Goal: Task Accomplishment & Management: Use online tool/utility

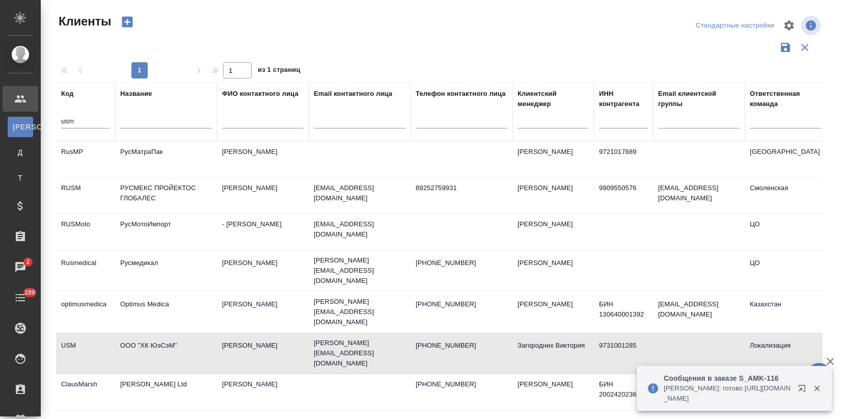
select select "RU"
click at [363, 114] on div at bounding box center [360, 123] width 92 height 25
click at [360, 123] on input "text" at bounding box center [360, 122] width 92 height 13
paste input "anastasiya.andrusishina@premier-pharma.r"
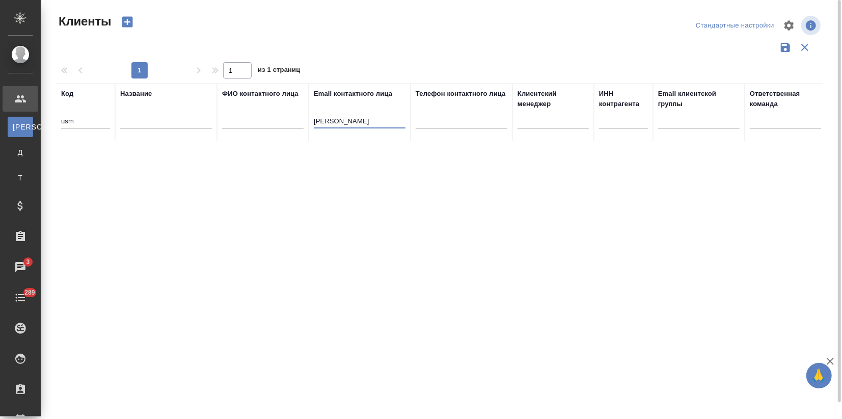
drag, startPoint x: 402, startPoint y: 120, endPoint x: 407, endPoint y: 122, distance: 5.5
click at [407, 122] on th "Email контактного лица anastasiya.andrusishina@premier-pharma.r" at bounding box center [360, 112] width 102 height 58
drag, startPoint x: 359, startPoint y: 120, endPoint x: 250, endPoint y: 118, distance: 109.1
click at [250, 118] on tr "Код usm Название ФИО контактного лица Email контактного лица anastasiya.andrusi…" at bounding box center [441, 112] width 770 height 58
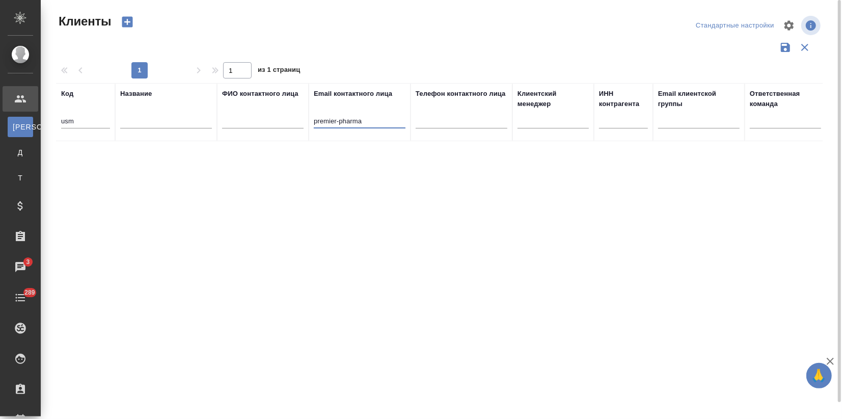
type input "premier-pharma"
drag, startPoint x: 86, startPoint y: 121, endPoint x: -28, endPoint y: 118, distance: 113.2
click at [0, 118] on html "🙏 .cls-1 fill:#fff; AWATERA Zagorodnikh Viktoria Клиенты К Клиенты Д Договоры Т…" at bounding box center [421, 209] width 842 height 419
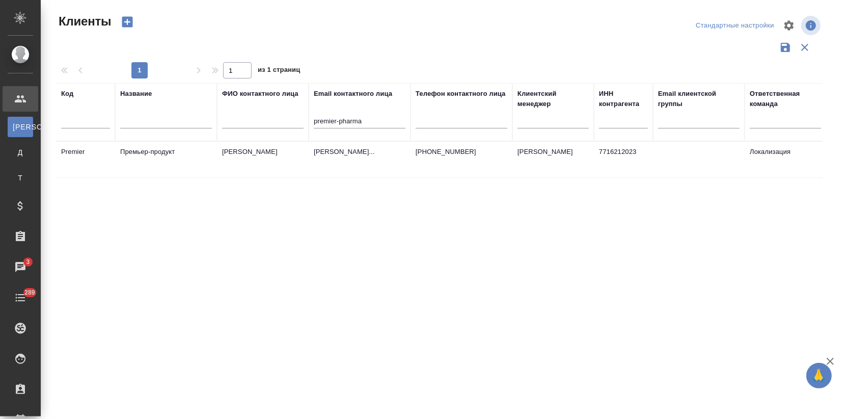
click at [278, 165] on td "Андрусишина Анастасия" at bounding box center [263, 160] width 92 height 36
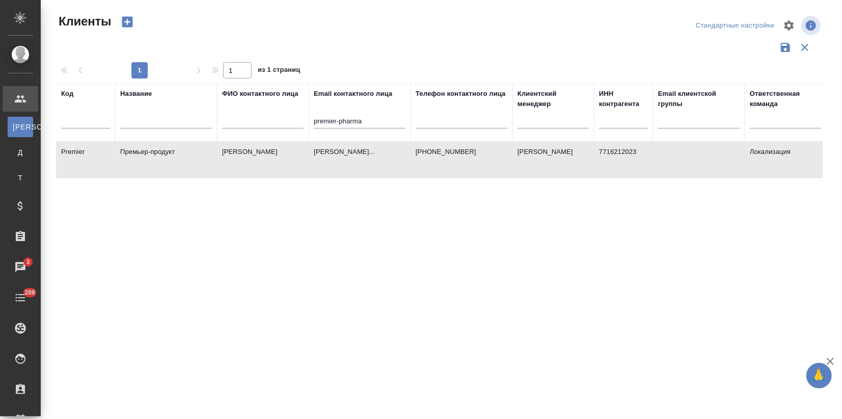
click at [313, 160] on td "anastasiya.andrusishina@premier-pharm..." at bounding box center [360, 160] width 102 height 36
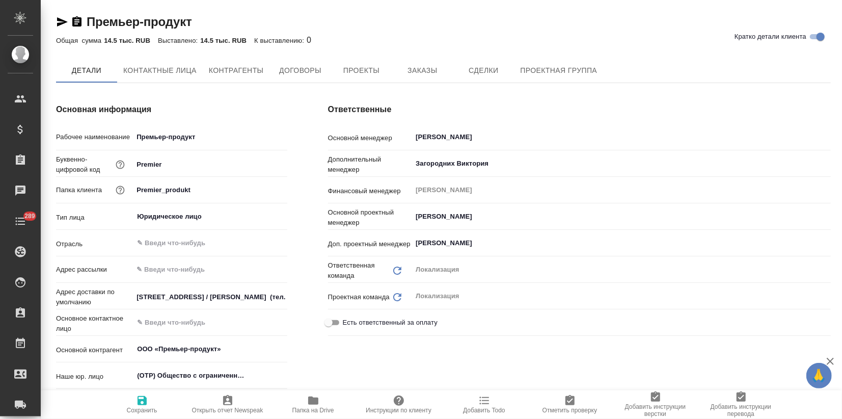
type textarea "x"
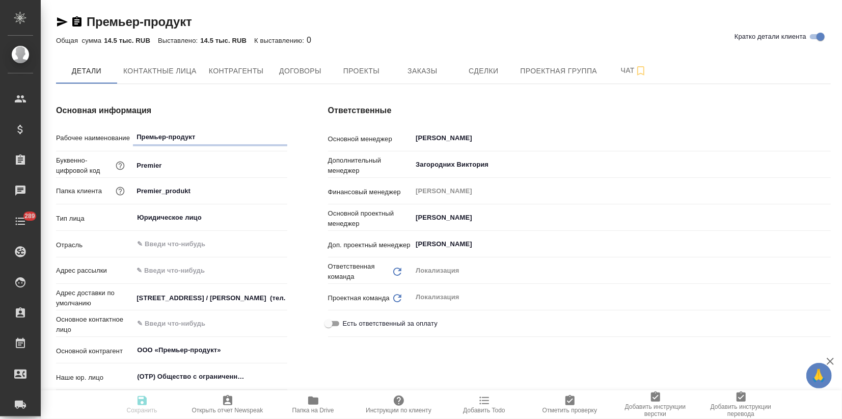
type textarea "x"
click at [381, 61] on button "Проекты" at bounding box center [361, 70] width 61 height 25
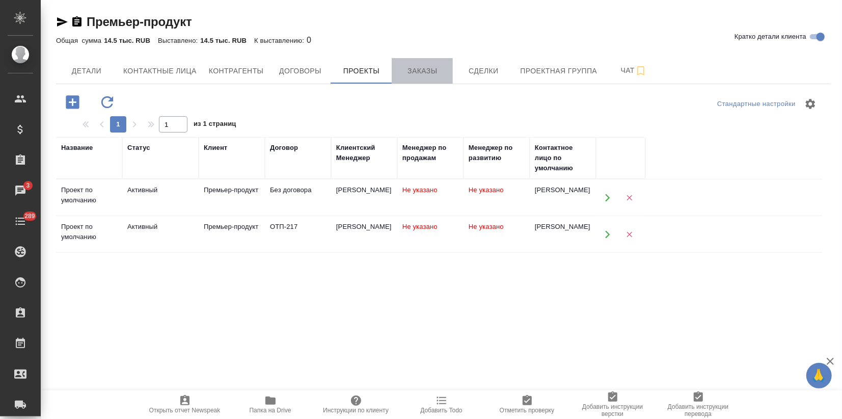
click at [445, 72] on span "Заказы" at bounding box center [422, 71] width 49 height 13
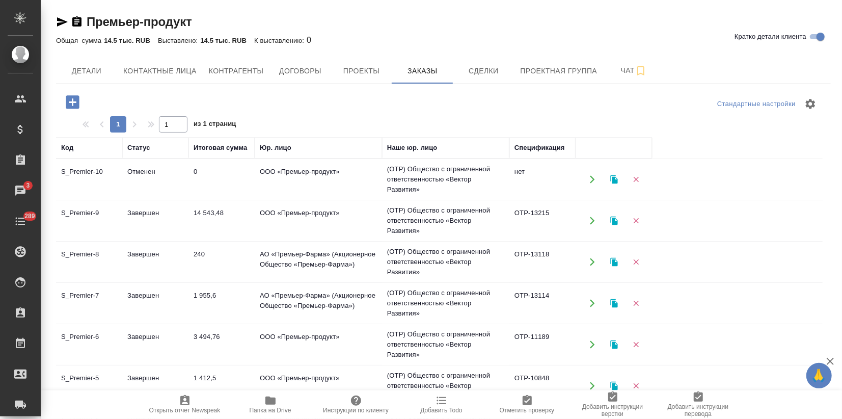
click at [238, 212] on td "14 543,48" at bounding box center [222, 221] width 66 height 36
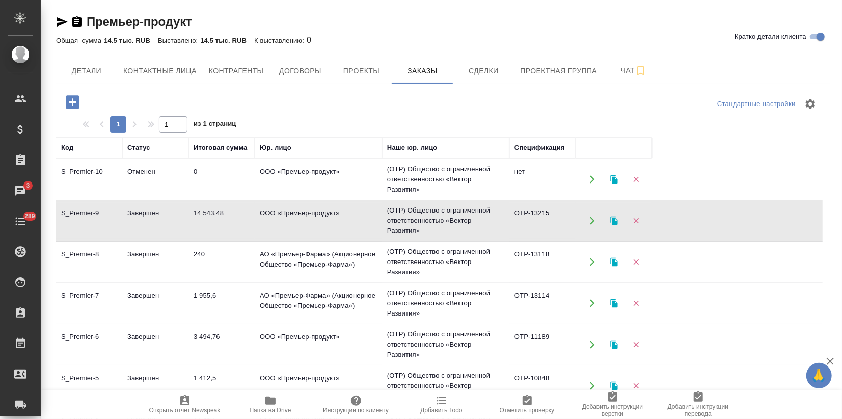
click at [238, 212] on td "14 543,48" at bounding box center [222, 221] width 66 height 36
click at [337, 188] on td "ООО «Премьер-продукт»" at bounding box center [318, 180] width 127 height 36
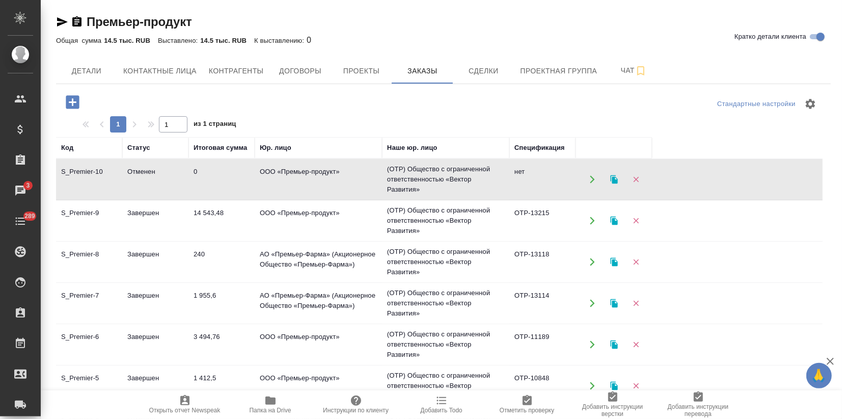
click at [337, 188] on td "ООО «Премьер-продукт»" at bounding box center [318, 180] width 127 height 36
click at [267, 270] on td "АО «Премьер-Фарма» (Акционерное Общество «Премьер-Фарма»)" at bounding box center [318, 262] width 127 height 36
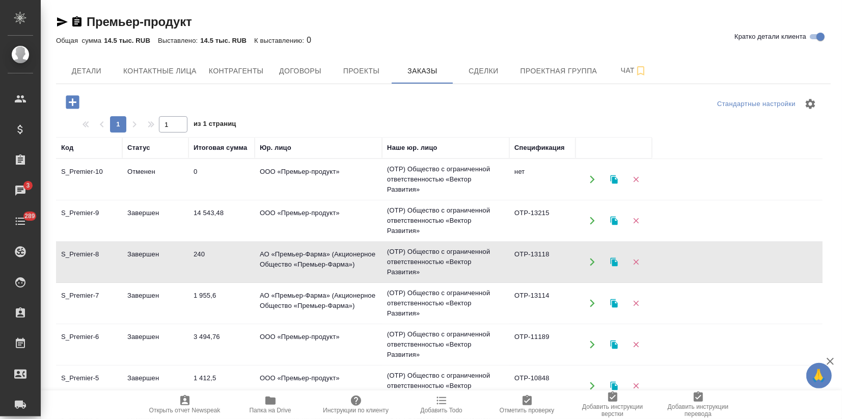
click at [262, 303] on td "АО «Премьер-Фарма» (Акционерное Общество «Премьер-Фарма»)" at bounding box center [318, 303] width 127 height 36
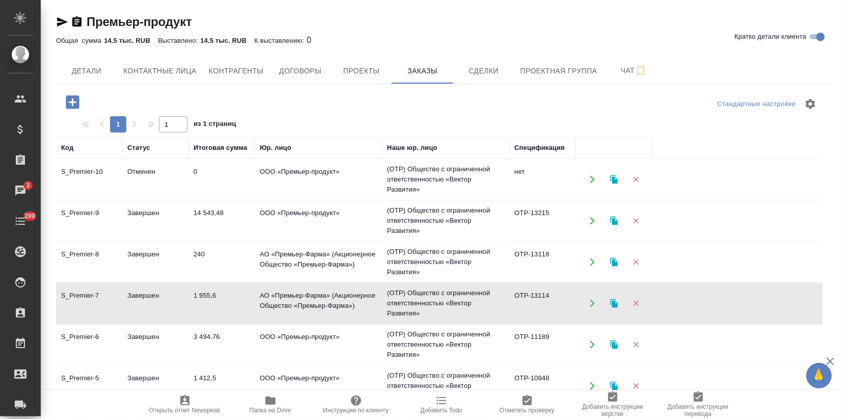
click at [262, 303] on td "АО «Премьер-Фарма» (Акционерное Общество «Премьер-Фарма»)" at bounding box center [318, 303] width 127 height 36
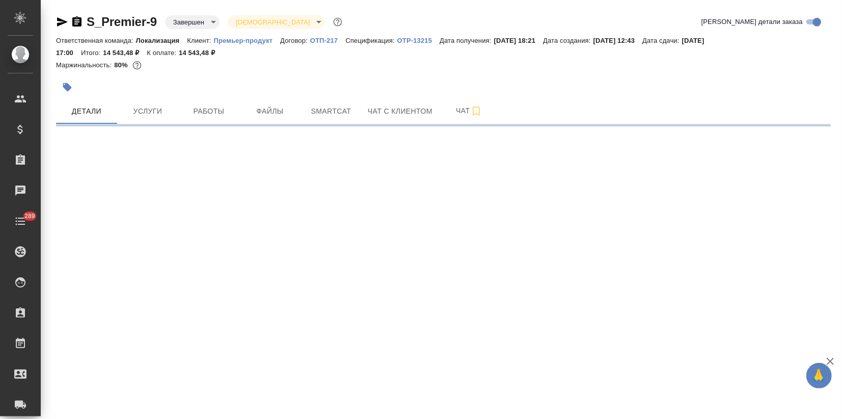
select select "RU"
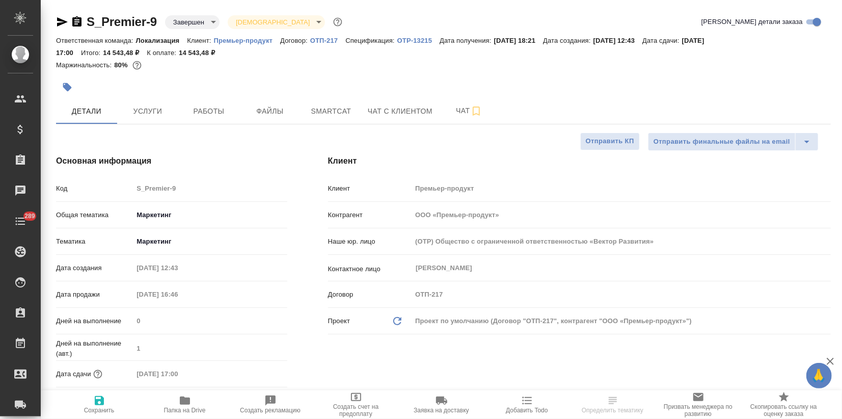
type textarea "x"
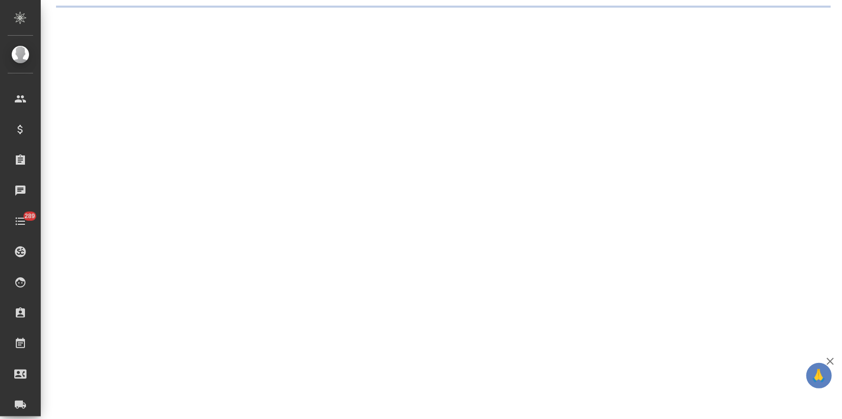
select select "RU"
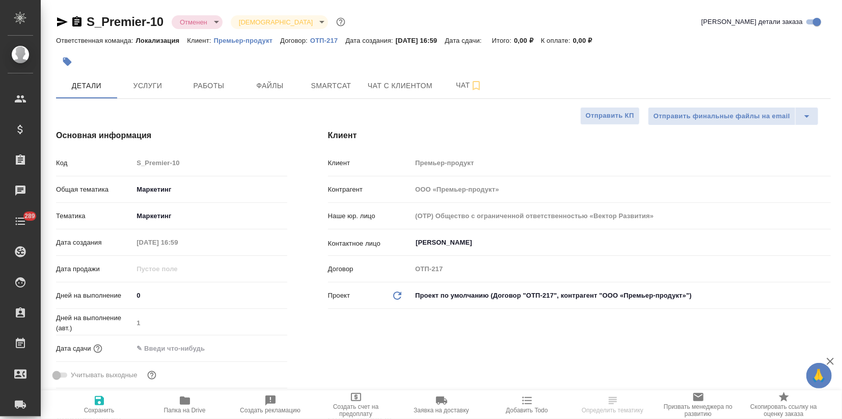
type textarea "x"
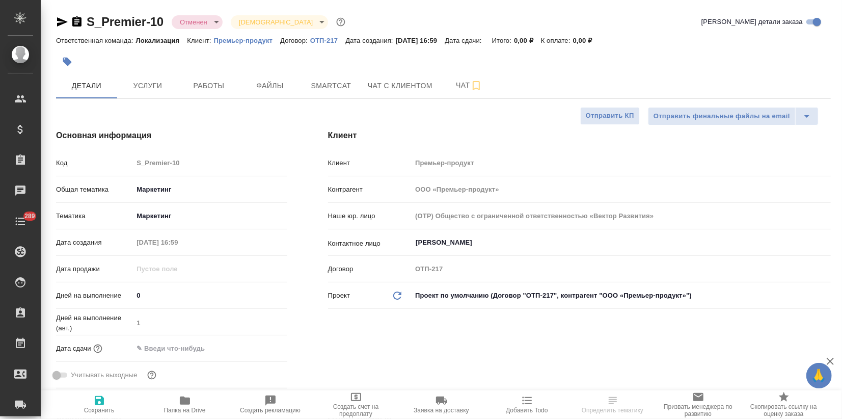
type textarea "x"
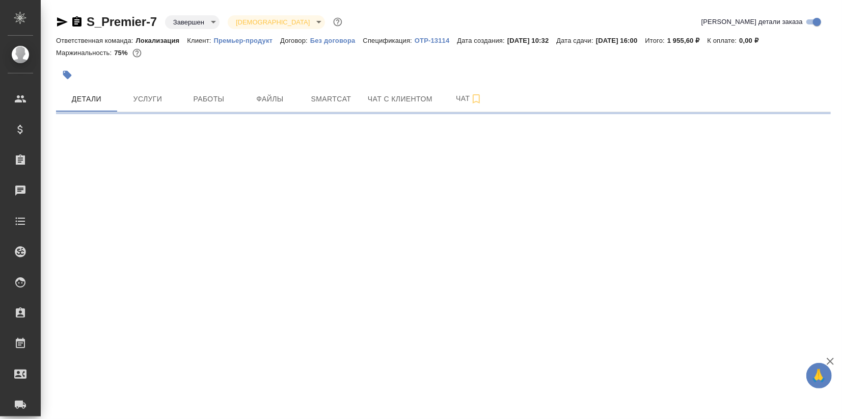
select select "RU"
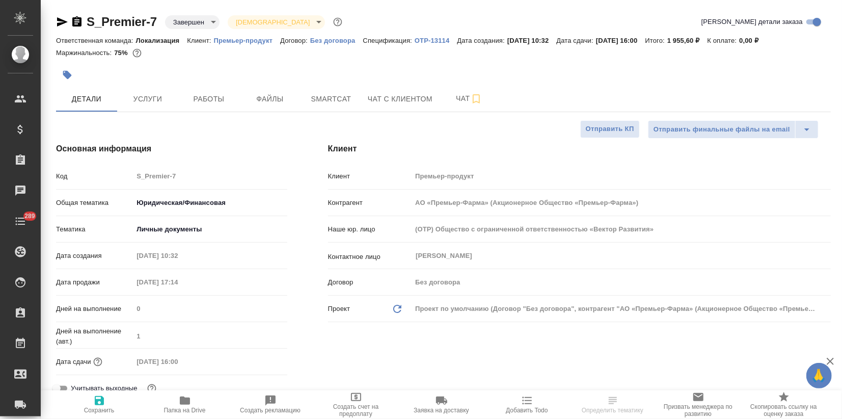
type textarea "x"
type input "АО «Премьер-Фарма» (Акционерное Общество «Премьер-Фарма»)"
type textarea "x"
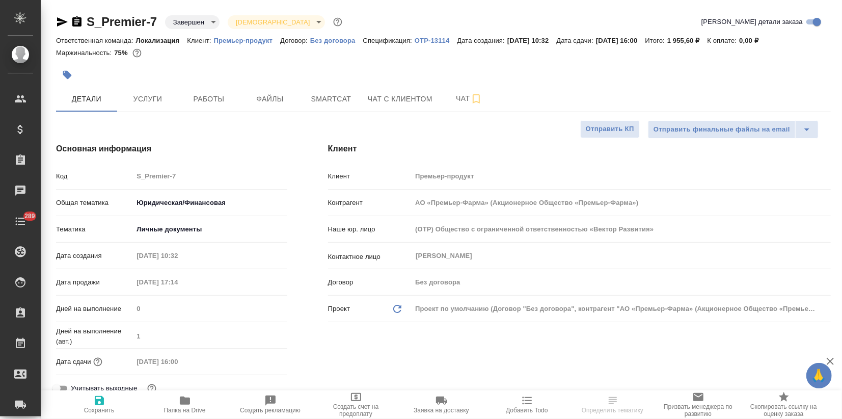
type textarea "x"
type input "АО «Премьер-Фарма» (Акционерное Общество «Премьер-Фарма»)"
type textarea "x"
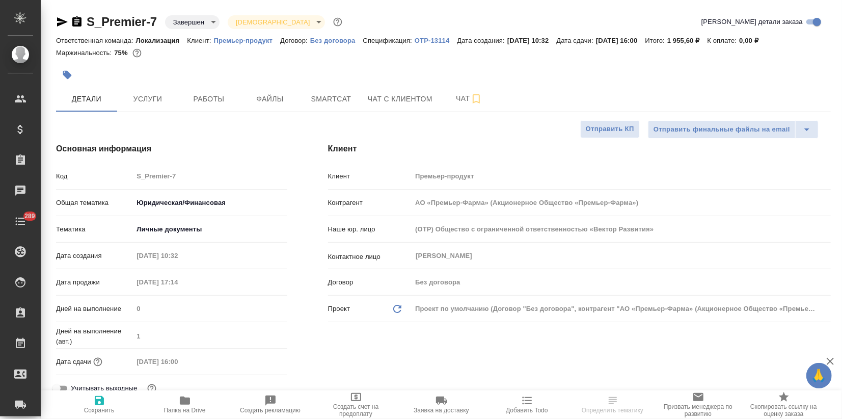
type textarea "x"
click at [162, 87] on button "Услуги" at bounding box center [147, 98] width 61 height 25
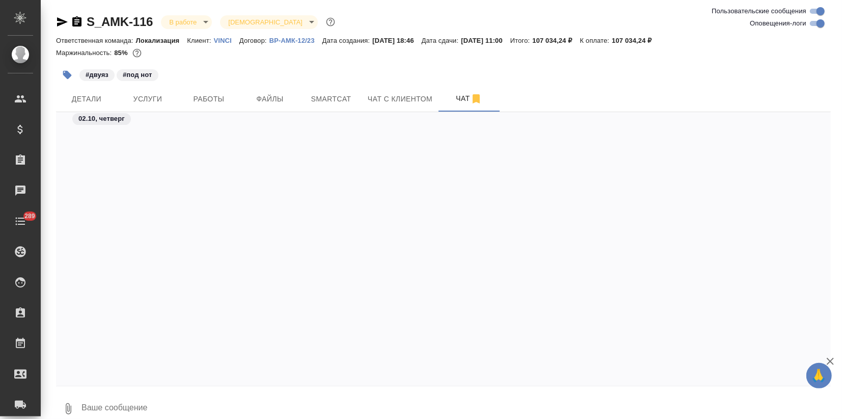
scroll to position [12272, 0]
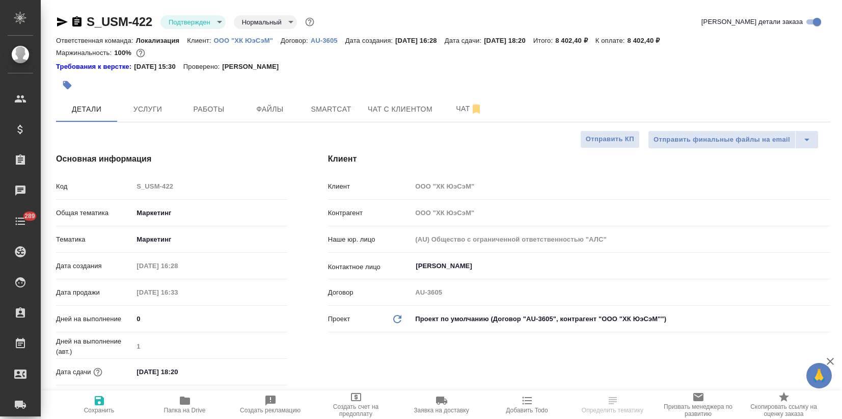
select select "RU"
type textarea "x"
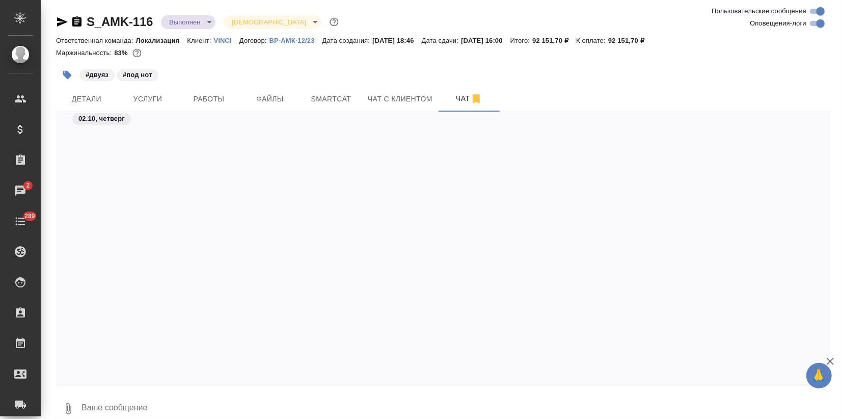
scroll to position [12397, 0]
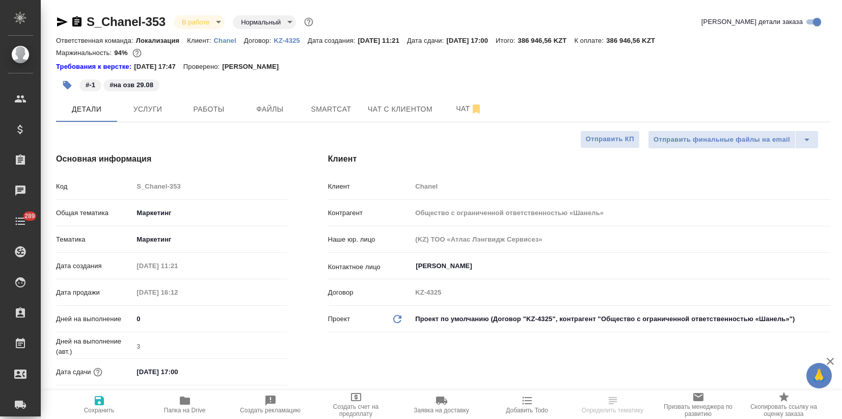
select select "RU"
type textarea "x"
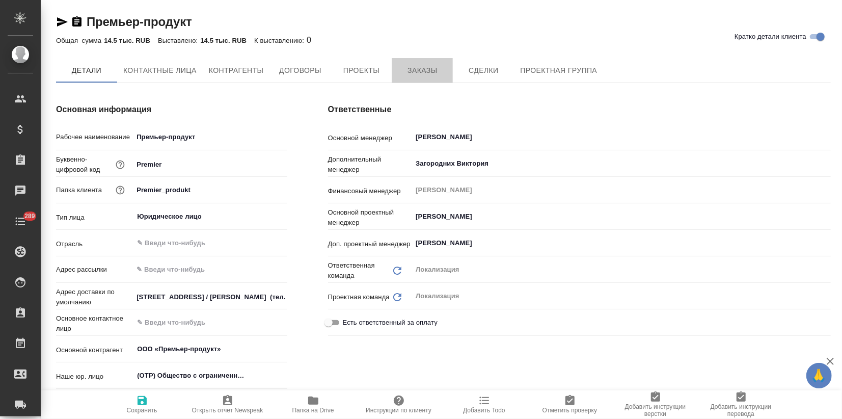
click at [421, 69] on span "Заказы" at bounding box center [422, 70] width 49 height 13
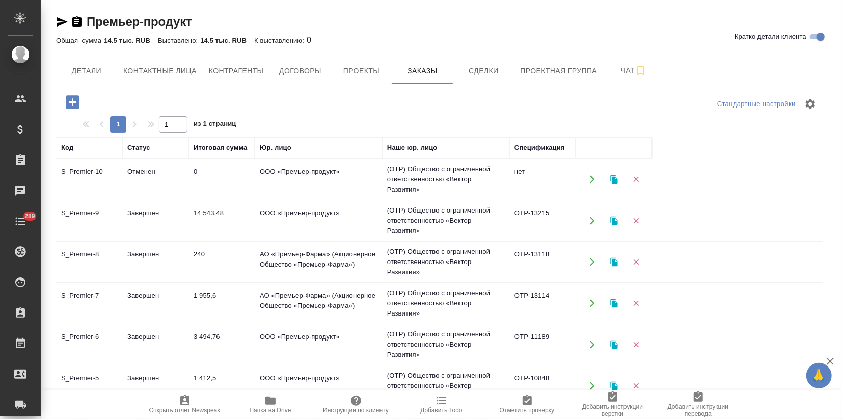
click at [231, 262] on td "240" at bounding box center [222, 262] width 66 height 36
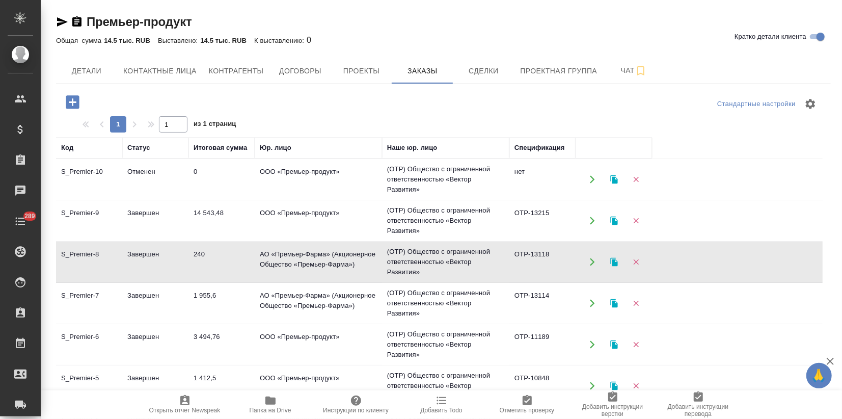
click at [231, 262] on td "240" at bounding box center [222, 262] width 66 height 36
click at [225, 273] on td "240" at bounding box center [222, 262] width 66 height 36
click at [210, 309] on td "1 955,6" at bounding box center [222, 303] width 66 height 36
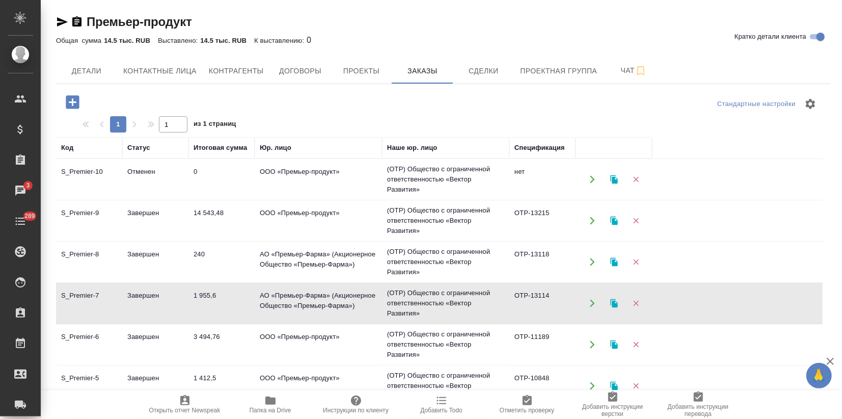
click at [210, 309] on td "1 955,6" at bounding box center [222, 303] width 66 height 36
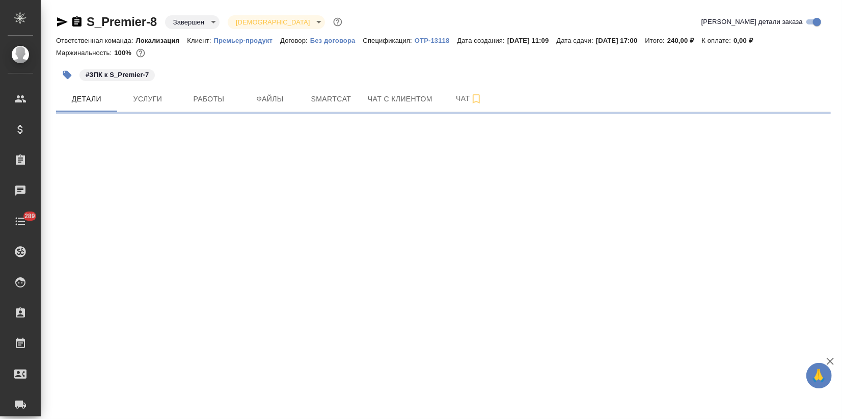
select select "RU"
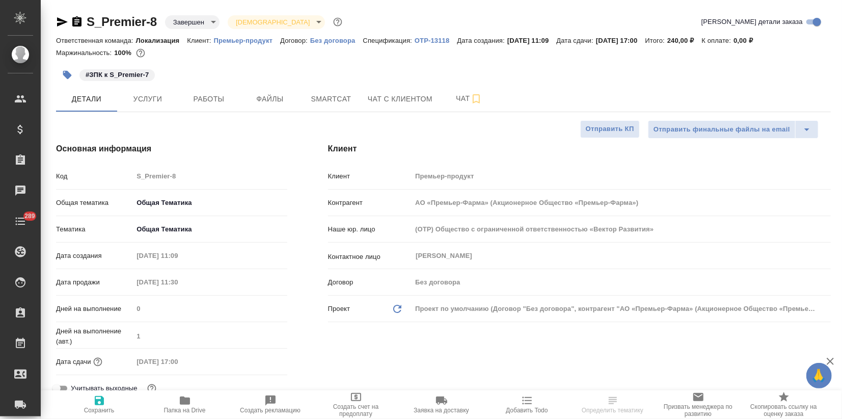
type textarea "x"
type input "АО «Премьер-Фарма» (Акционерное Общество «Премьер-Фарма»)"
type textarea "x"
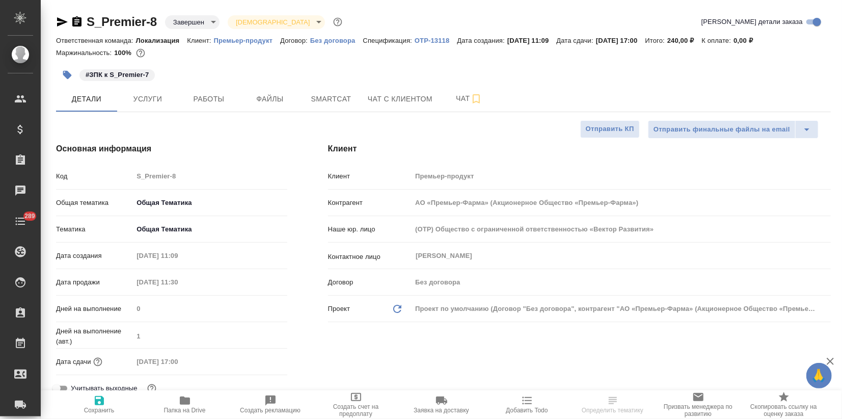
type textarea "x"
type input "АО «Премьер-Фарма» (Акционерное Общество «Премьер-Фарма»)"
type textarea "x"
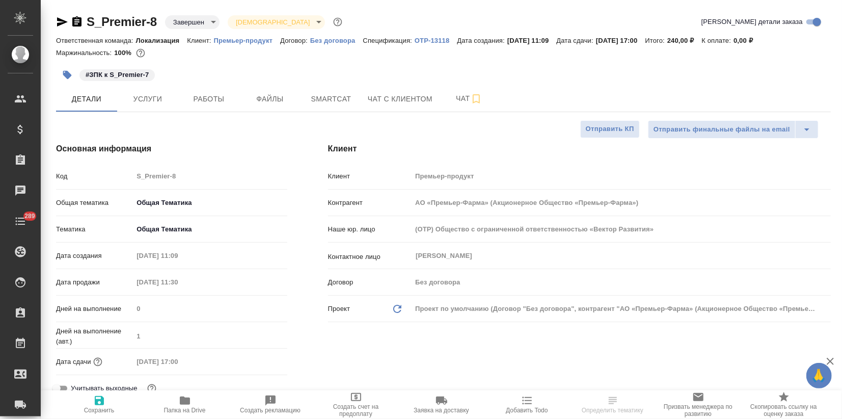
type textarea "x"
click at [64, 20] on icon "button" at bounding box center [62, 22] width 12 height 12
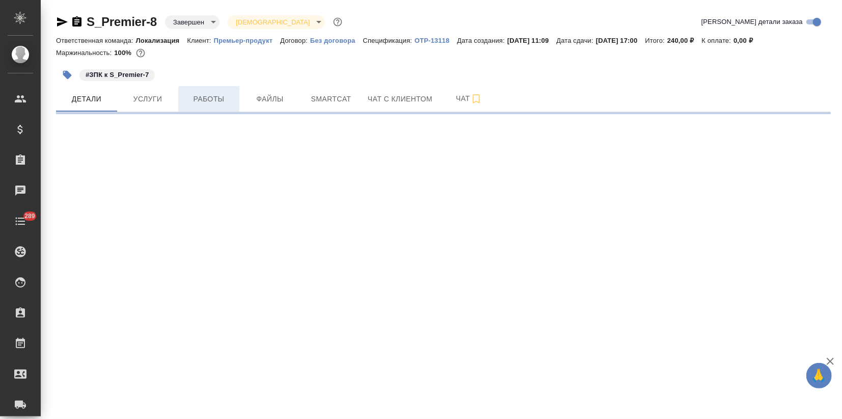
select select "RU"
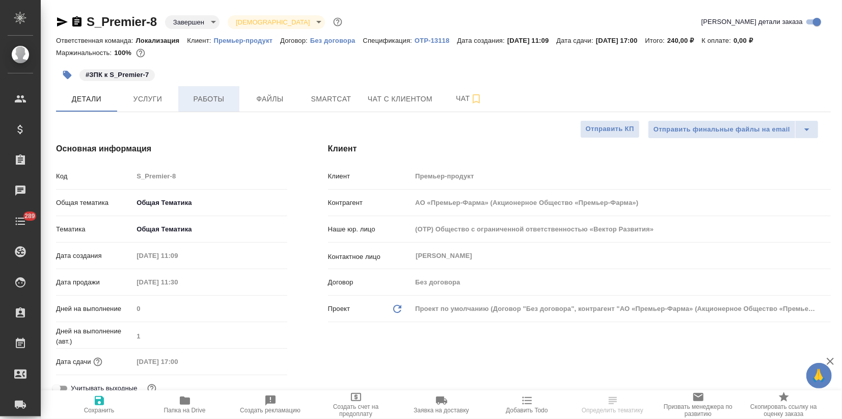
type textarea "x"
type input "АО «Премьер-Фарма» (Акционерное Общество «Премьер-Фарма»)"
type textarea "x"
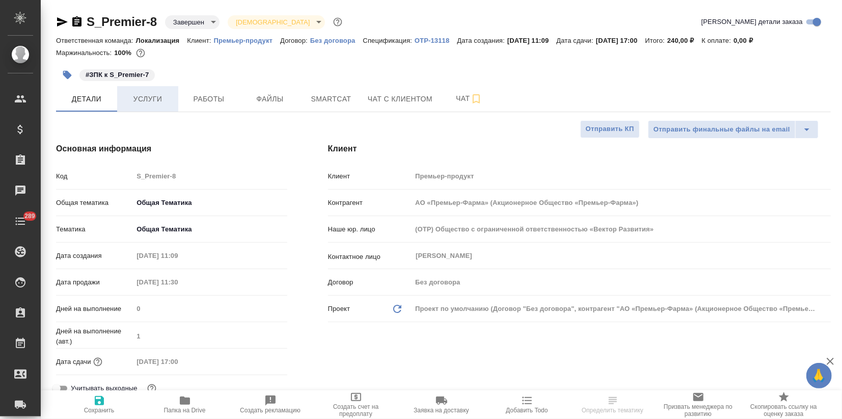
type textarea "x"
type input "Загородних Виктория"
type input "АО «Премьер-Фарма» (Акционерное Общество «Премьер-Фарма»)"
type textarea "x"
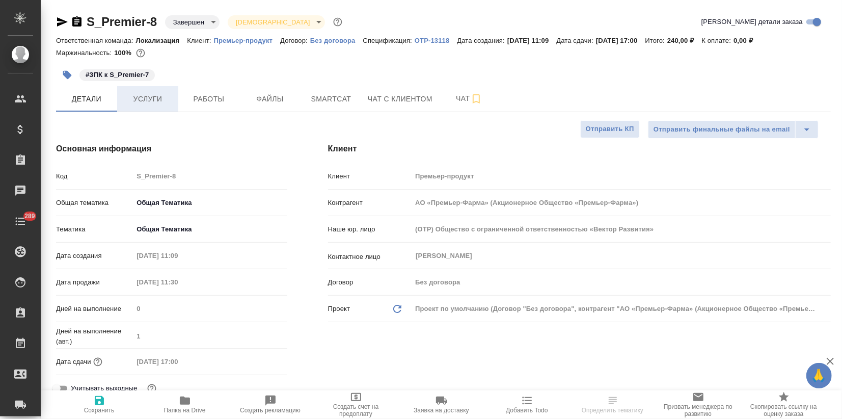
type textarea "x"
click at [168, 96] on span "Услуги" at bounding box center [147, 99] width 49 height 13
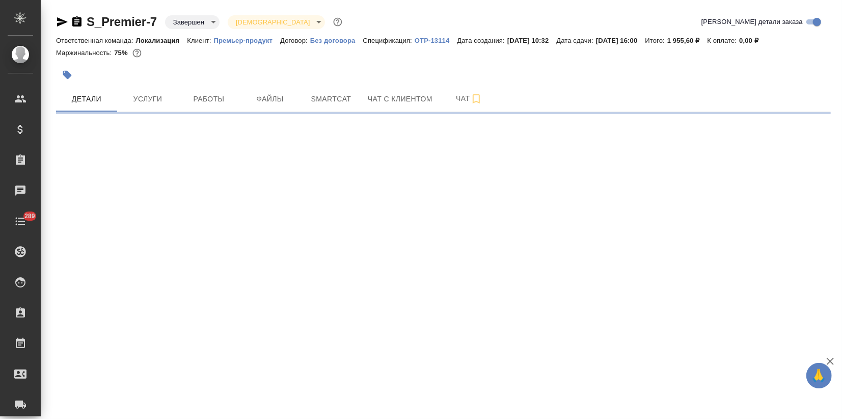
select select "RU"
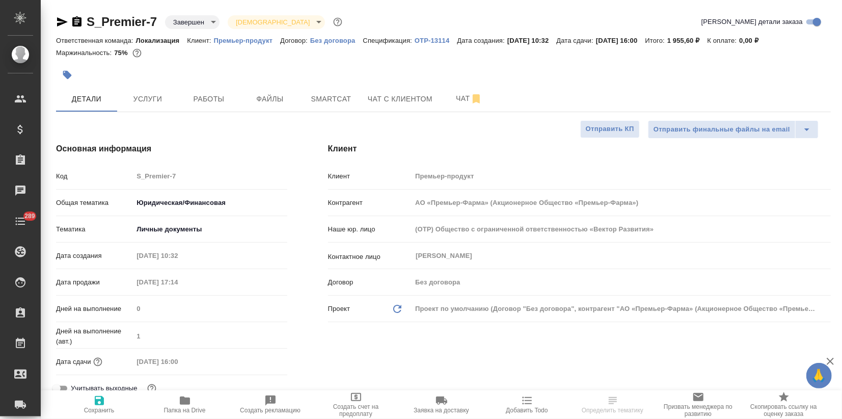
type textarea "x"
click at [65, 21] on icon "button" at bounding box center [62, 21] width 11 height 9
type input "АО «Премьер-Фарма» (Акционерное Общество «Премьер-Фарма»)"
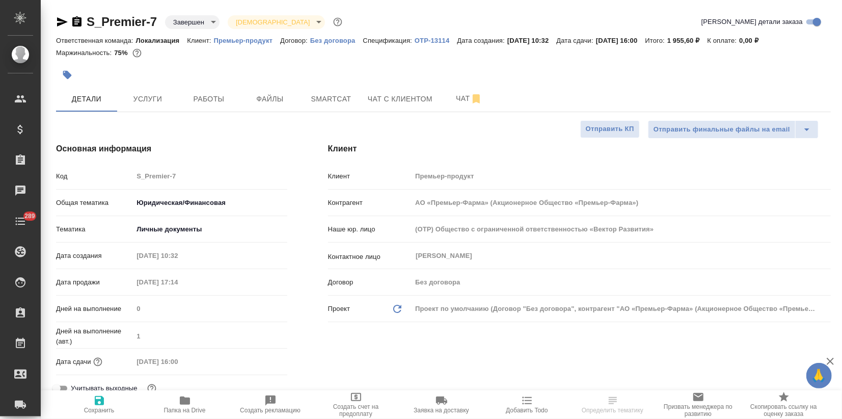
type textarea "x"
select select "RU"
type textarea "x"
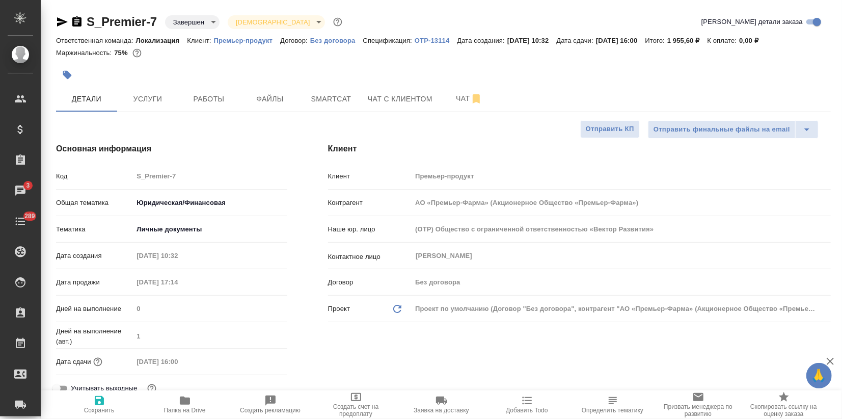
type textarea "x"
type input "АО «Премьер-Фарма» (Акционерное Общество «Премьер-Фарма»)"
type textarea "x"
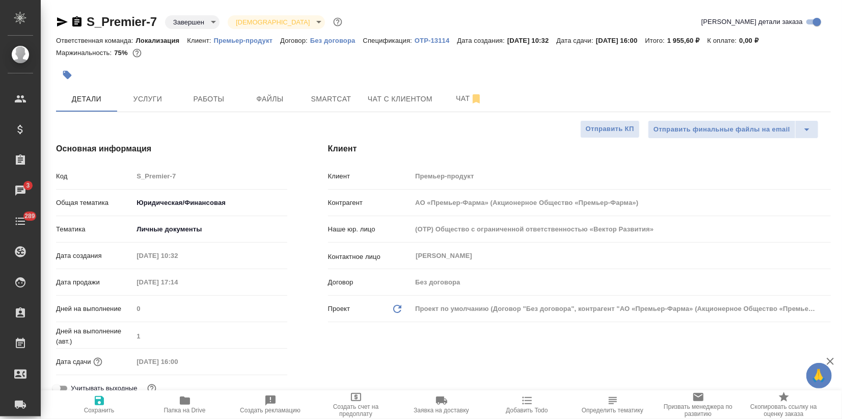
type textarea "x"
type input "АО «Премьер-Фарма» (Акционерное Общество «Премьер-Фарма»)"
type textarea "x"
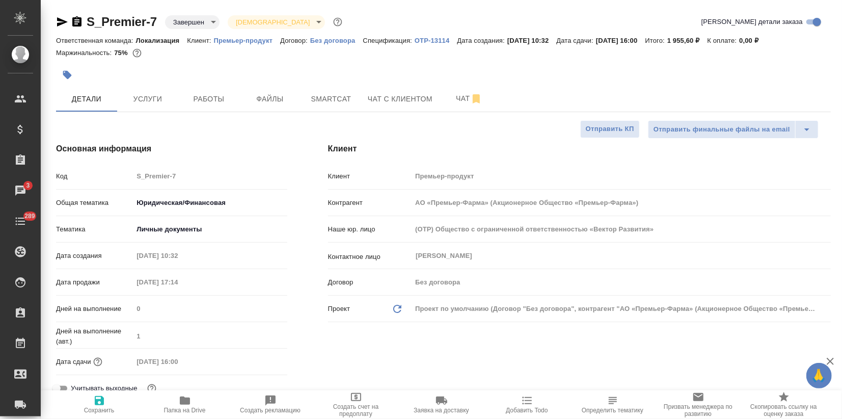
type input "АО «Премьер-Фарма» (Акционерное Общество «Премьер-Фарма»)"
type textarea "x"
type input "АО «Премьер-Фарма» (Акционерное Общество «Премьер-Фарма»)"
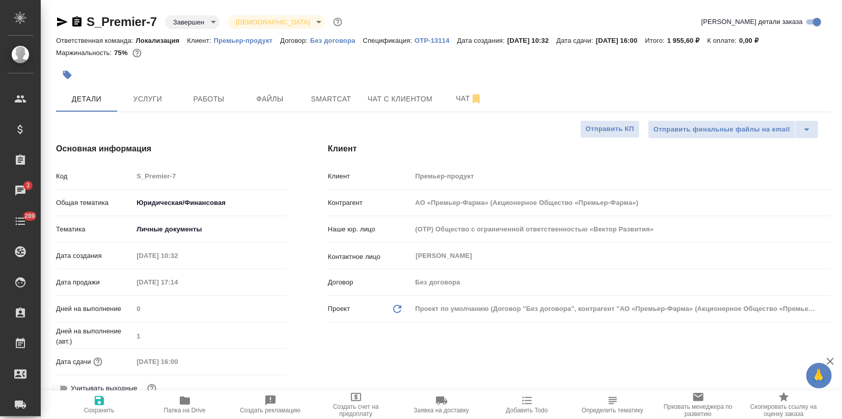
type textarea "x"
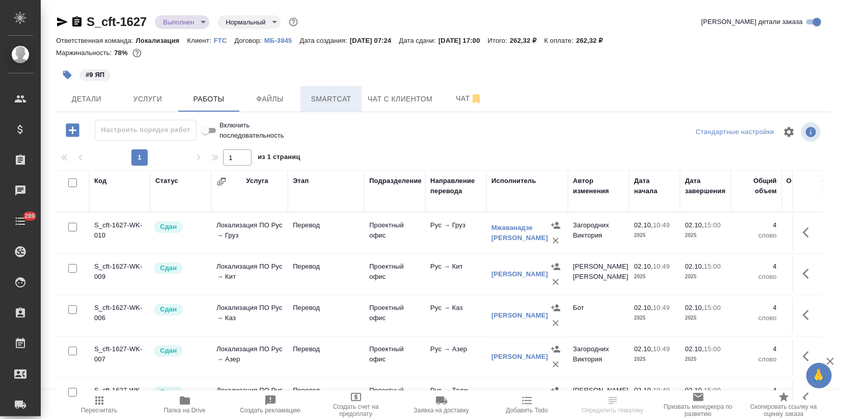
click at [322, 100] on span "Smartcat" at bounding box center [331, 99] width 49 height 13
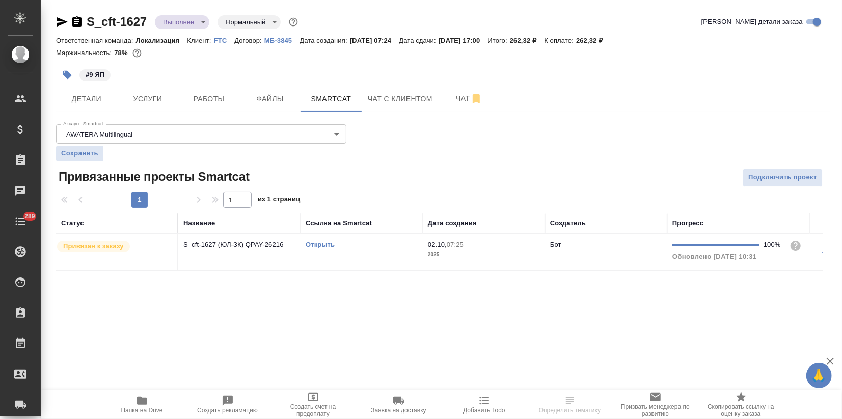
click at [321, 245] on link "Открыть" at bounding box center [320, 244] width 29 height 8
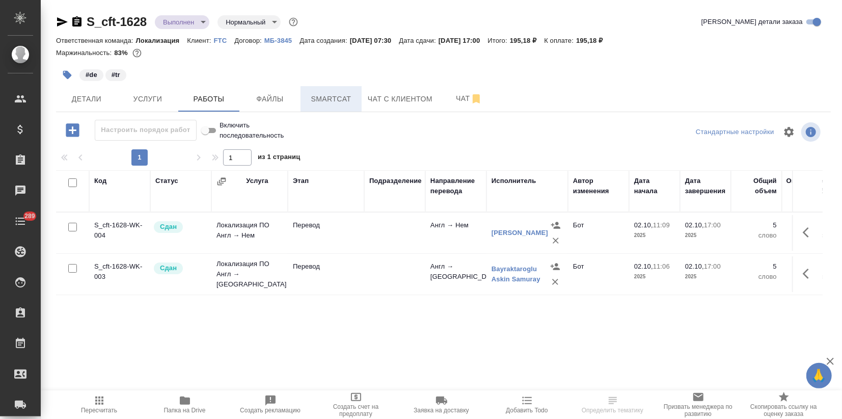
click at [329, 95] on span "Smartcat" at bounding box center [331, 99] width 49 height 13
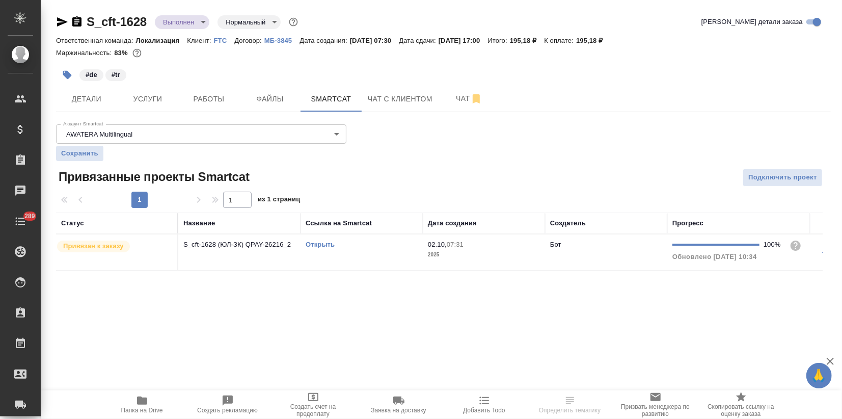
click at [311, 245] on link "Открыть" at bounding box center [320, 244] width 29 height 8
click at [189, 22] on body "🙏 .cls-1 fill:#fff; AWATERA Zagorodnikh Viktoria Клиенты Спецификации Заказы 3 …" at bounding box center [421, 209] width 842 height 419
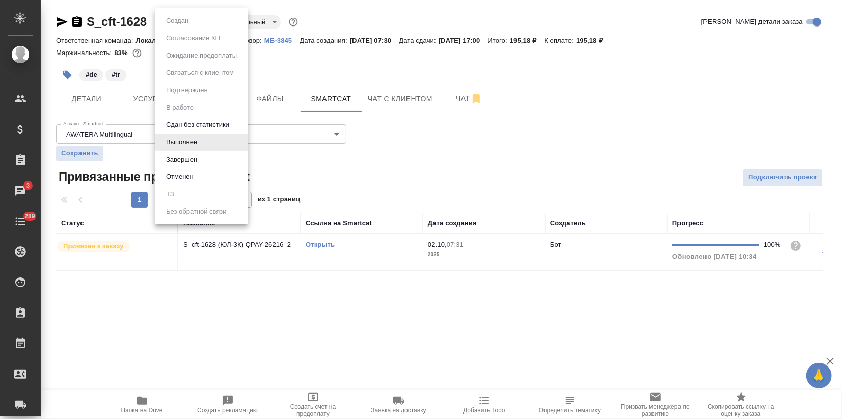
click at [196, 164] on button "Завершен" at bounding box center [181, 159] width 37 height 11
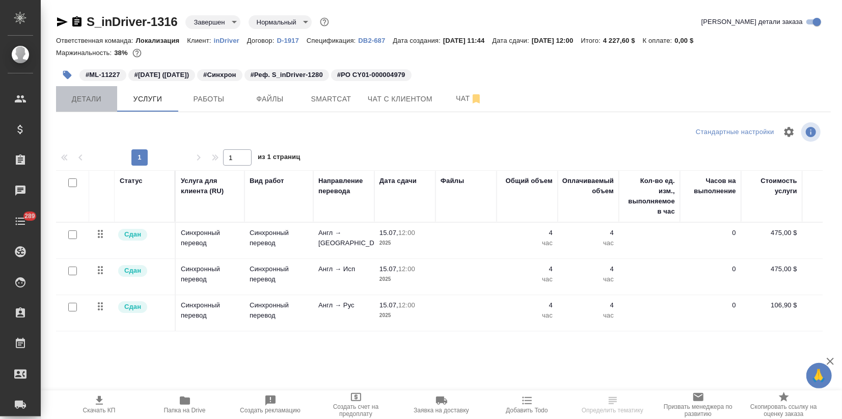
click at [91, 90] on button "Детали" at bounding box center [86, 98] width 61 height 25
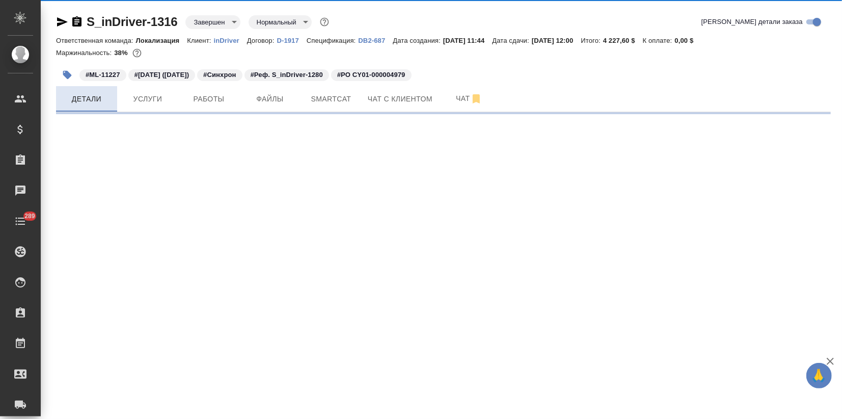
select select "RU"
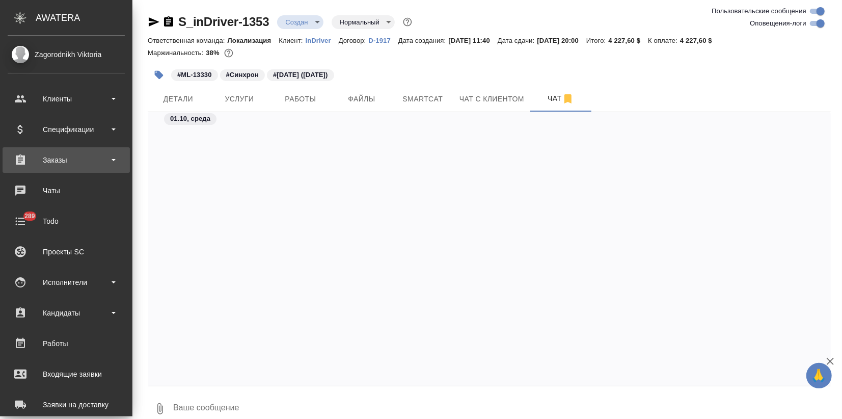
scroll to position [1586, 0]
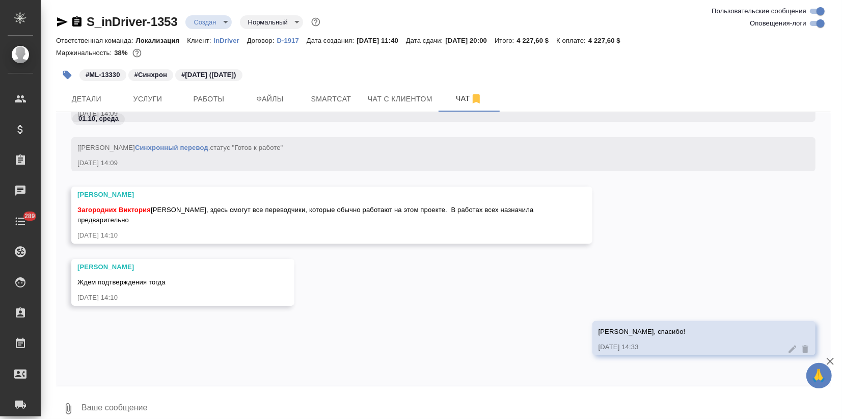
click at [64, 73] on icon "button" at bounding box center [67, 75] width 9 height 9
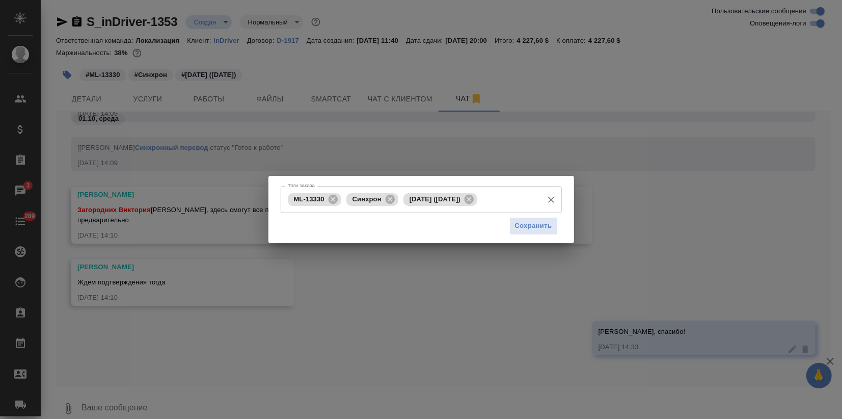
click at [480, 208] on input "Тэги заказа" at bounding box center [509, 199] width 58 height 17
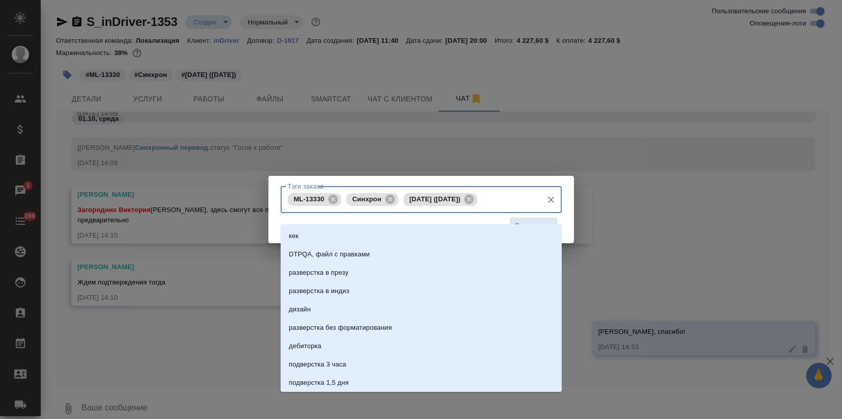
paste input "выставить отдельный счет с PO CY01-000004979"
type input "выставить отдельный счет с PO CY01-000004979"
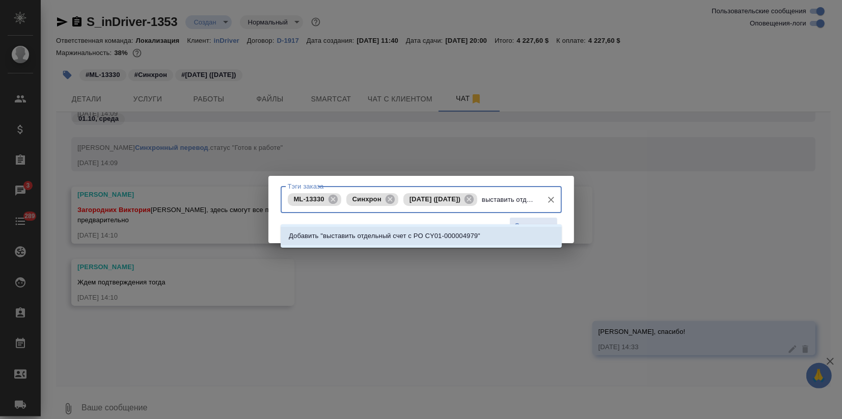
click at [371, 236] on p "Добавить "выставить отдельный счет с PO CY01-000004979"" at bounding box center [385, 236] width 192 height 10
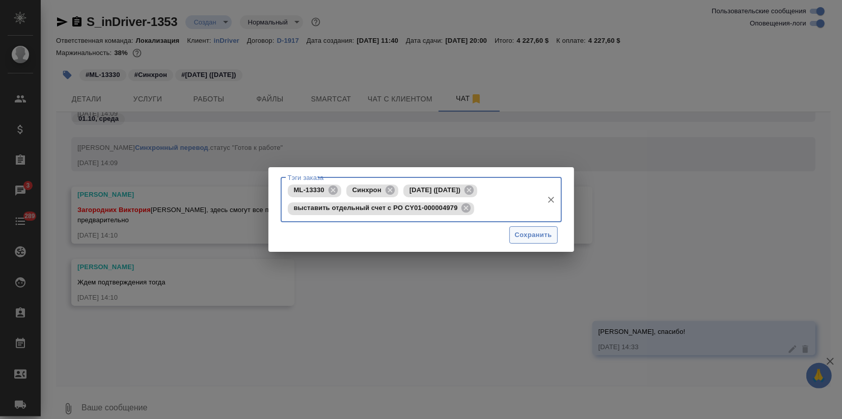
click at [530, 241] on button "Сохранить" at bounding box center [534, 235] width 48 height 18
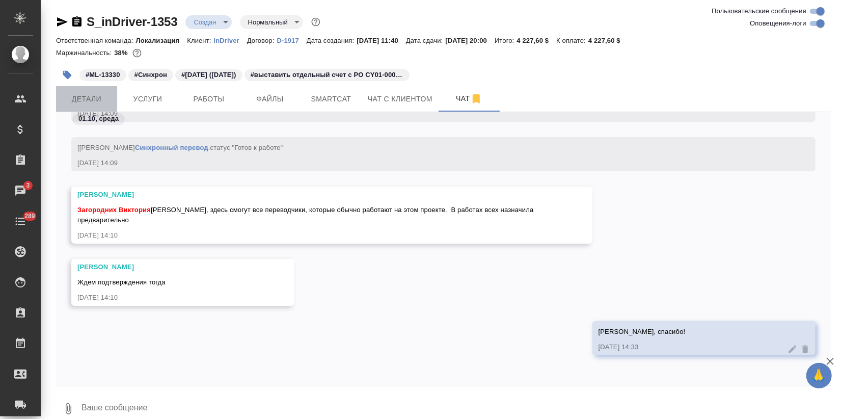
click at [89, 100] on span "Детали" at bounding box center [86, 99] width 49 height 13
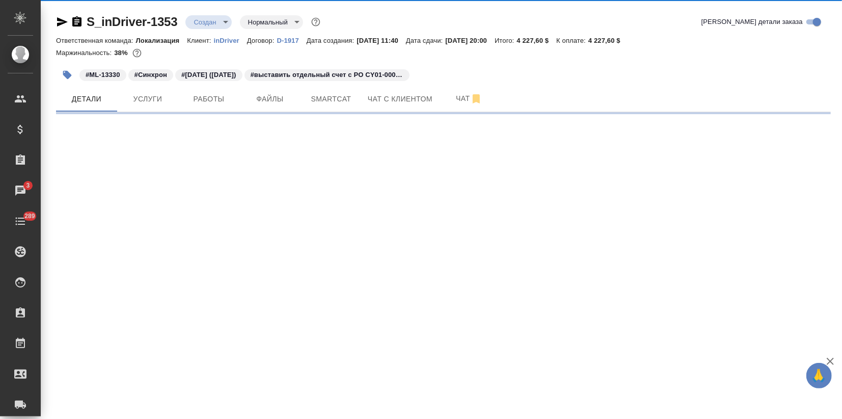
select select "RU"
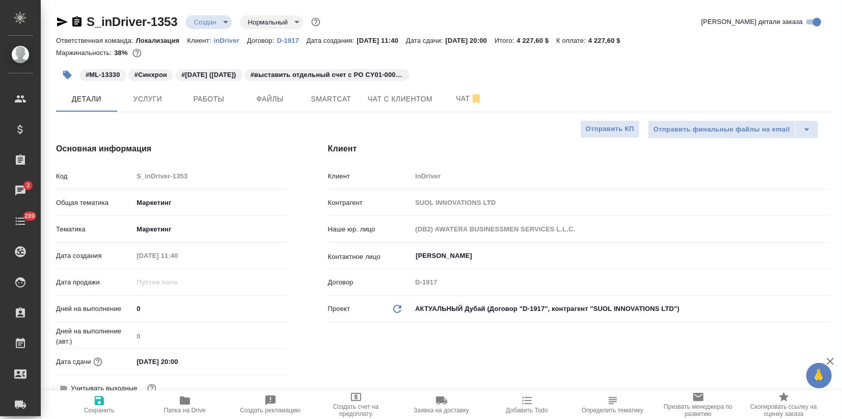
type textarea "x"
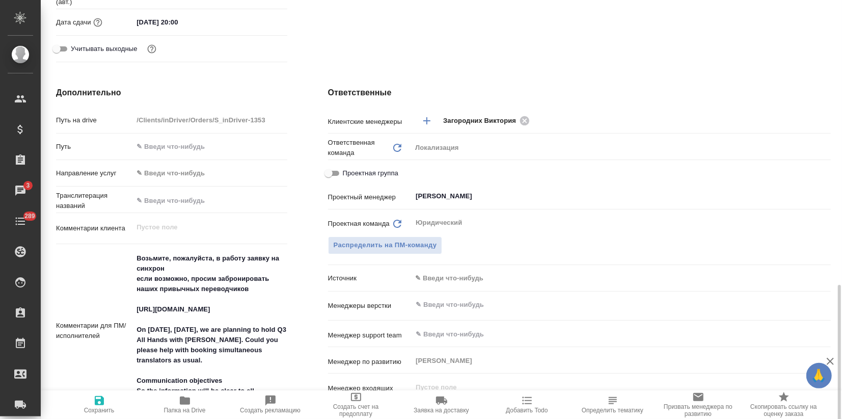
scroll to position [623, 0]
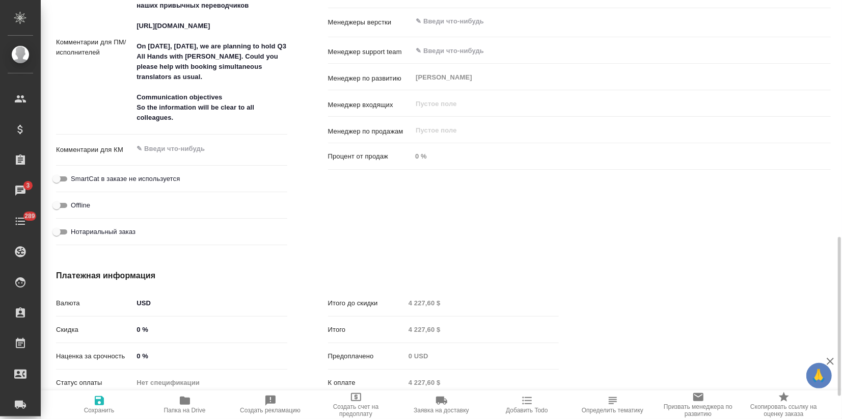
type textarea "x"
click at [167, 151] on textarea at bounding box center [210, 148] width 154 height 17
paste textarea "выставить отдельный счет с PO CY01-000004979"
type textarea "выставить отдельный счет с PO CY01-000004979"
type textarea "x"
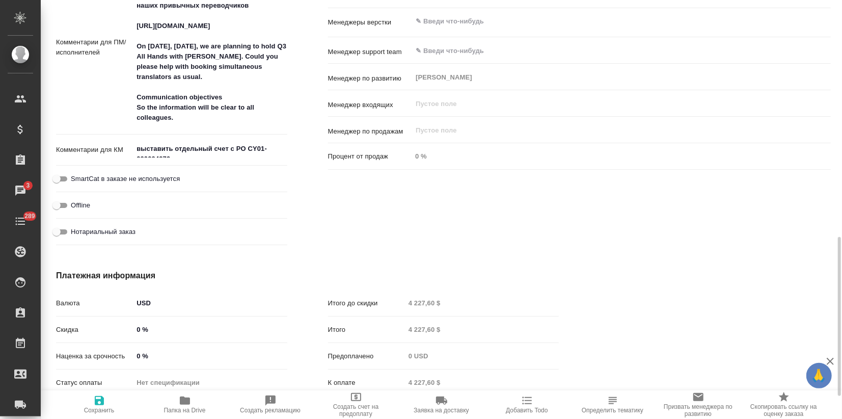
type textarea "x"
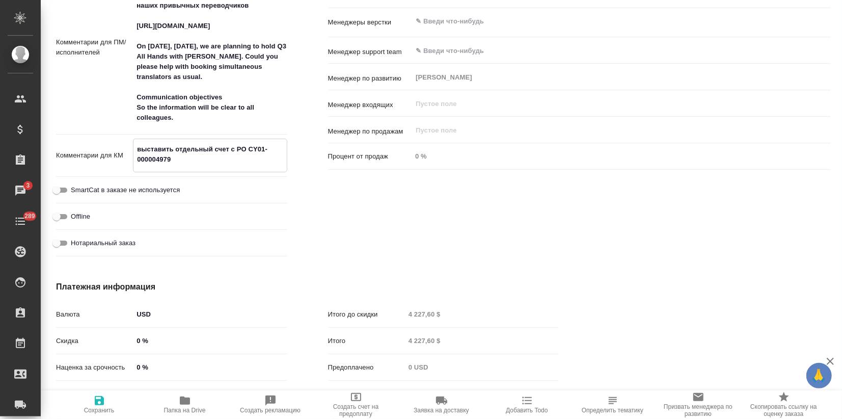
type textarea "выставить отдельный счет с PO CY01-000004979"
type textarea "x"
click at [101, 405] on icon "button" at bounding box center [99, 400] width 9 height 9
type textarea "x"
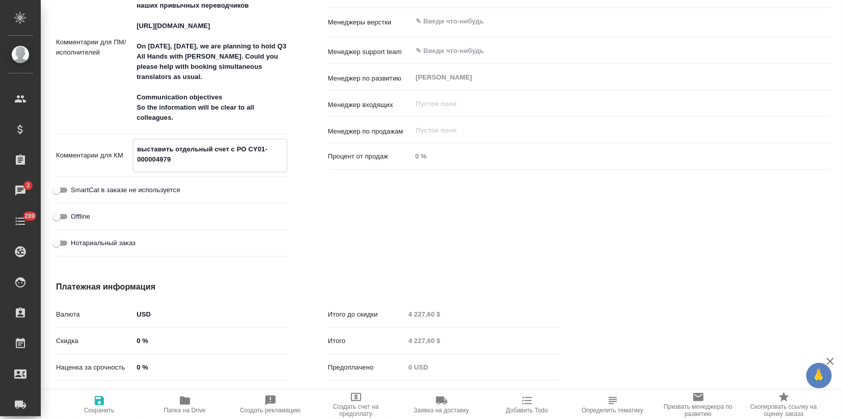
type textarea "x"
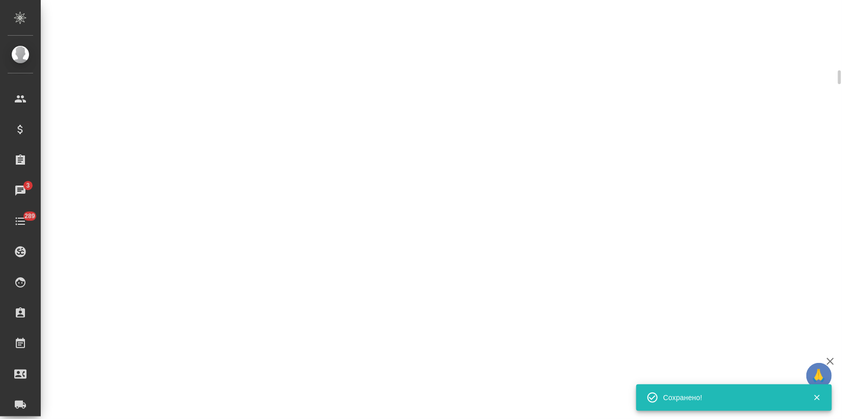
select select "RU"
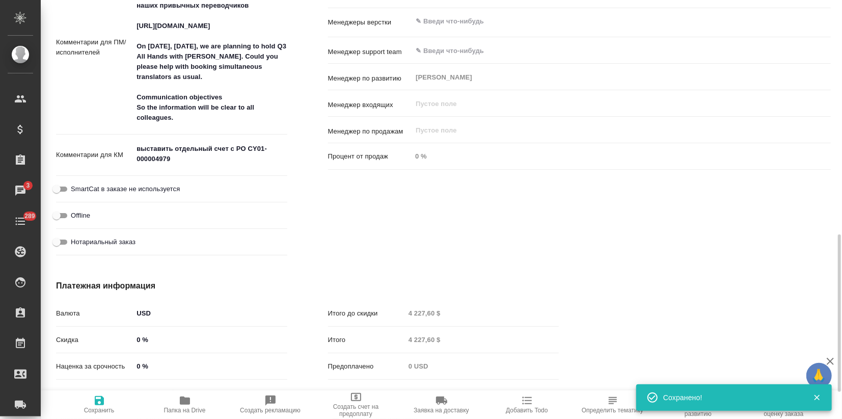
type textarea "x"
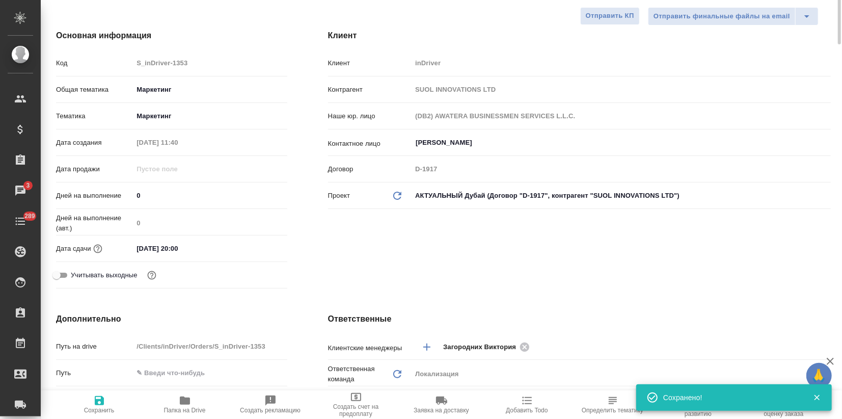
scroll to position [0, 0]
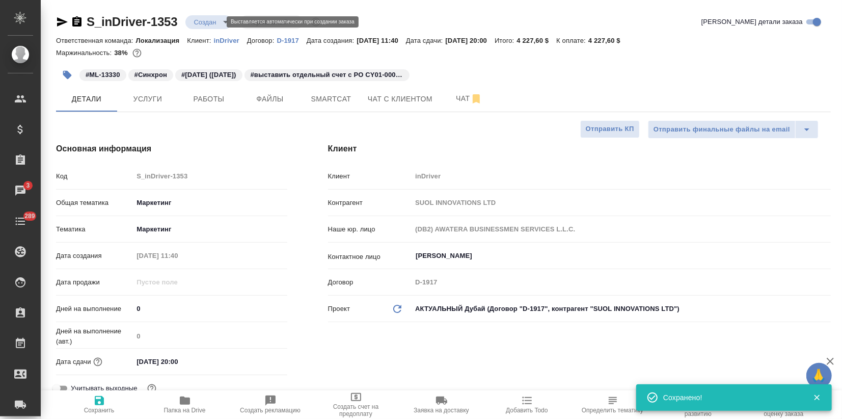
click at [203, 17] on body "🙏 .cls-1 fill:#fff; AWATERA Zagorodnikh Viktoria Клиенты Спецификации Заказы 3 …" at bounding box center [421, 209] width 842 height 419
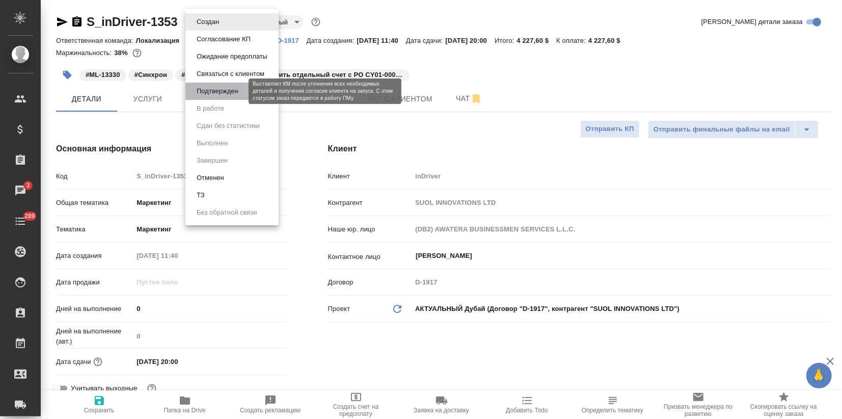
click at [226, 92] on button "Подтвержден" at bounding box center [218, 91] width 48 height 11
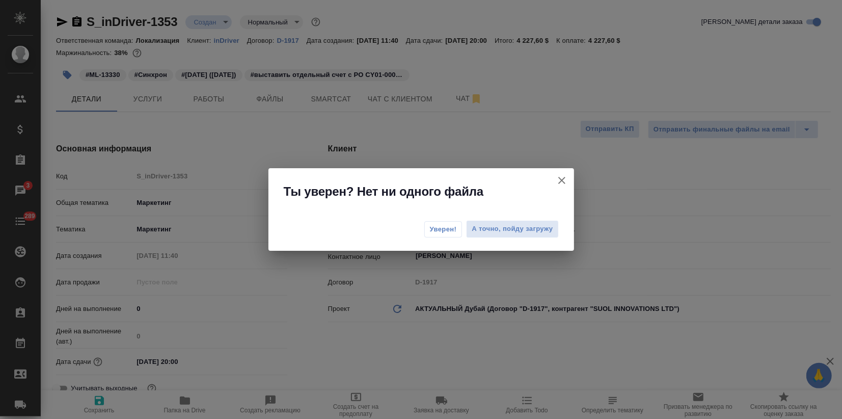
click at [431, 223] on button "Уверен!" at bounding box center [443, 229] width 38 height 16
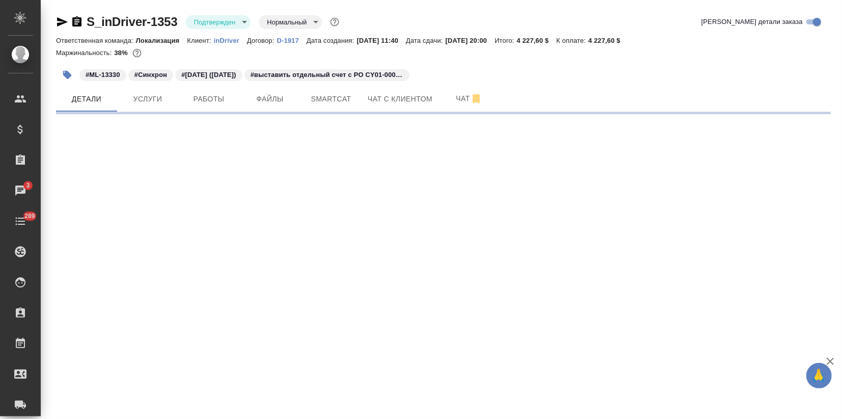
select select "RU"
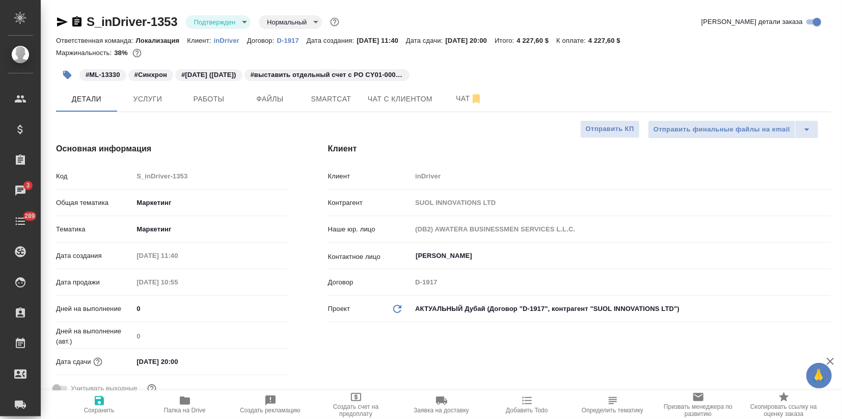
type textarea "x"
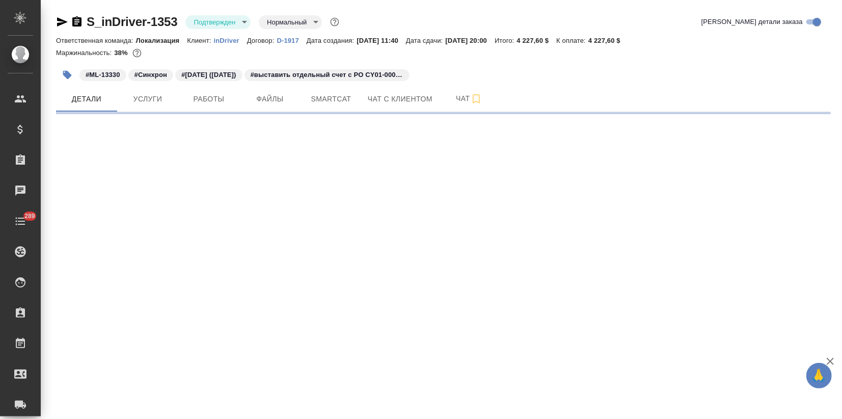
select select "RU"
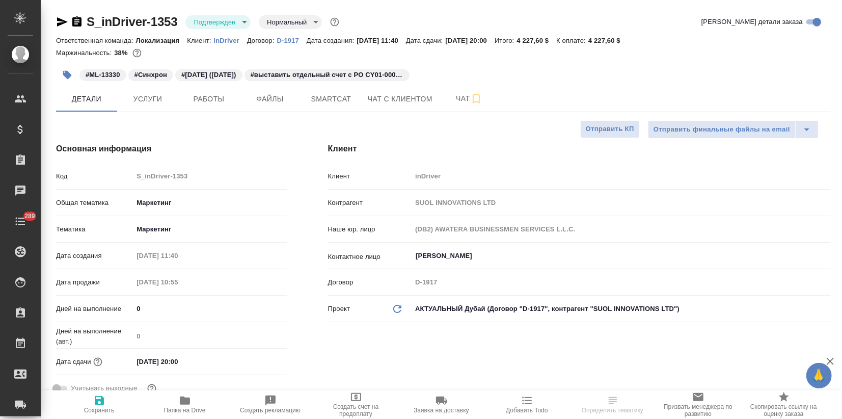
type textarea "x"
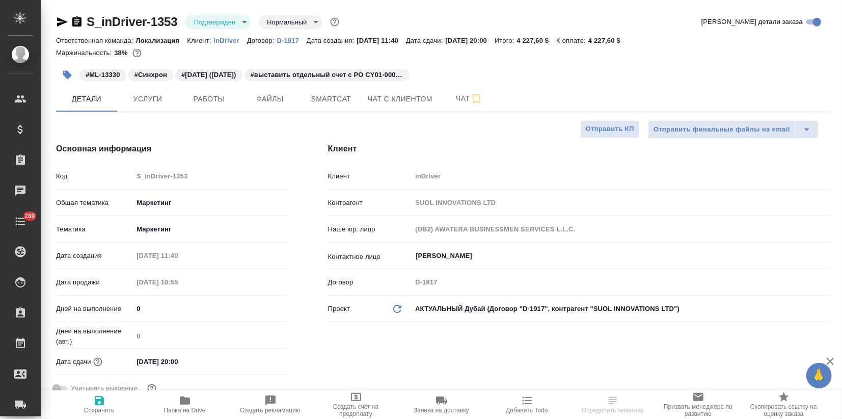
type textarea "x"
click at [148, 99] on span "Услуги" at bounding box center [147, 99] width 49 height 13
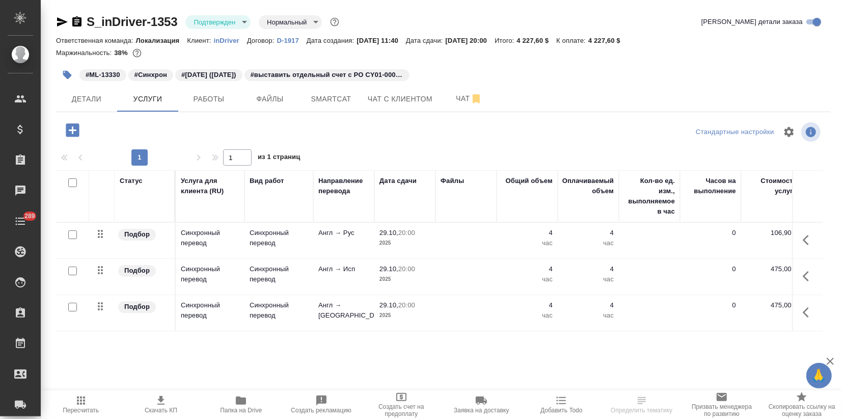
click at [100, 402] on span "Пересчитать" at bounding box center [81, 403] width 68 height 19
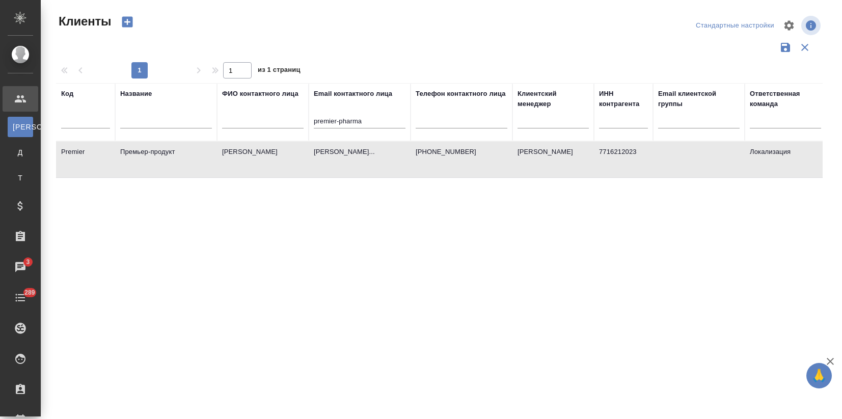
select select "RU"
drag, startPoint x: 219, startPoint y: 125, endPoint x: 196, endPoint y: 124, distance: 23.5
click at [196, 124] on tr "Код Название ФИО контактного лица Email контактного лица premier-pharma Телефон…" at bounding box center [441, 112] width 770 height 58
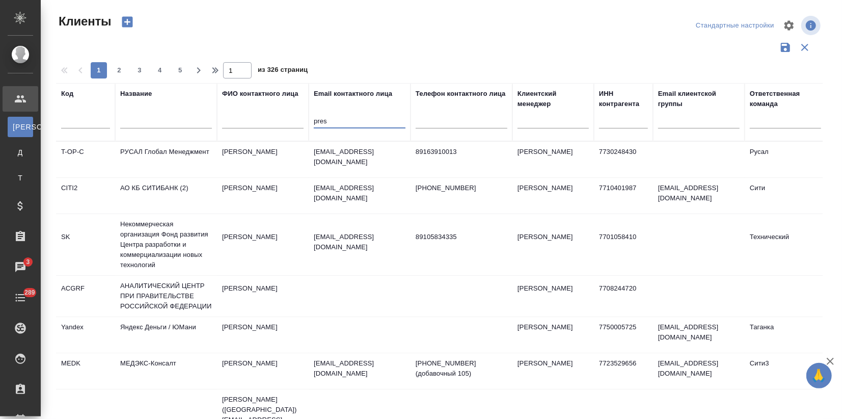
type input "press"
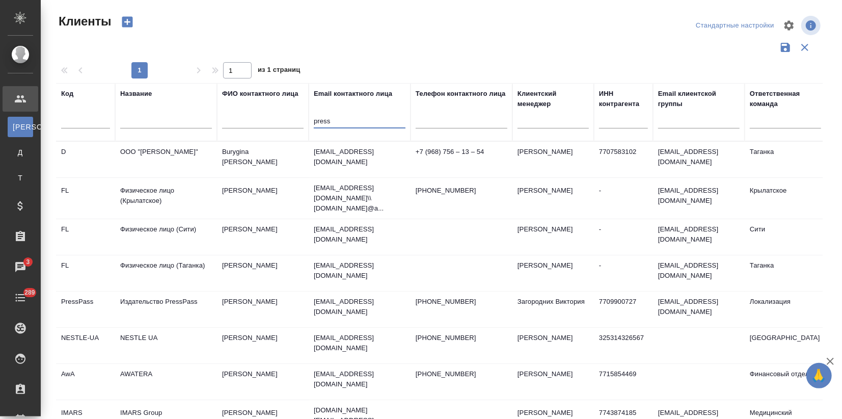
drag, startPoint x: 334, startPoint y: 127, endPoint x: 279, endPoint y: 122, distance: 55.2
click at [279, 122] on tr "Код Название ФИО контактного лица Email контактного лица press Телефон контактн…" at bounding box center [441, 112] width 770 height 58
click at [272, 119] on input "text" at bounding box center [263, 122] width 82 height 13
paste input "press"
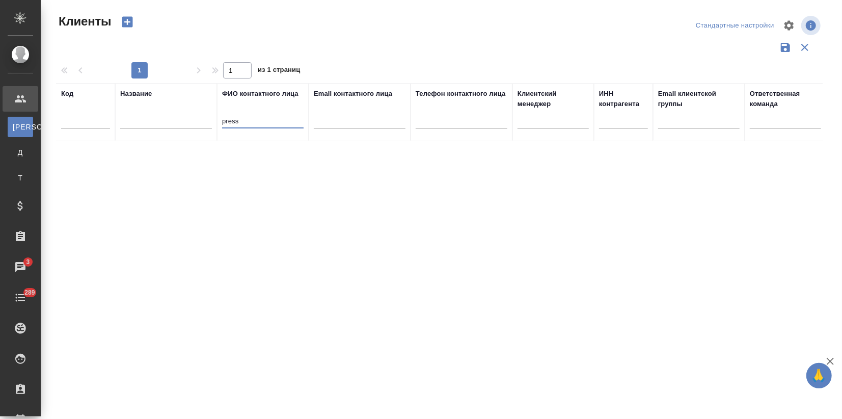
type input "press"
drag, startPoint x: 263, startPoint y: 122, endPoint x: 127, endPoint y: 125, distance: 136.1
click at [127, 125] on tr "Код Название ФИО контактного лица press Email контактного лица Телефон контактн…" at bounding box center [441, 112] width 770 height 58
click at [143, 118] on input "text" at bounding box center [166, 122] width 92 height 13
paste input "press"
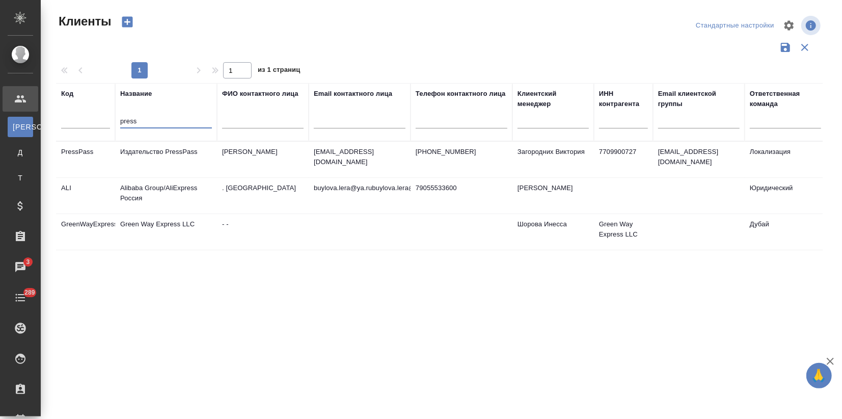
type input "press"
click at [245, 159] on td "Агафонов Артур" at bounding box center [263, 160] width 92 height 36
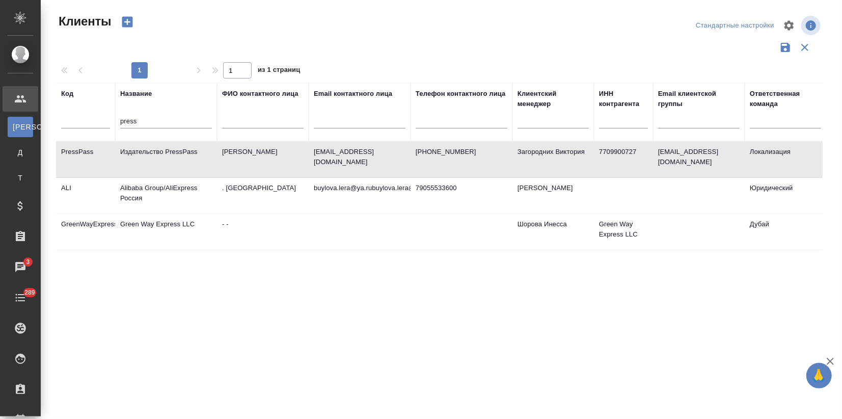
click at [245, 159] on td "Агафонов Артур" at bounding box center [263, 160] width 92 height 36
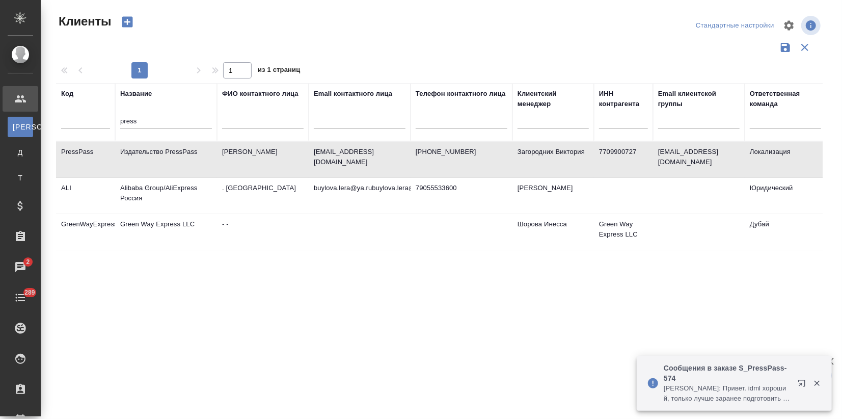
click at [722, 387] on p "Малофеева Екатерина: Привет. idml хороший, только лучше заранее подготовить к п…" at bounding box center [727, 393] width 127 height 20
click at [805, 382] on icon "button" at bounding box center [801, 383] width 7 height 7
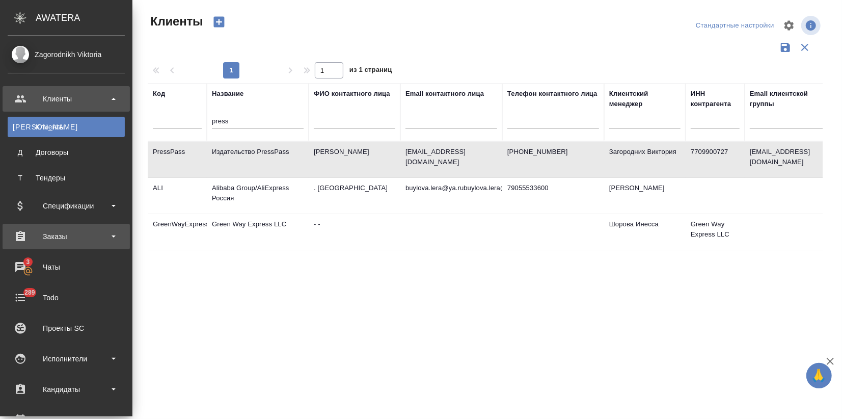
click at [51, 234] on div "Заказы" at bounding box center [66, 236] width 117 height 15
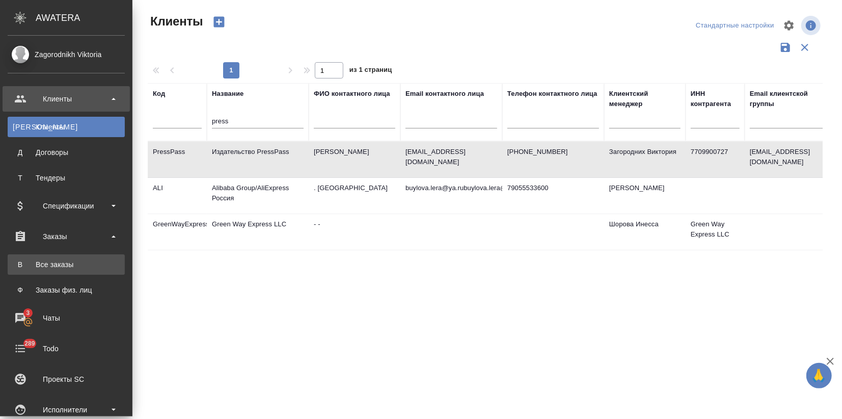
click at [54, 263] on div "Все заказы" at bounding box center [66, 264] width 107 height 10
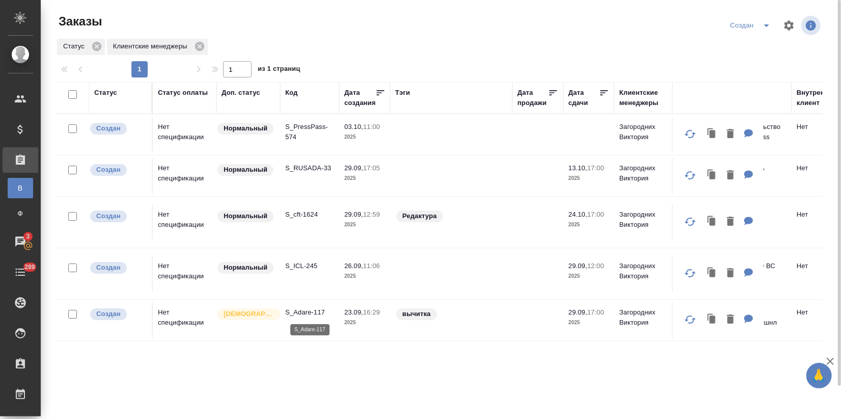
click at [295, 314] on p "S_Adare-117" at bounding box center [309, 312] width 49 height 10
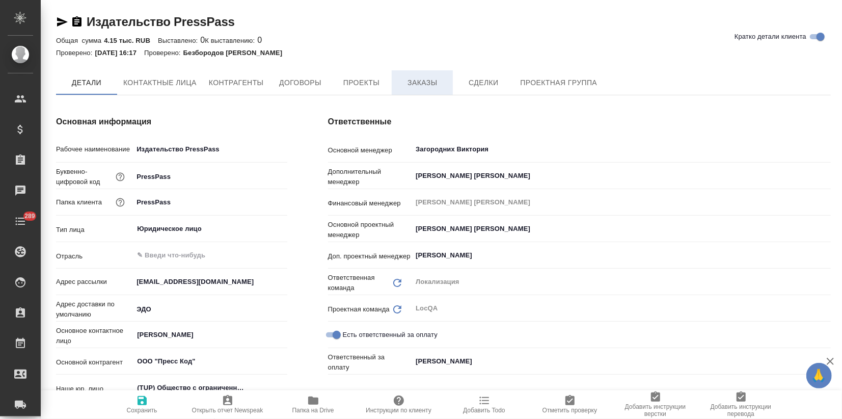
click at [419, 81] on span "Заказы" at bounding box center [422, 82] width 49 height 13
type textarea "x"
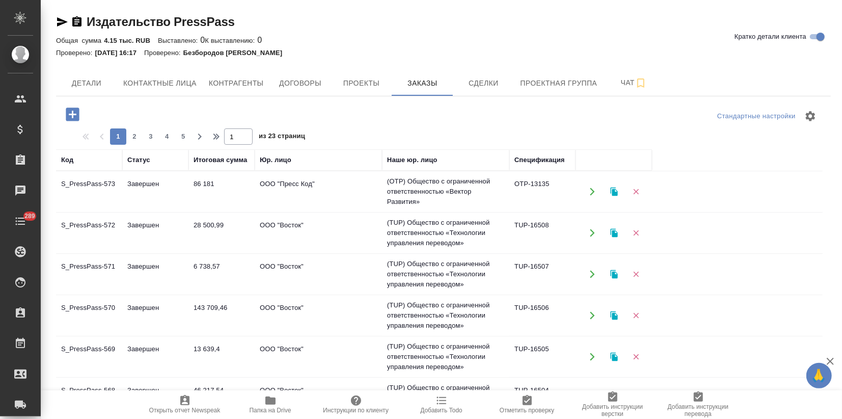
scroll to position [57, 0]
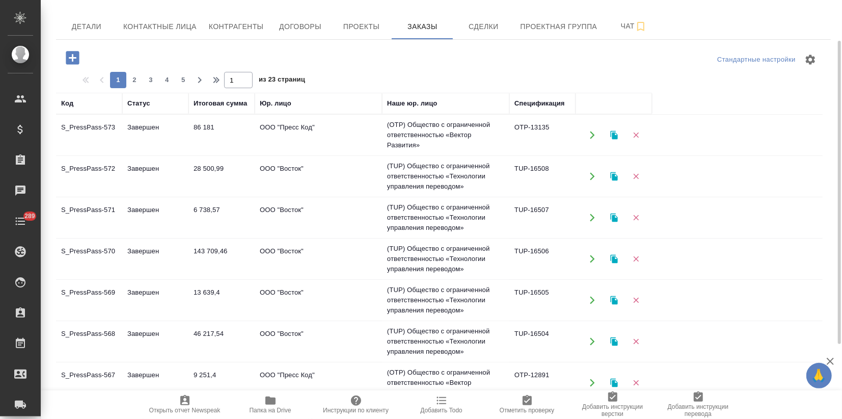
click at [246, 257] on td "143 709,46" at bounding box center [222, 259] width 66 height 36
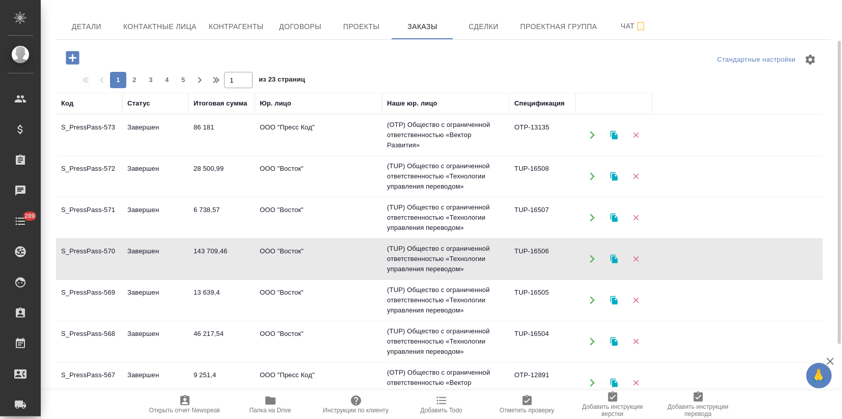
click at [246, 257] on td "143 709,46" at bounding box center [222, 259] width 66 height 36
click at [240, 223] on td "6 738,57" at bounding box center [222, 218] width 66 height 36
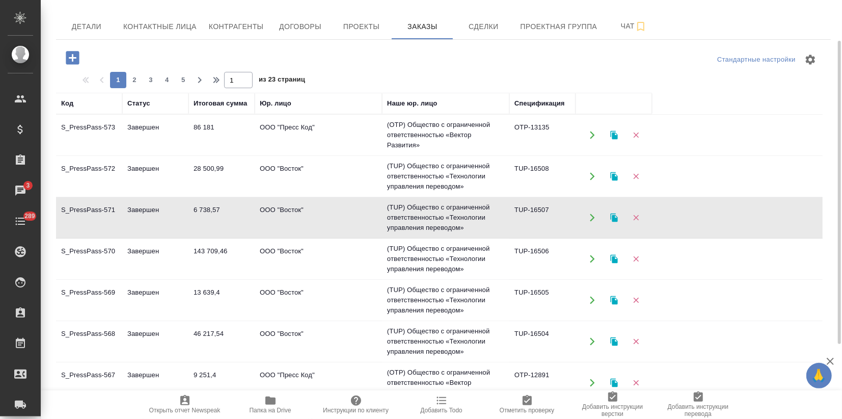
click at [162, 180] on td "Завершен" at bounding box center [155, 176] width 66 height 36
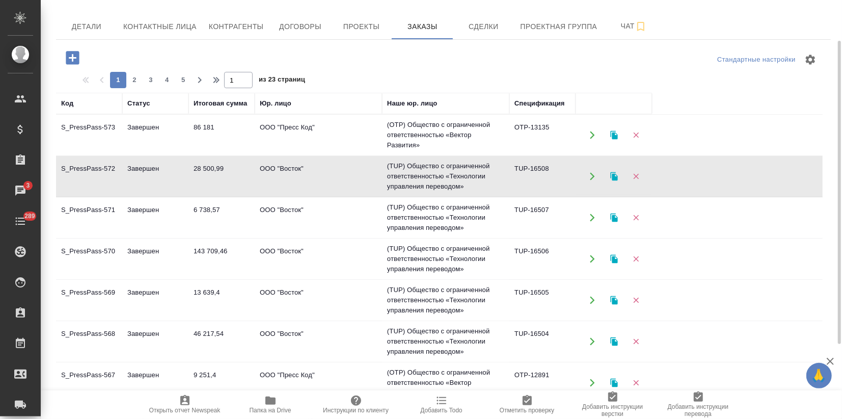
click at [162, 180] on td "Завершен" at bounding box center [155, 176] width 66 height 36
click at [216, 141] on td "86 181" at bounding box center [222, 135] width 66 height 36
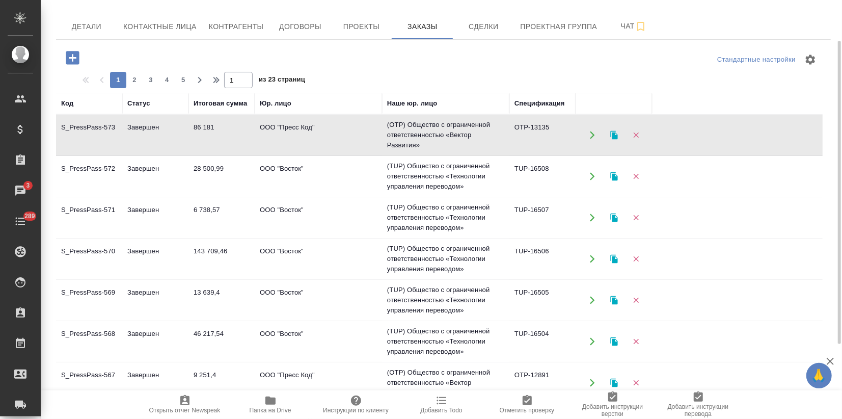
click at [216, 141] on td "86 181" at bounding box center [222, 135] width 66 height 36
click at [611, 135] on icon "button" at bounding box center [613, 135] width 7 height 9
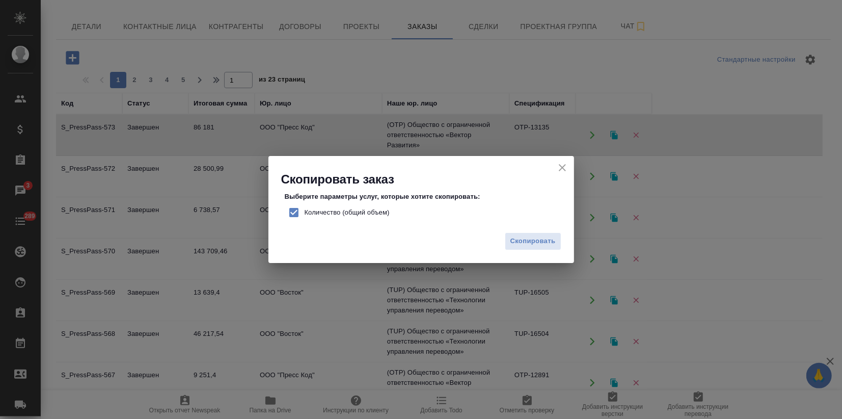
click at [289, 212] on input "Количество (общий объем)" at bounding box center [293, 212] width 21 height 21
checkbox input "false"
click at [544, 246] on span "Скопировать" at bounding box center [533, 241] width 45 height 12
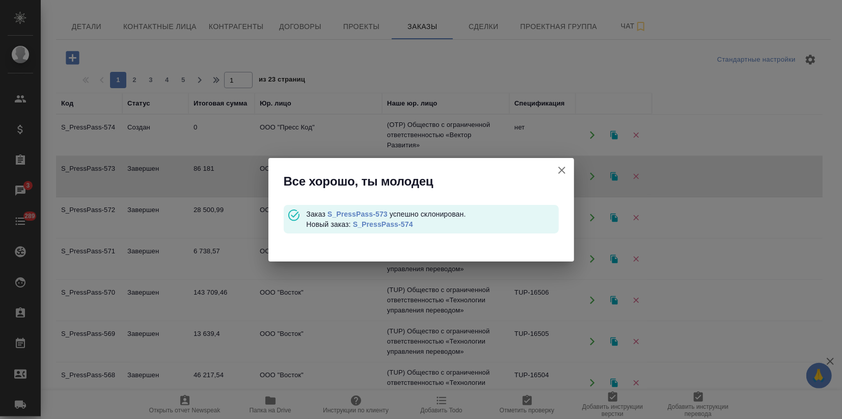
click at [383, 222] on link "S_PressPass-574" at bounding box center [383, 224] width 60 height 8
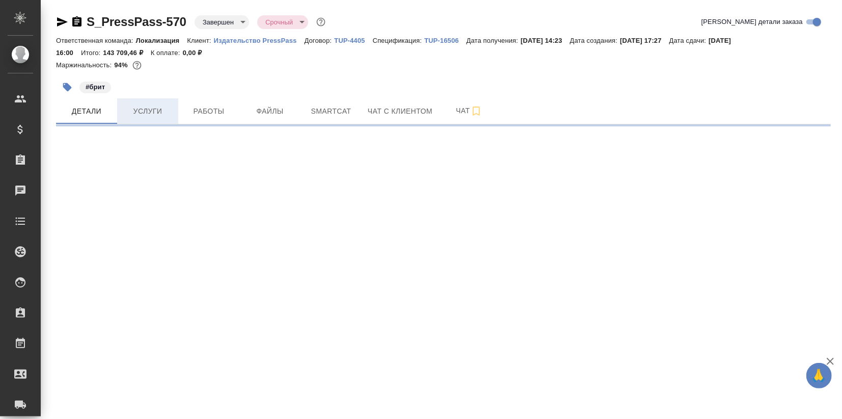
select select "RU"
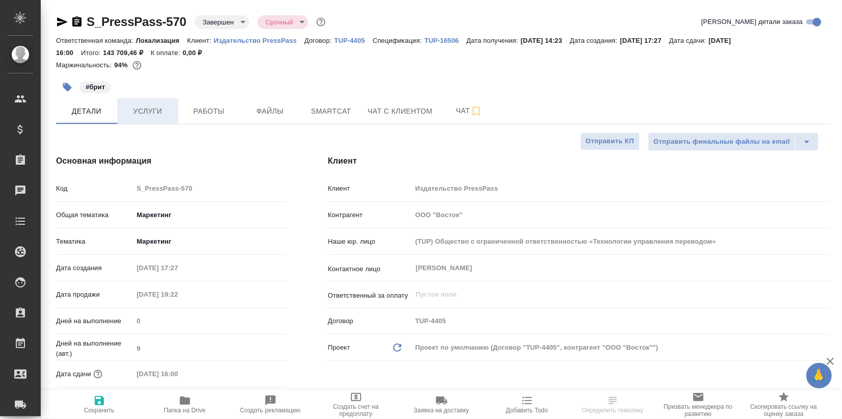
type textarea "x"
click at [147, 108] on span "Услуги" at bounding box center [147, 111] width 49 height 13
type textarea "x"
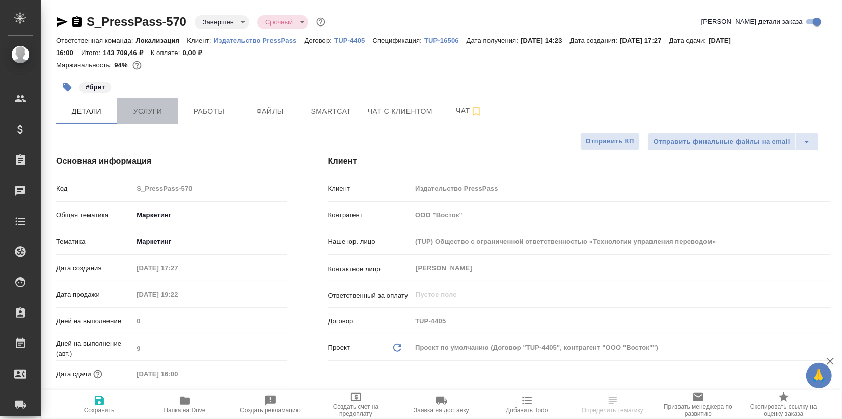
type textarea "x"
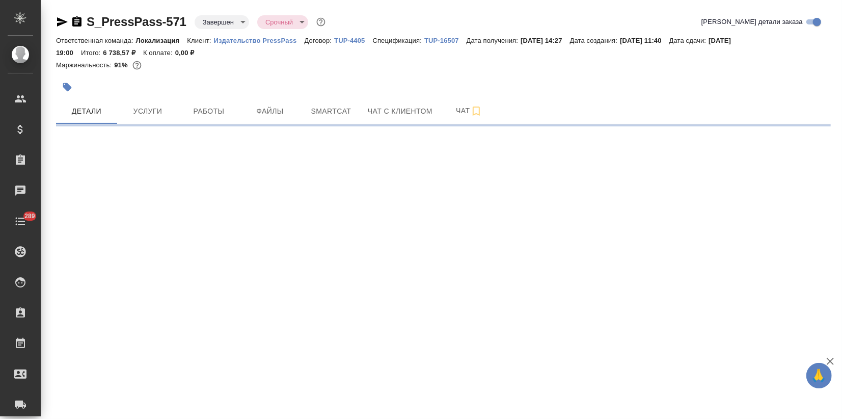
select select "RU"
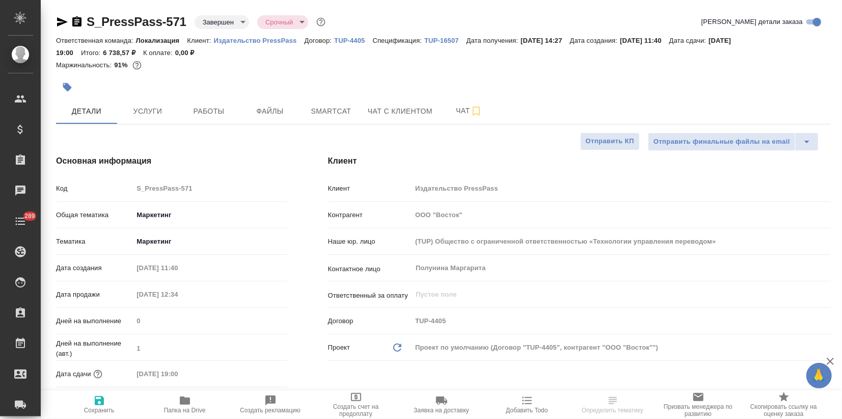
type textarea "x"
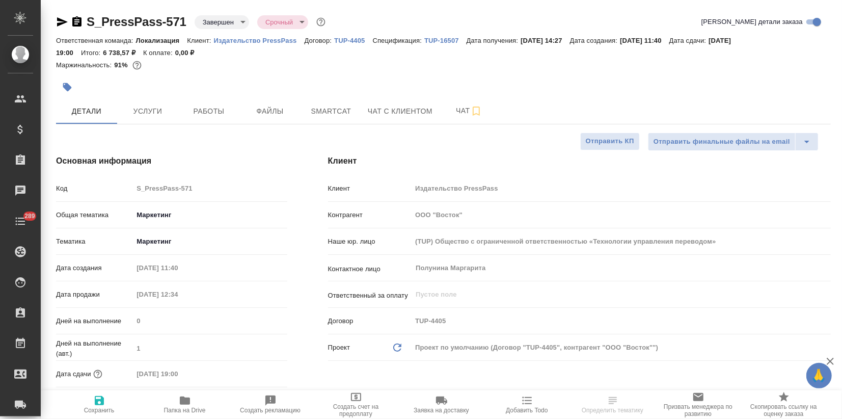
type textarea "x"
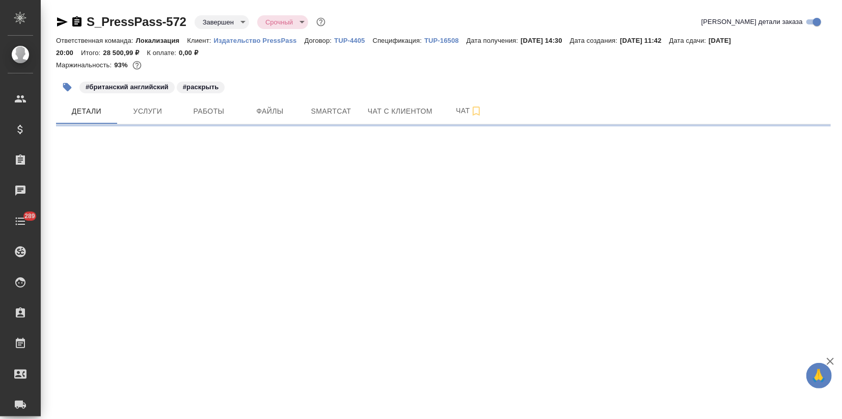
select select "RU"
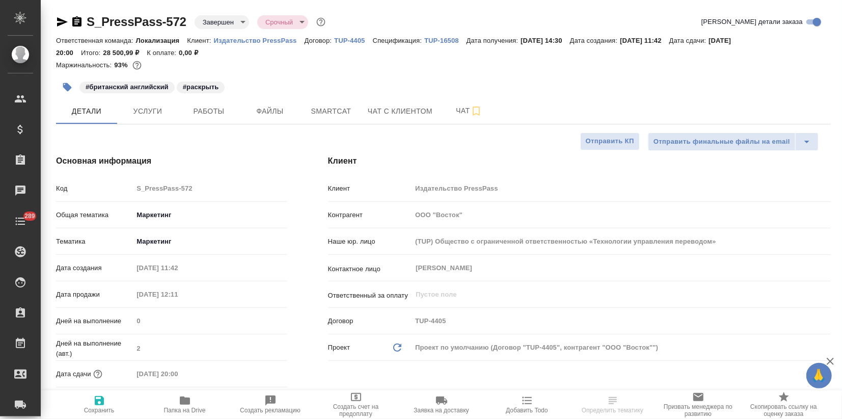
type textarea "x"
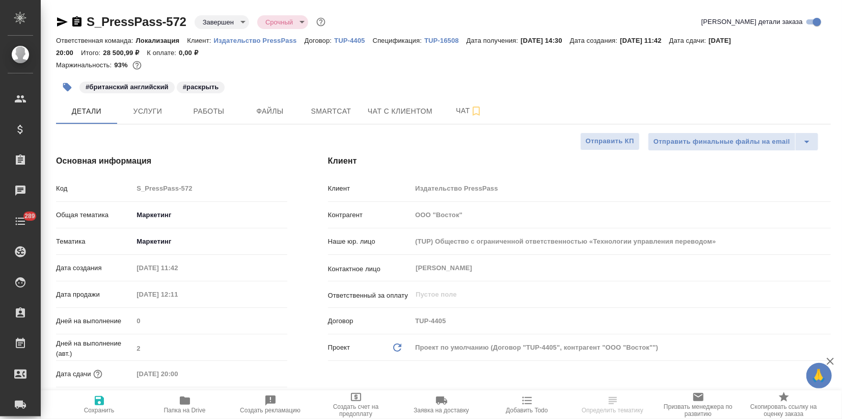
type textarea "x"
click at [155, 109] on span "Услуги" at bounding box center [147, 111] width 49 height 13
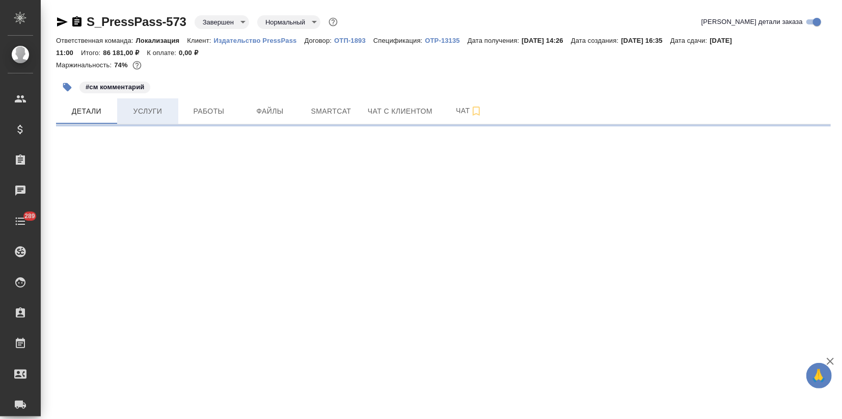
select select "RU"
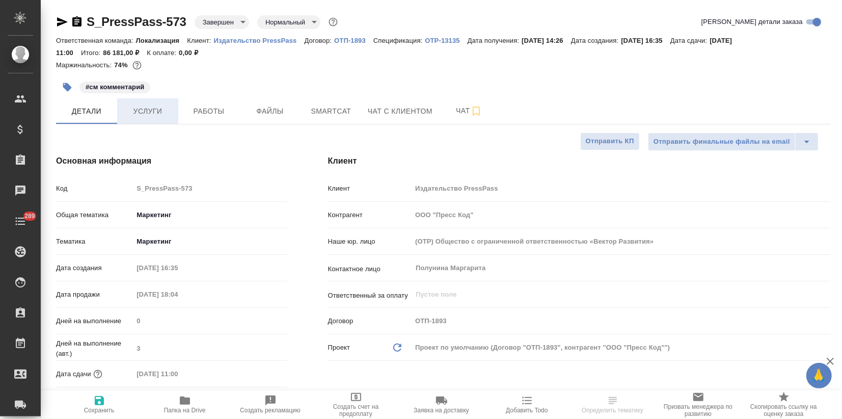
type textarea "x"
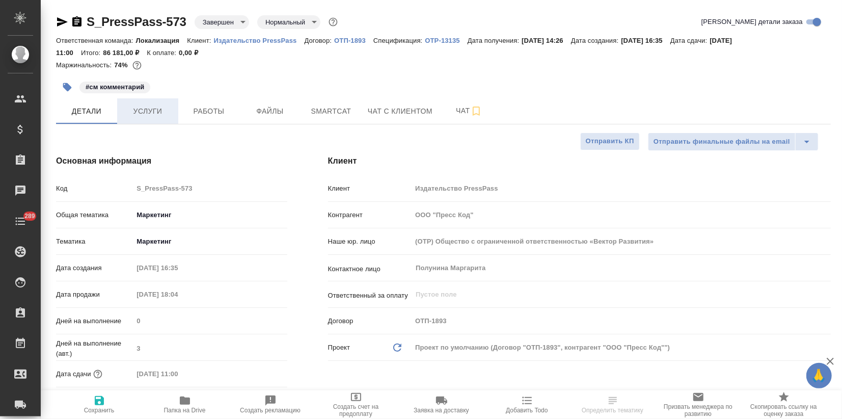
type textarea "x"
click at [130, 103] on button "Услуги" at bounding box center [147, 110] width 61 height 25
type textarea "x"
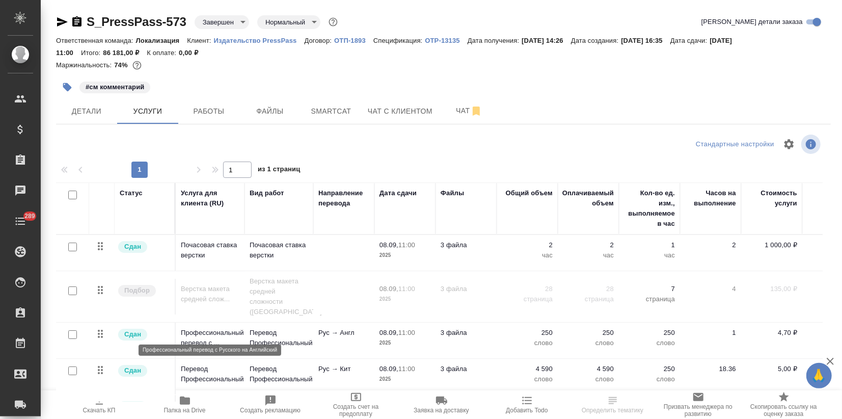
scroll to position [8, 0]
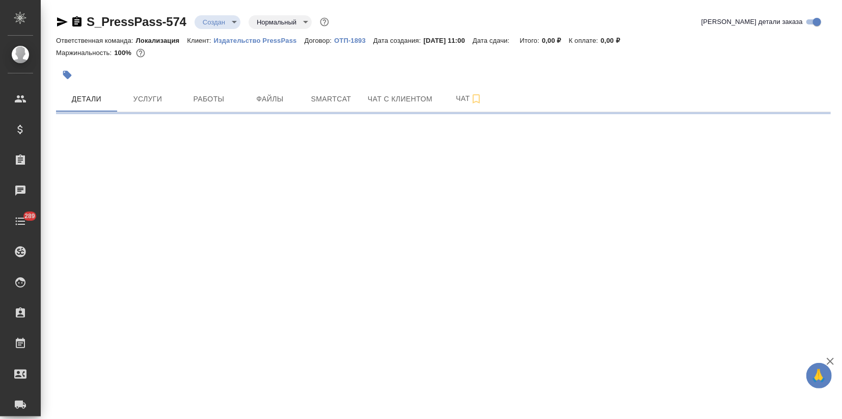
select select "RU"
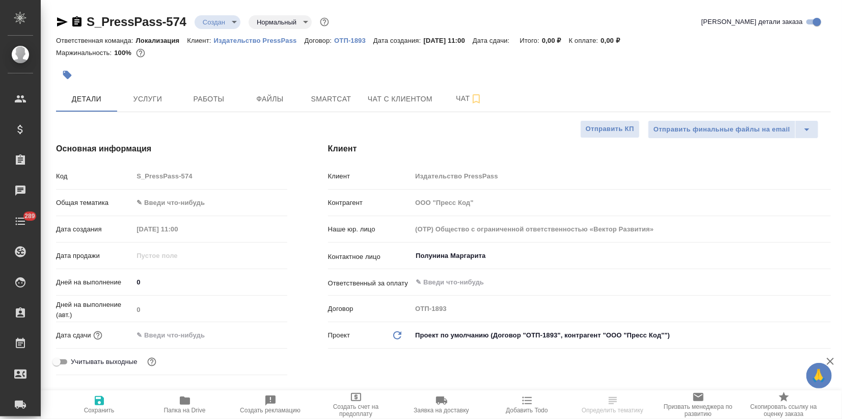
type textarea "x"
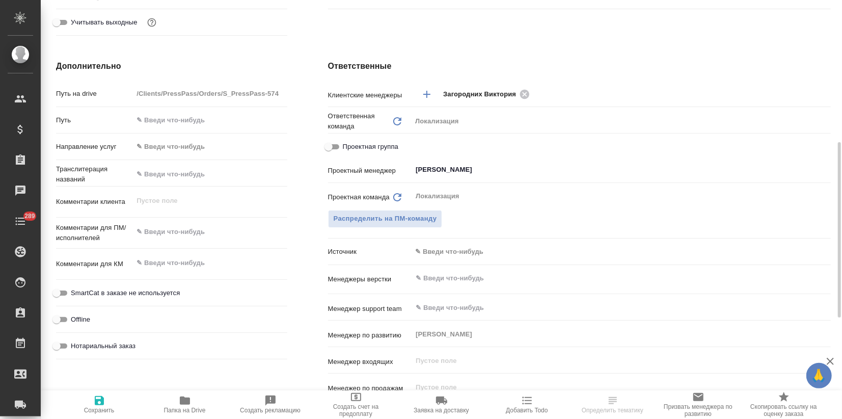
type textarea "x"
click at [163, 231] on textarea at bounding box center [209, 232] width 153 height 17
paste textarea "Есть срочная задачка по переводу буклета на китайский язык (упрощенный), поможе…"
type textarea "x"
type textarea "Есть срочная задачка по переводу буклета на китайский язык (упрощенный), поможе…"
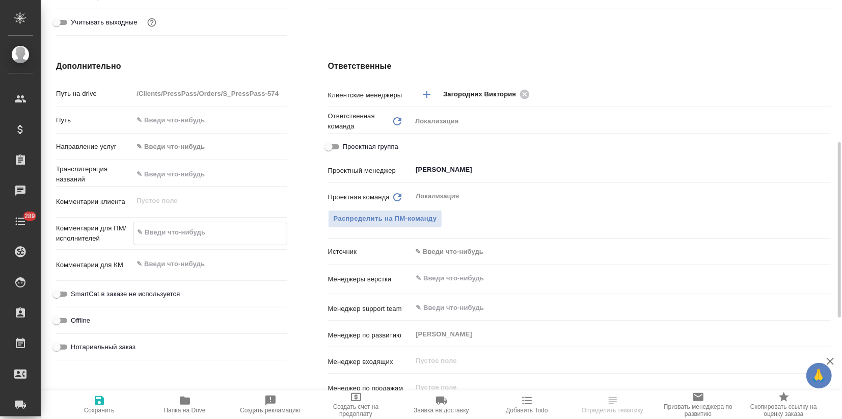
type textarea "x"
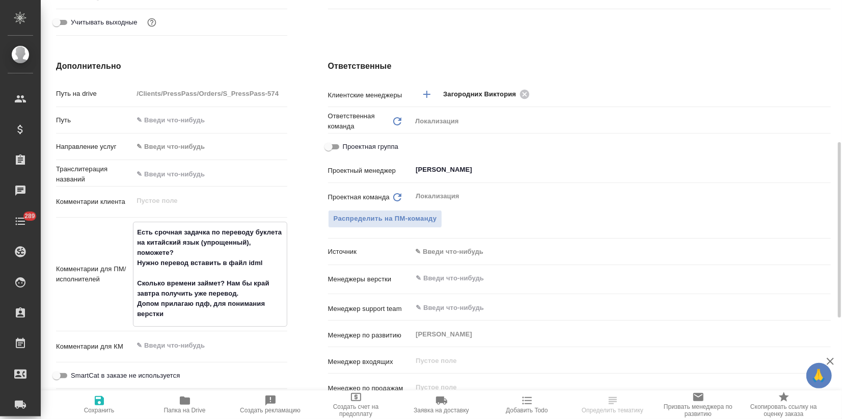
type textarea "Есть срочная задачка по переводу буклета на китайский язык (упрощенный), поможе…"
type textarea "x"
click at [112, 405] on span "Сохранить" at bounding box center [99, 403] width 73 height 19
type textarea "x"
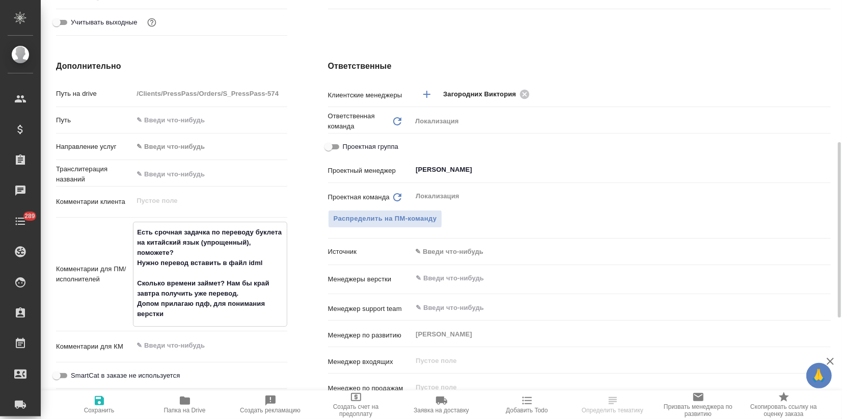
type textarea "x"
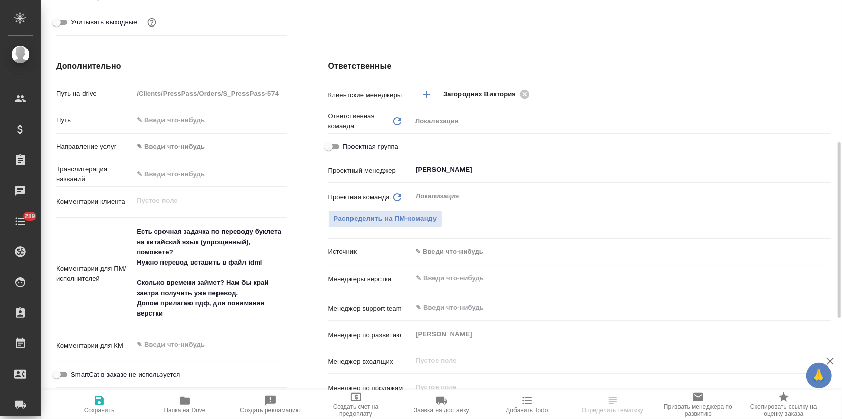
type textarea "x"
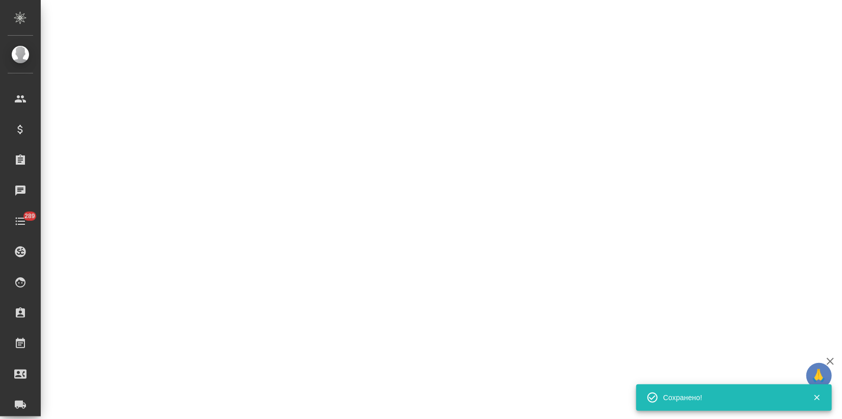
select select "RU"
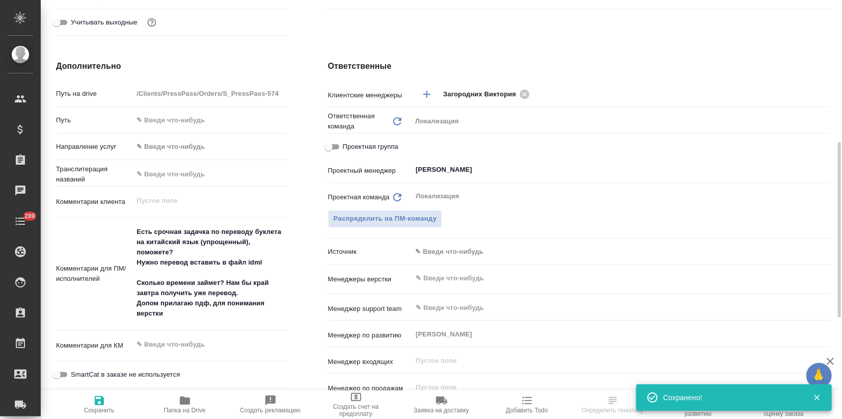
type textarea "x"
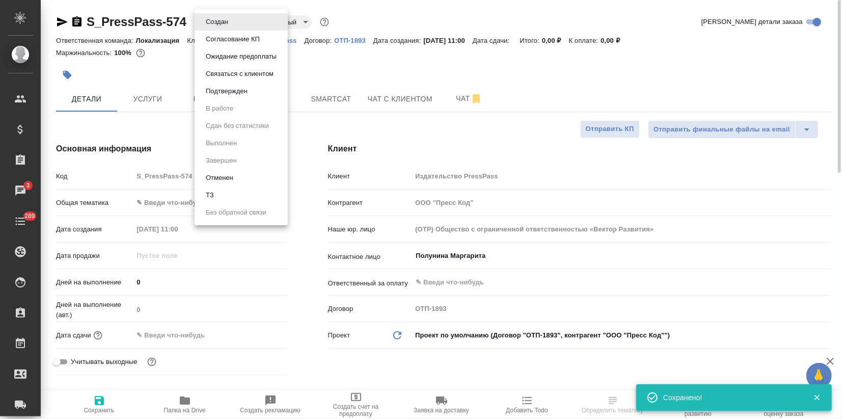
click at [226, 21] on body "🙏 .cls-1 fill:#fff; AWATERA Zagorodnikh Viktoria Клиенты Спецификации Заказы 3 …" at bounding box center [421, 209] width 842 height 419
click at [215, 191] on button "ТЗ" at bounding box center [210, 195] width 14 height 11
type textarea "x"
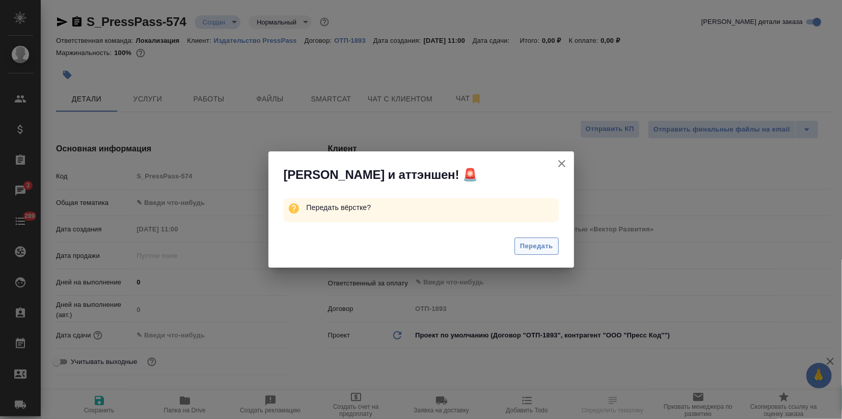
click at [542, 242] on span "Передать" at bounding box center [536, 246] width 33 height 12
type textarea "x"
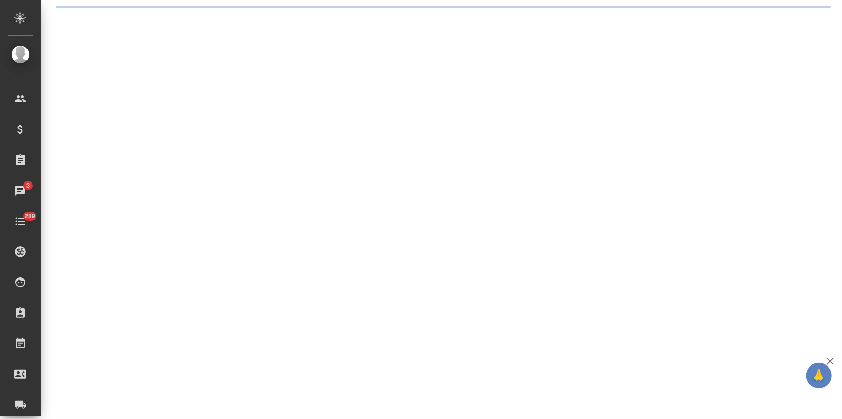
click at [257, 100] on div ".cls-1 fill:#fff; AWATERA Zagorodnikh Viktoria Клиенты Спецификации Заказы 3 Ча…" at bounding box center [421, 209] width 842 height 419
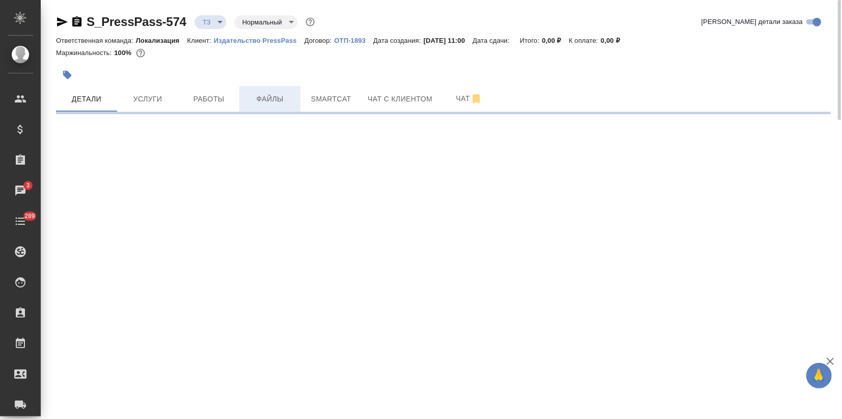
select select "RU"
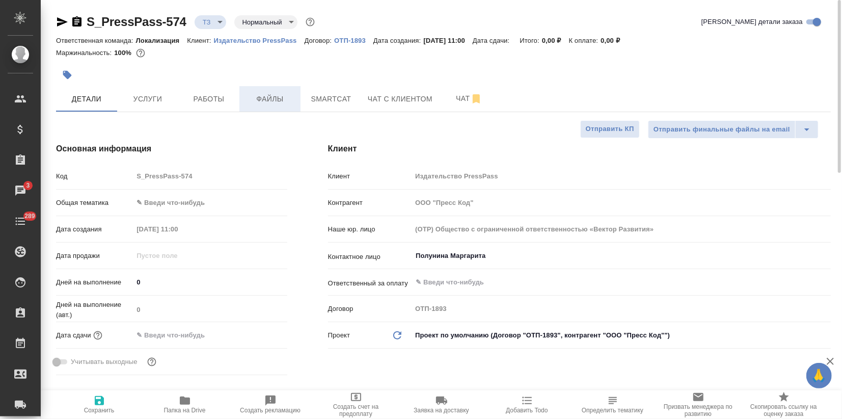
type textarea "x"
click at [256, 101] on span "Файлы" at bounding box center [270, 99] width 49 height 13
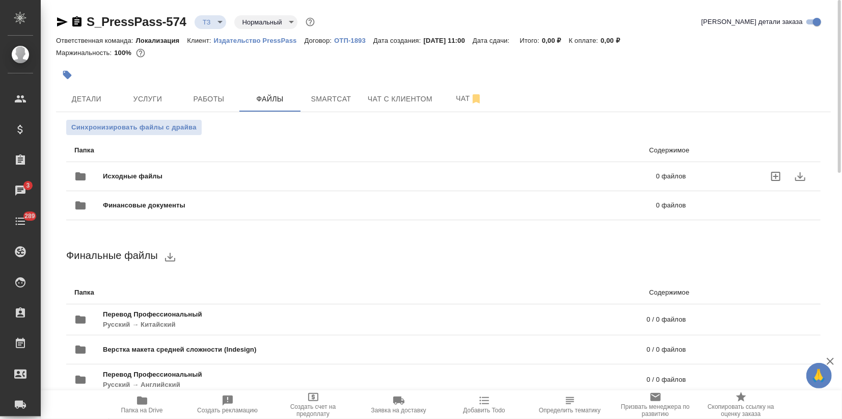
click at [151, 179] on span "Исходные файлы" at bounding box center [256, 176] width 307 height 10
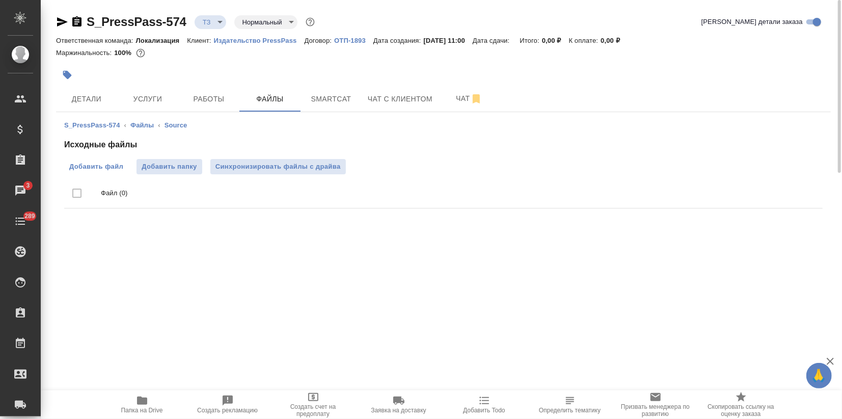
click at [75, 169] on span "Добавить файл" at bounding box center [96, 167] width 54 height 10
click at [0, 0] on input "Добавить файл" at bounding box center [0, 0] width 0 height 0
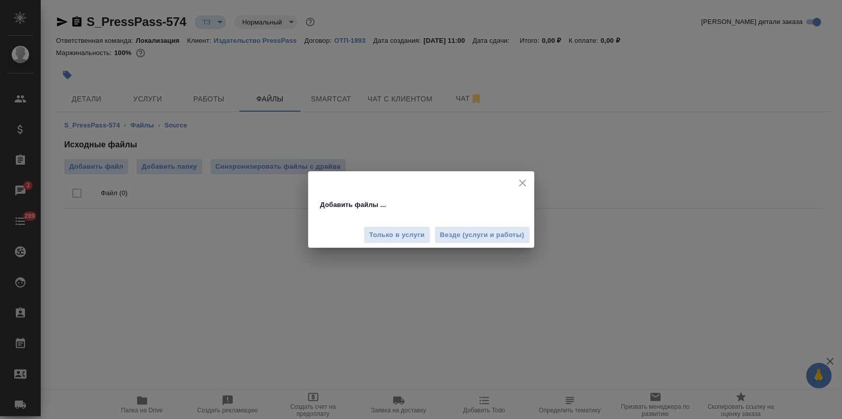
click at [461, 245] on div "Только в услуги Везде (услуги и работы)" at bounding box center [421, 231] width 226 height 34
click at [462, 243] on button "Везде (услуги и работы)" at bounding box center [483, 235] width 96 height 18
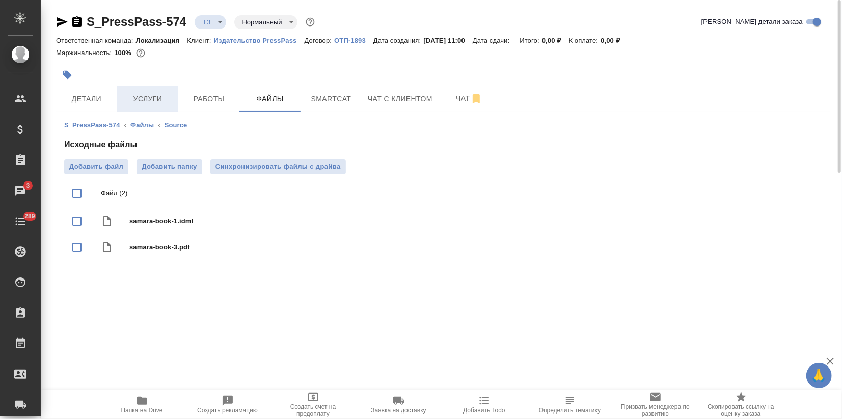
click at [162, 89] on button "Услуги" at bounding box center [147, 98] width 61 height 25
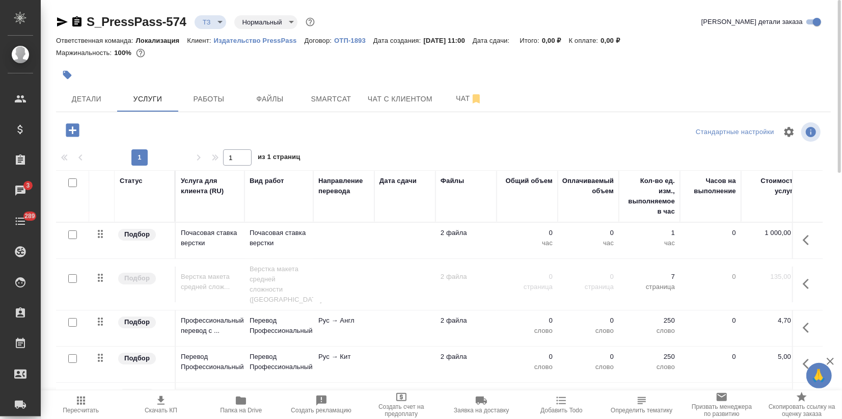
click at [73, 354] on input "checkbox" at bounding box center [72, 358] width 9 height 9
checkbox input "true"
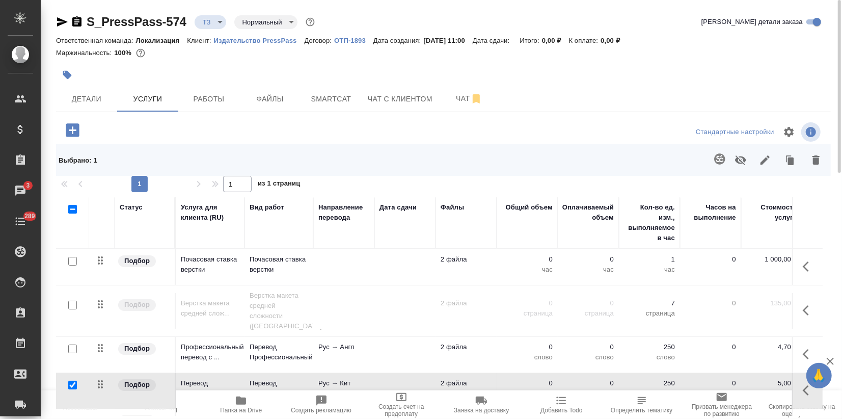
click at [717, 162] on icon "button" at bounding box center [720, 159] width 12 height 12
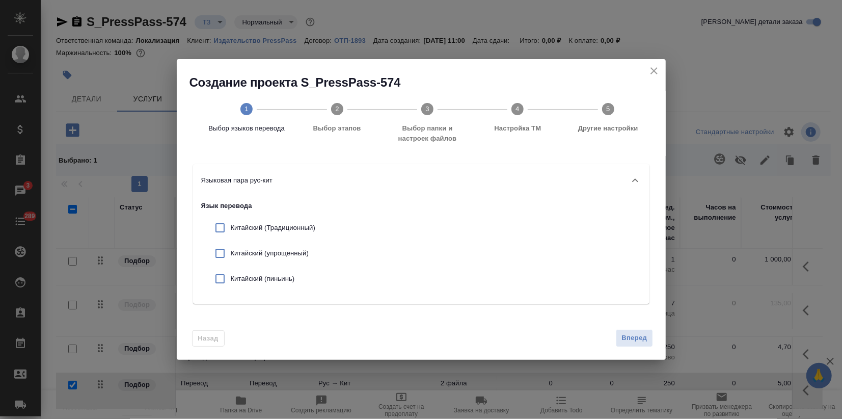
click at [244, 250] on p "Китайский (упрощенный)" at bounding box center [273, 253] width 85 height 10
checkbox input "true"
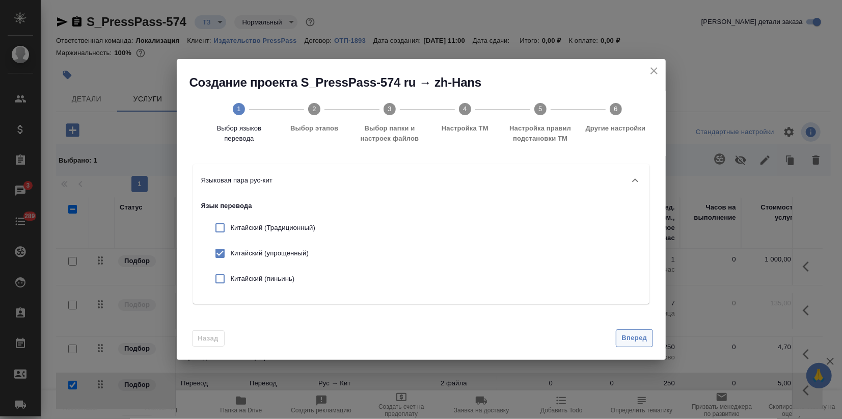
click at [631, 331] on button "Вперед" at bounding box center [634, 338] width 37 height 18
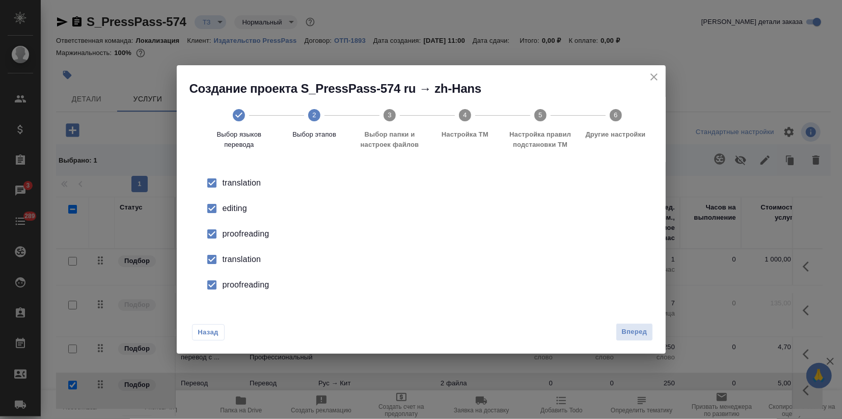
click at [237, 217] on li "editing" at bounding box center [421, 208] width 457 height 25
click at [239, 233] on div "proofreading" at bounding box center [432, 234] width 419 height 12
click at [236, 278] on li "proofreading" at bounding box center [421, 284] width 457 height 25
click at [239, 263] on div "translation" at bounding box center [432, 259] width 419 height 12
click at [645, 331] on span "Вперед" at bounding box center [634, 332] width 25 height 12
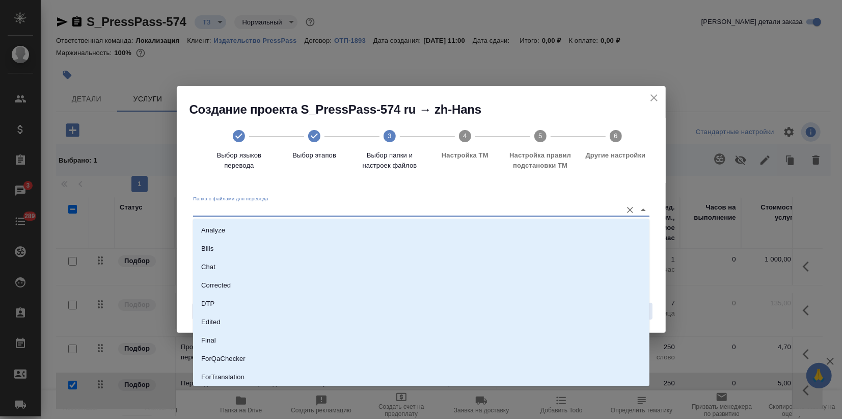
click at [393, 204] on input "Папка с файлами для перевода" at bounding box center [405, 209] width 424 height 12
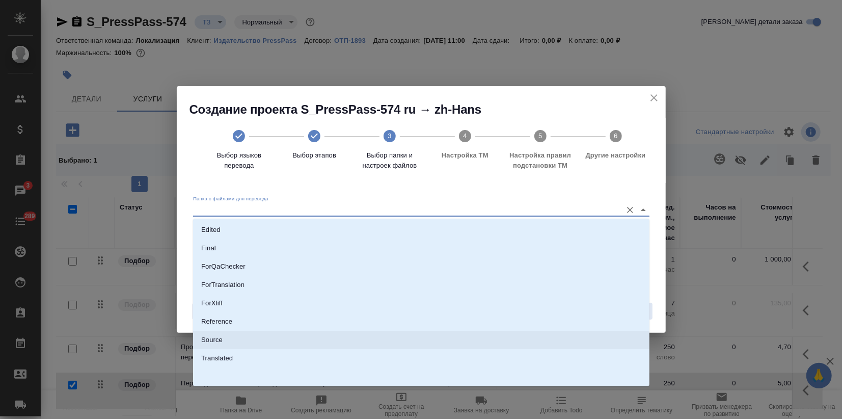
click at [253, 337] on li "Source" at bounding box center [421, 340] width 457 height 18
type input "Source"
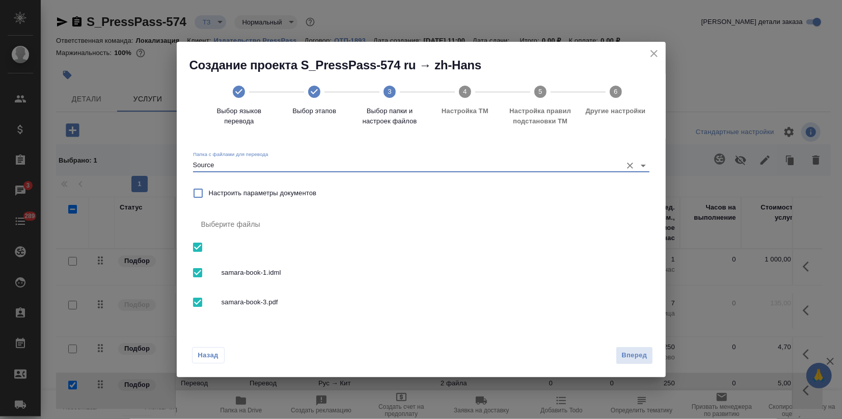
click at [201, 301] on input "checkbox" at bounding box center [197, 301] width 21 height 21
checkbox input "false"
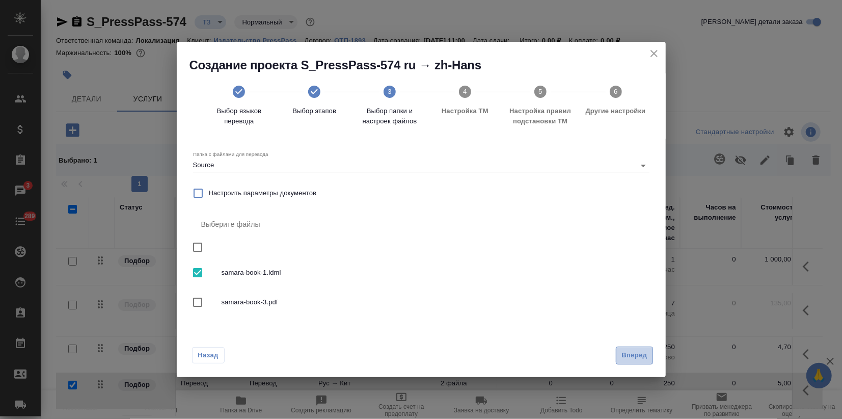
click at [646, 355] on span "Вперед" at bounding box center [634, 356] width 25 height 12
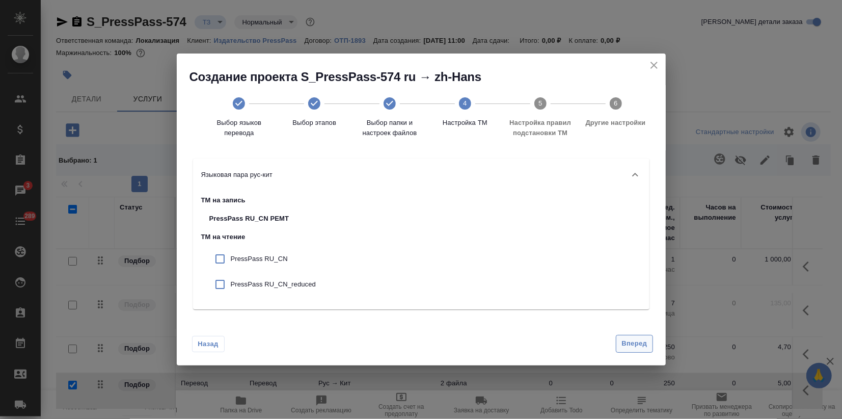
click at [633, 347] on span "Вперед" at bounding box center [634, 344] width 25 height 12
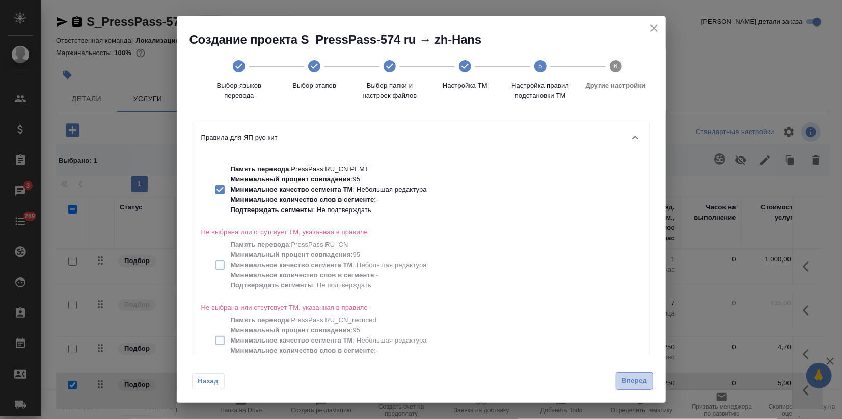
click at [628, 372] on button "Вперед" at bounding box center [634, 381] width 37 height 18
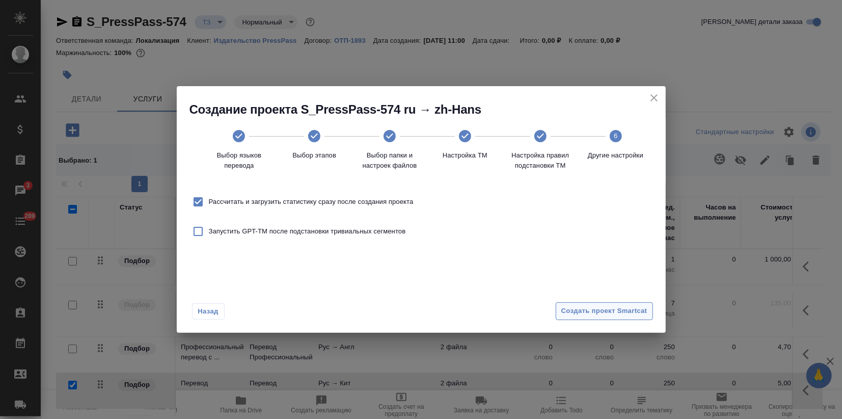
click at [619, 305] on span "Создать проект Smartcat" at bounding box center [605, 311] width 86 height 12
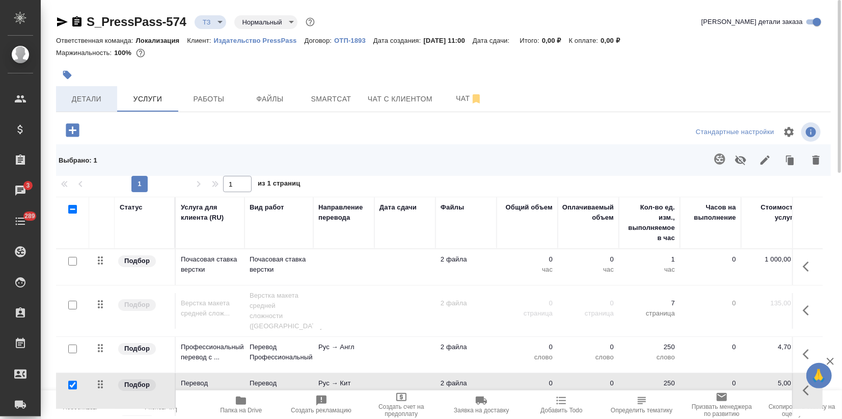
click at [73, 106] on button "Детали" at bounding box center [86, 98] width 61 height 25
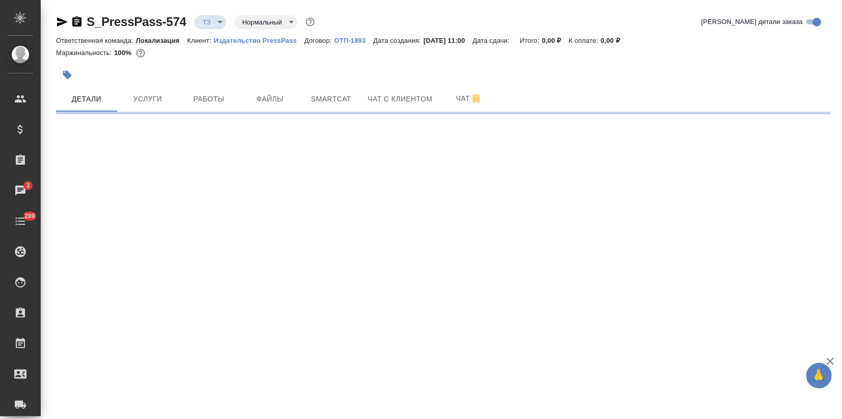
select select "RU"
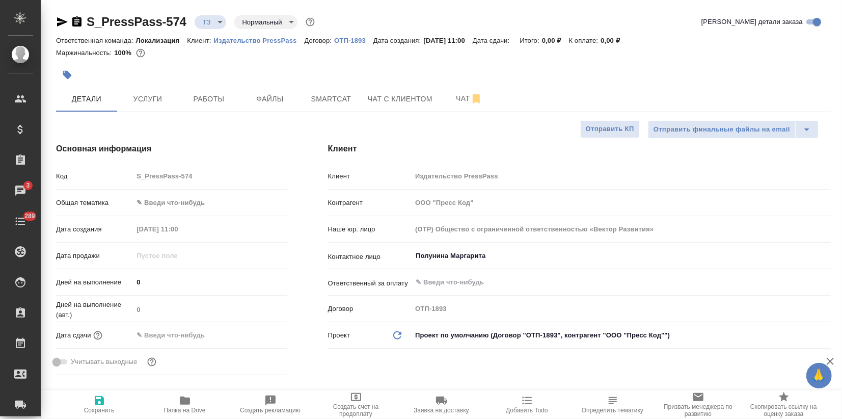
type textarea "x"
click at [442, 100] on button "Чат" at bounding box center [469, 98] width 61 height 25
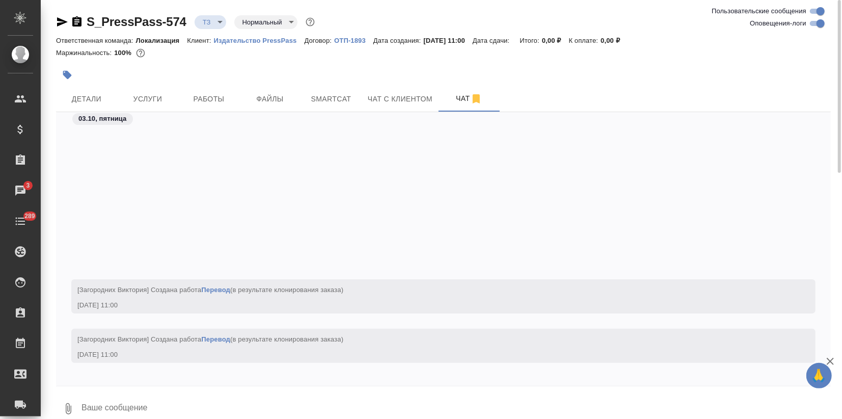
scroll to position [205, 0]
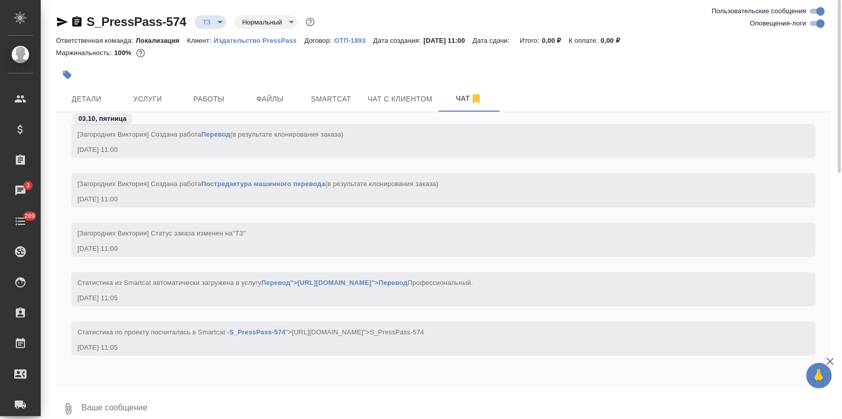
click at [810, 23] on input "Оповещения-логи" at bounding box center [821, 23] width 37 height 12
checkbox input "false"
click at [146, 95] on span "Услуги" at bounding box center [147, 99] width 49 height 13
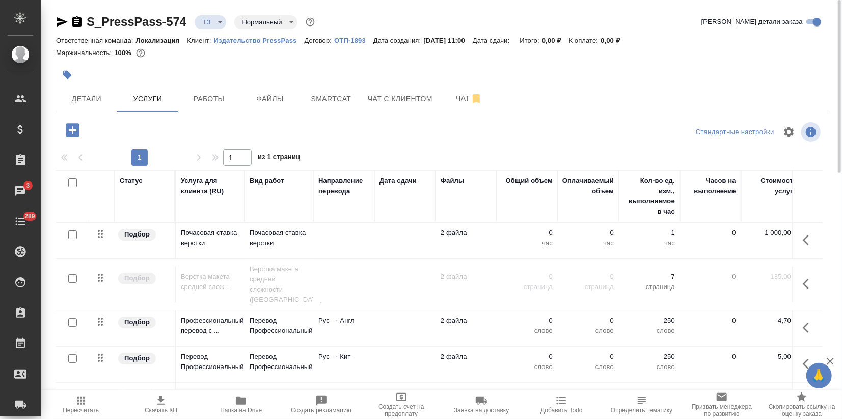
click at [69, 318] on input "checkbox" at bounding box center [72, 322] width 9 height 9
checkbox input "true"
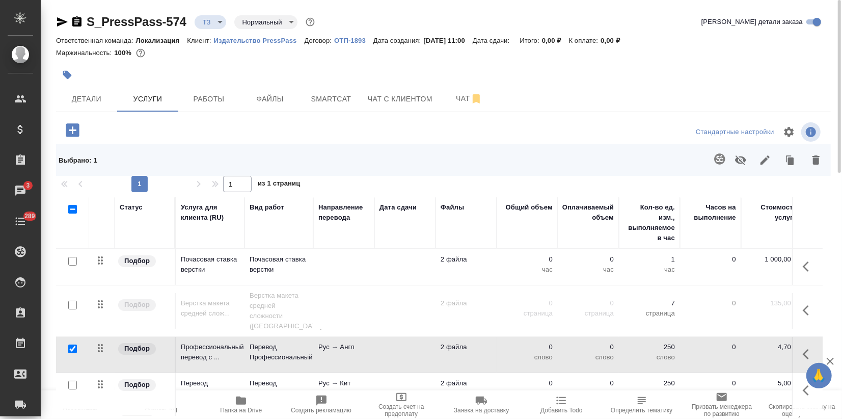
click at [812, 159] on icon "button" at bounding box center [816, 160] width 12 height 12
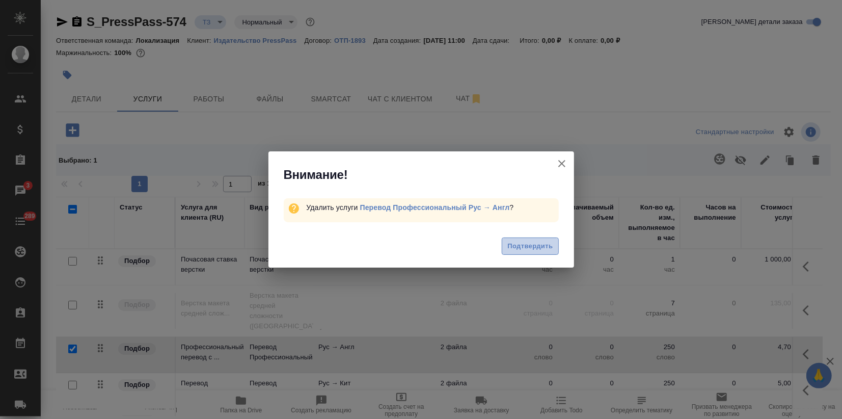
click at [520, 240] on span "Подтвердить" at bounding box center [529, 246] width 45 height 12
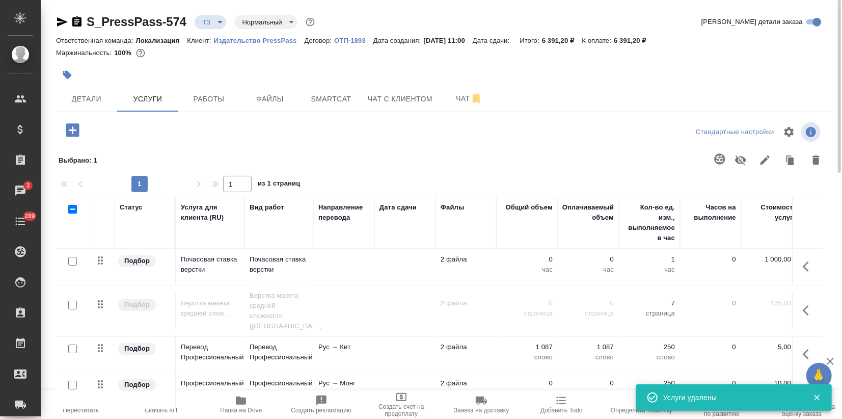
scroll to position [22, 0]
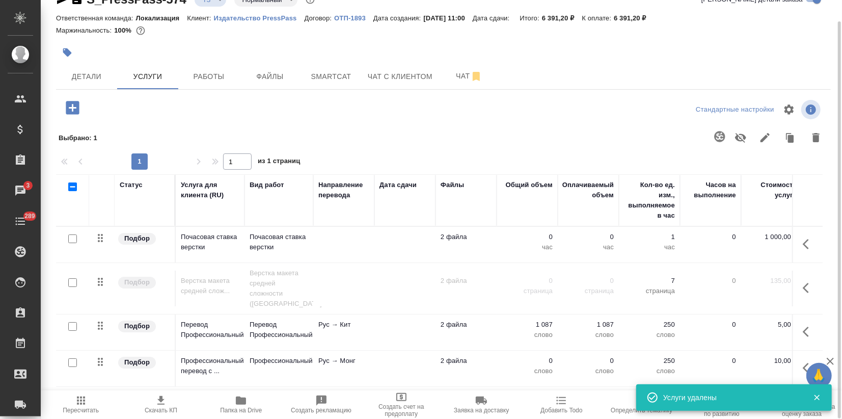
click at [72, 358] on input "checkbox" at bounding box center [72, 362] width 9 height 9
checkbox input "true"
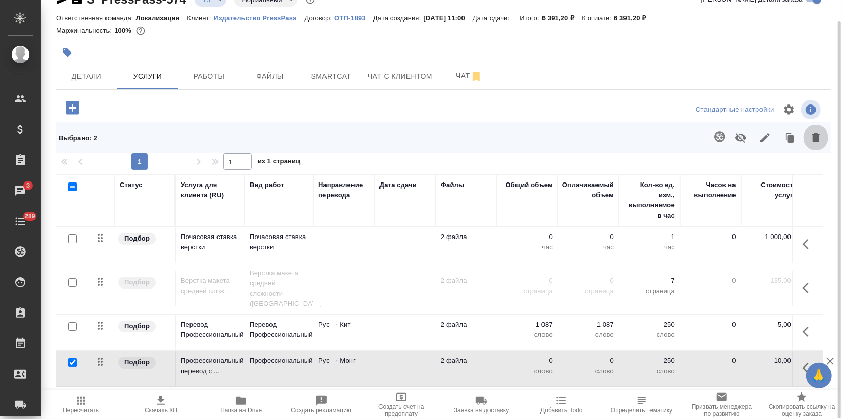
click at [821, 135] on icon "button" at bounding box center [816, 137] width 12 height 12
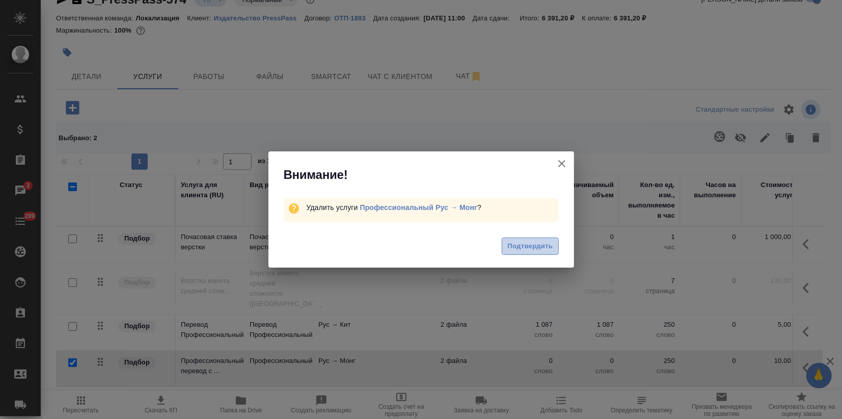
click at [542, 251] on span "Подтвердить" at bounding box center [529, 246] width 45 height 12
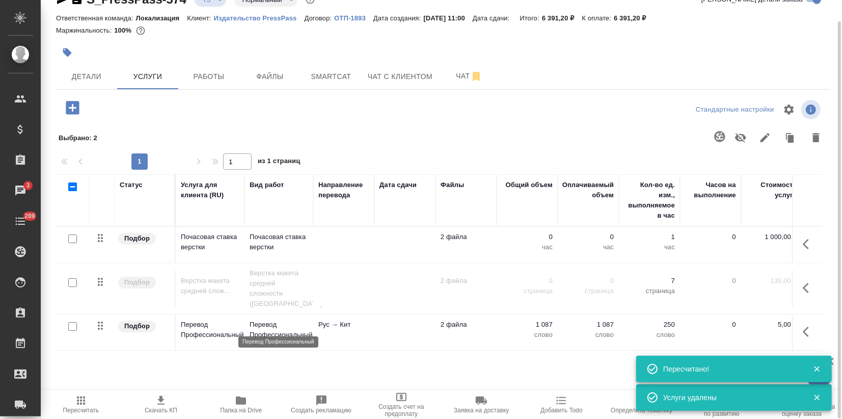
click at [265, 326] on p "Перевод Профессиональный" at bounding box center [279, 329] width 59 height 20
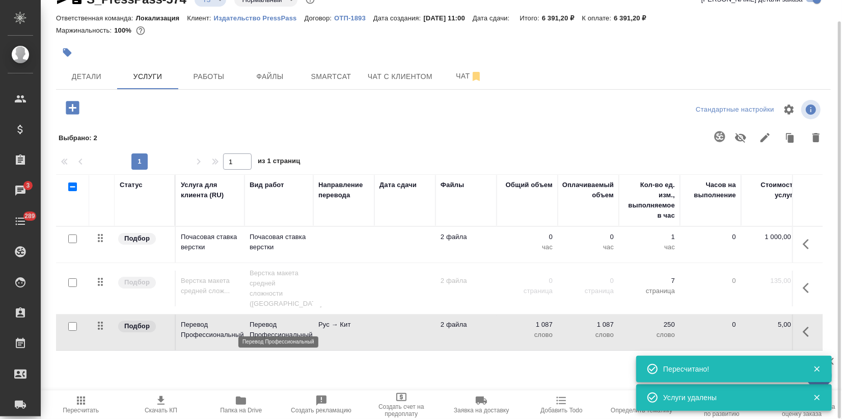
click at [265, 326] on p "Перевод Профессиональный" at bounding box center [279, 329] width 59 height 20
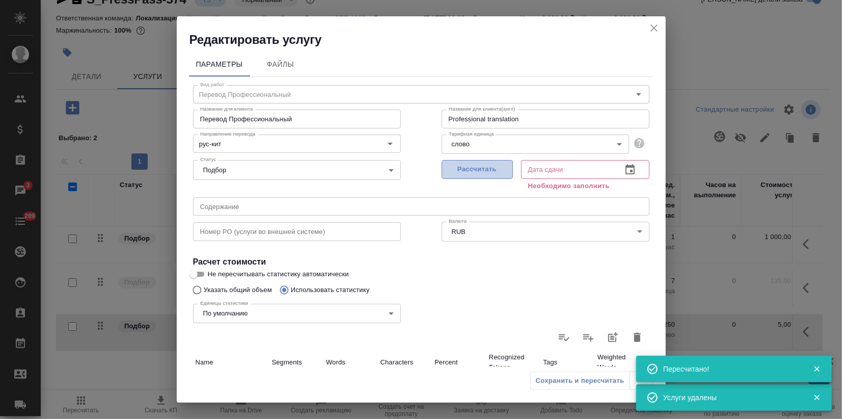
click at [452, 165] on span "Рассчитать" at bounding box center [477, 170] width 60 height 12
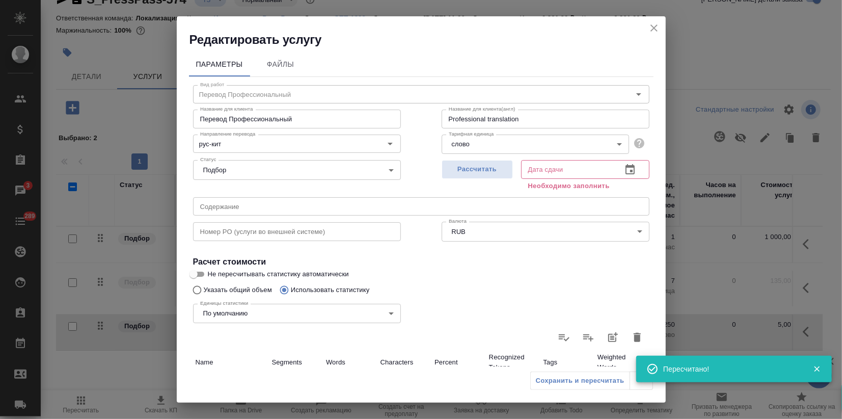
type input "03.10.2025 15:43"
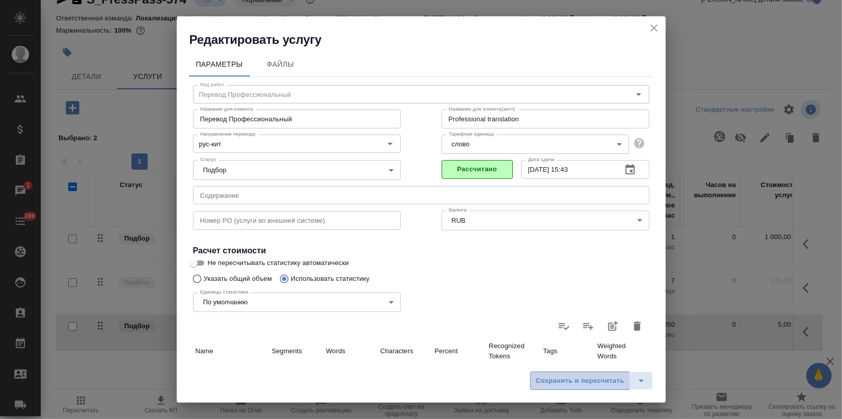
click at [590, 379] on span "Сохранить и пересчитать" at bounding box center [580, 381] width 89 height 12
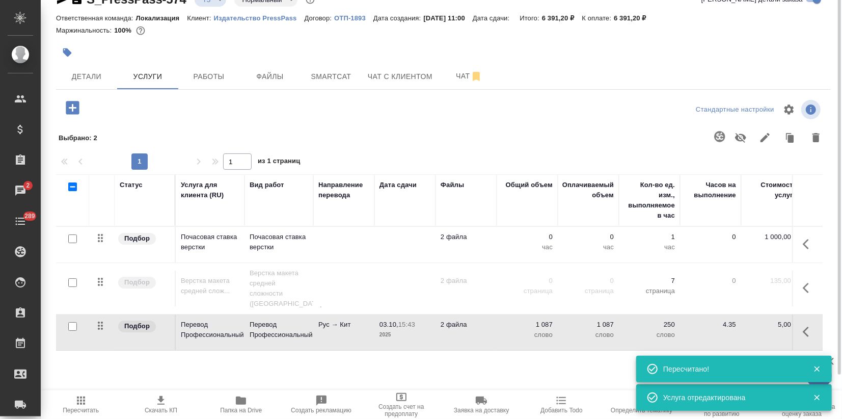
scroll to position [0, 0]
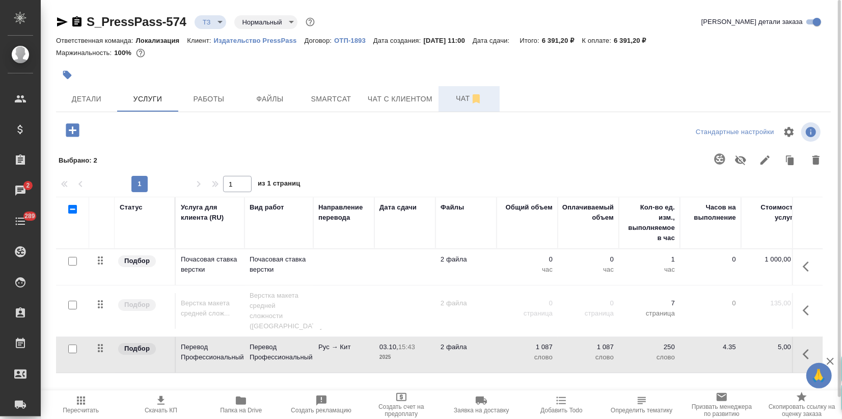
click at [446, 102] on span "Чат" at bounding box center [469, 98] width 49 height 13
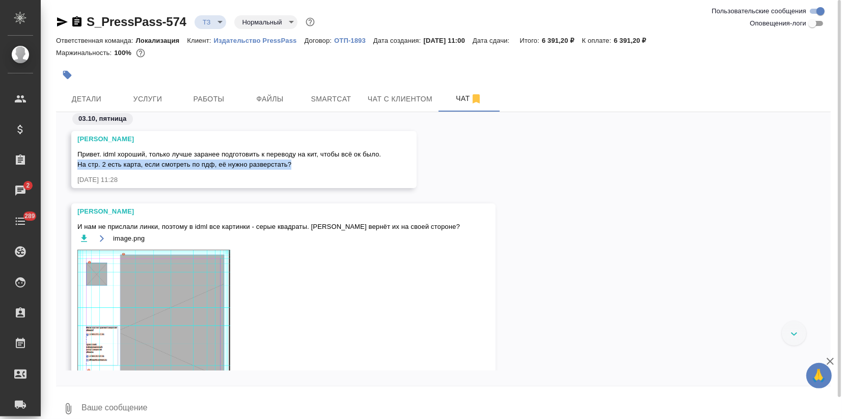
drag, startPoint x: 77, startPoint y: 163, endPoint x: 308, endPoint y: 167, distance: 230.9
click at [308, 167] on div "Малофеева Екатерина Привет. idml хороший, только лучше заранее подготовить к пе…" at bounding box center [243, 159] width 345 height 57
copy span "На стр. 2 есть карта, если смотреть по пдф, её нужно разверстать?"
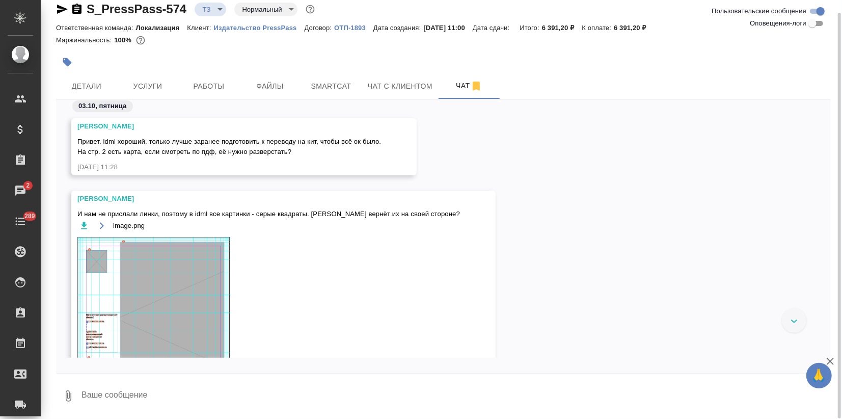
click at [78, 211] on span "И нам не прислали линки, поэтому в idml все картинки - серые квадраты. Клиент в…" at bounding box center [268, 214] width 383 height 10
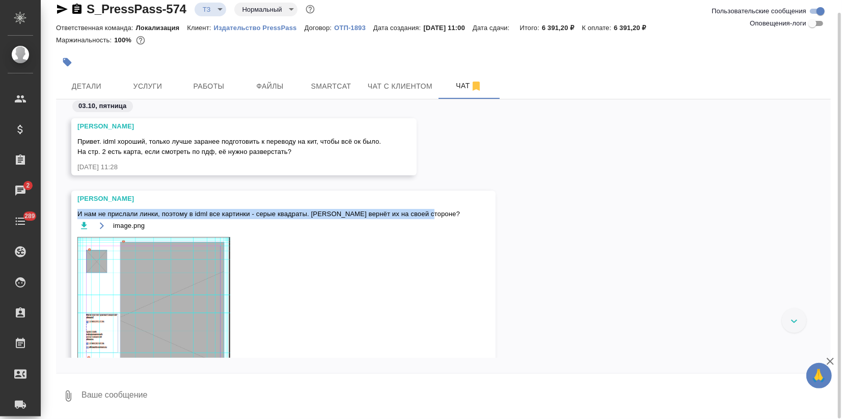
drag, startPoint x: 77, startPoint y: 211, endPoint x: 429, endPoint y: 208, distance: 351.1
click at [429, 208] on div "Малофеева Екатерина И нам не прислали линки, поэтому в idml все картинки - серы…" at bounding box center [283, 305] width 424 height 229
copy span "И нам не прислали линки, поэтому в idml все картинки - серые квадраты. Клиент в…"
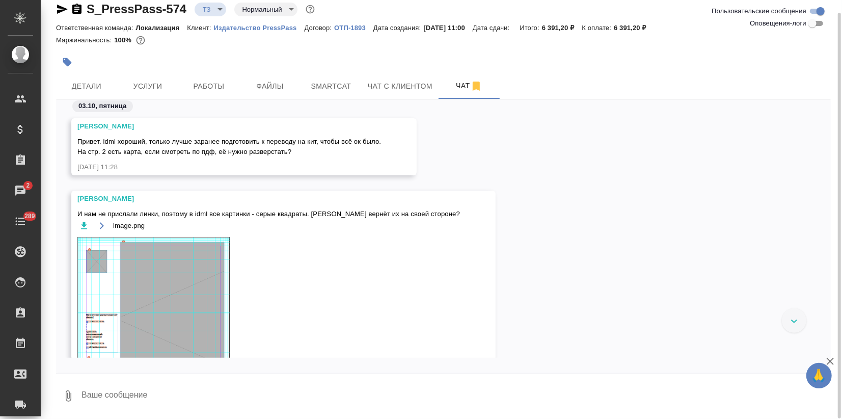
click at [393, 279] on div "image.png" at bounding box center [268, 310] width 383 height 182
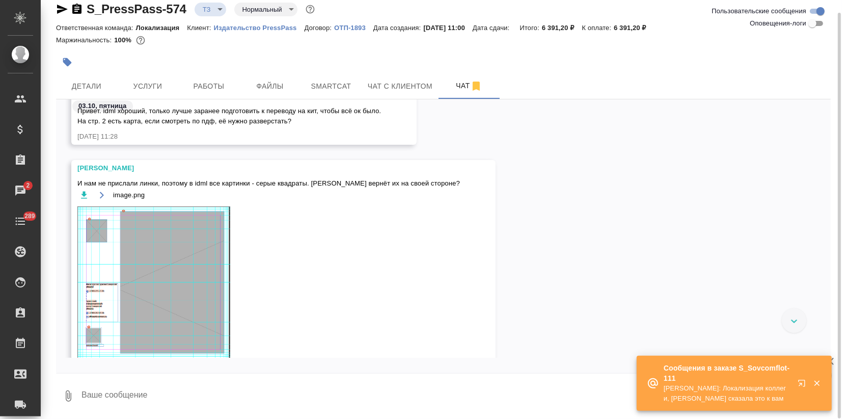
scroll to position [0, 0]
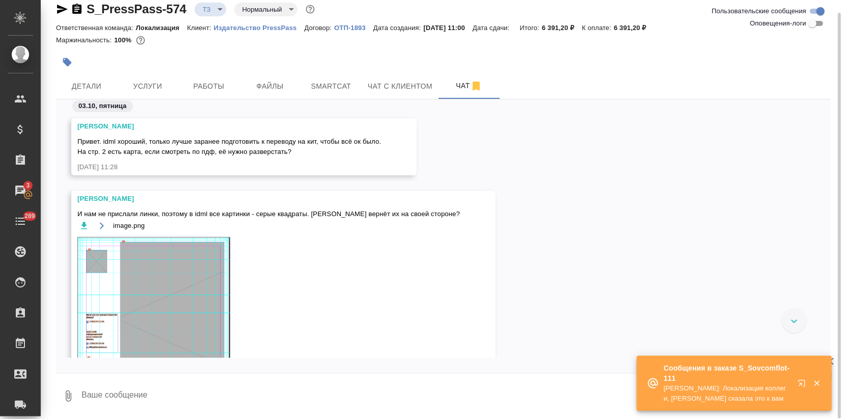
click at [155, 139] on span "Привет. idml хороший, только лучше заранее подготовить к переводу на кит, чтобы…" at bounding box center [229, 147] width 304 height 18
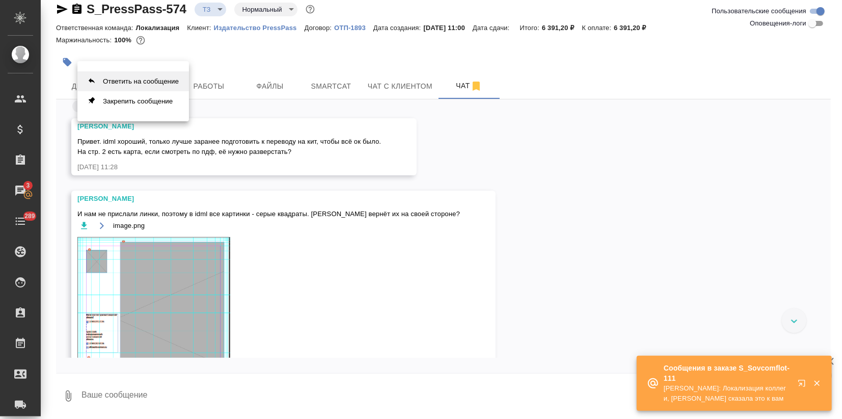
click at [144, 77] on button "Ответить на сообщение" at bounding box center [133, 81] width 112 height 20
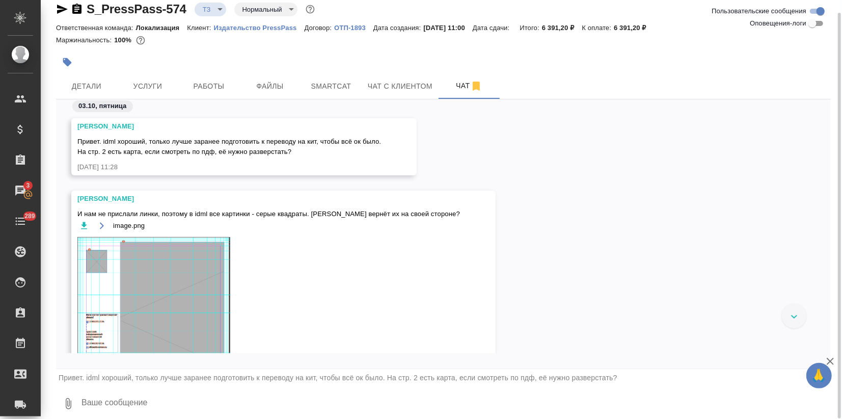
click at [120, 408] on textarea at bounding box center [456, 403] width 751 height 35
paste textarea "– на карте только названия городов, переведем сами – картинки у нас подставятся…"
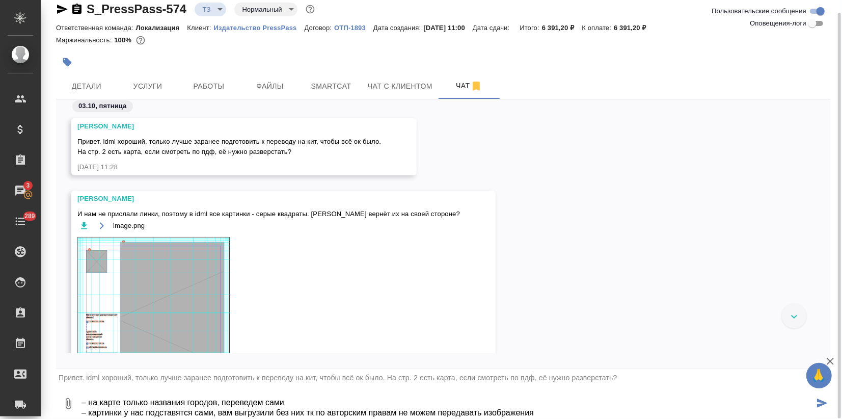
type textarea "– на карте только названия городов, переведем сами – картинки у нас подставятся…"
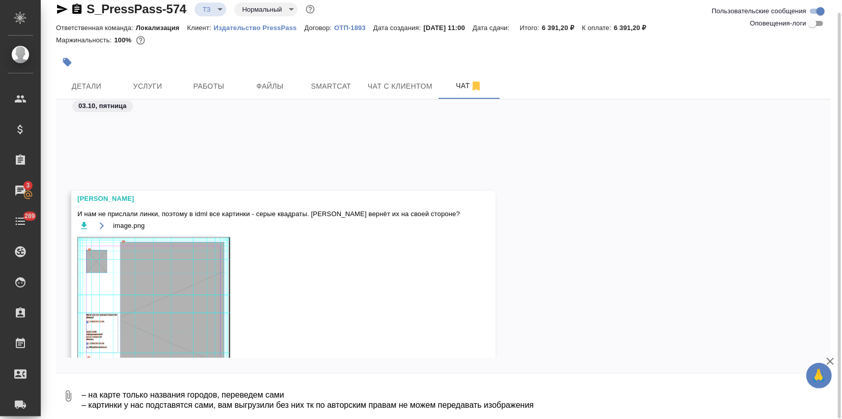
scroll to position [221, 0]
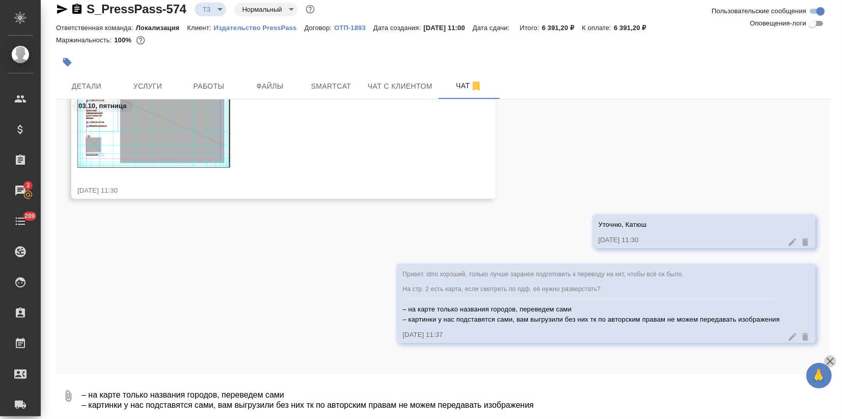
click at [835, 358] on icon "button" at bounding box center [830, 361] width 12 height 12
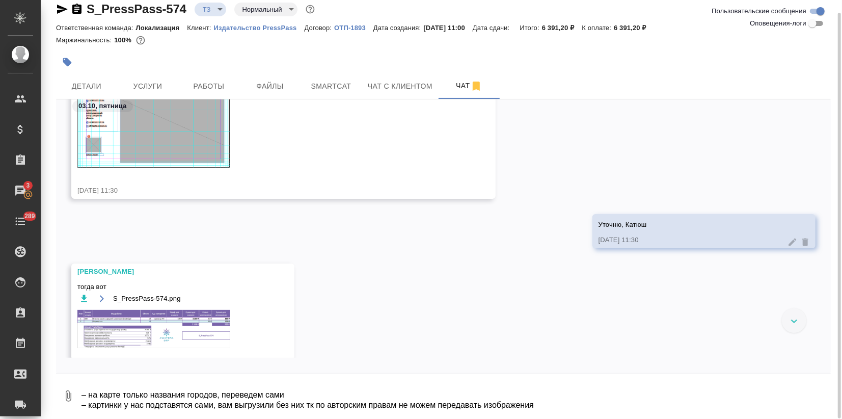
click at [147, 307] on div "S_PressPass-574.png" at bounding box center [167, 326] width 181 height 69
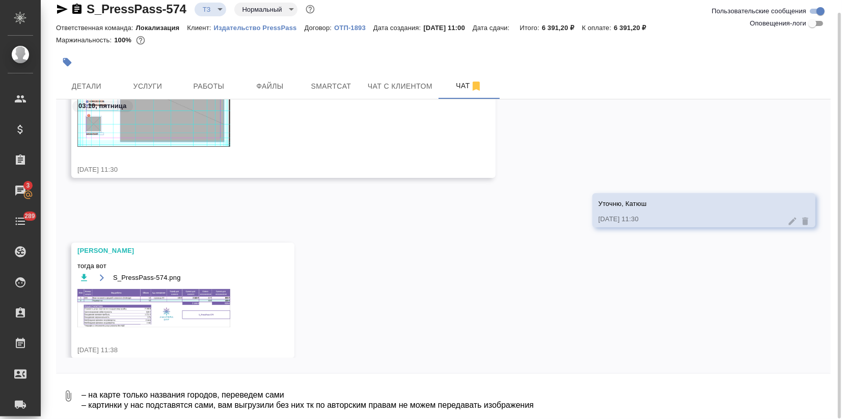
scroll to position [257, 0]
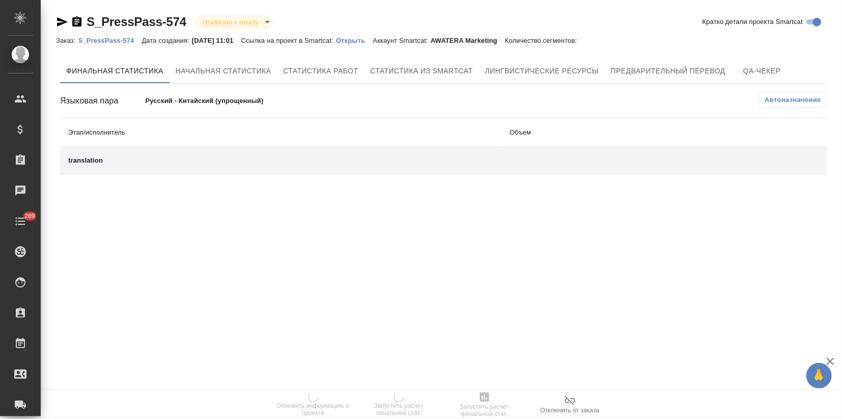
click at [348, 44] on div "Заказ: S_PressPass-574 Дата создания: [DATE] 11:01 Ссылка на проект в Smartcat:…" at bounding box center [321, 40] width 531 height 12
click at [356, 41] on p "Открыть" at bounding box center [354, 41] width 37 height 8
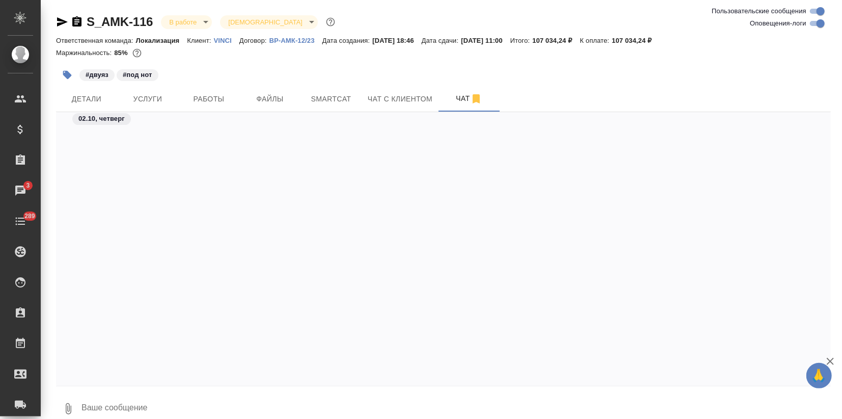
scroll to position [12261, 0]
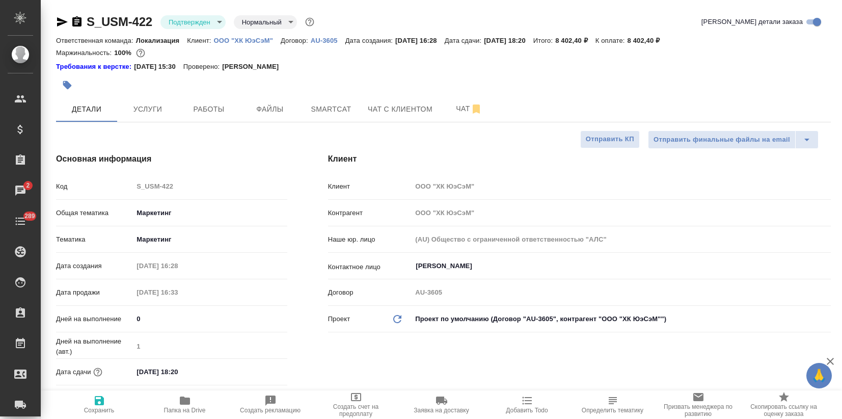
select select "RU"
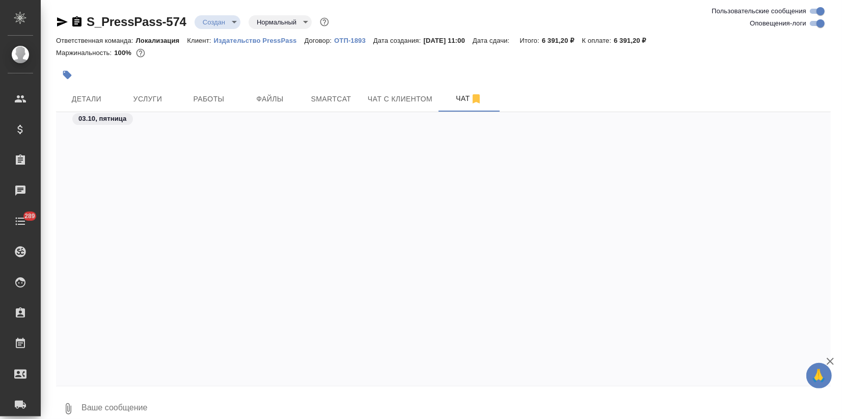
scroll to position [426, 0]
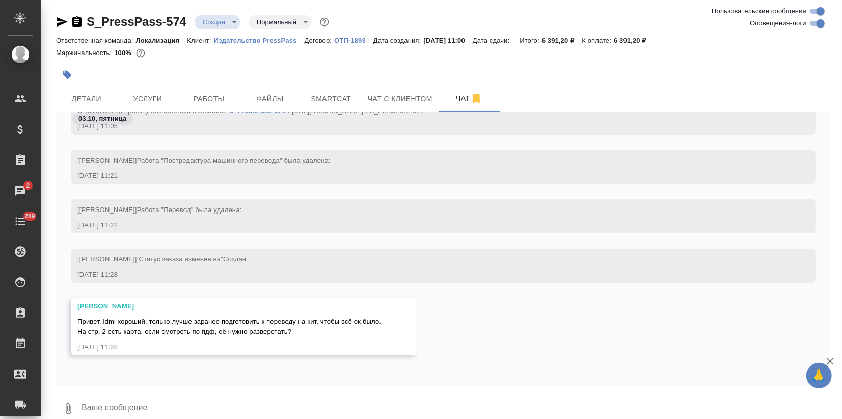
click at [166, 412] on textarea at bounding box center [456, 408] width 751 height 35
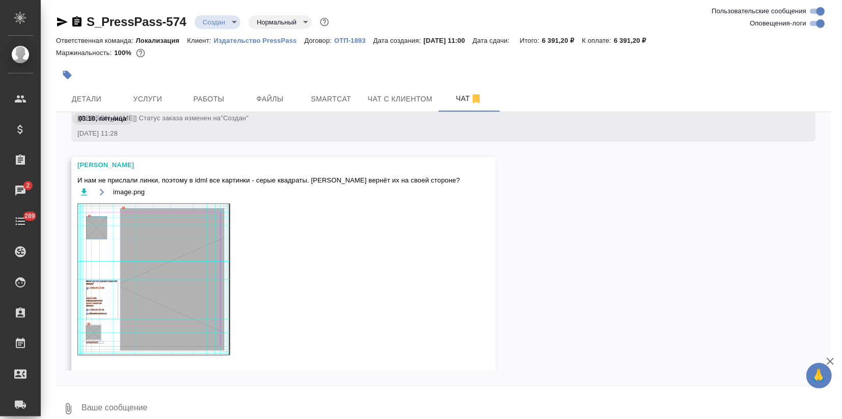
scroll to position [598, 0]
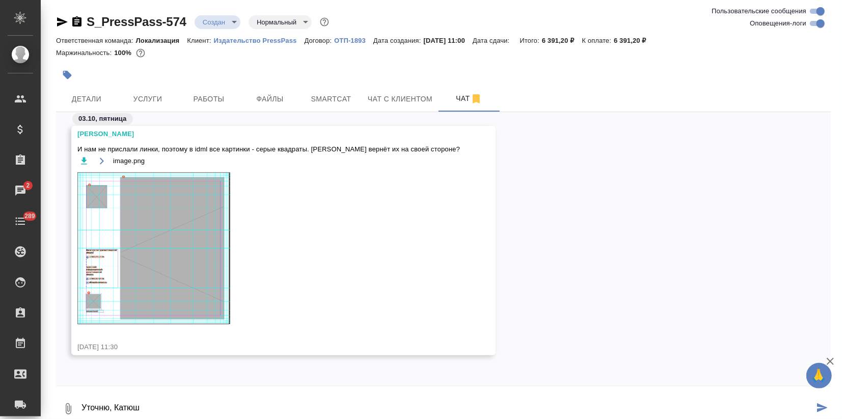
type textarea "Уточню, Катюш"
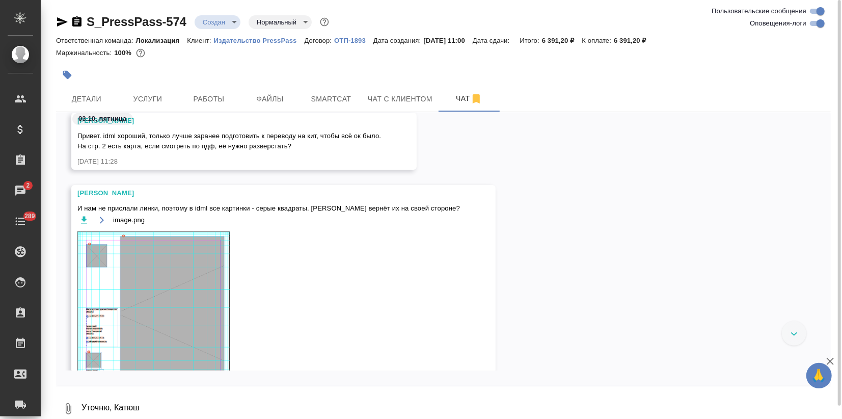
scroll to position [493, 0]
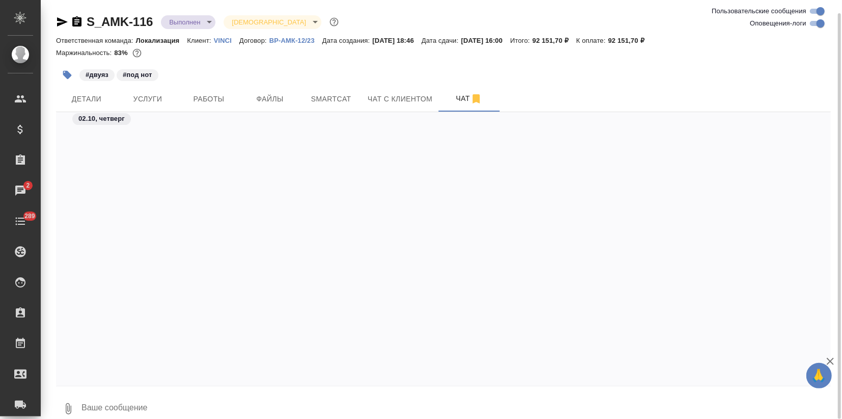
scroll to position [12387, 0]
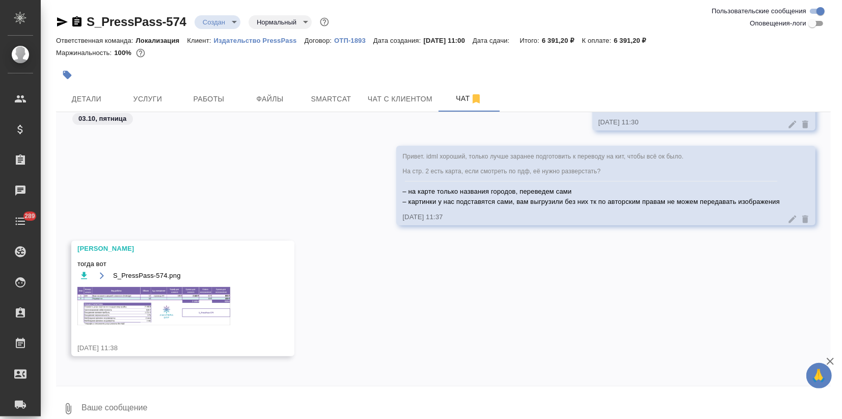
scroll to position [352, 0]
click at [169, 301] on img at bounding box center [153, 305] width 153 height 38
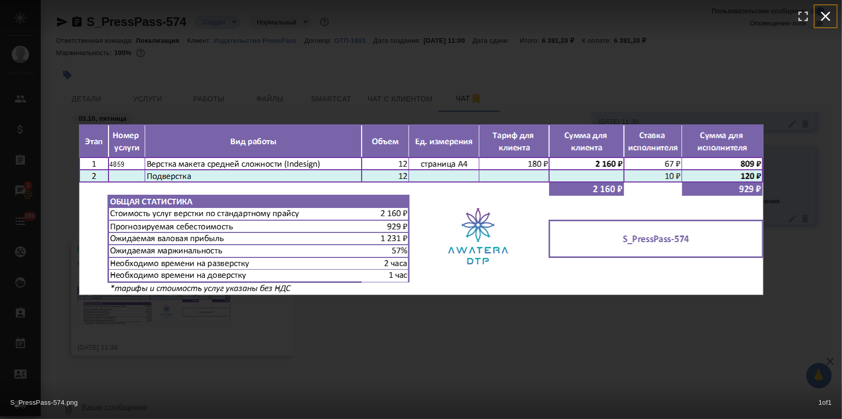
click at [830, 14] on icon "button" at bounding box center [826, 16] width 16 height 16
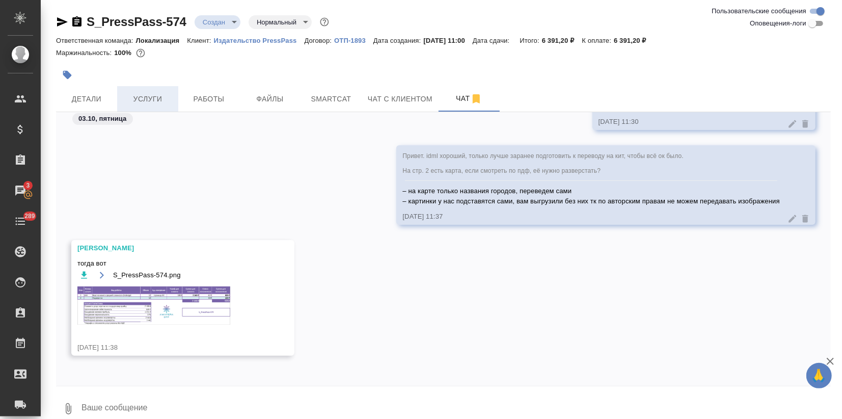
click at [165, 104] on span "Услуги" at bounding box center [147, 99] width 49 height 13
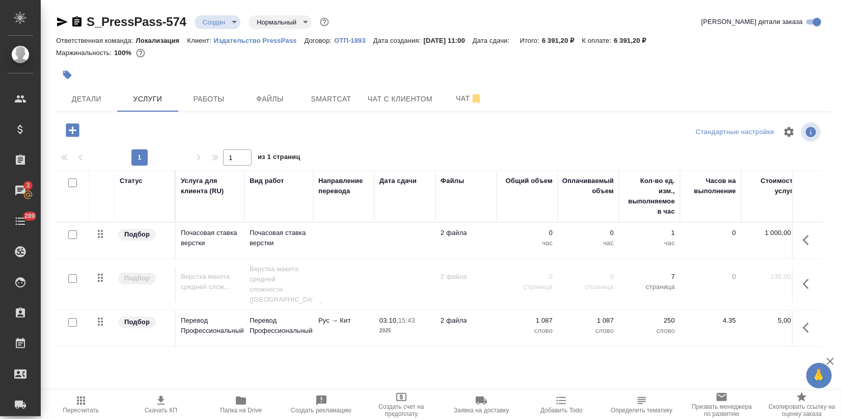
click at [69, 274] on input "checkbox" at bounding box center [72, 278] width 9 height 9
checkbox input "true"
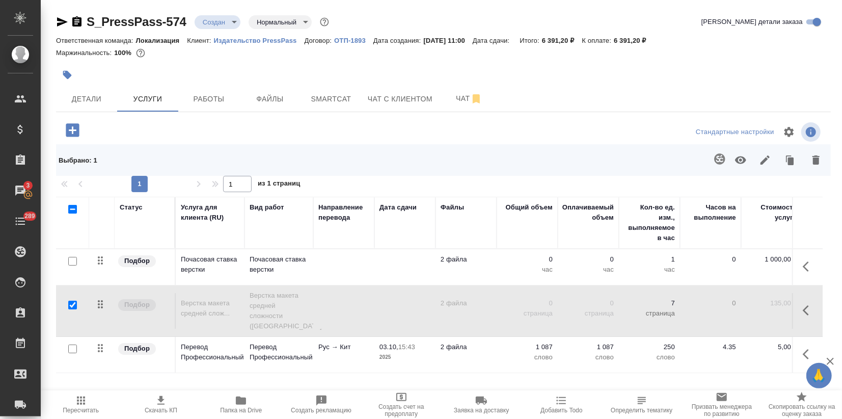
click at [736, 159] on icon "button" at bounding box center [740, 160] width 11 height 8
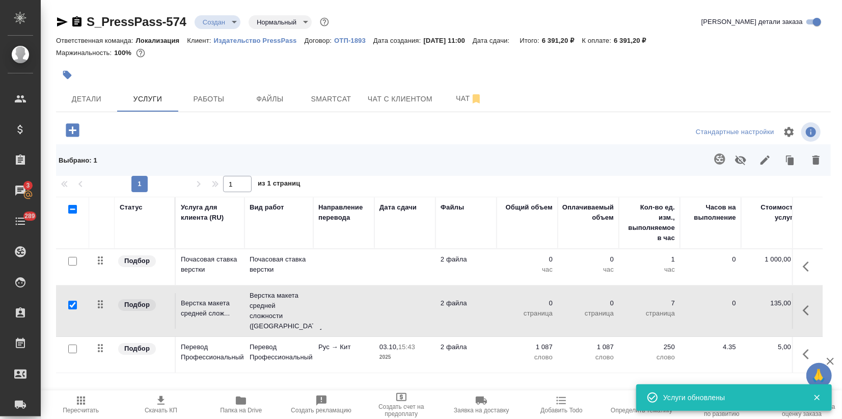
click at [69, 259] on input "checkbox" at bounding box center [72, 261] width 9 height 9
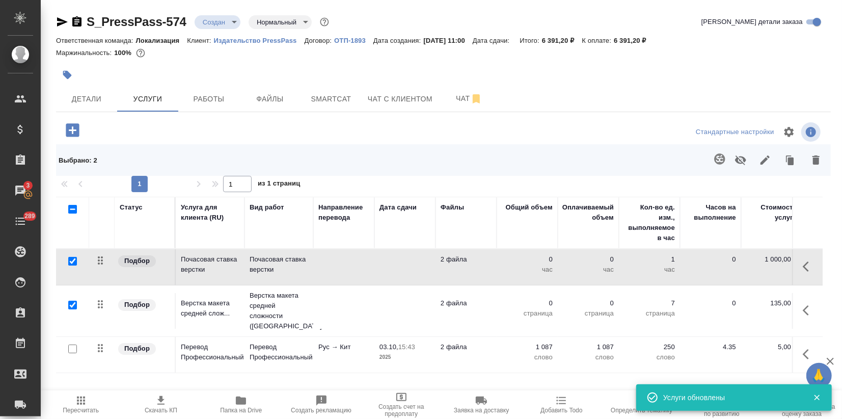
click at [738, 161] on icon "button" at bounding box center [740, 160] width 11 height 10
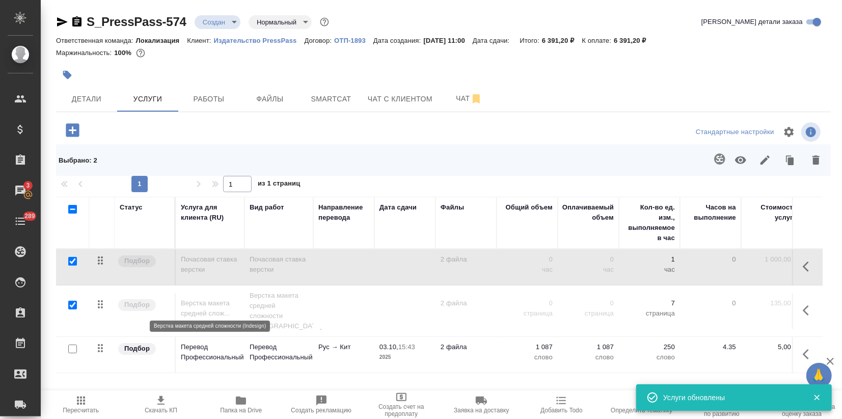
click at [216, 307] on p "Верстка макета средней слож..." at bounding box center [210, 308] width 59 height 20
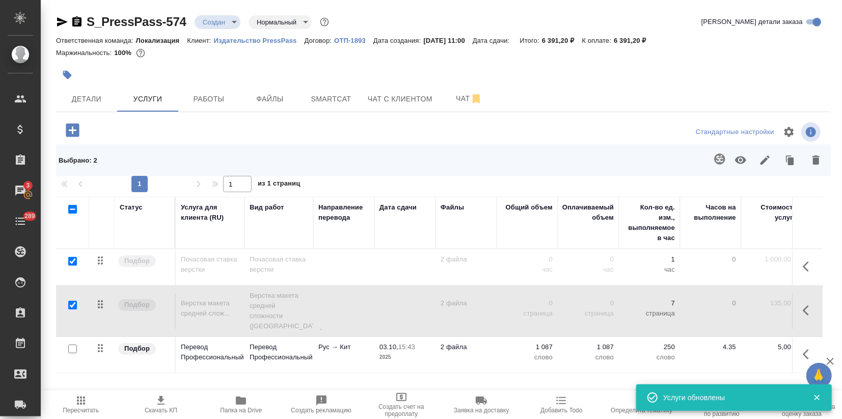
drag, startPoint x: 72, startPoint y: 259, endPoint x: 79, endPoint y: 262, distance: 8.2
click at [72, 259] on input "checkbox" at bounding box center [72, 261] width 9 height 9
checkbox input "false"
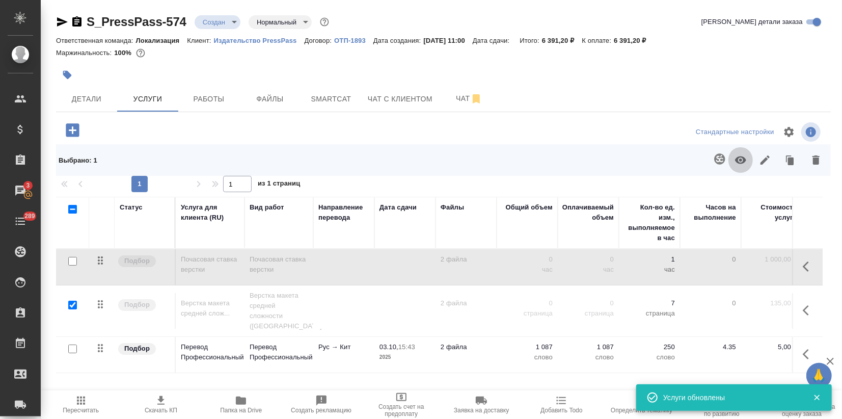
click at [735, 161] on icon "button" at bounding box center [741, 160] width 12 height 12
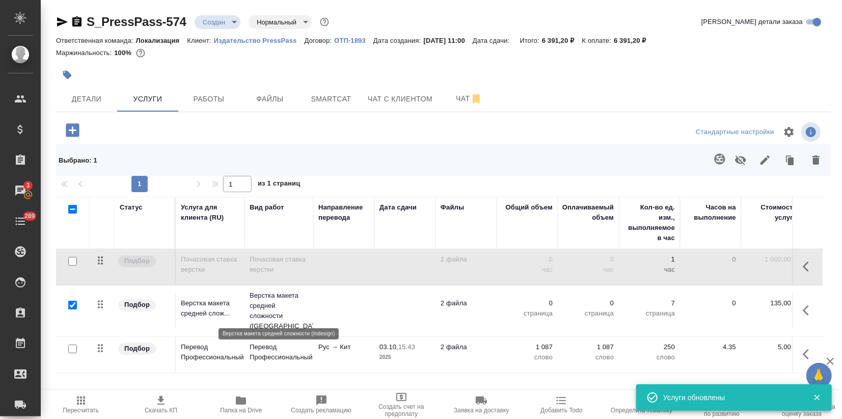
click at [258, 315] on p "Верстка макета средней сложности (Ind..." at bounding box center [279, 310] width 59 height 41
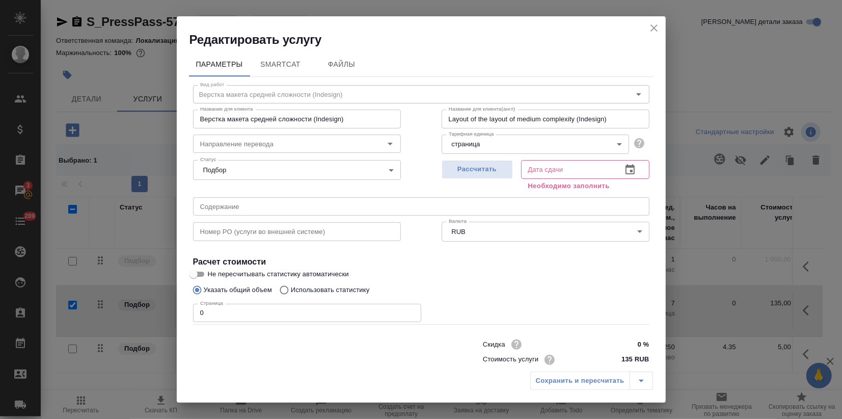
drag, startPoint x: 258, startPoint y: 315, endPoint x: 104, endPoint y: 320, distance: 153.9
click at [105, 320] on div "Редактировать услугу Параметры SmartCat Файлы Вид работ Верстка макета средней …" at bounding box center [421, 209] width 842 height 419
type input "12"
click at [470, 175] on button "Рассчитать" at bounding box center [477, 169] width 71 height 19
type input "03.10.2025 13:22"
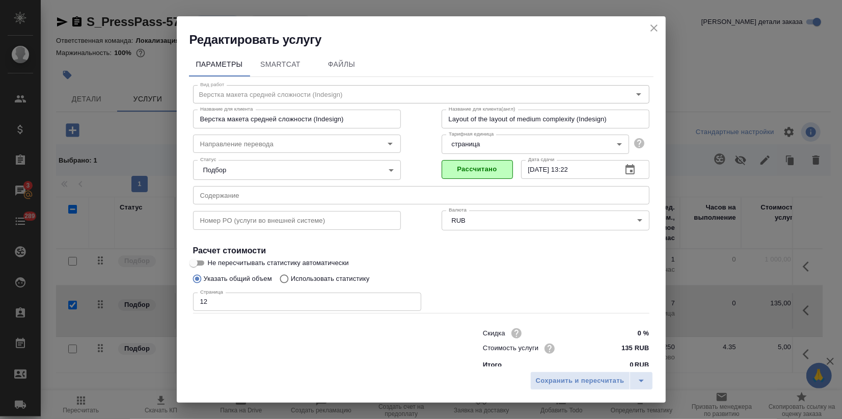
click at [570, 391] on div "Сохранить и пересчитать" at bounding box center [421, 384] width 489 height 36
click at [565, 383] on span "Сохранить и пересчитать" at bounding box center [580, 381] width 89 height 12
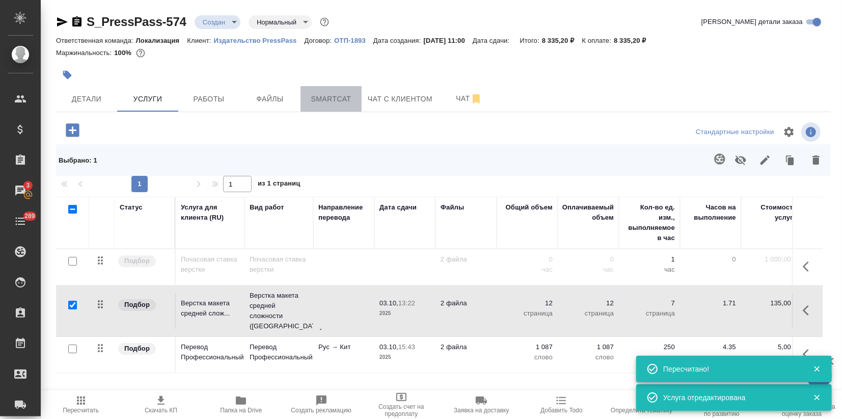
click at [341, 102] on span "Smartcat" at bounding box center [331, 99] width 49 height 13
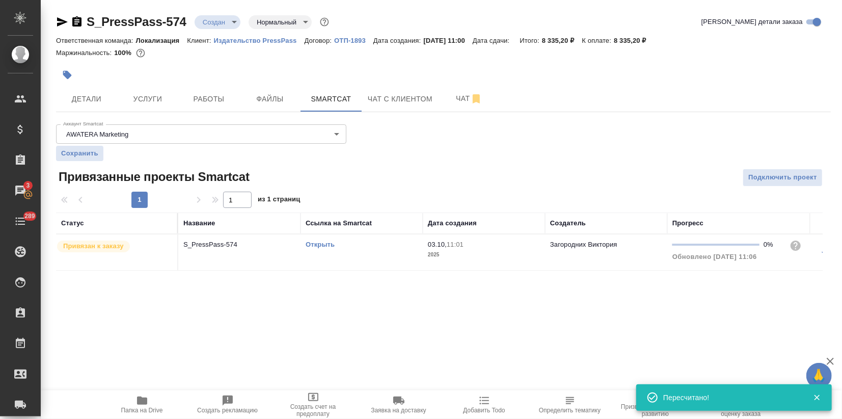
click at [334, 243] on link "Открыть" at bounding box center [320, 244] width 29 height 8
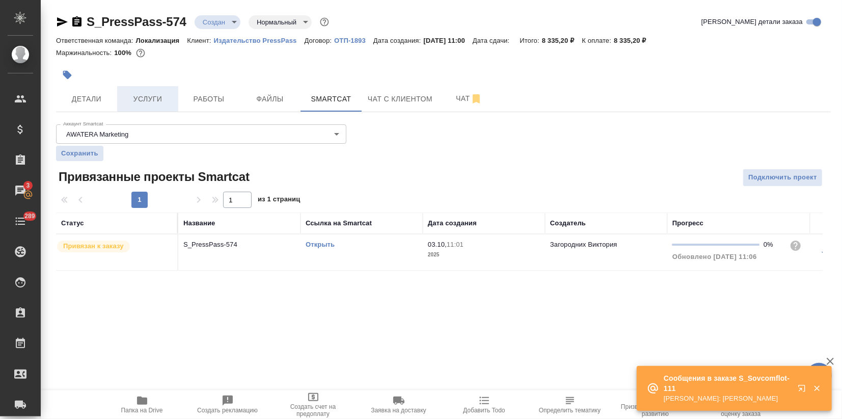
click at [165, 102] on span "Услуги" at bounding box center [147, 99] width 49 height 13
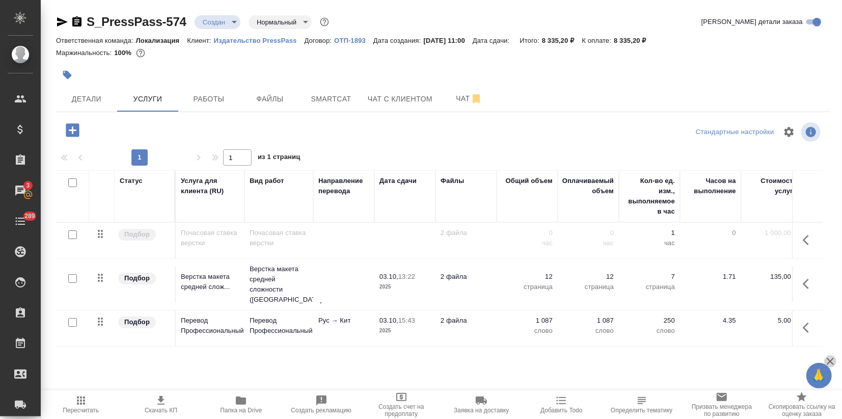
click at [828, 359] on icon "button" at bounding box center [830, 361] width 7 height 7
click at [459, 104] on span "Чат" at bounding box center [469, 98] width 49 height 13
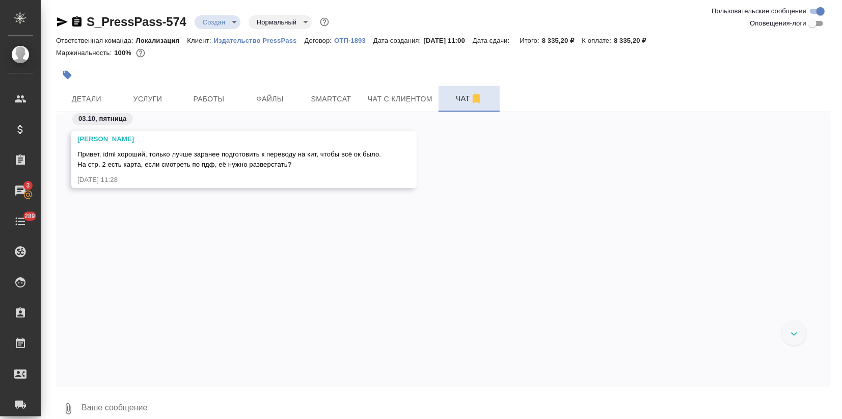
scroll to position [179, 0]
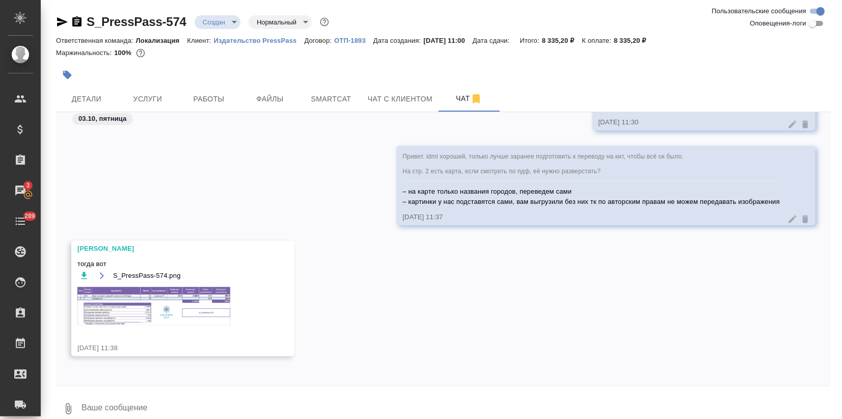
click at [185, 294] on img at bounding box center [153, 306] width 153 height 38
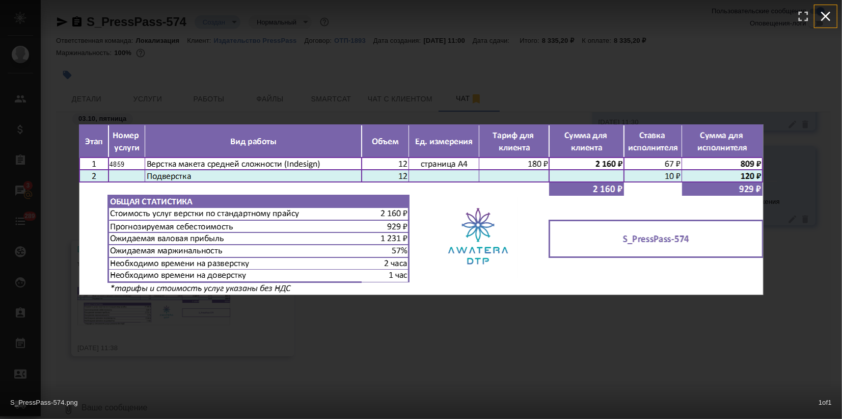
click at [832, 15] on icon "button" at bounding box center [826, 16] width 16 height 16
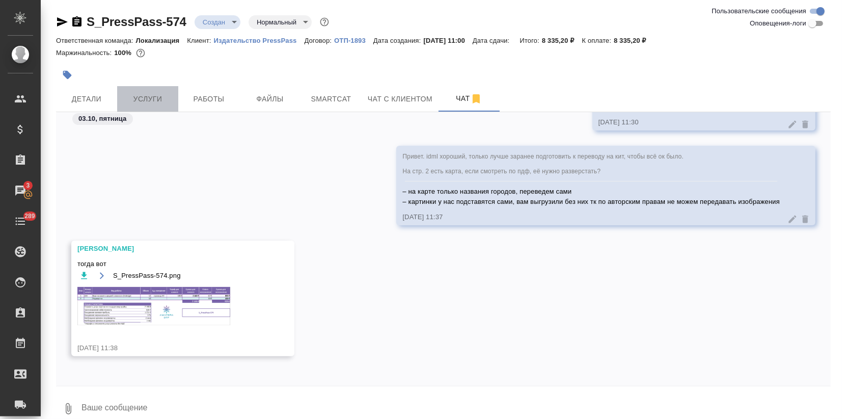
click at [159, 105] on button "Услуги" at bounding box center [147, 98] width 61 height 25
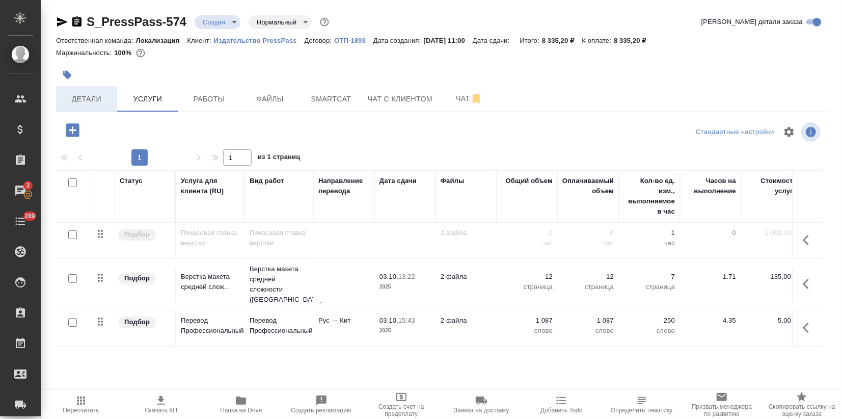
click at [87, 98] on span "Детали" at bounding box center [86, 99] width 49 height 13
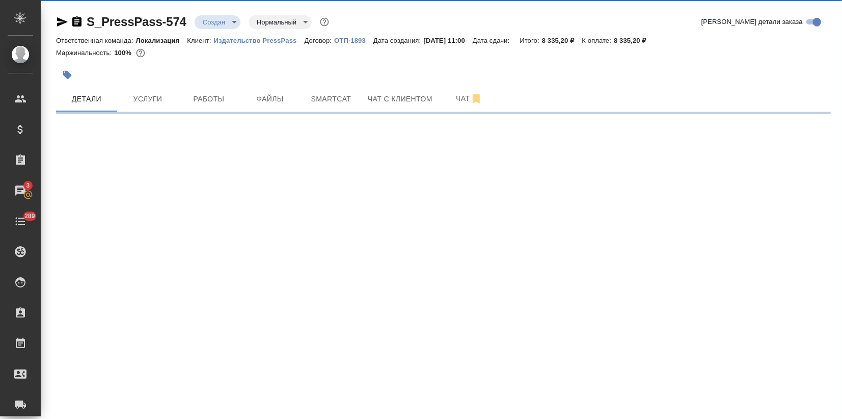
select select "RU"
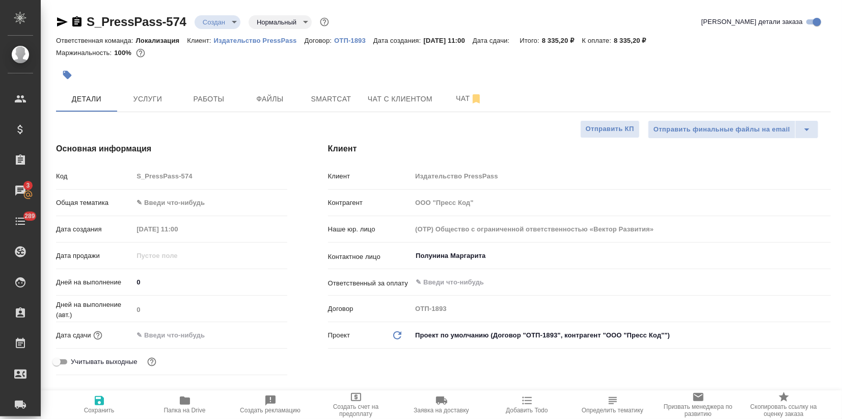
type textarea "x"
click at [151, 208] on body ".cls-1 fill:#fff; AWATERA Zagorodnikh Viktoria Клиенты Спецификации Заказы 3 Ча…" at bounding box center [421, 209] width 842 height 419
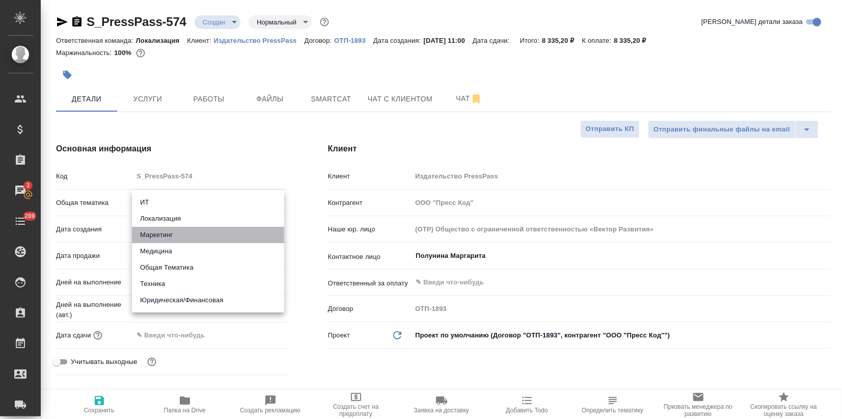
click at [155, 240] on li "Маркетинг" at bounding box center [208, 235] width 152 height 16
type input "marketing"
type textarea "x"
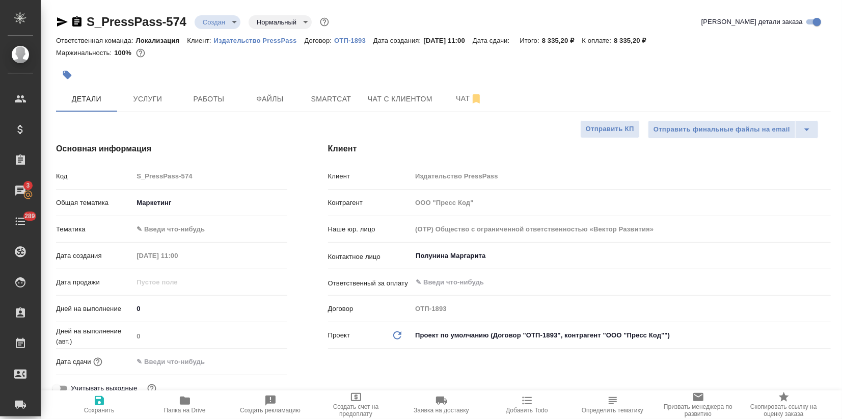
click at [155, 240] on div "Тематика ✎ Введи что-нибудь" at bounding box center [171, 233] width 231 height 26
click at [159, 232] on body ".cls-1 fill:#fff; AWATERA Zagorodnikh Viktoria Клиенты Спецификации Заказы 3 Ча…" at bounding box center [421, 209] width 842 height 419
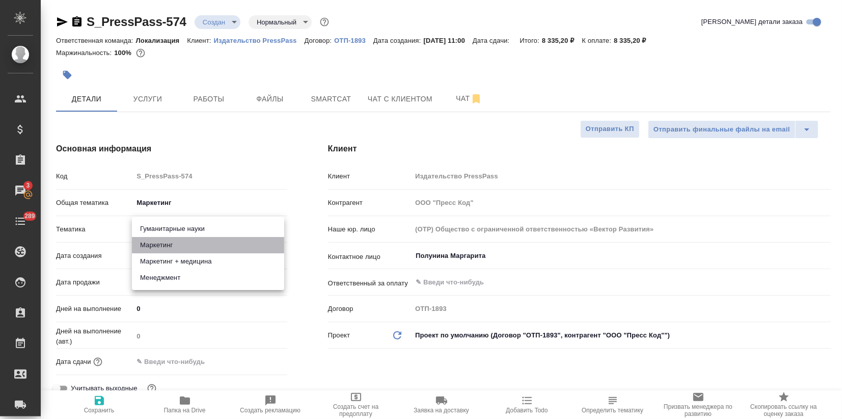
click at [155, 249] on li "Маркетинг" at bounding box center [208, 245] width 152 height 16
type textarea "x"
type input "5a8b8b956a9677013d343d63"
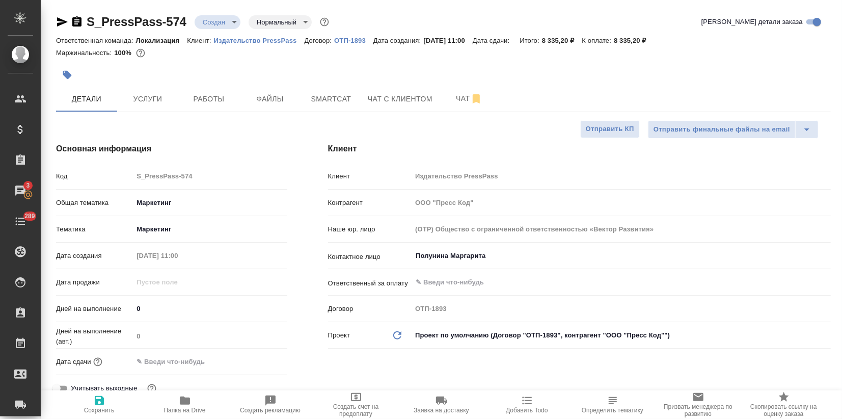
click at [91, 410] on span "Сохранить" at bounding box center [99, 410] width 31 height 7
type textarea "x"
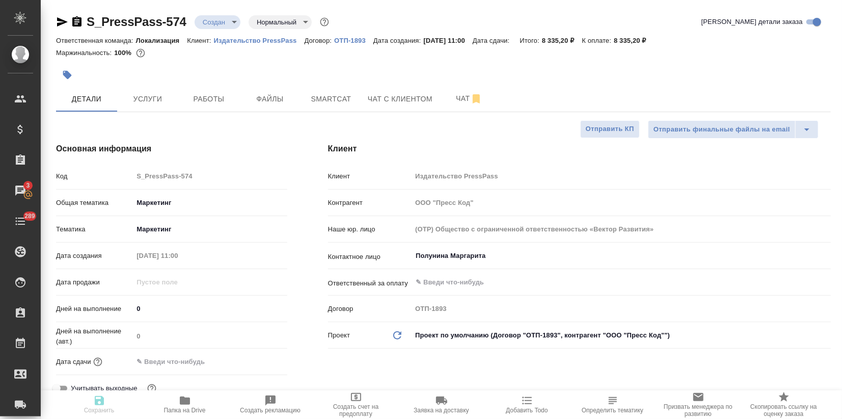
type textarea "x"
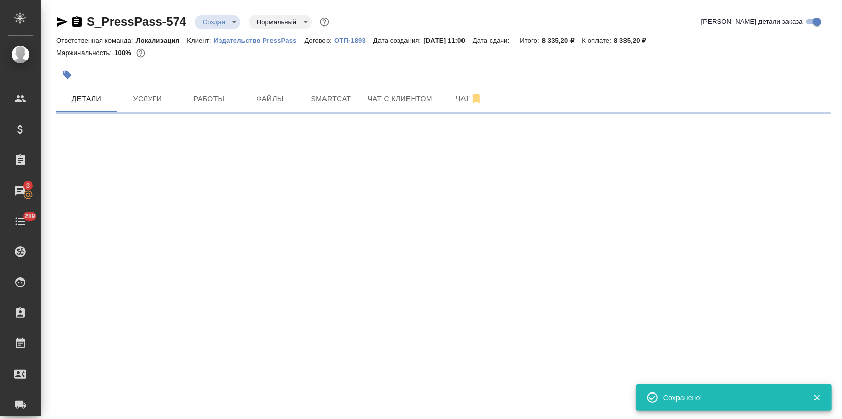
select select "RU"
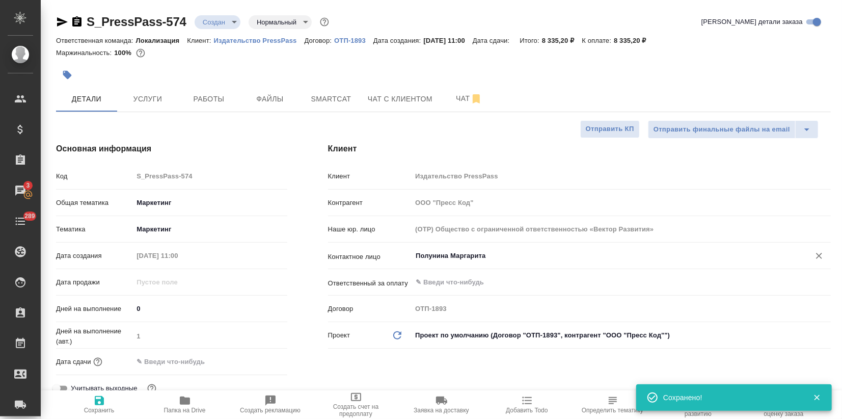
click at [429, 259] on input "Полунина Маргарита" at bounding box center [604, 256] width 379 height 12
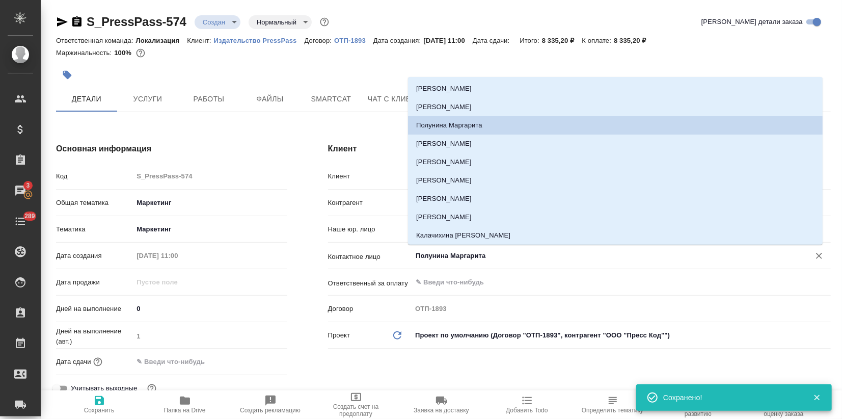
type textarea "x"
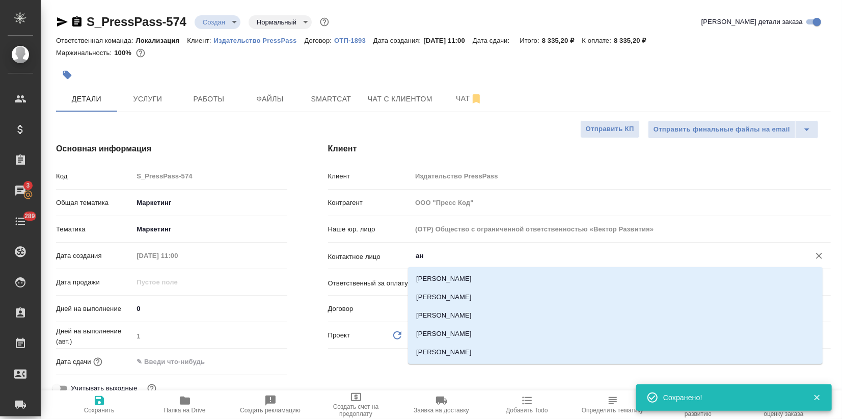
type input "а"
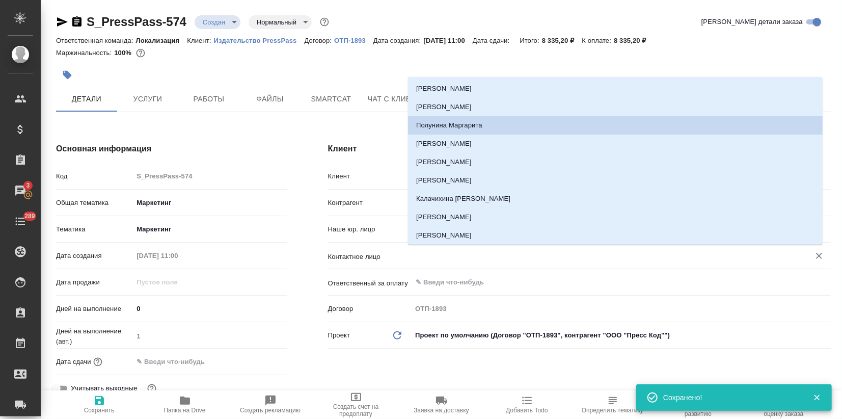
type textarea "x"
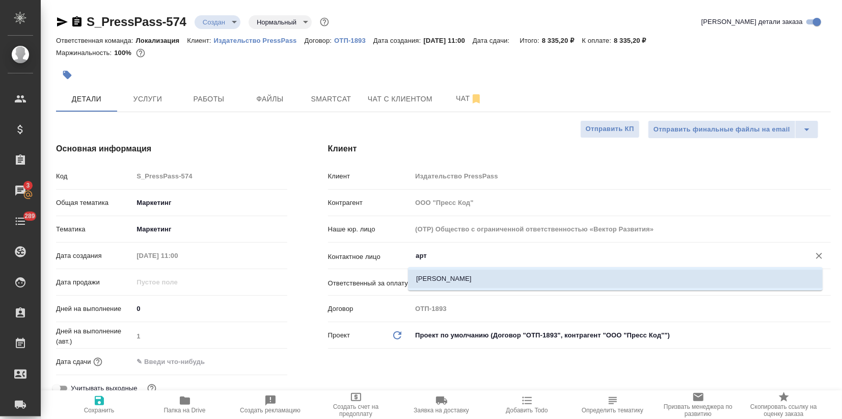
click at [437, 288] on ul "Агафонов Артур" at bounding box center [615, 287] width 415 height 18
click at [439, 283] on li "Агафонов Артур" at bounding box center [615, 279] width 415 height 18
type input "Агафонов Артур"
type textarea "x"
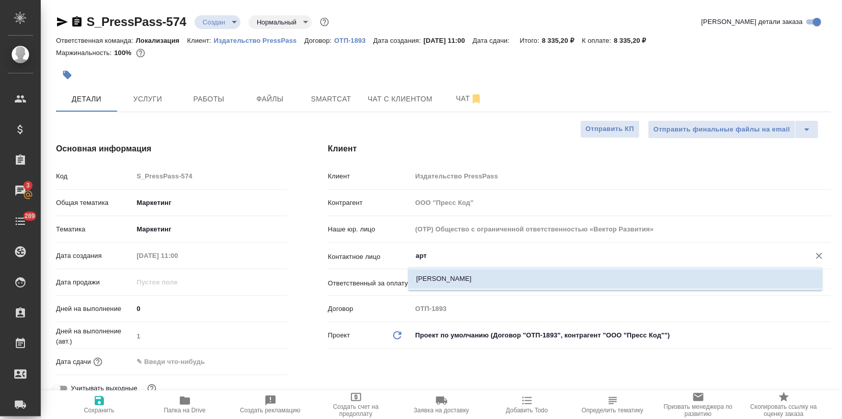
type textarea "x"
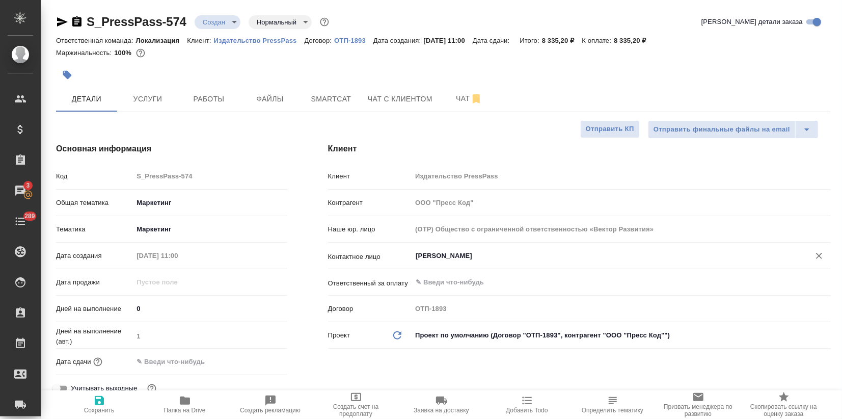
type input "Агафонов Артур"
click at [109, 405] on span "Сохранить" at bounding box center [99, 403] width 73 height 19
type textarea "x"
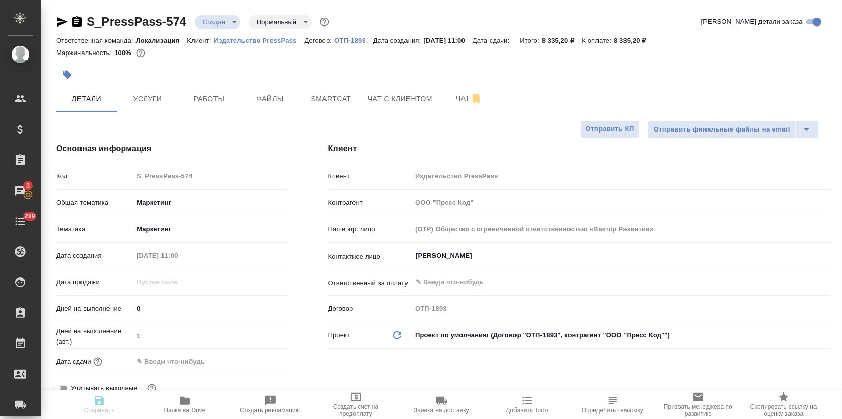
type textarea "x"
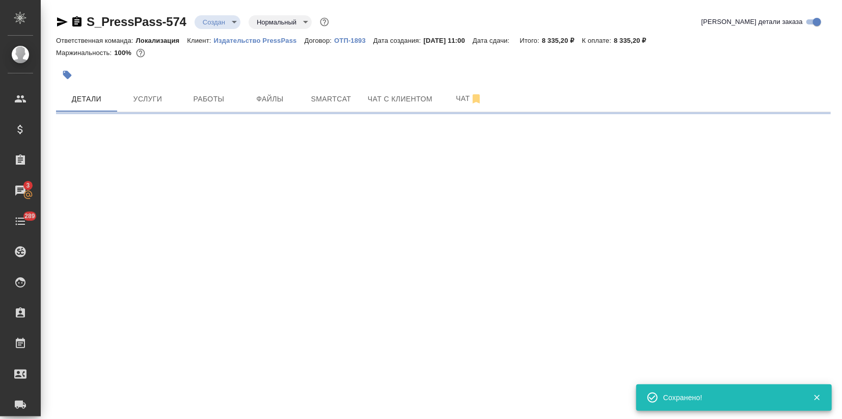
select select "RU"
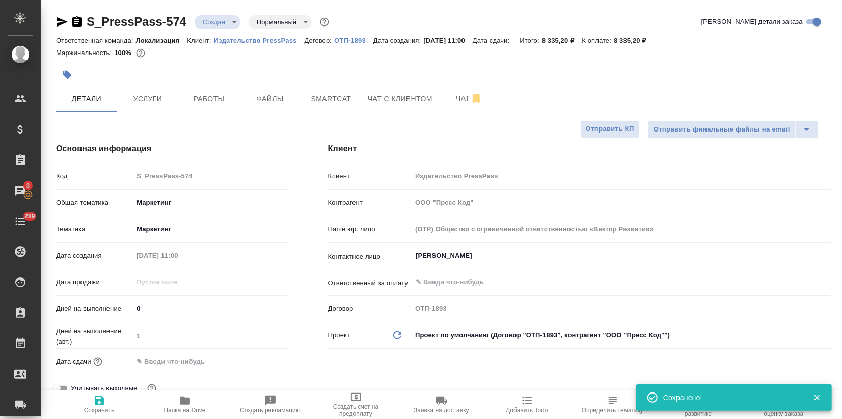
type textarea "x"
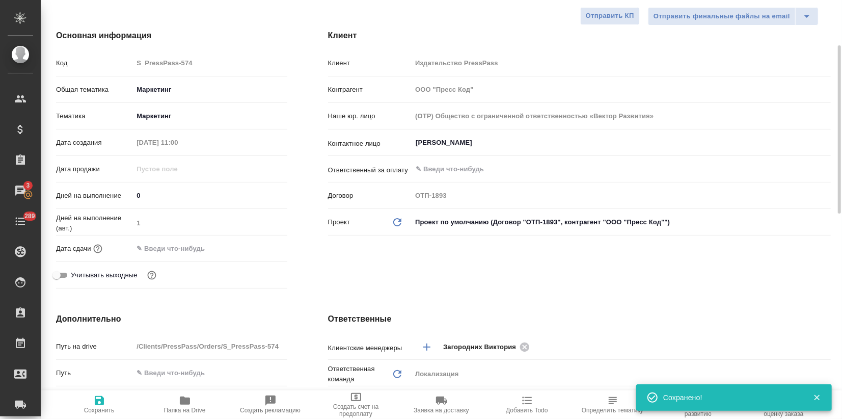
click at [180, 256] on div "Дата сдачи" at bounding box center [171, 248] width 231 height 18
click at [163, 245] on input "text" at bounding box center [177, 248] width 89 height 15
click at [249, 246] on div at bounding box center [210, 248] width 154 height 16
click at [252, 248] on icon "button" at bounding box center [258, 248] width 12 height 12
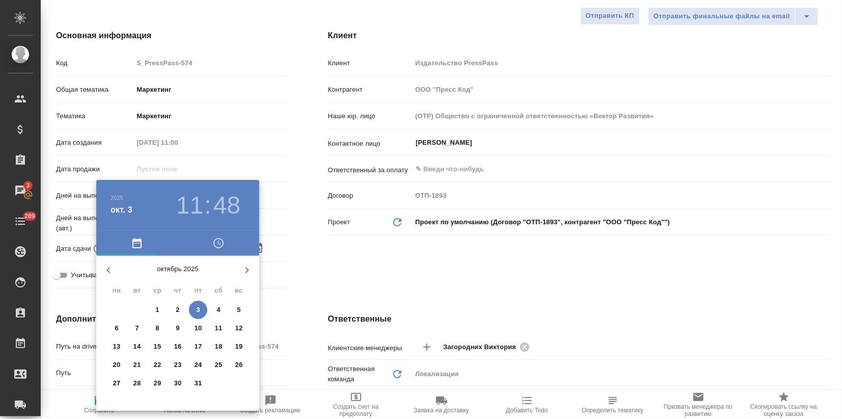
type textarea "x"
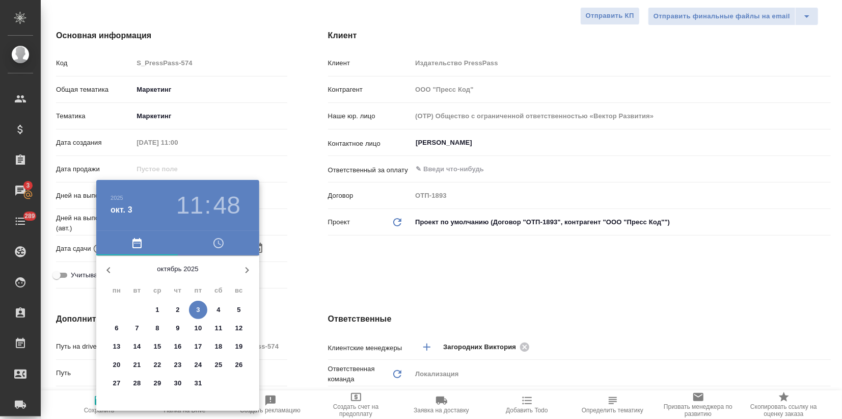
type textarea "x"
click at [302, 112] on div at bounding box center [421, 209] width 842 height 419
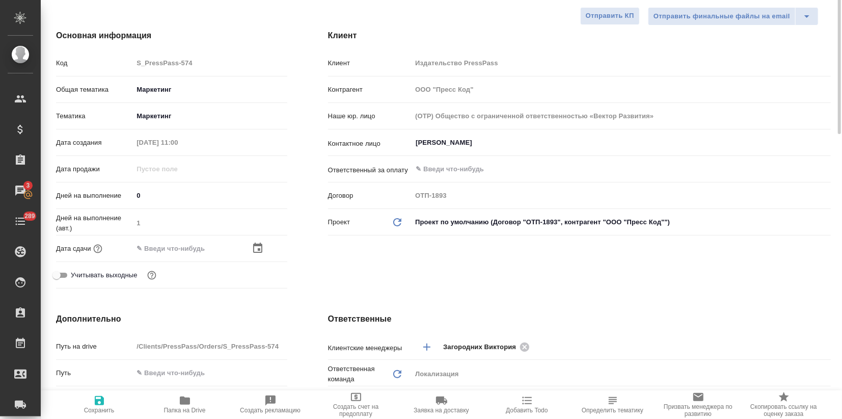
scroll to position [0, 0]
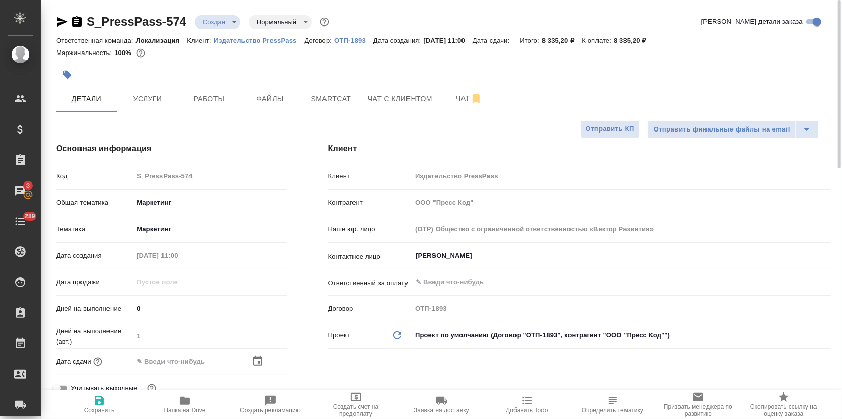
click at [65, 22] on icon "button" at bounding box center [62, 21] width 11 height 9
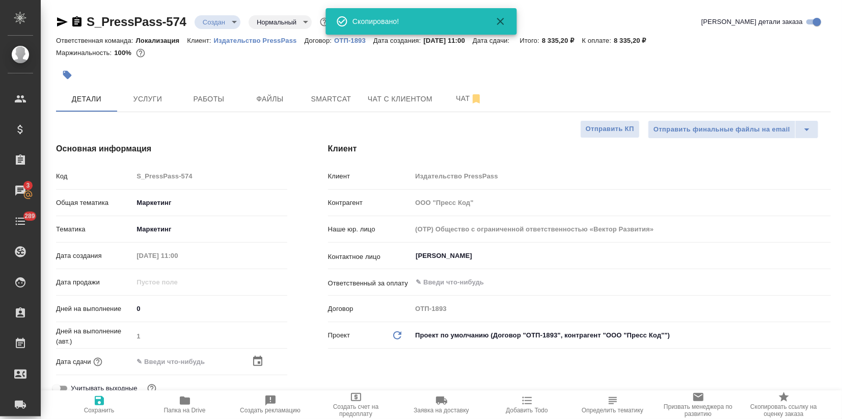
type textarea "x"
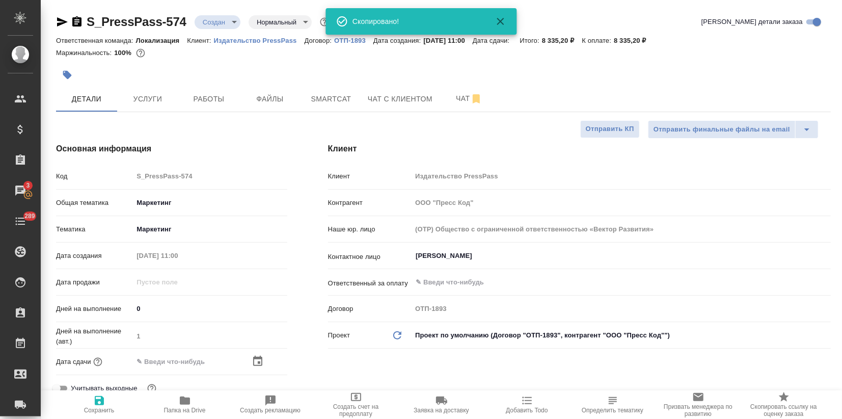
type textarea "x"
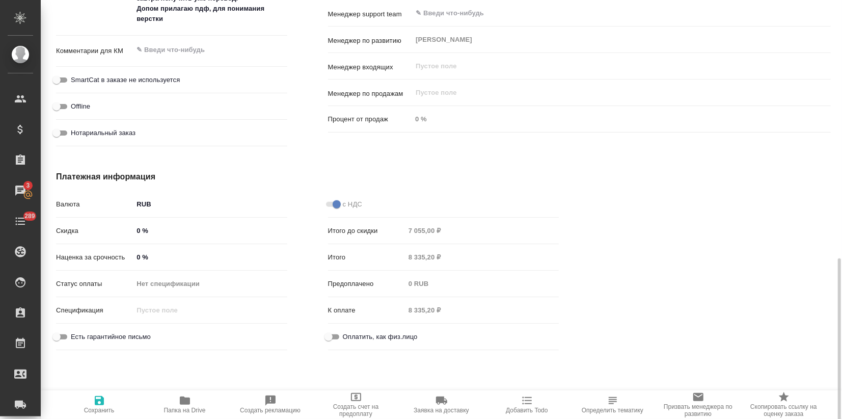
scroll to position [664, 0]
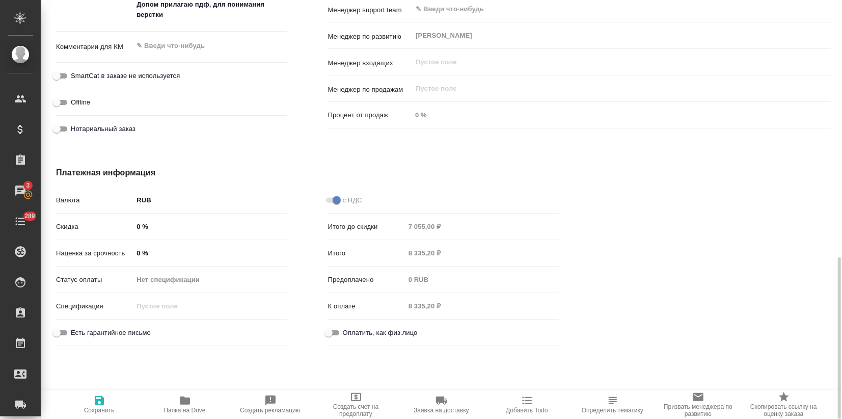
click at [133, 250] on input "0 %" at bounding box center [210, 253] width 154 height 15
type input "100 %"
type textarea "x"
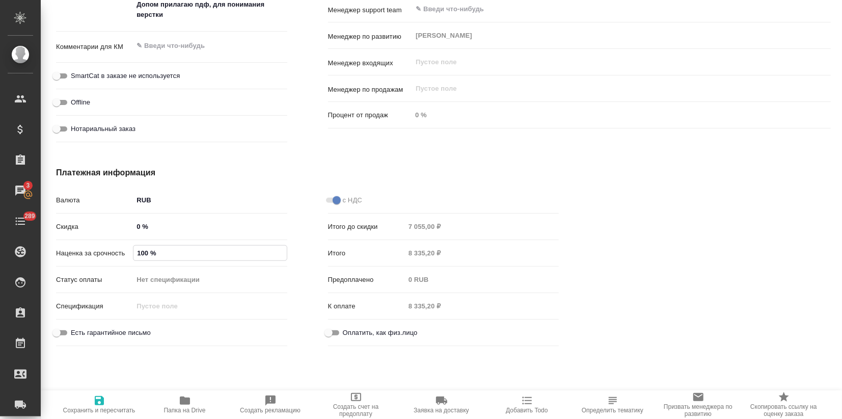
type input "100 %"
click at [105, 410] on span "Сохранить и пересчитать" at bounding box center [99, 410] width 72 height 7
type textarea "x"
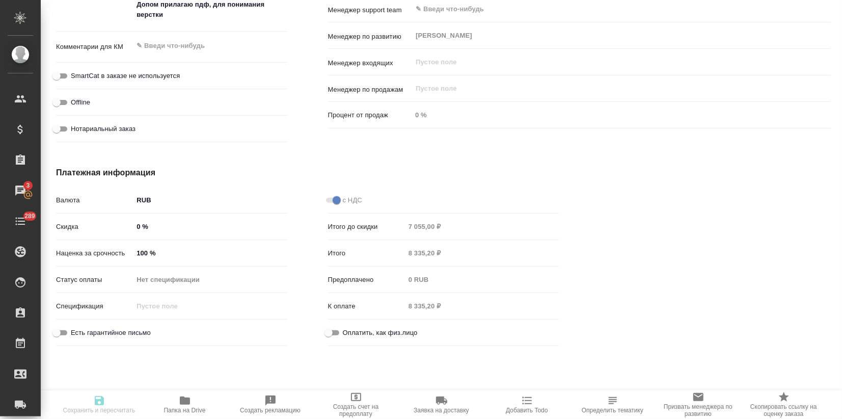
type textarea "x"
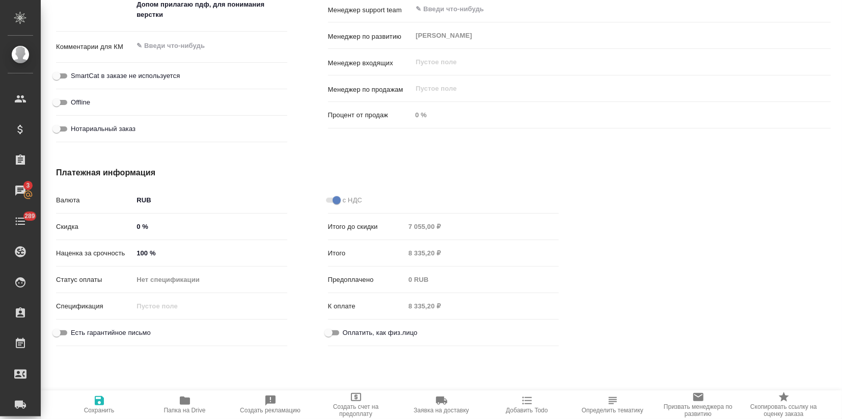
type textarea "x"
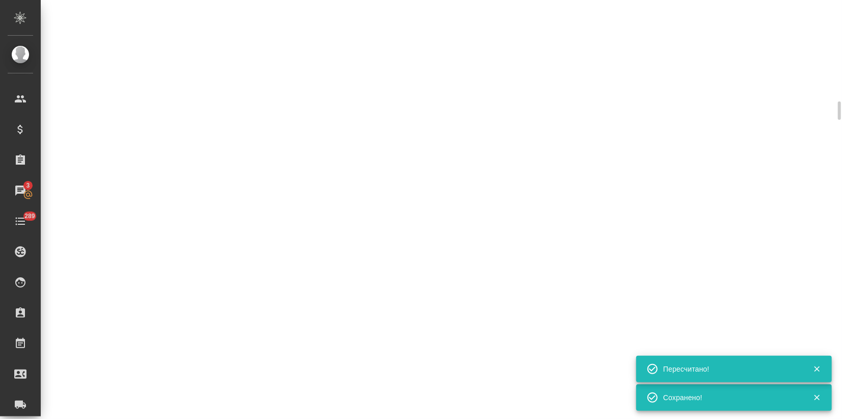
select select "RU"
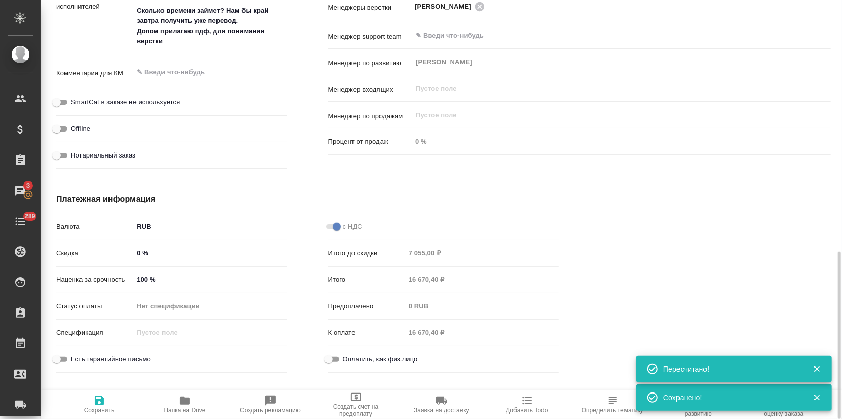
type textarea "x"
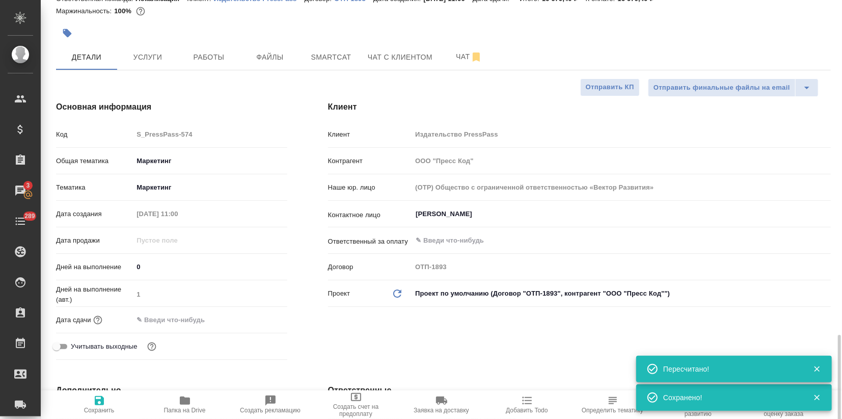
scroll to position [0, 0]
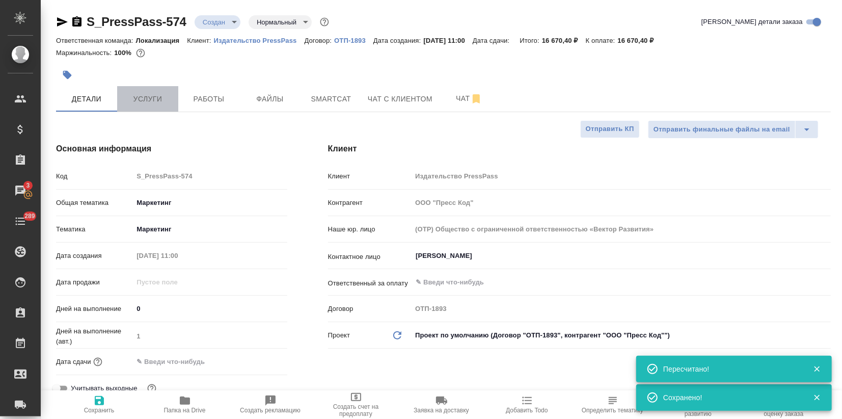
click at [145, 94] on span "Услуги" at bounding box center [147, 99] width 49 height 13
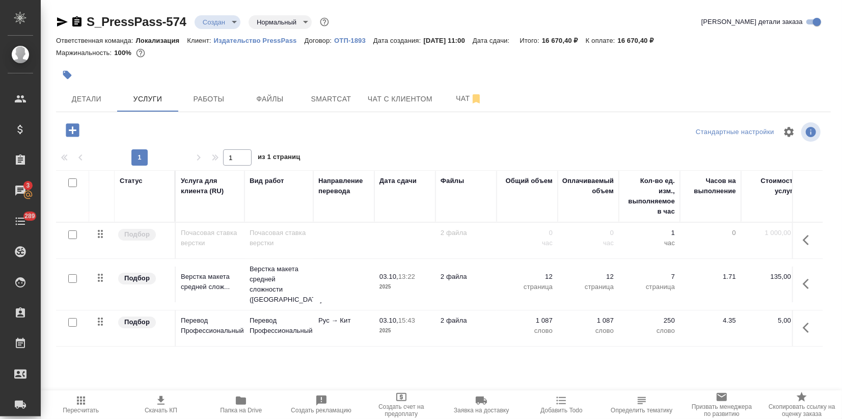
click at [167, 403] on span "Скачать КП" at bounding box center [161, 403] width 68 height 19
click at [217, 22] on body ".cls-1 fill:#fff; AWATERA Zagorodnikh Viktoria Клиенты Спецификации Заказы 4 Ча…" at bounding box center [421, 209] width 842 height 419
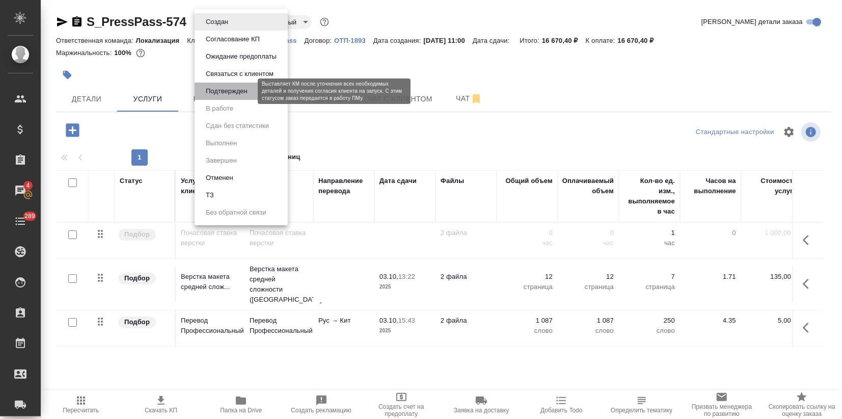
click at [225, 90] on button "Подтвержден" at bounding box center [227, 91] width 48 height 11
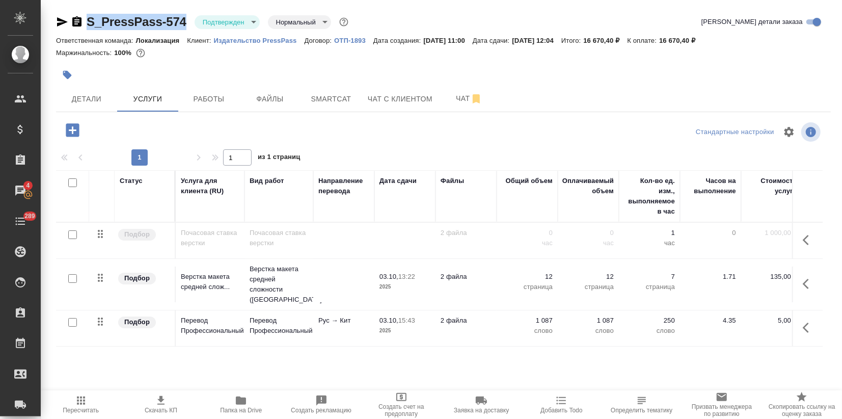
drag, startPoint x: 189, startPoint y: 23, endPoint x: 88, endPoint y: 27, distance: 101.0
click at [88, 27] on div "S_PressPass-574 Подтвержден confirmed Нормальный normal" at bounding box center [203, 22] width 295 height 16
copy link "S_PressPass-574"
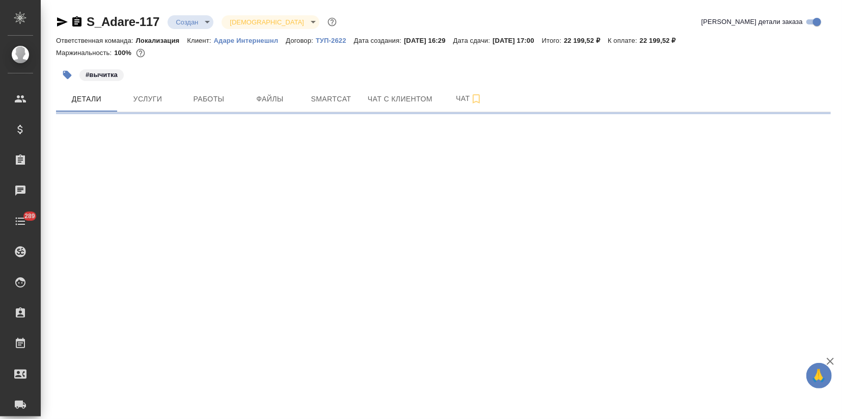
select select "RU"
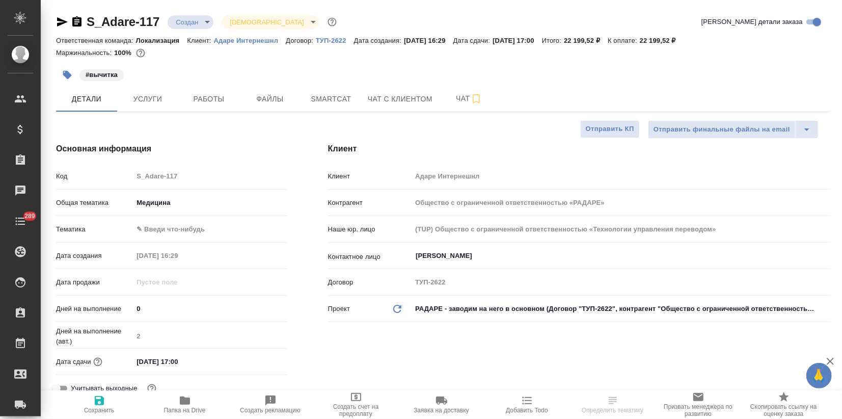
type textarea "x"
drag, startPoint x: 162, startPoint y: 17, endPoint x: 88, endPoint y: 18, distance: 73.9
click at [88, 18] on div "S_Adare-117 Создан new [DEMOGRAPHIC_DATA] holyTrinity" at bounding box center [197, 22] width 283 height 16
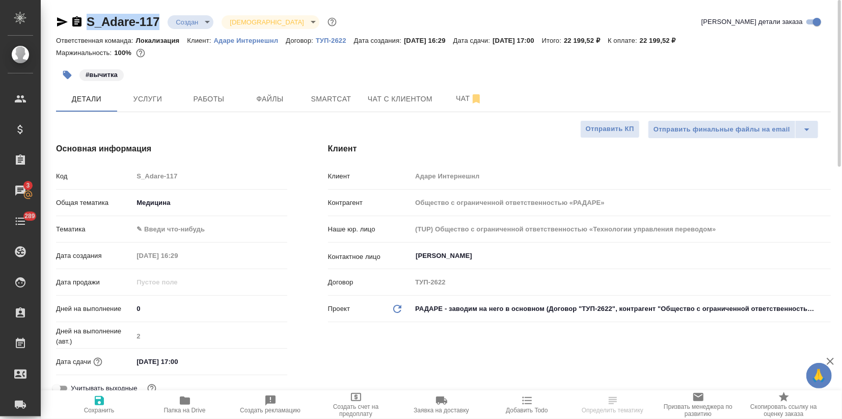
copy link "S_Adare-117"
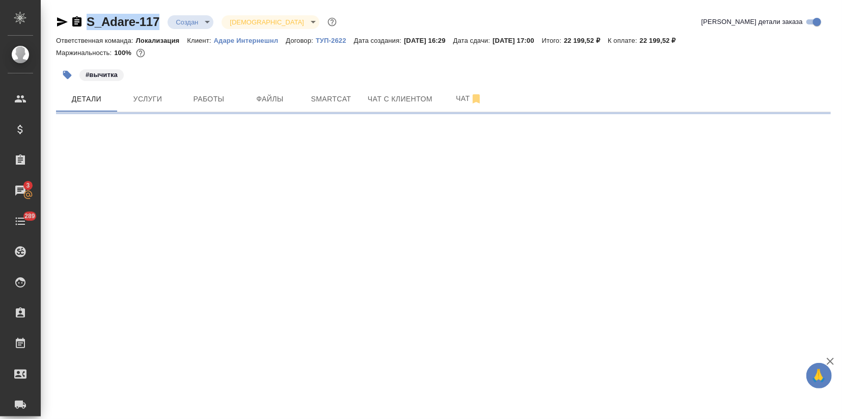
select select "RU"
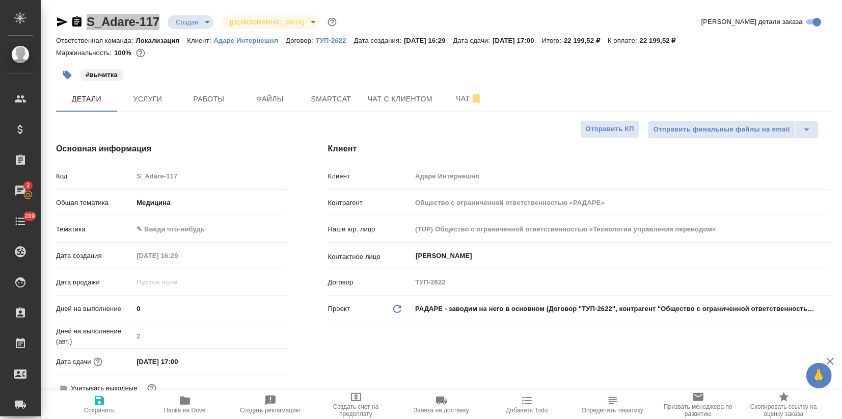
type textarea "x"
click at [652, 356] on div "[PERSON_NAME] Адаре Интернешнл Контрагент Общество с ограниченной ответственнос…" at bounding box center [580, 274] width 544 height 304
type textarea "x"
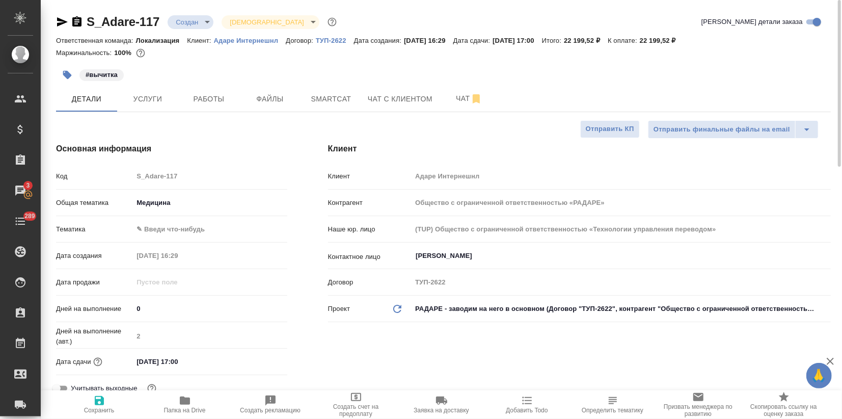
type textarea "x"
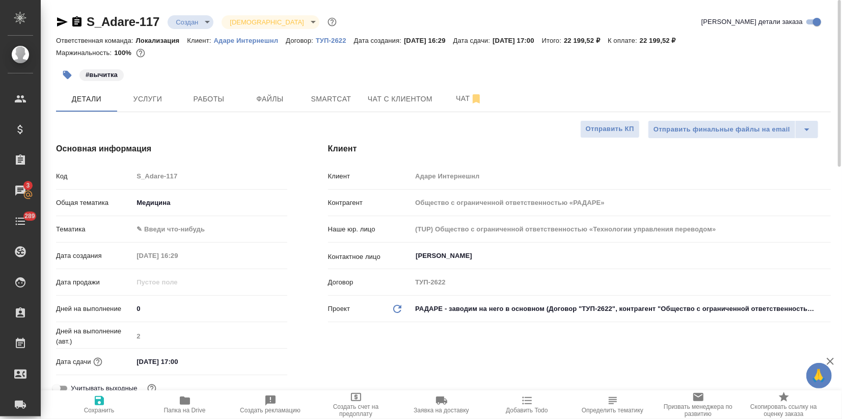
type textarea "x"
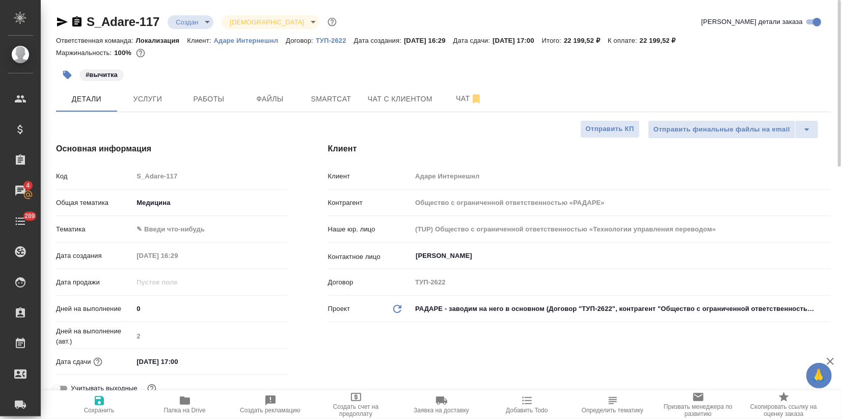
type textarea "x"
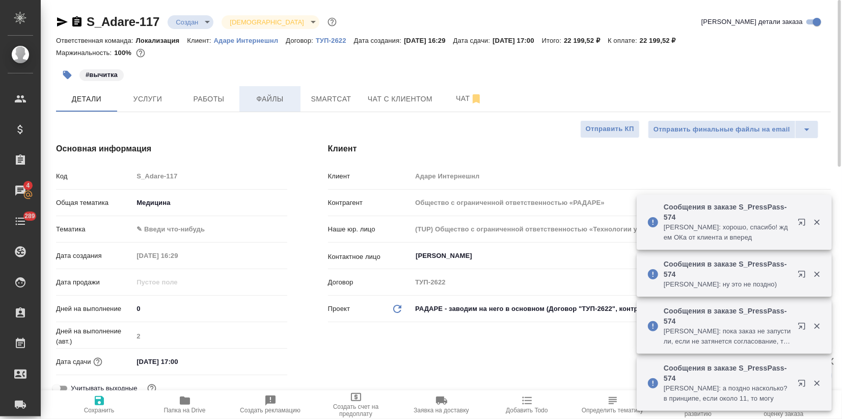
click at [279, 95] on span "Файлы" at bounding box center [270, 99] width 49 height 13
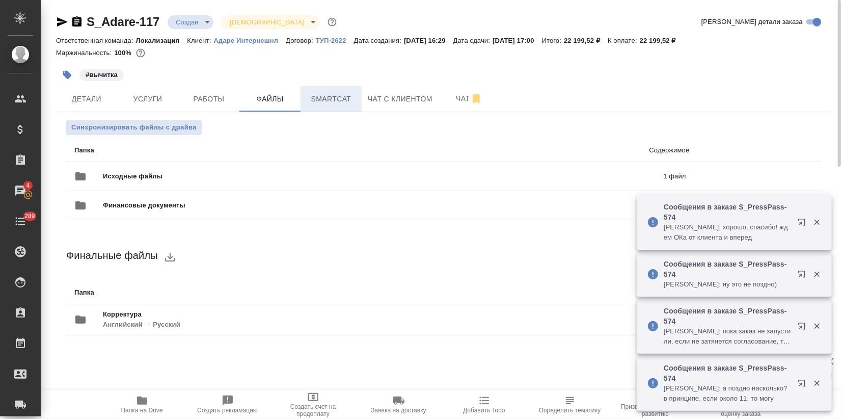
click at [325, 94] on span "Smartcat" at bounding box center [331, 99] width 49 height 13
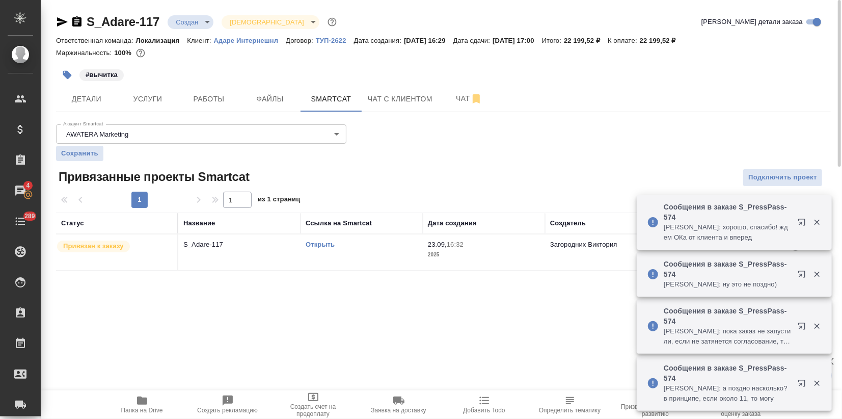
click at [322, 245] on link "Открыть" at bounding box center [320, 244] width 29 height 8
click at [147, 100] on span "Услуги" at bounding box center [147, 99] width 49 height 13
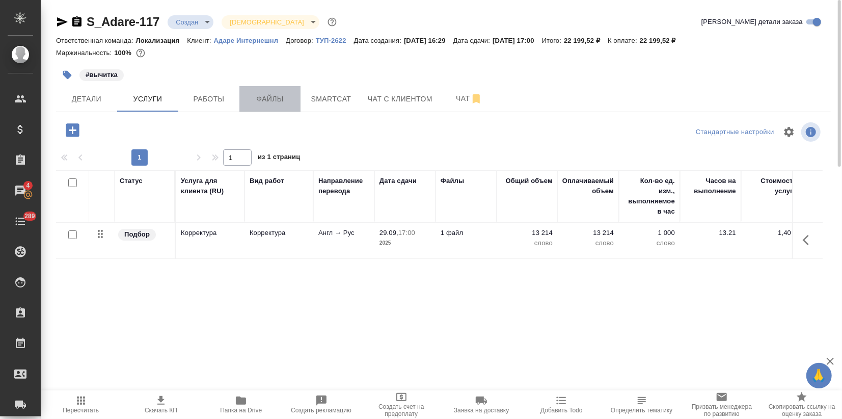
click at [274, 96] on span "Файлы" at bounding box center [270, 99] width 49 height 13
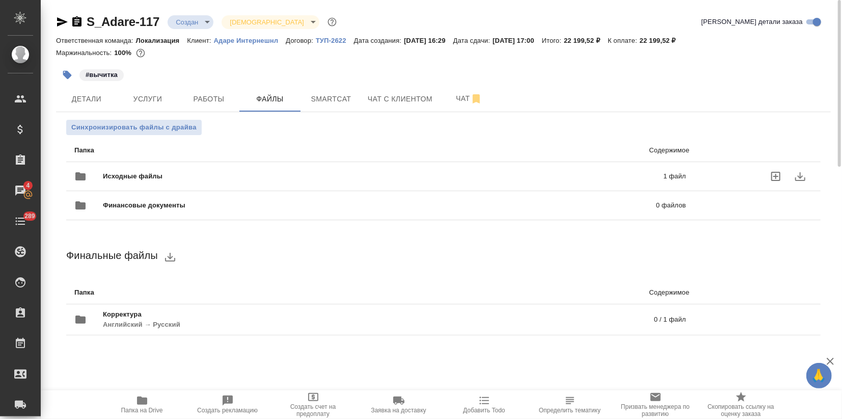
click at [156, 178] on span "Исходные файлы" at bounding box center [258, 176] width 310 height 10
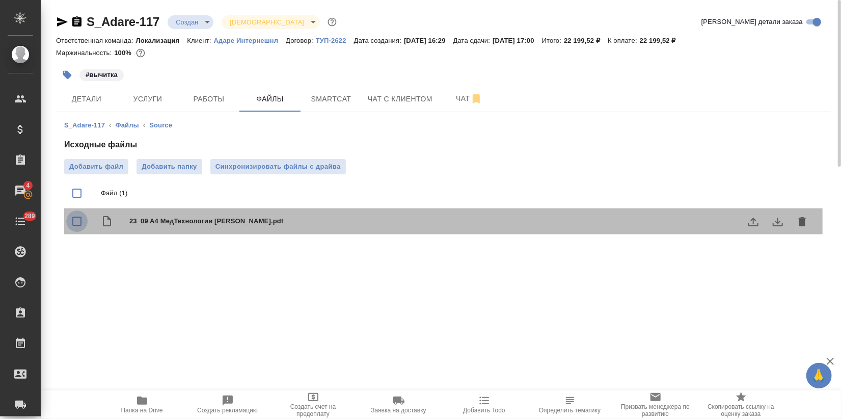
click at [79, 220] on input "checkbox" at bounding box center [76, 220] width 21 height 21
checkbox input "true"
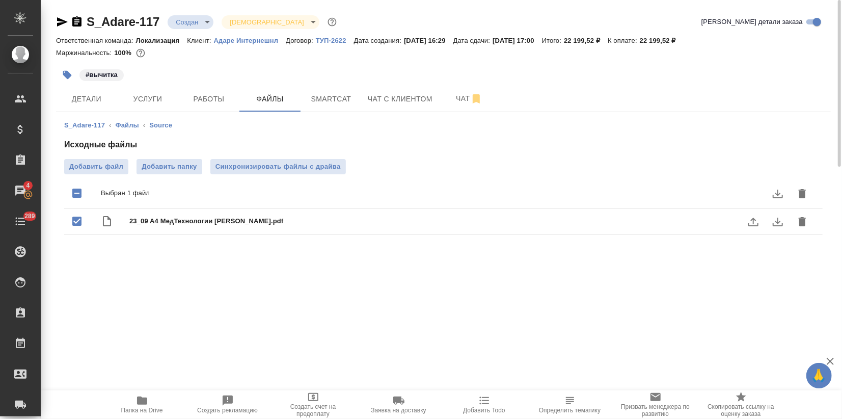
click at [805, 220] on icon "delete" at bounding box center [802, 221] width 7 height 9
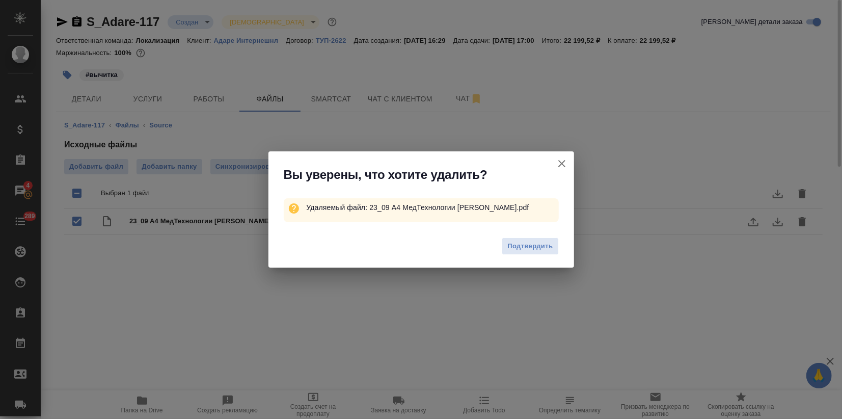
click at [548, 256] on div "Подтвердить" at bounding box center [422, 247] width 306 height 41
click at [539, 242] on span "Подтвердить" at bounding box center [529, 246] width 45 height 12
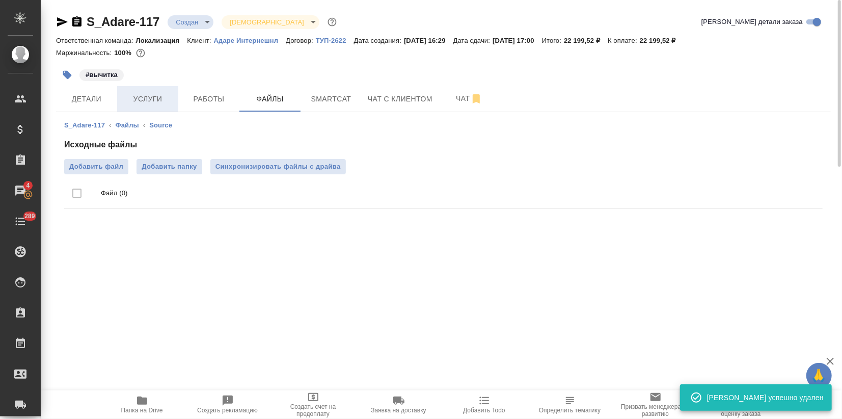
click at [141, 88] on button "Услуги" at bounding box center [147, 98] width 61 height 25
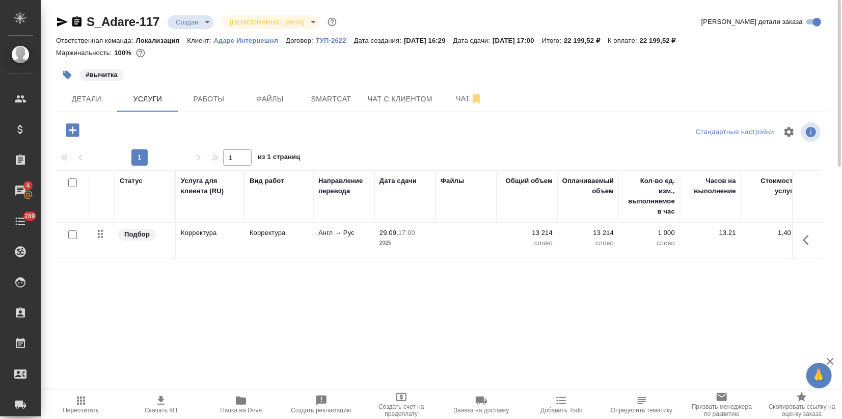
click at [290, 248] on td "Корректура" at bounding box center [279, 241] width 69 height 36
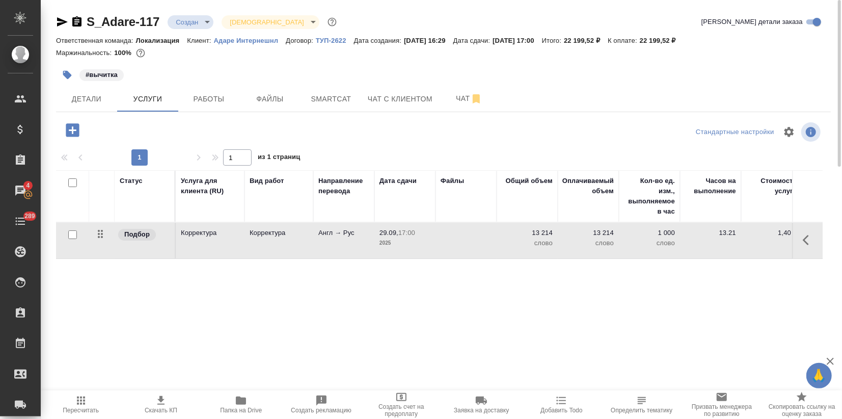
click at [290, 248] on td "Корректура" at bounding box center [279, 241] width 69 height 36
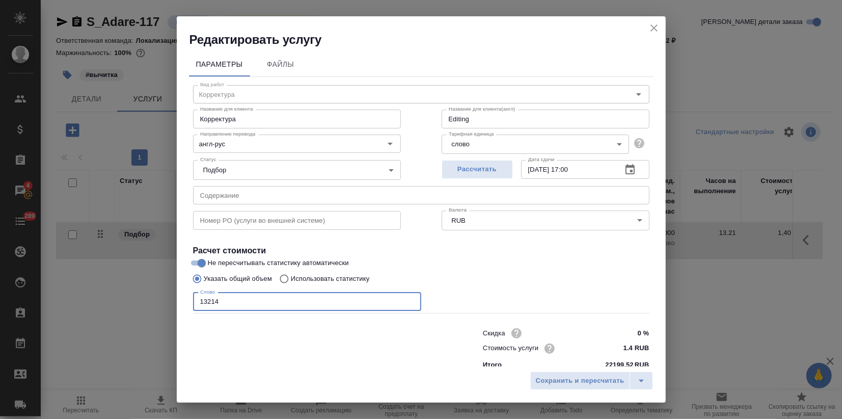
drag, startPoint x: 205, startPoint y: 301, endPoint x: 232, endPoint y: 302, distance: 27.5
click at [232, 302] on input "13214" at bounding box center [307, 301] width 228 height 18
click at [223, 303] on input "13214" at bounding box center [307, 301] width 228 height 18
drag, startPoint x: 207, startPoint y: 304, endPoint x: 221, endPoint y: 304, distance: 14.3
click at [221, 305] on input "13214" at bounding box center [307, 301] width 228 height 18
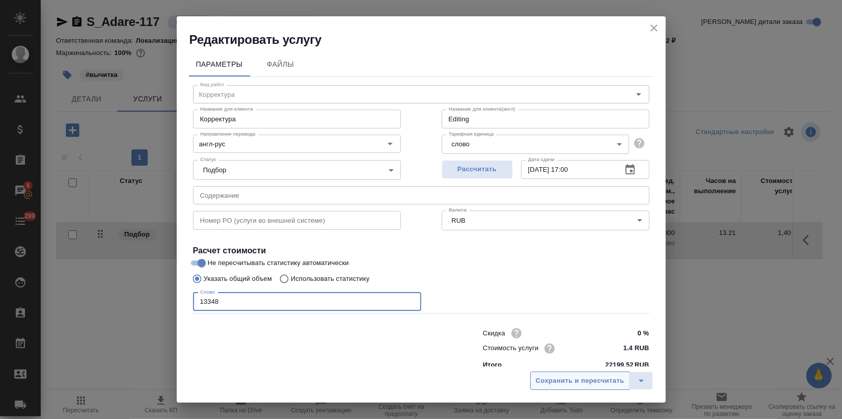
type input "13348"
click at [603, 378] on span "Сохранить и пересчитать" at bounding box center [580, 381] width 89 height 12
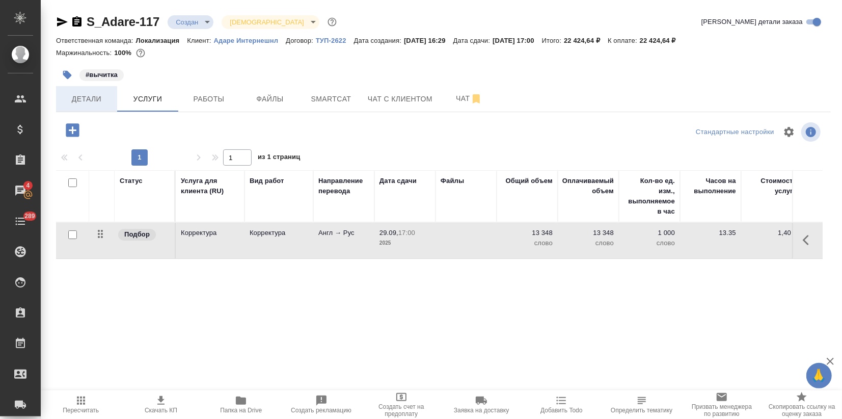
click at [103, 99] on span "Детали" at bounding box center [86, 99] width 49 height 13
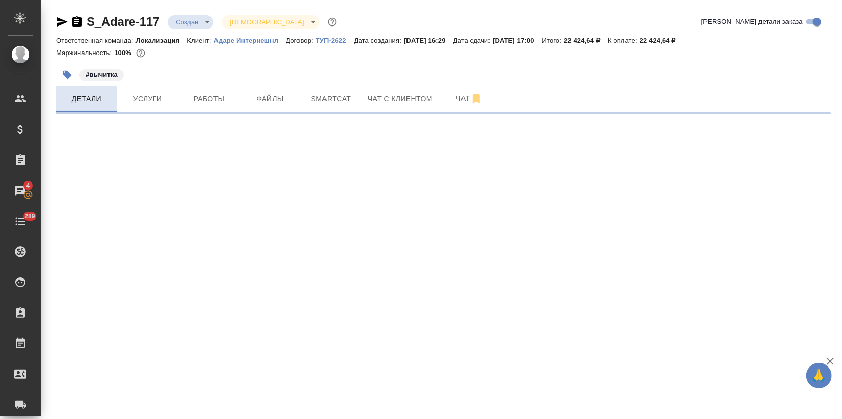
select select "RU"
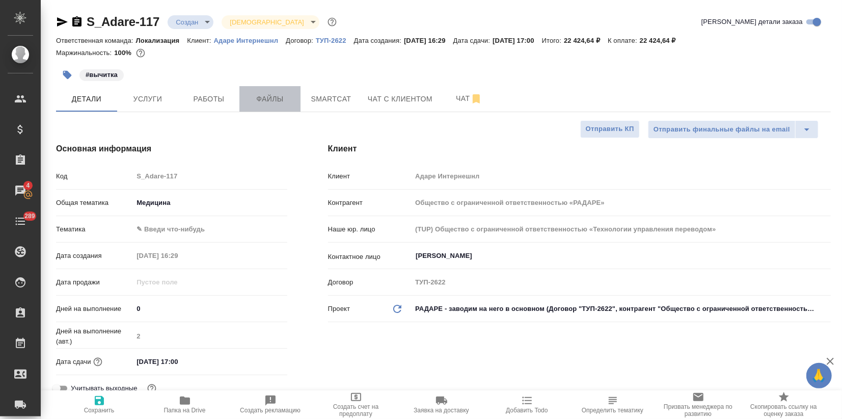
click at [266, 102] on span "Файлы" at bounding box center [270, 99] width 49 height 13
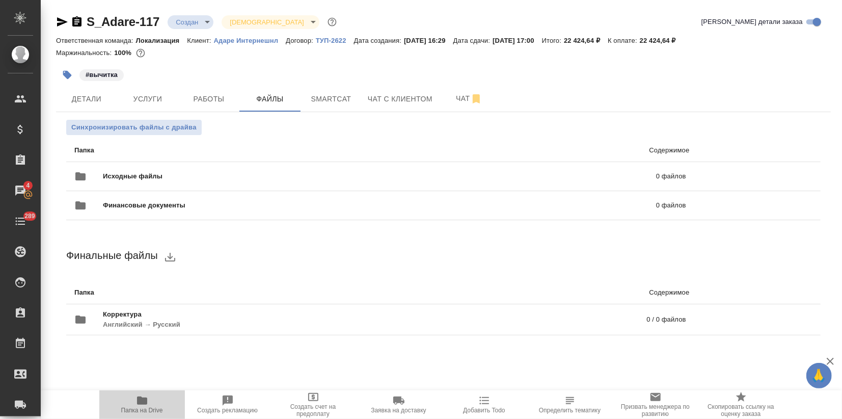
click at [146, 398] on icon "button" at bounding box center [142, 400] width 10 height 8
click at [162, 97] on span "Услуги" at bounding box center [147, 99] width 49 height 13
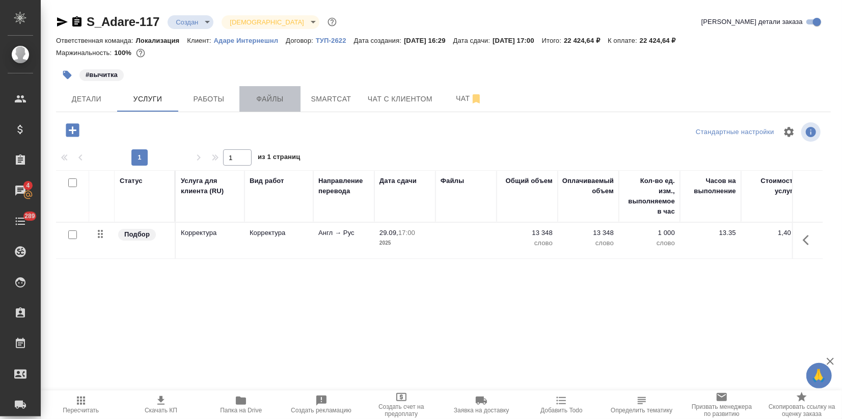
click at [272, 109] on button "Файлы" at bounding box center [269, 98] width 61 height 25
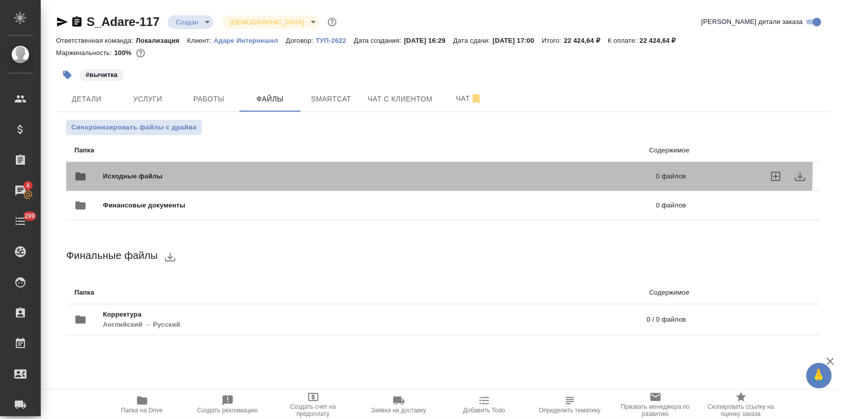
click at [183, 163] on div "Исходные файлы 0 файлов" at bounding box center [380, 176] width 632 height 45
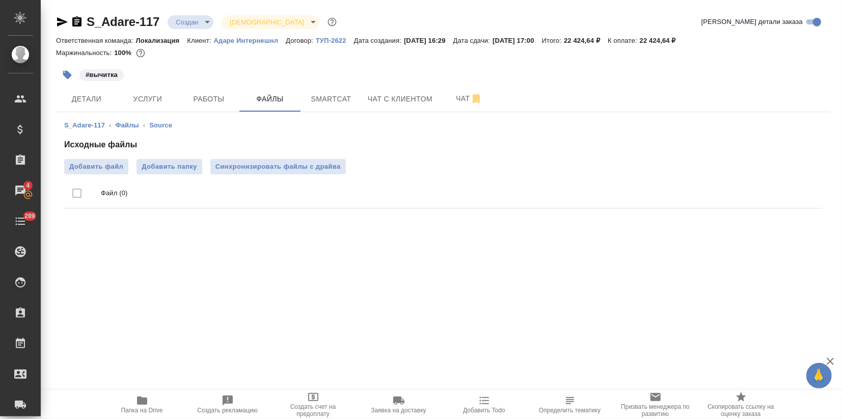
click at [228, 157] on div "Исходные файлы Добавить файл Добавить папку Синхронизировать файлы с драйва Фай…" at bounding box center [443, 176] width 759 height 74
click at [224, 170] on span "Синхронизировать файлы с драйва" at bounding box center [278, 167] width 125 height 10
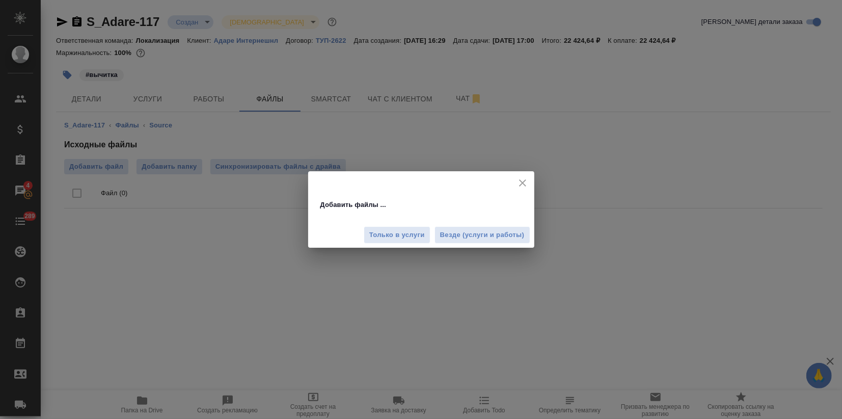
click at [502, 225] on div "Только в услуги Везде (услуги и работы)" at bounding box center [421, 231] width 226 height 34
click at [494, 233] on span "Везде (услуги и работы)" at bounding box center [482, 235] width 85 height 12
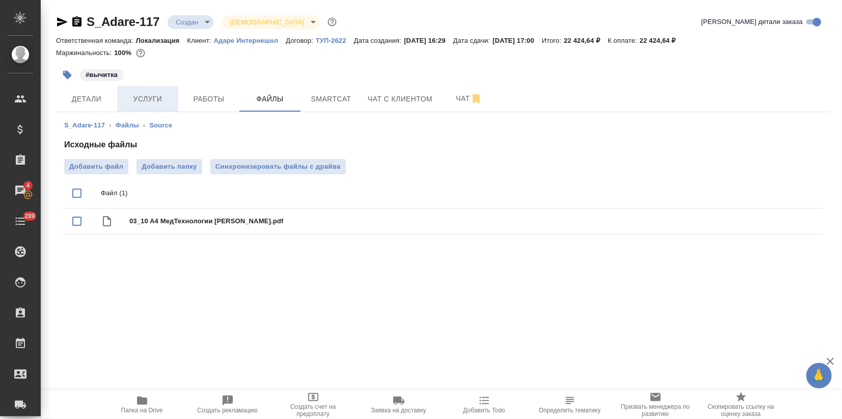
click at [173, 100] on button "Услуги" at bounding box center [147, 98] width 61 height 25
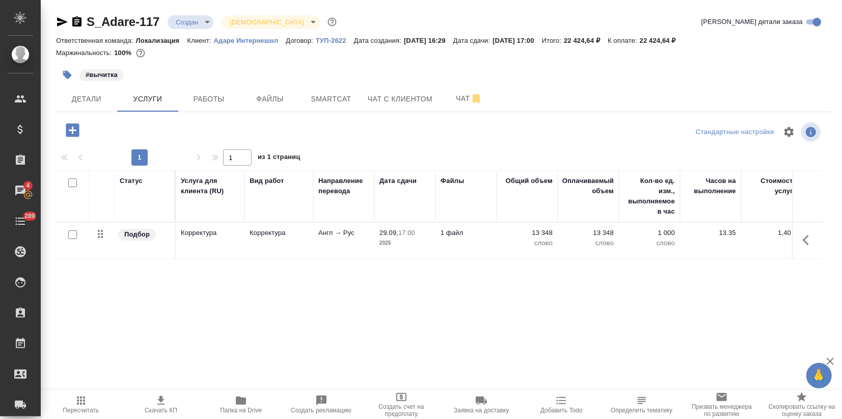
click at [93, 399] on span "Пересчитать" at bounding box center [81, 403] width 68 height 19
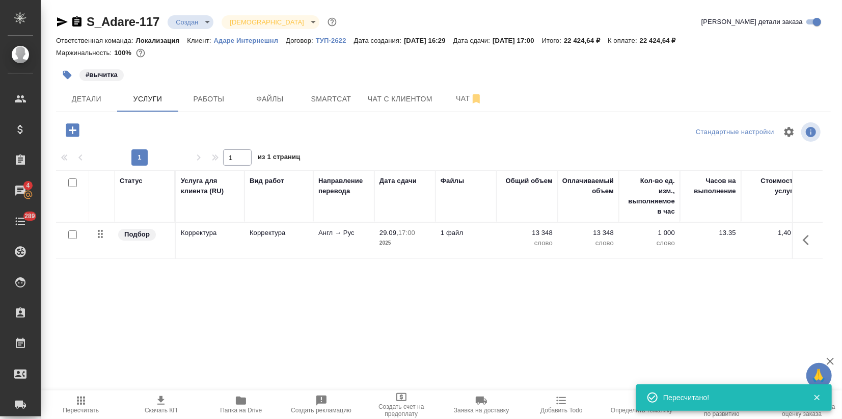
click at [162, 396] on icon "button" at bounding box center [160, 400] width 7 height 9
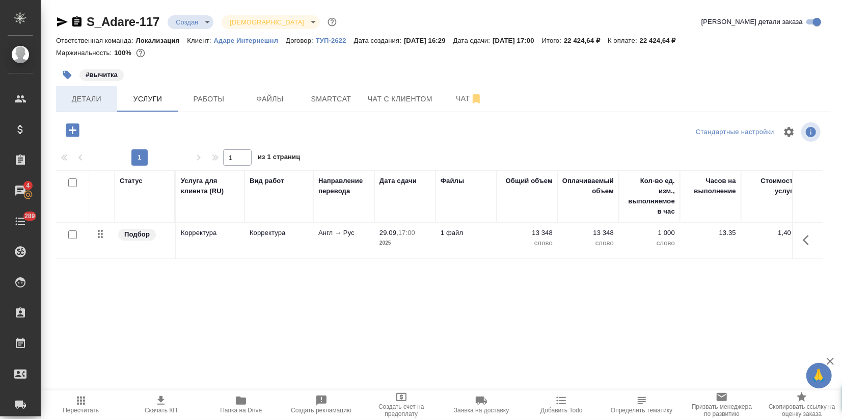
click at [101, 105] on span "Детали" at bounding box center [86, 99] width 49 height 13
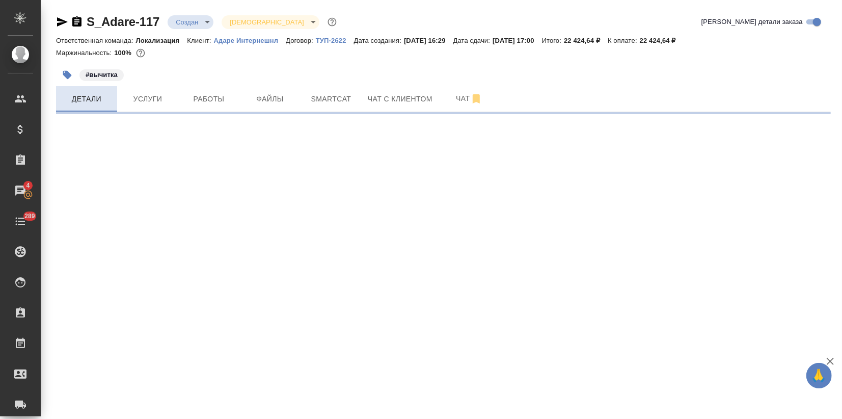
select select "RU"
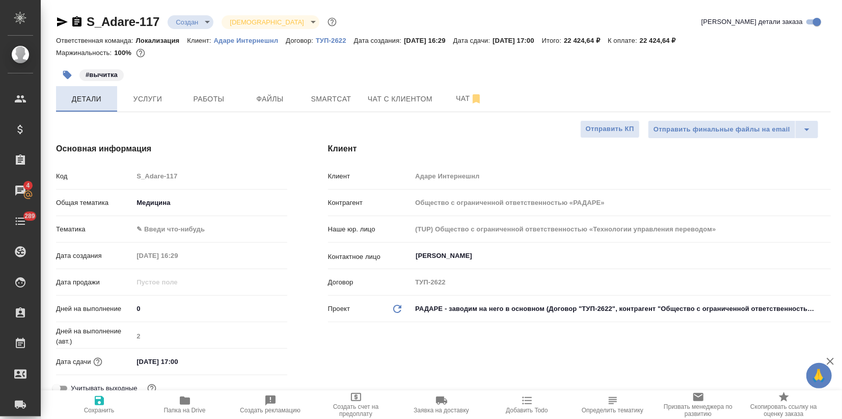
type textarea "x"
click at [165, 93] on span "Услуги" at bounding box center [147, 99] width 49 height 13
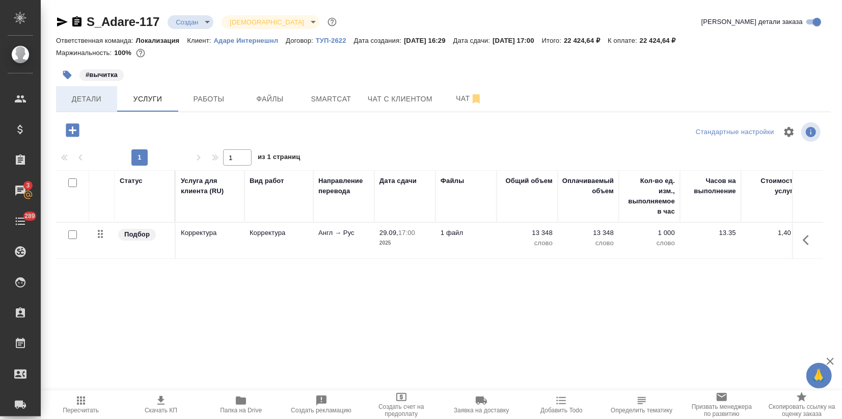
click at [107, 94] on span "Детали" at bounding box center [86, 99] width 49 height 13
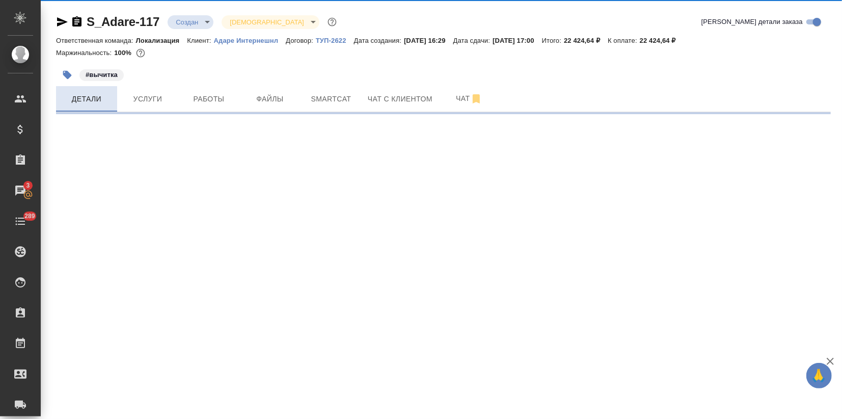
select select "RU"
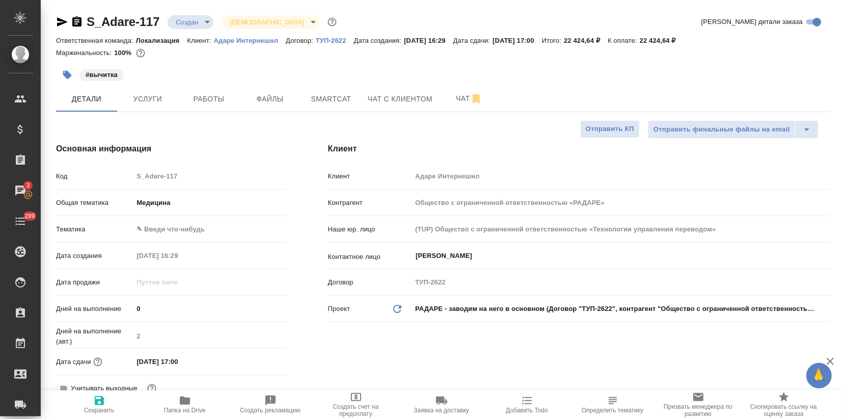
type textarea "x"
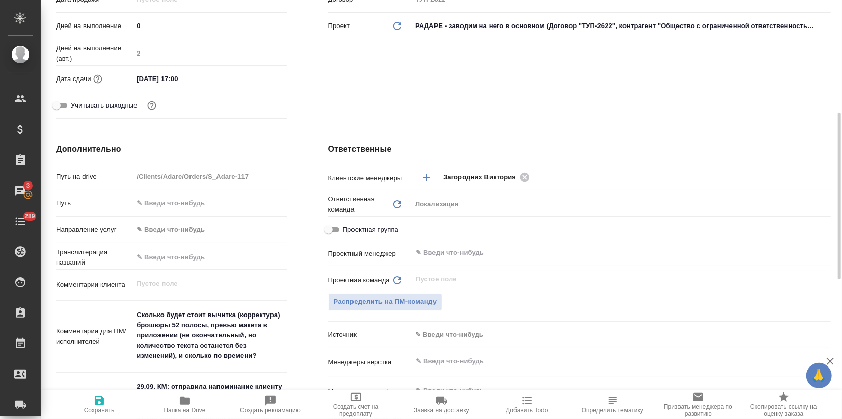
scroll to position [396, 0]
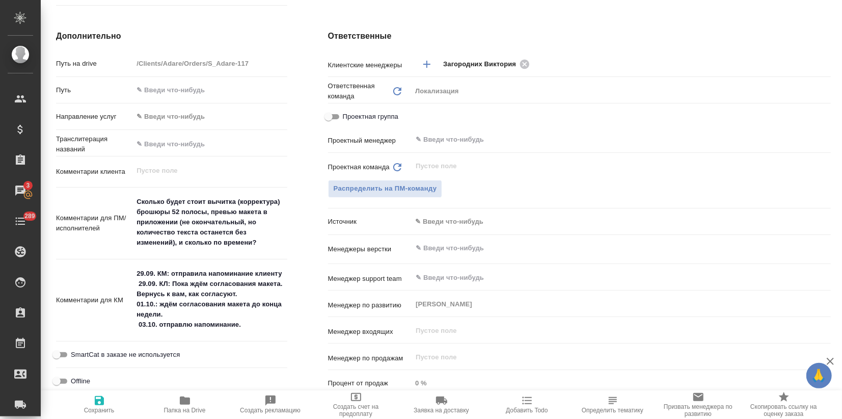
type textarea "x"
click at [133, 196] on textarea "Сколько будет стоит вычитка (корректура) брошюры 52 полосы, превью макета в при…" at bounding box center [209, 223] width 153 height 58
type textarea "x"
type textarea "-Сколько будет стоит вычитка (корректура) брошюры 52 полосы, превью макета в пр…"
type textarea "x"
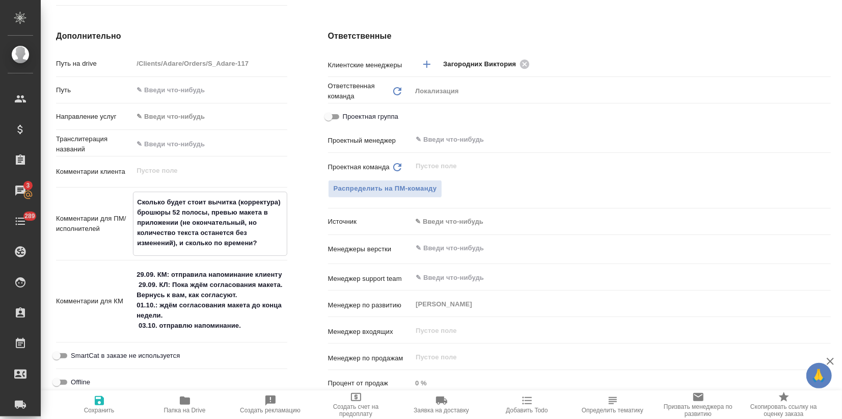
type textarea "x"
type textarea "-------------Сколько будет стоит вычитка (корректура) брошюры 52 полосы, превью…"
type textarea "x"
type textarea "--------------Сколько будет стоит вычитка (корректура) брошюры 52 полосы, превь…"
type textarea "x"
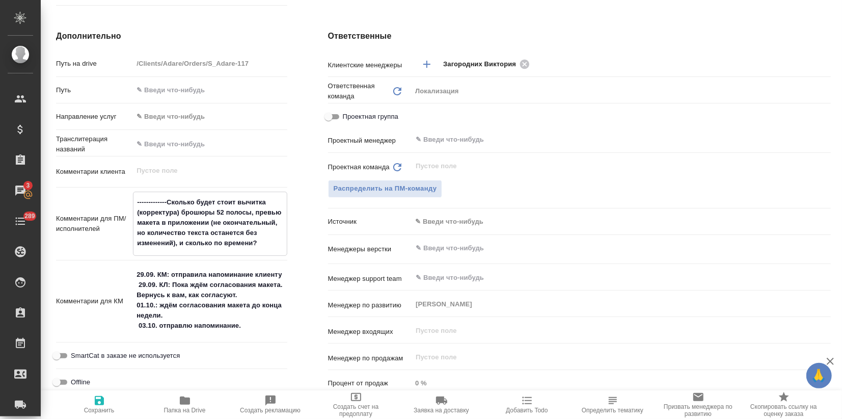
type textarea "x"
type textarea "-----------------Сколько будет стоит вычитка (корректура) брошюры 52 полосы, пр…"
type textarea "x"
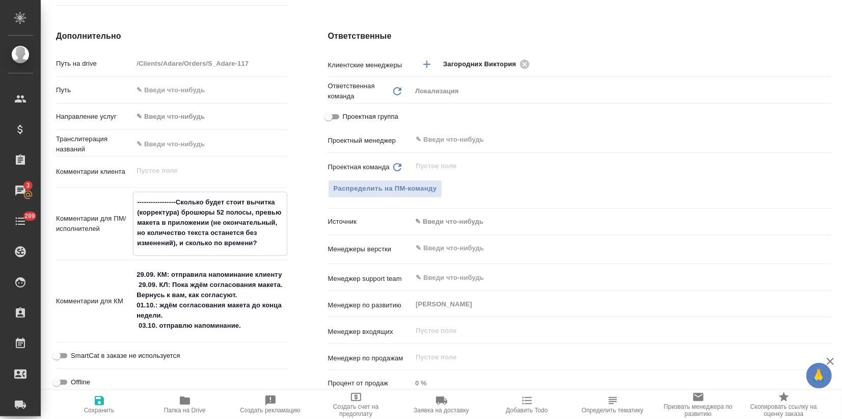
type textarea "x"
type textarea "----------------- Сколько будет стоит вычитка (корректура) брошюры 52 полосы, п…"
type textarea "x"
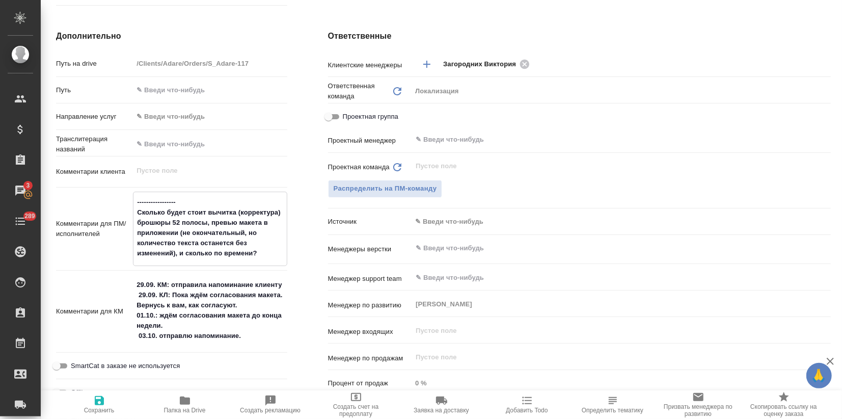
type textarea "x"
type textarea "----------------- Сколько будет стоит вычитка (корректура) брошюры 52 полосы, п…"
type textarea "x"
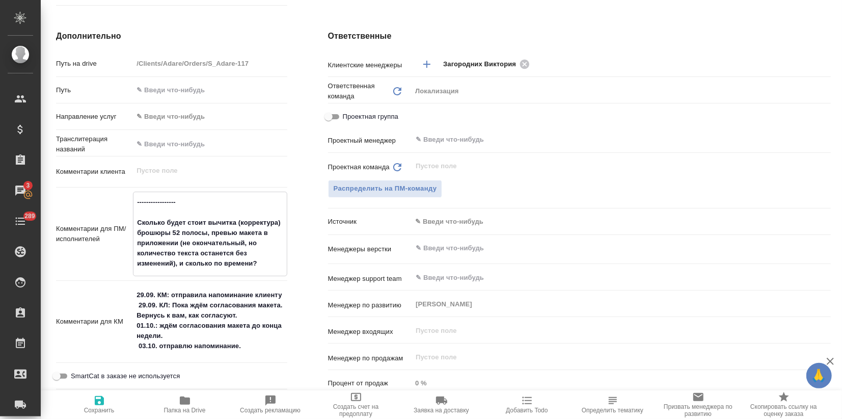
click at [136, 196] on textarea "----------------- Сколько будет стоит вычитка (корректура) брошюры 52 полосы, п…" at bounding box center [209, 233] width 153 height 78
type textarea "x"
type textarea "----------------- Сколько будет стоит вычитка (корректура) брошюры 52 полосы, п…"
type textarea "x"
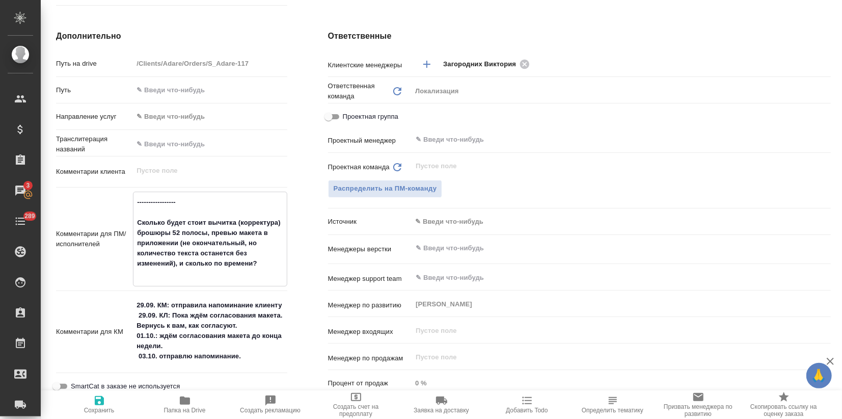
type textarea "x"
type textarea "----------------- Сколько будет стоит вычитка (корректура) брошюры 52 полосы, п…"
type textarea "x"
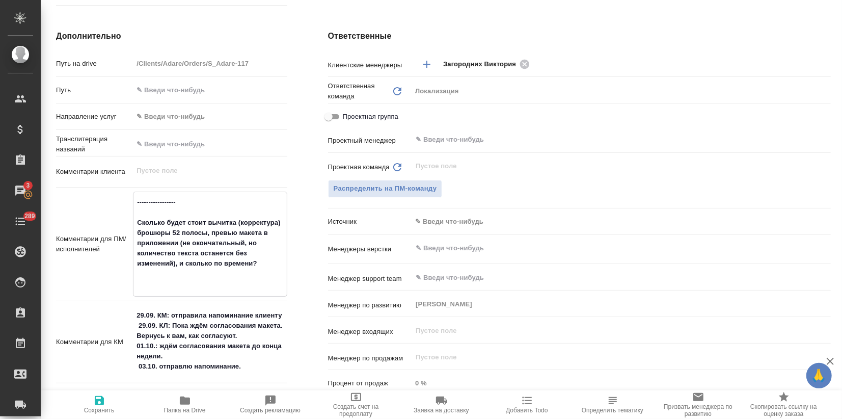
click at [136, 196] on textarea "----------------- Сколько будет стоит вычитка (корректура) брошюры 52 полосы, п…" at bounding box center [209, 243] width 153 height 99
paste textarea "Ранее у нас был такой подход: корректор в формате правок вносил свои предложени…"
type textarea "Ранее у нас был такой подход: корректор в формате правок вносил свои предложени…"
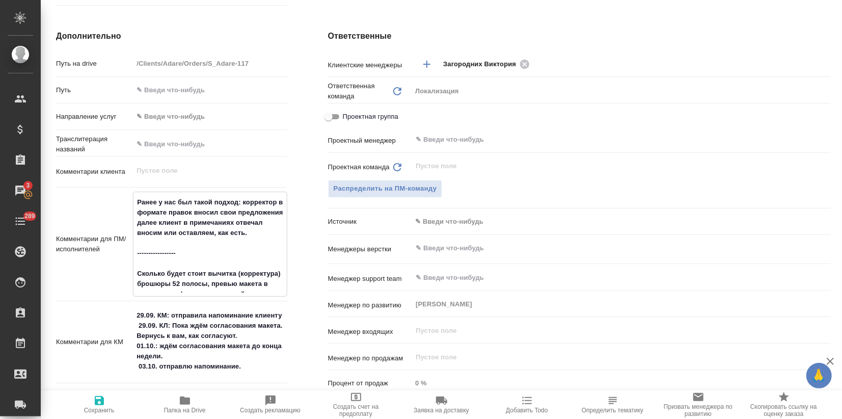
type textarea "x"
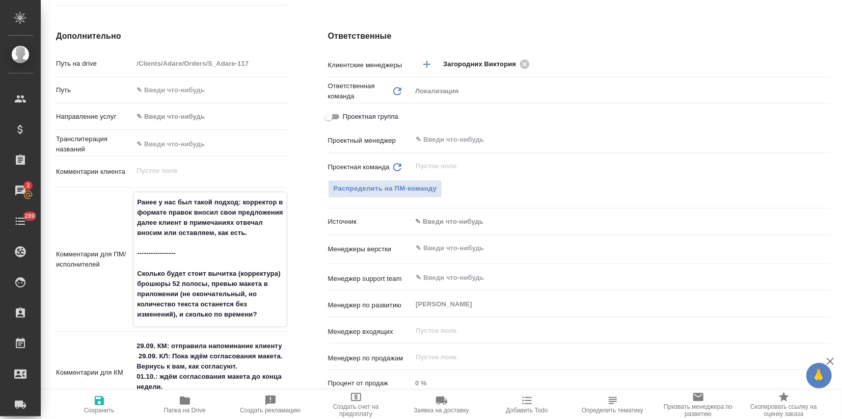
type textarea "Ранее у нас был такой подход: корректор в формате правок вносил свои предложени…"
type textarea "x"
click at [110, 404] on span "Сохранить" at bounding box center [99, 403] width 73 height 19
type textarea "x"
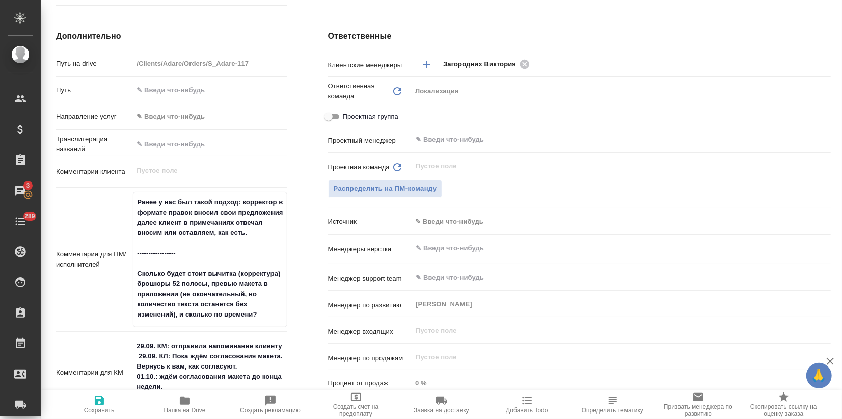
type textarea "x"
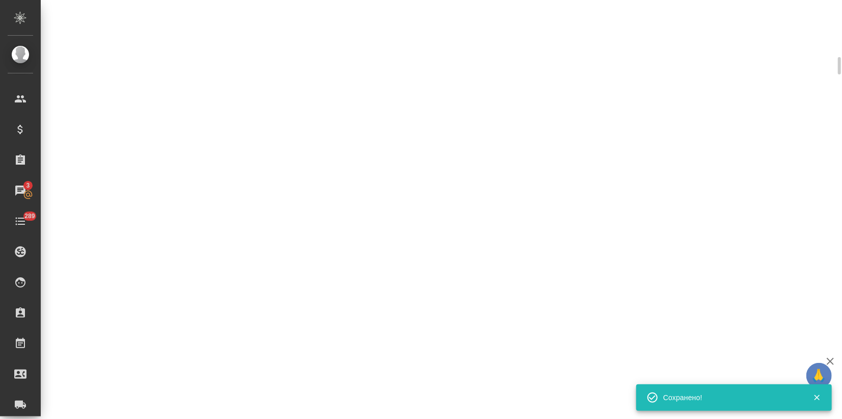
select select "RU"
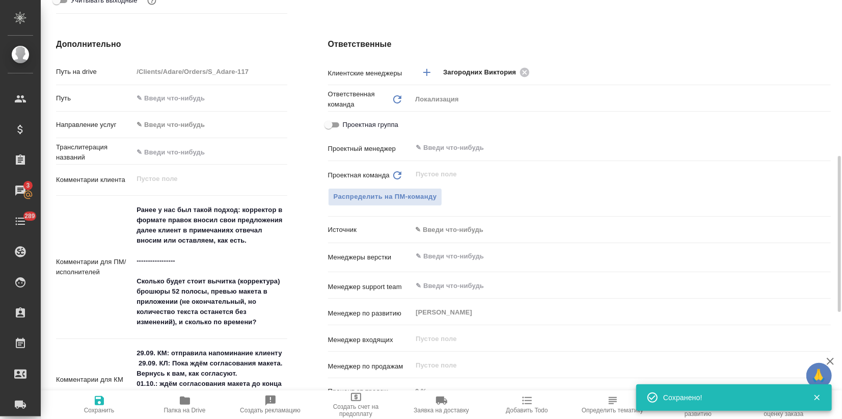
type textarea "x"
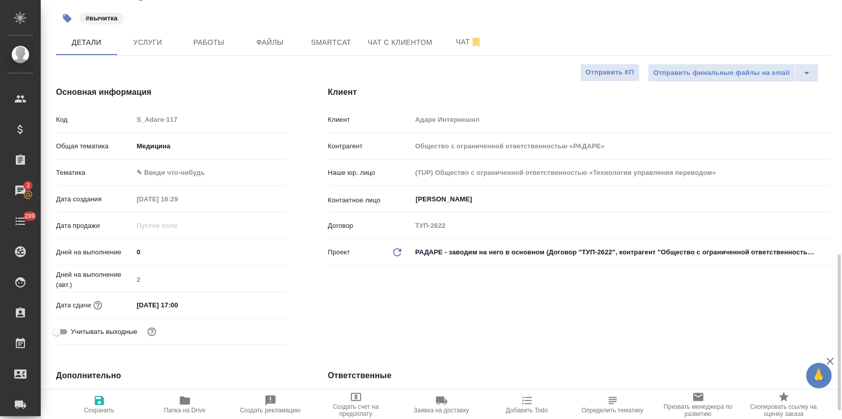
scroll to position [0, 0]
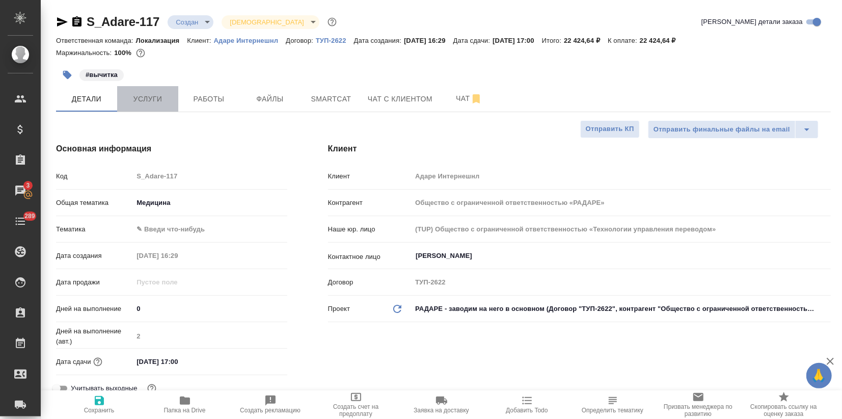
click at [151, 92] on button "Услуги" at bounding box center [147, 98] width 61 height 25
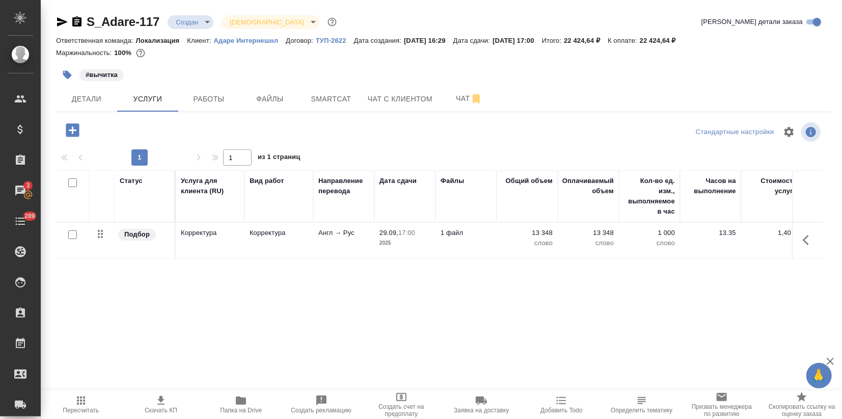
click at [162, 398] on icon "button" at bounding box center [160, 400] width 7 height 9
drag, startPoint x: 688, startPoint y: 344, endPoint x: 616, endPoint y: 329, distance: 74.4
click at [685, 344] on div "Статус Услуга для клиента (RU) Вид работ Направление перевода Дата сдачи Файлы …" at bounding box center [439, 279] width 767 height 219
click at [72, 105] on button "Детали" at bounding box center [86, 98] width 61 height 25
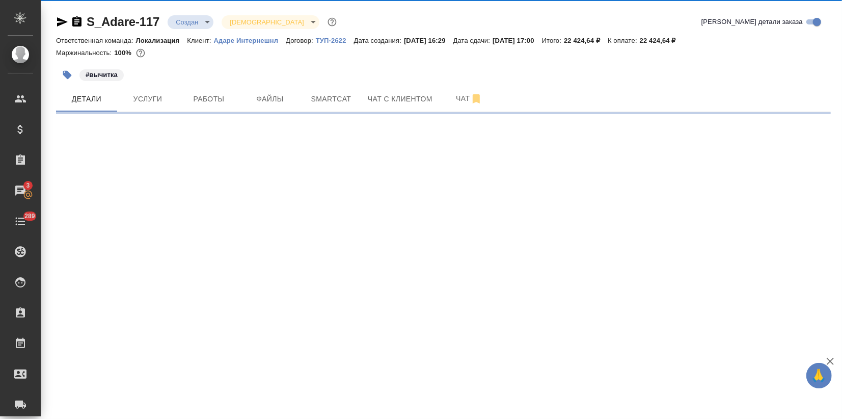
select select "RU"
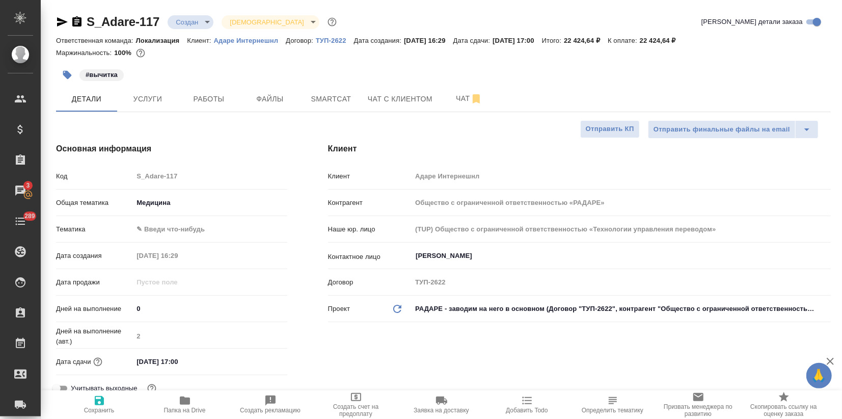
type textarea "x"
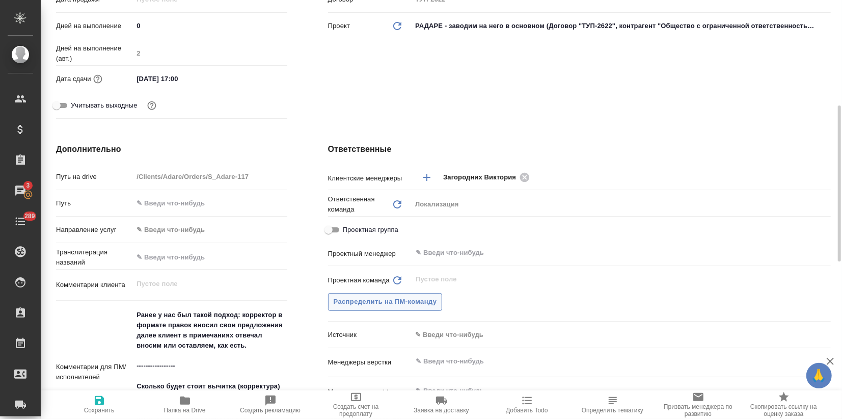
click at [392, 306] on span "Распределить на ПМ-команду" at bounding box center [385, 302] width 103 height 12
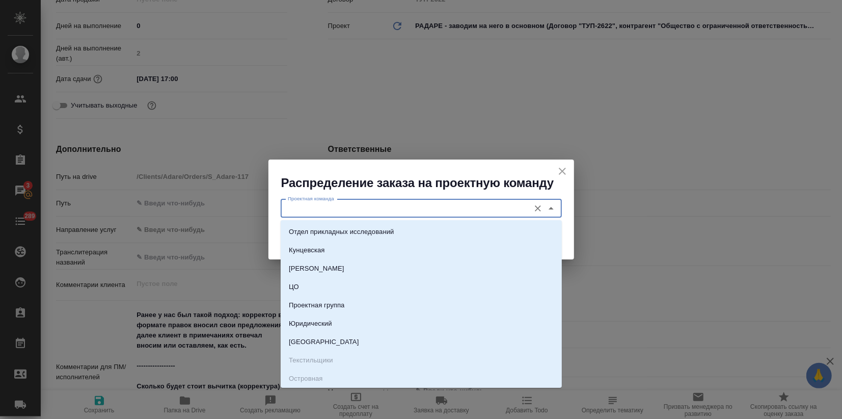
click at [341, 213] on input "Проектная команда" at bounding box center [404, 208] width 241 height 12
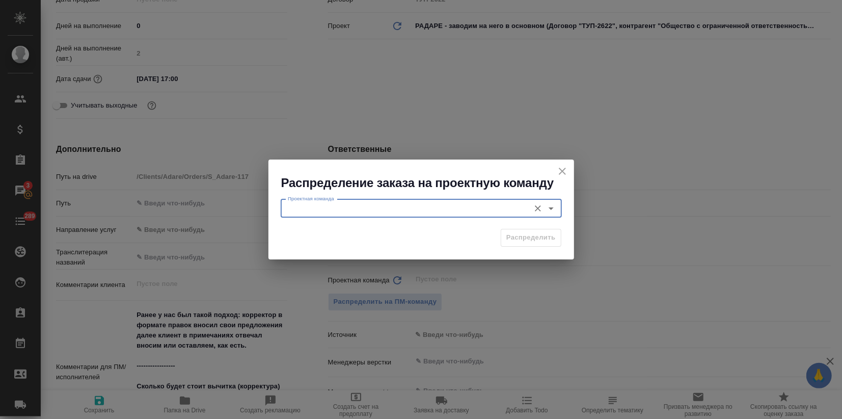
click at [341, 213] on input "Проектная команда" at bounding box center [404, 208] width 241 height 12
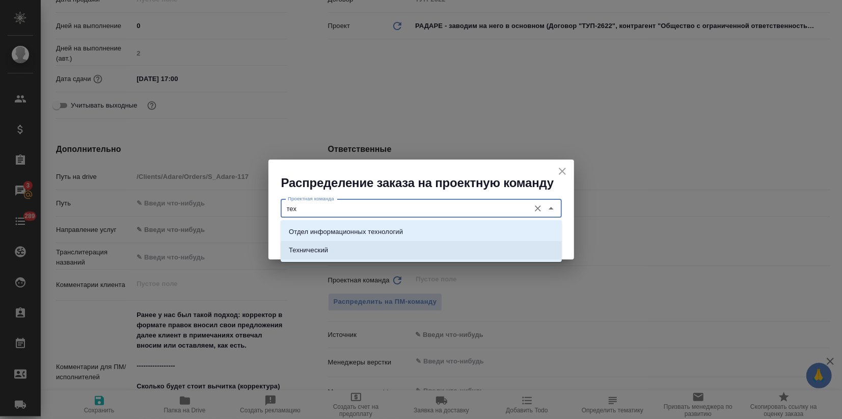
click at [326, 251] on p "Технический" at bounding box center [308, 250] width 39 height 10
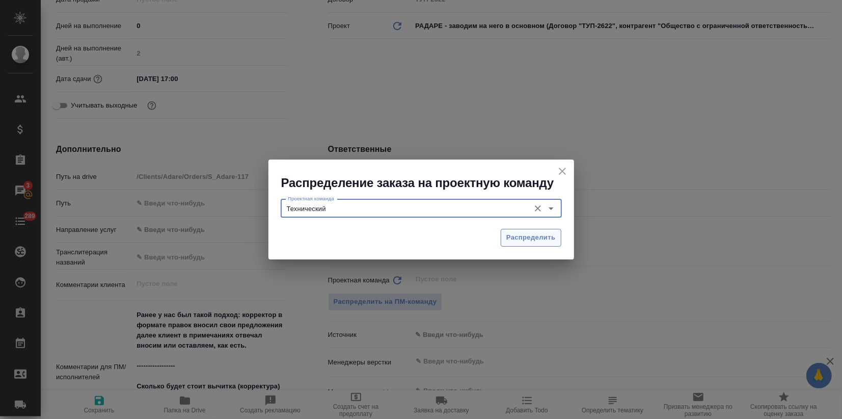
type input "Технический"
click at [528, 244] on button "Распределить" at bounding box center [531, 238] width 61 height 18
type textarea "x"
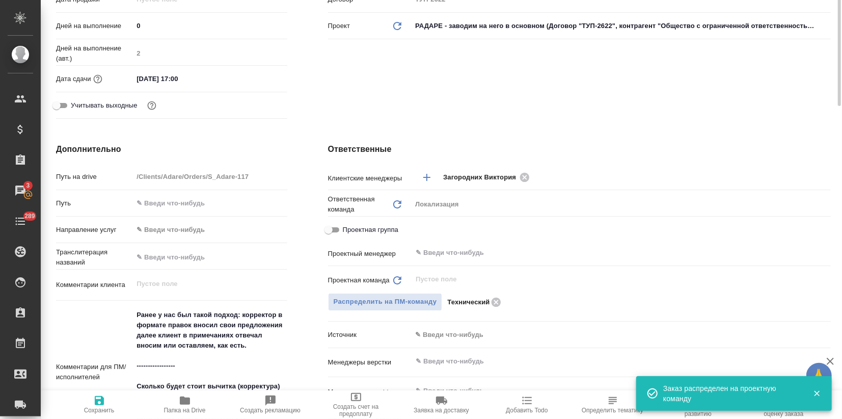
scroll to position [113, 0]
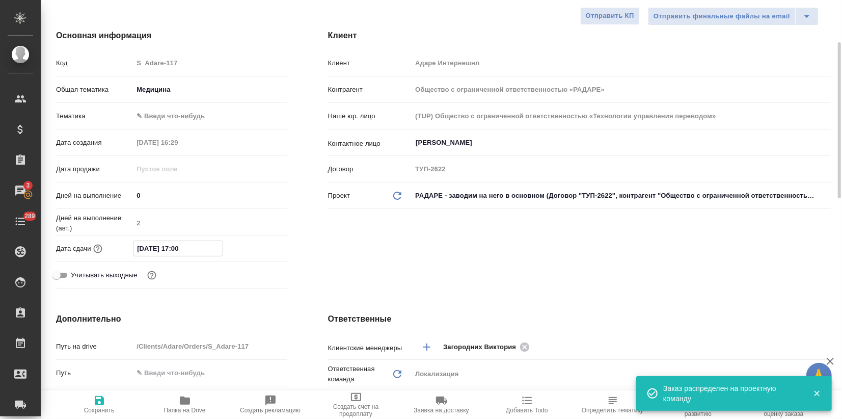
click at [219, 249] on input "29.09.2025 17:00" at bounding box center [177, 248] width 89 height 15
click at [254, 249] on icon "button" at bounding box center [258, 248] width 12 height 12
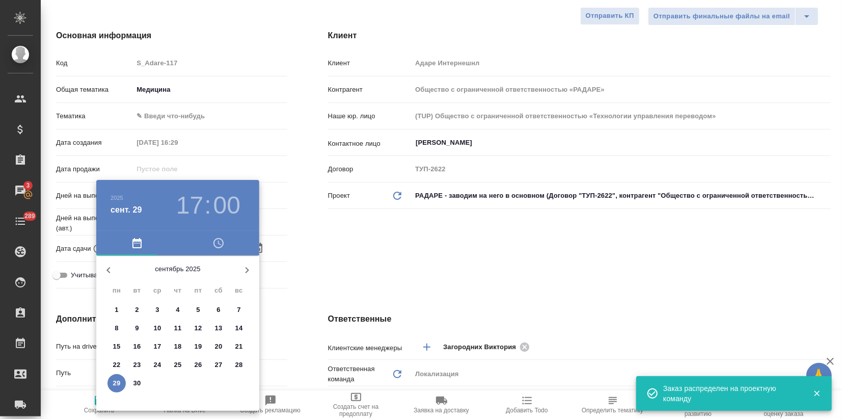
click at [247, 273] on icon "button" at bounding box center [247, 270] width 12 height 12
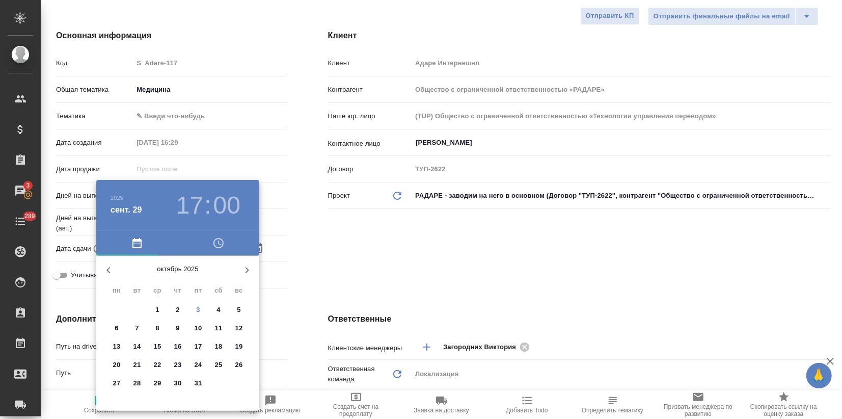
click at [172, 327] on span "9" at bounding box center [178, 328] width 18 height 10
type input "09.10.2025 17:00"
type textarea "x"
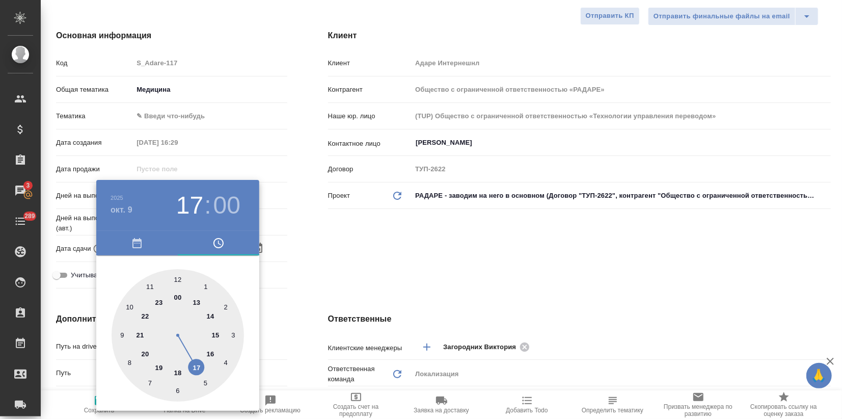
click at [211, 317] on div at bounding box center [178, 335] width 132 height 132
type input "09.10.2025 14:00"
type textarea "x"
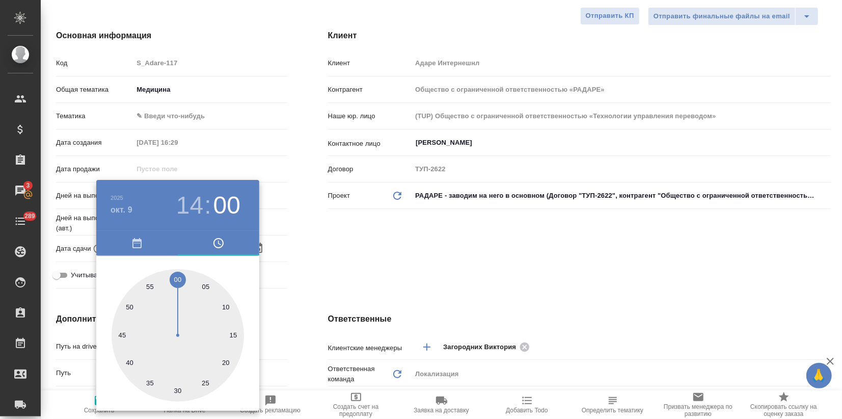
drag, startPoint x: 176, startPoint y: 281, endPoint x: 234, endPoint y: 281, distance: 57.6
click at [177, 281] on div at bounding box center [178, 335] width 132 height 132
type textarea "x"
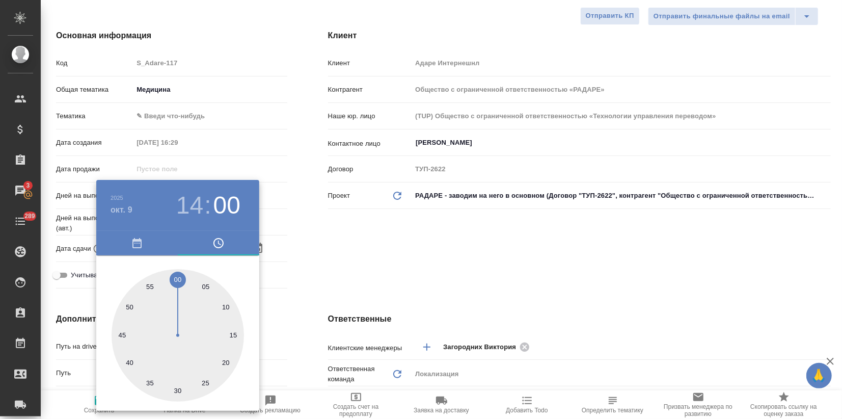
click at [342, 257] on div at bounding box center [421, 209] width 842 height 419
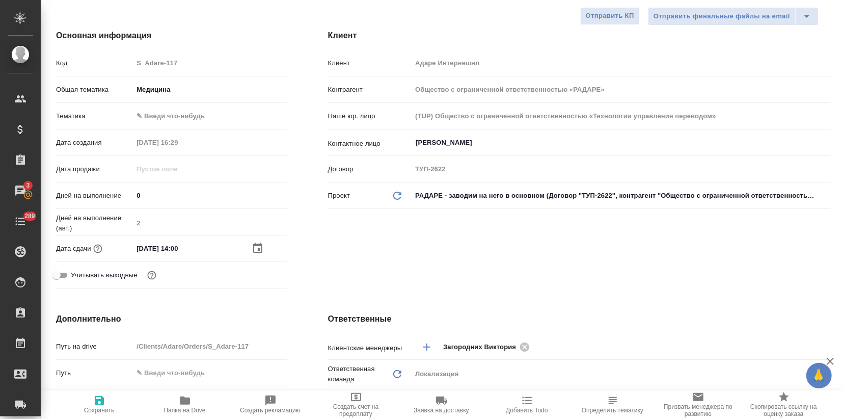
click at [92, 398] on span "Сохранить" at bounding box center [99, 403] width 73 height 19
type textarea "x"
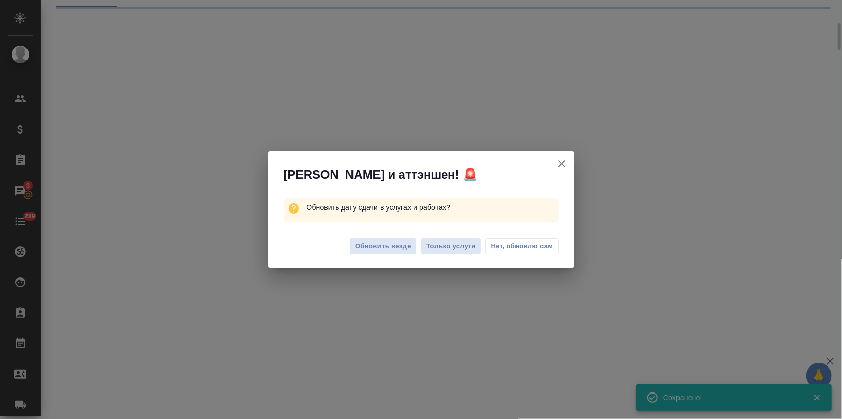
select select "RU"
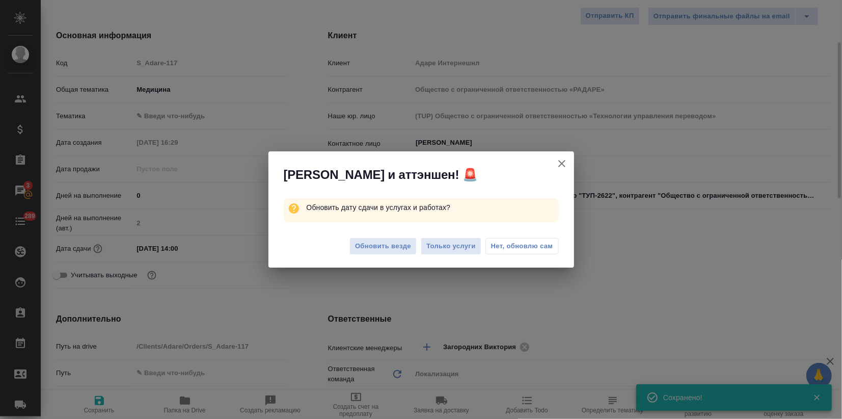
type textarea "x"
click at [366, 248] on span "Обновить везде" at bounding box center [383, 246] width 56 height 12
type textarea "x"
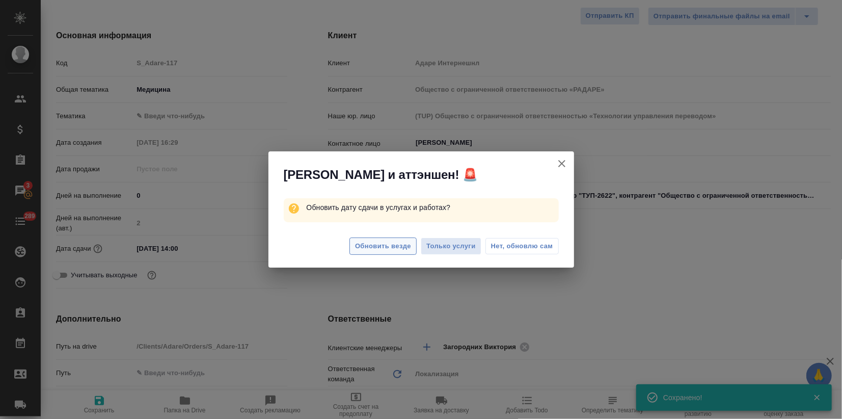
type textarea "x"
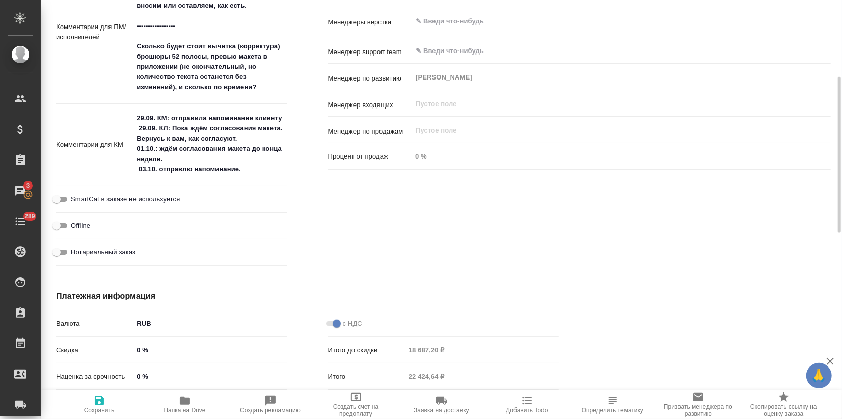
scroll to position [396, 0]
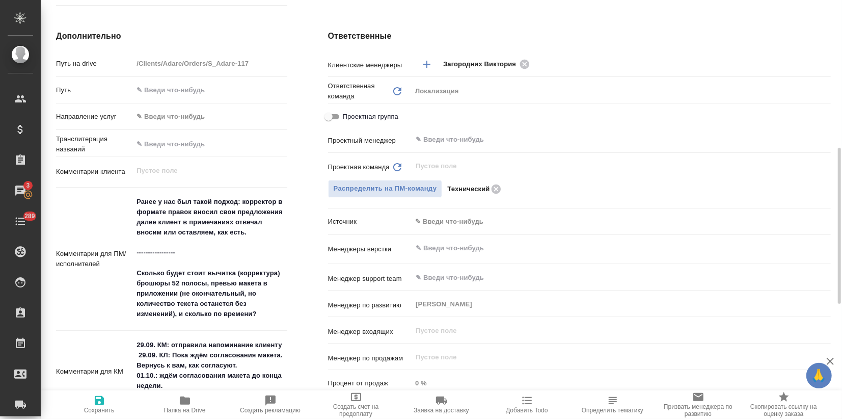
click at [104, 397] on icon "button" at bounding box center [99, 400] width 12 height 12
type textarea "x"
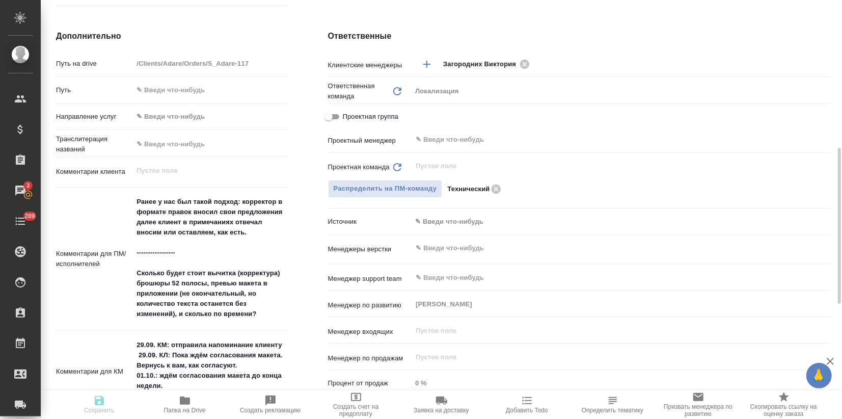
type textarea "x"
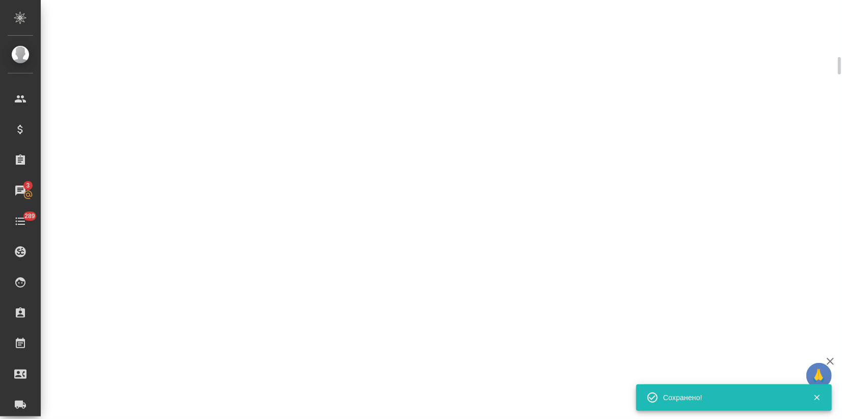
select select "RU"
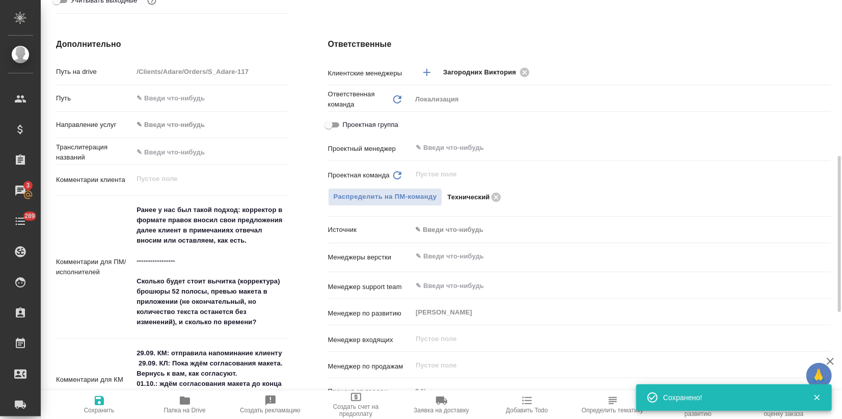
type textarea "x"
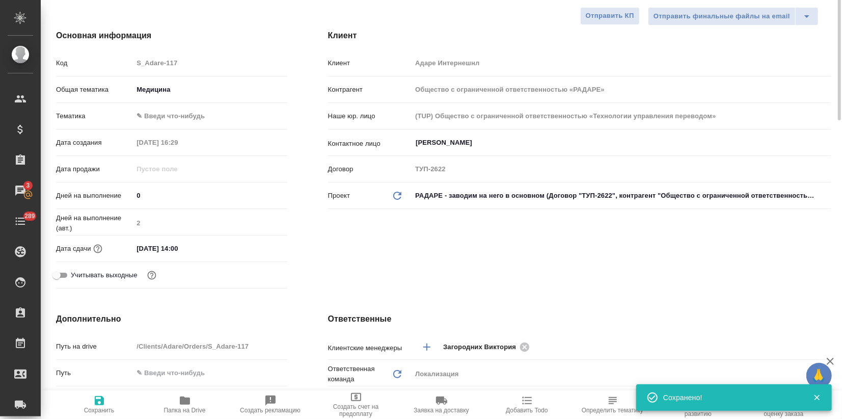
scroll to position [0, 0]
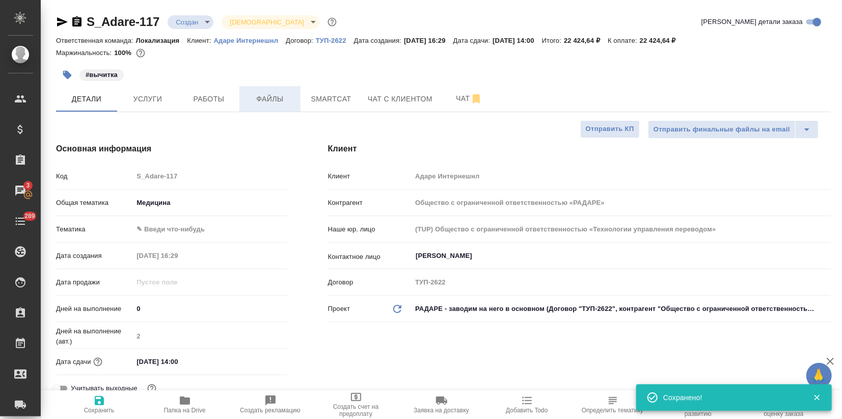
click at [264, 101] on span "Файлы" at bounding box center [270, 99] width 49 height 13
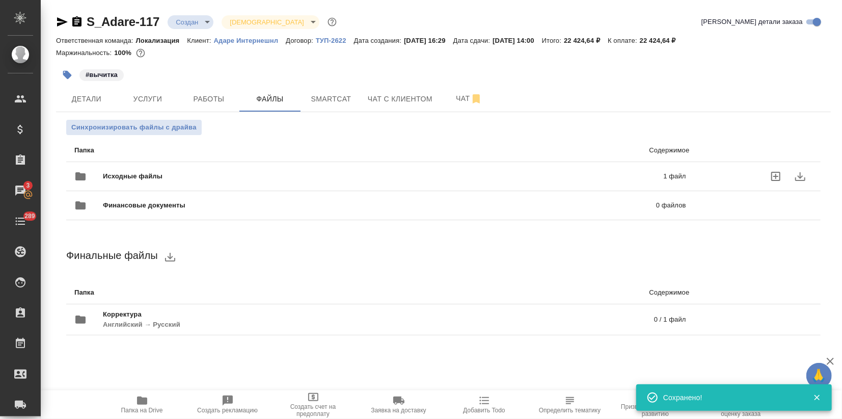
click at [131, 176] on span "Исходные файлы" at bounding box center [258, 176] width 310 height 10
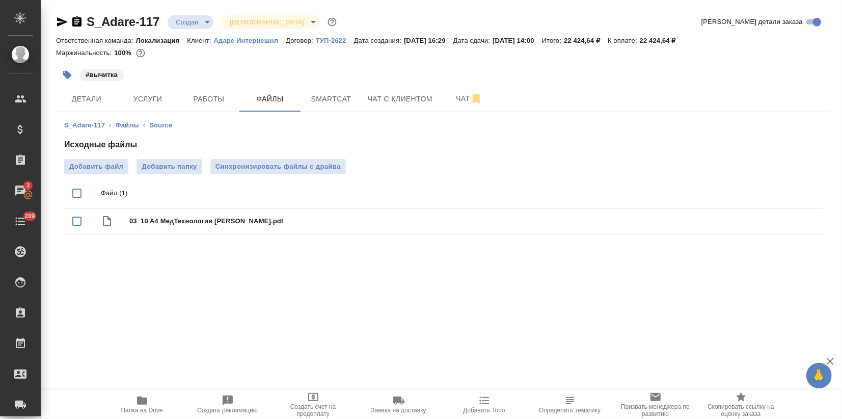
click at [198, 22] on body "🙏 .cls-1 fill:#fff; AWATERA Zagorodnikh Viktoria Клиенты Спецификации Заказы 3 …" at bounding box center [421, 209] width 842 height 419
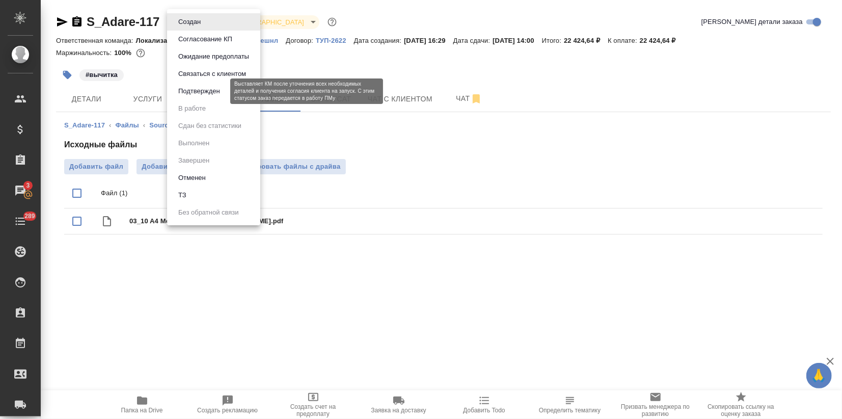
click at [198, 88] on button "Подтвержден" at bounding box center [199, 91] width 48 height 11
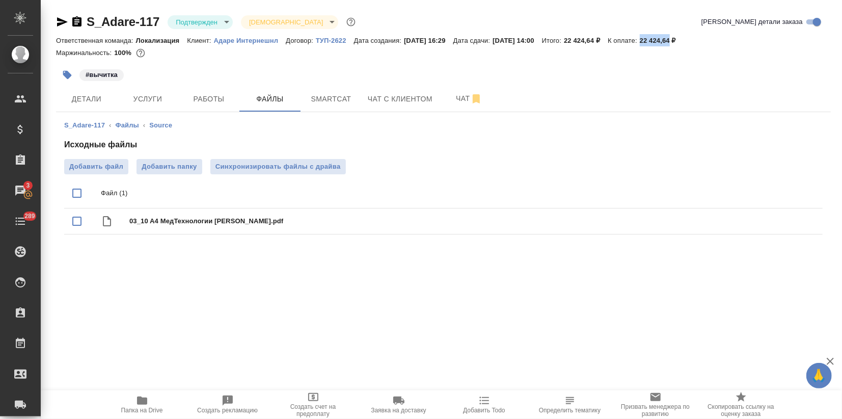
drag, startPoint x: 664, startPoint y: 41, endPoint x: 694, endPoint y: 42, distance: 30.1
click at [694, 42] on div "Ответственная команда: Локализация Клиент: Адаре Интернешнл Договор: ТУП-2622 Д…" at bounding box center [443, 40] width 775 height 12
copy p "22 424,64"
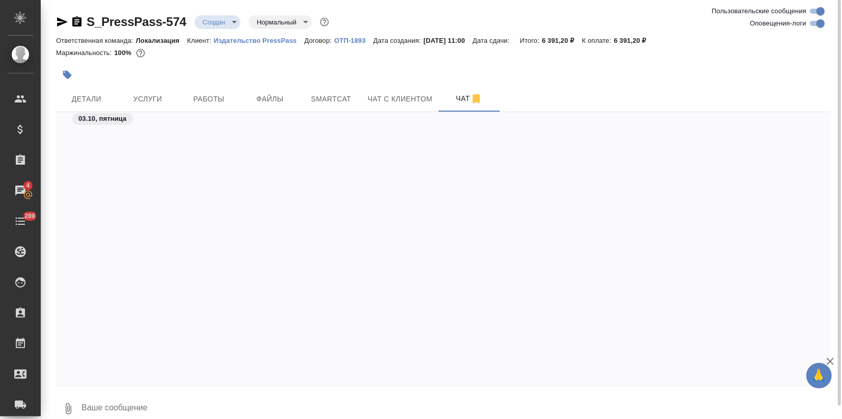
scroll to position [1207, 0]
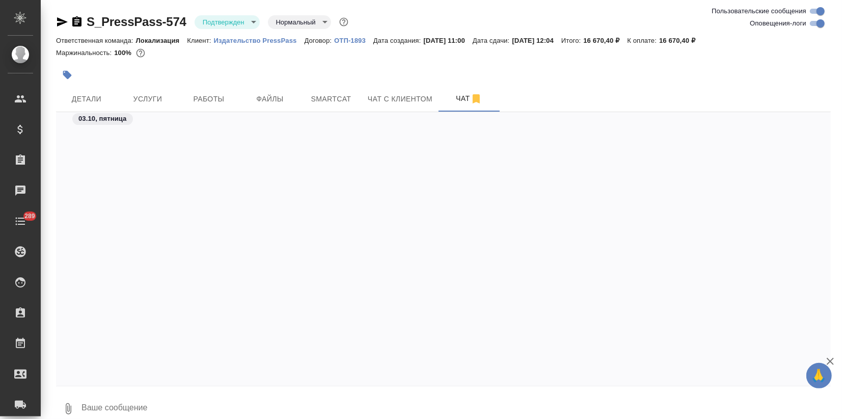
scroll to position [1217, 0]
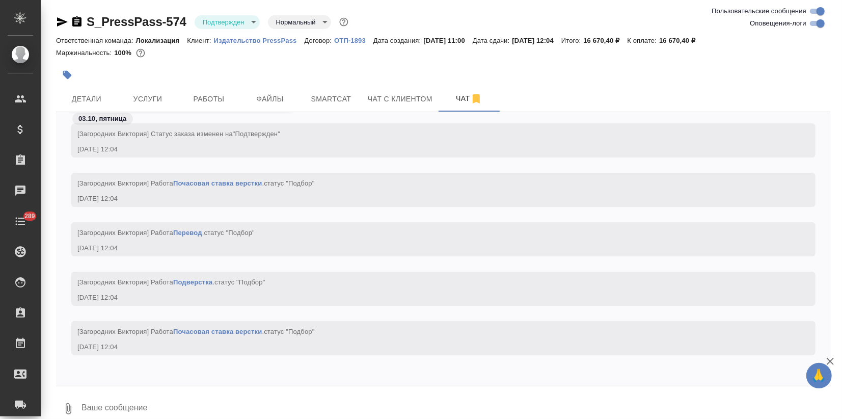
drag, startPoint x: 61, startPoint y: 22, endPoint x: 91, endPoint y: 51, distance: 41.8
click at [62, 22] on icon "button" at bounding box center [62, 22] width 12 height 12
drag, startPoint x: 619, startPoint y: 39, endPoint x: 638, endPoint y: 38, distance: 18.9
click at [627, 38] on p "16 670,40 ₽" at bounding box center [605, 41] width 44 height 8
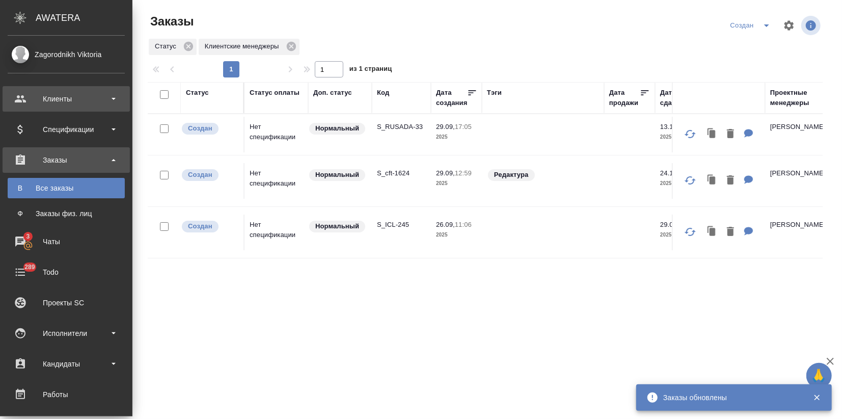
click at [30, 98] on div "Клиенты" at bounding box center [66, 98] width 117 height 15
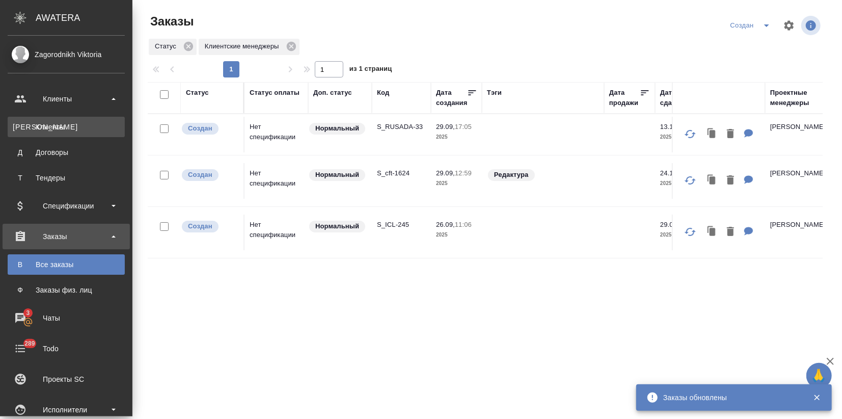
click at [52, 131] on div "Клиенты" at bounding box center [66, 127] width 107 height 10
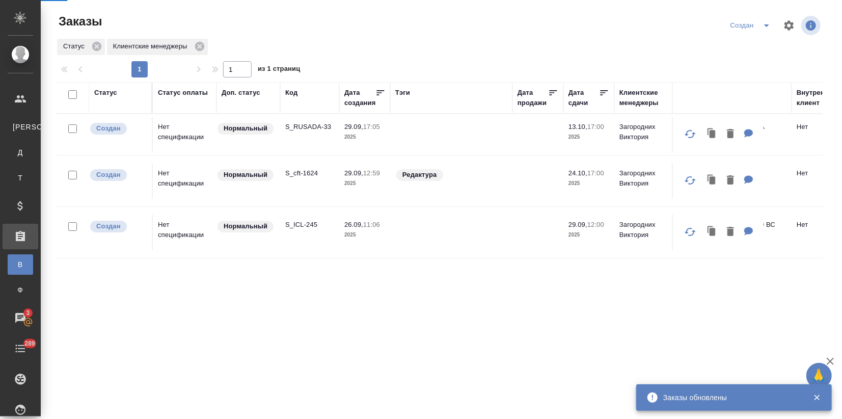
select select "RU"
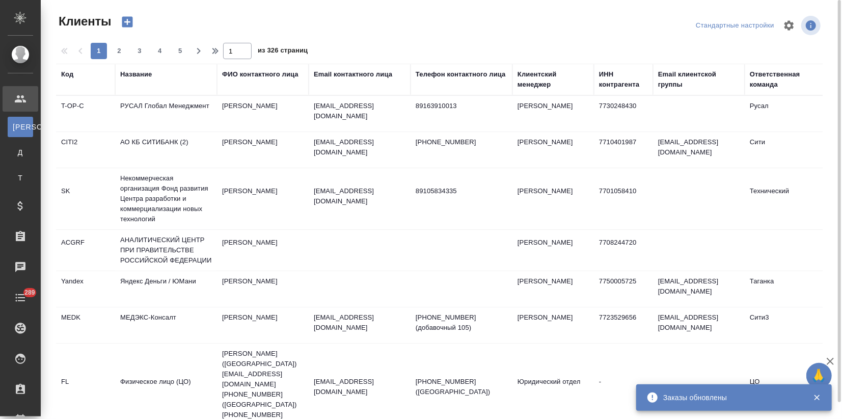
click at [327, 73] on div "Email контактного лица" at bounding box center [353, 74] width 78 height 10
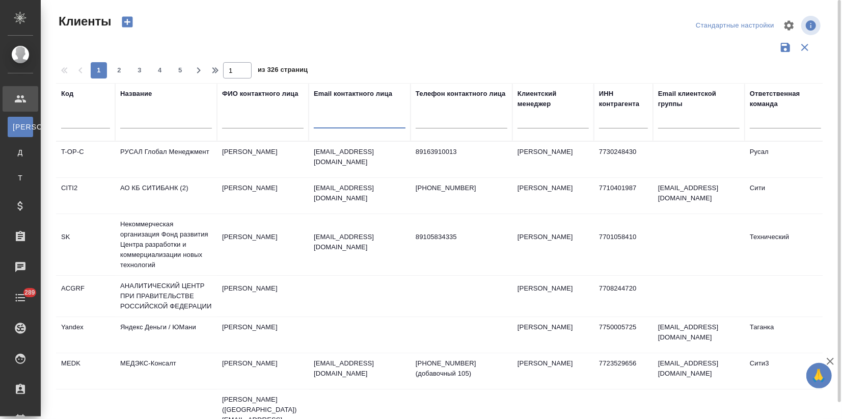
click at [320, 118] on input "text" at bounding box center [360, 122] width 92 height 13
paste input "[EMAIL_ADDRESS][DOMAIN_NAME]"
type input "[EMAIL_ADDRESS][DOMAIN_NAME]"
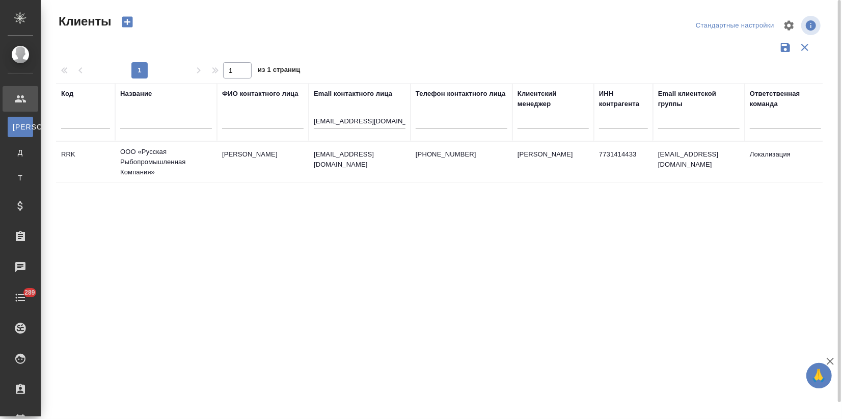
click at [295, 171] on td "[PERSON_NAME]" at bounding box center [263, 162] width 92 height 36
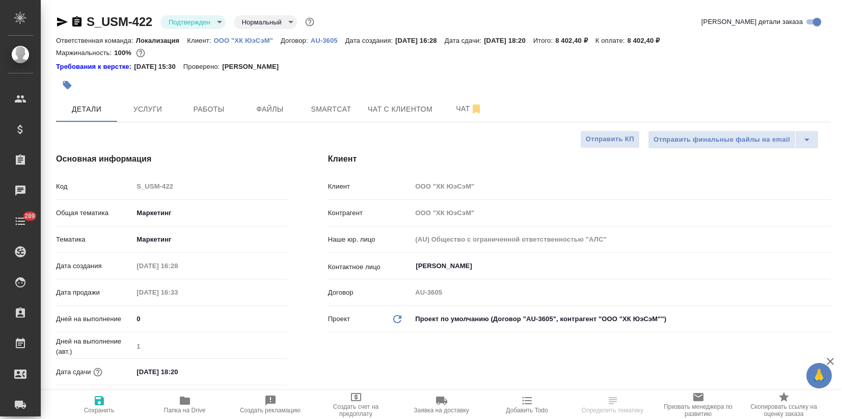
select select "RU"
type textarea "x"
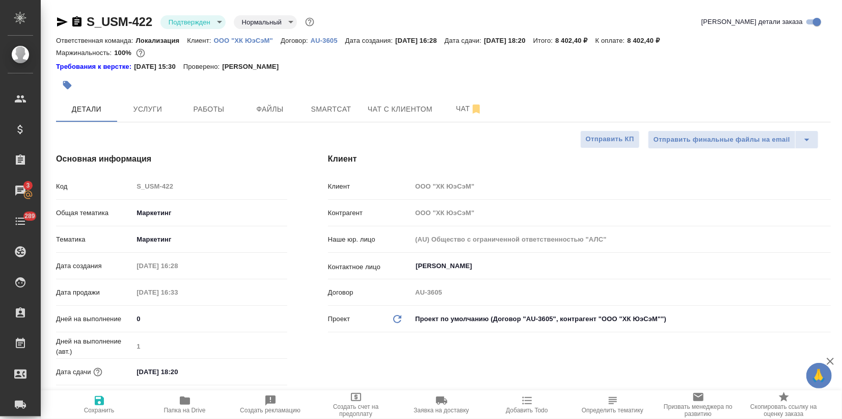
type textarea "x"
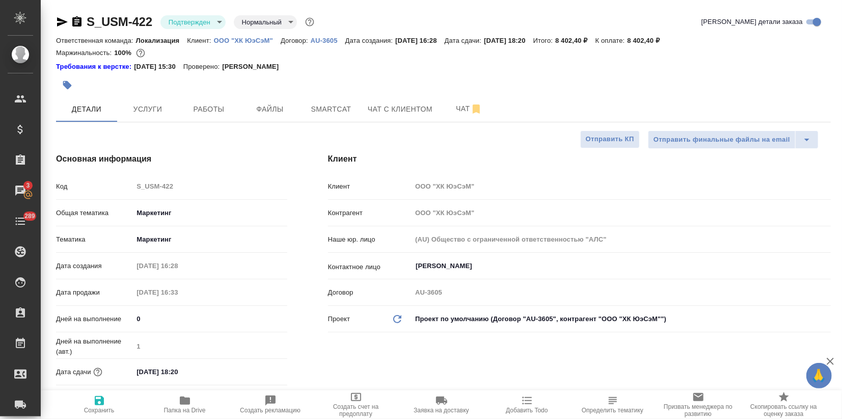
type textarea "x"
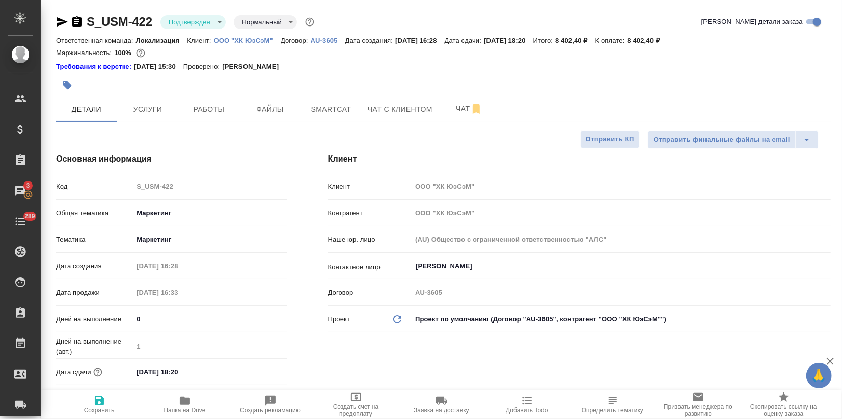
type textarea "x"
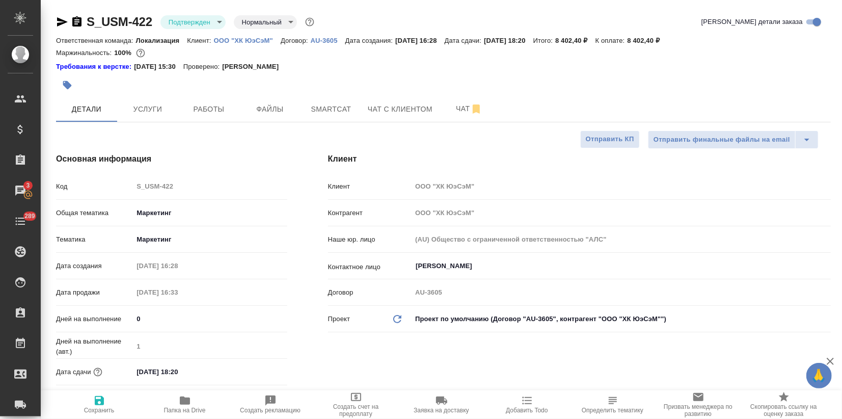
type textarea "x"
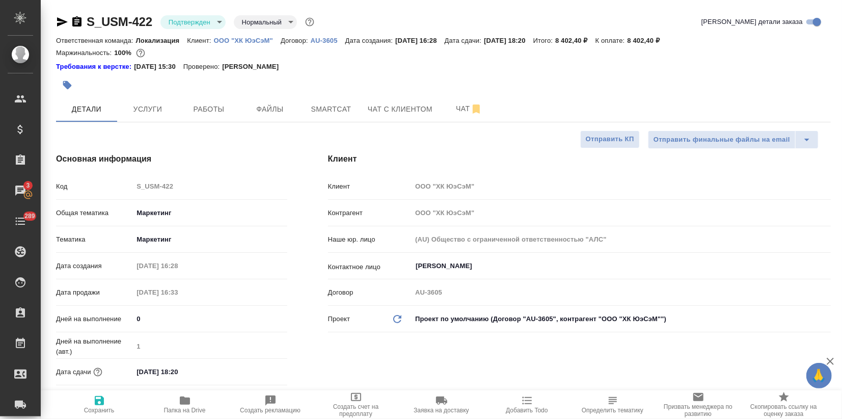
type textarea "x"
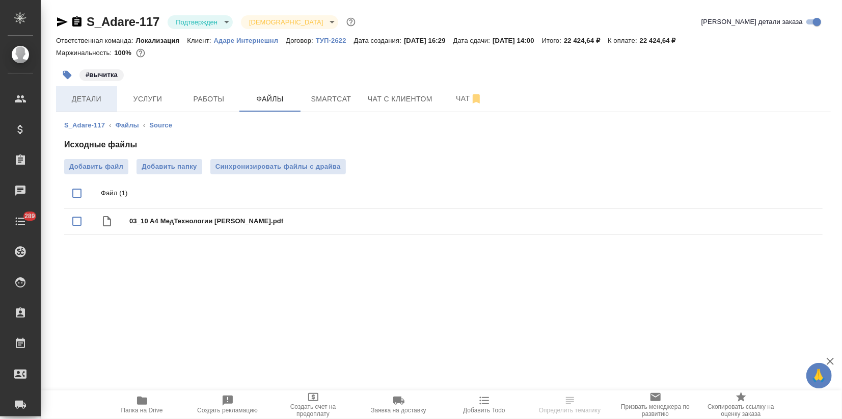
click at [97, 97] on span "Детали" at bounding box center [86, 99] width 49 height 13
select select "RU"
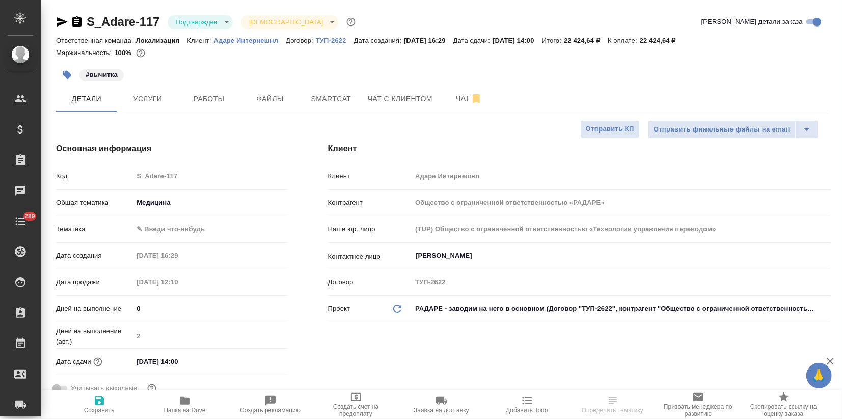
type textarea "x"
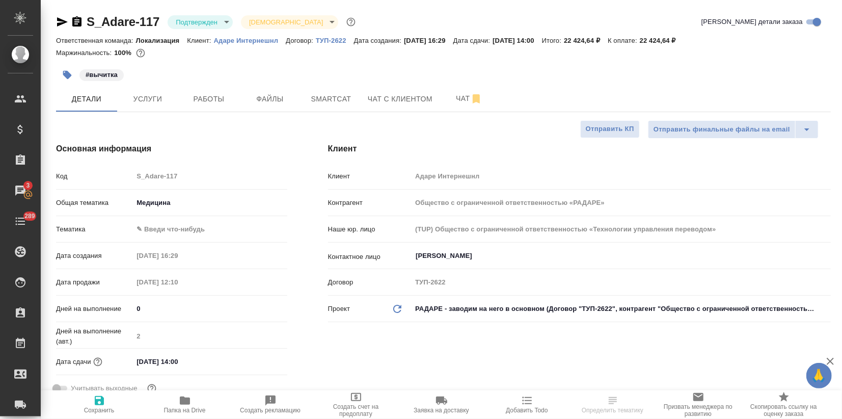
type textarea "x"
select select "RU"
type textarea "x"
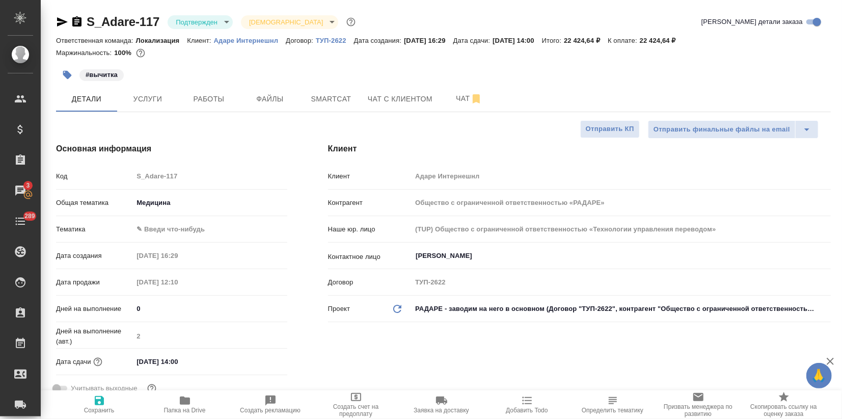
type textarea "x"
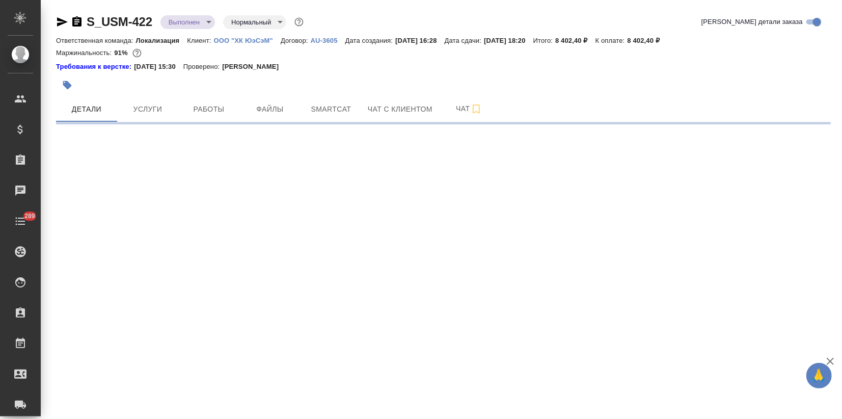
select select "RU"
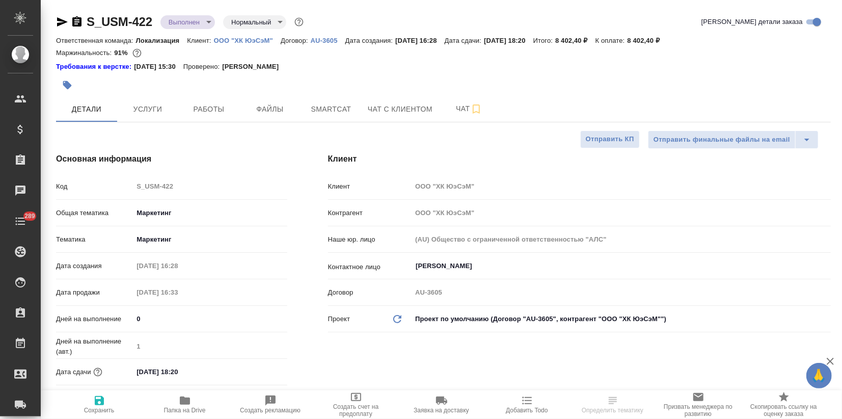
type textarea "x"
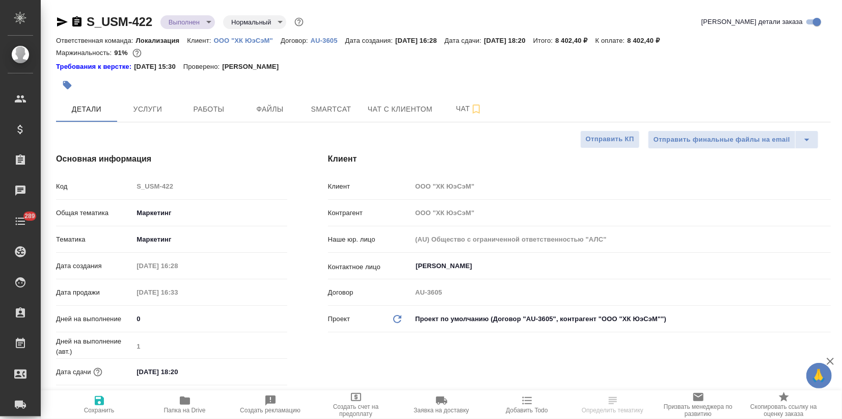
type textarea "x"
click at [143, 110] on span "Услуги" at bounding box center [147, 109] width 49 height 13
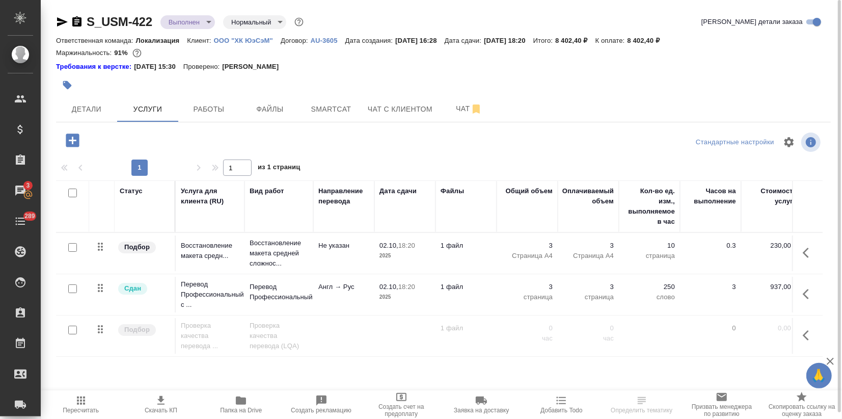
click at [206, 23] on body "🙏 .cls-1 fill:#fff; AWATERA Zagorodnikh Viktoria Клиенты Спецификации Заказы 3 …" at bounding box center [421, 209] width 842 height 419
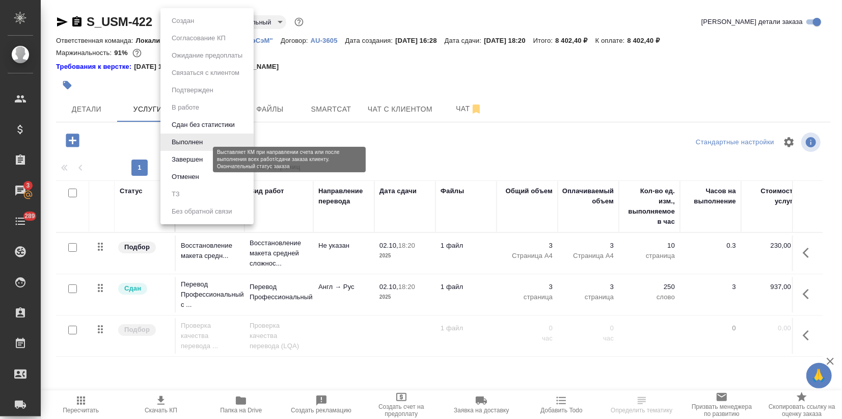
click at [191, 161] on button "Завершен" at bounding box center [187, 159] width 37 height 11
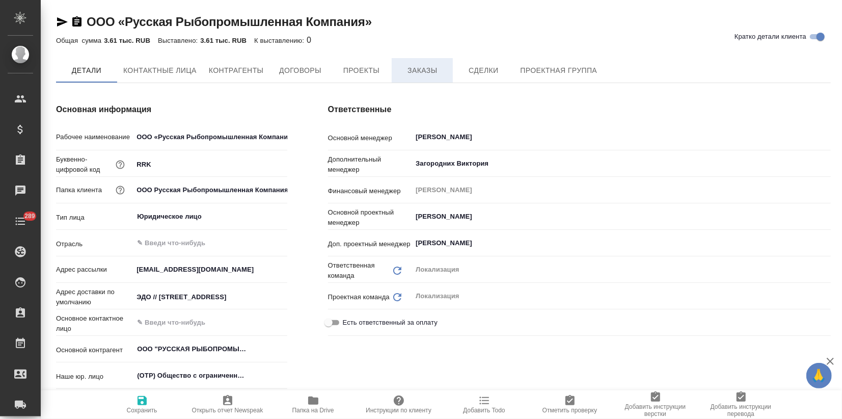
type textarea "x"
click at [413, 63] on button "Заказы" at bounding box center [422, 70] width 61 height 24
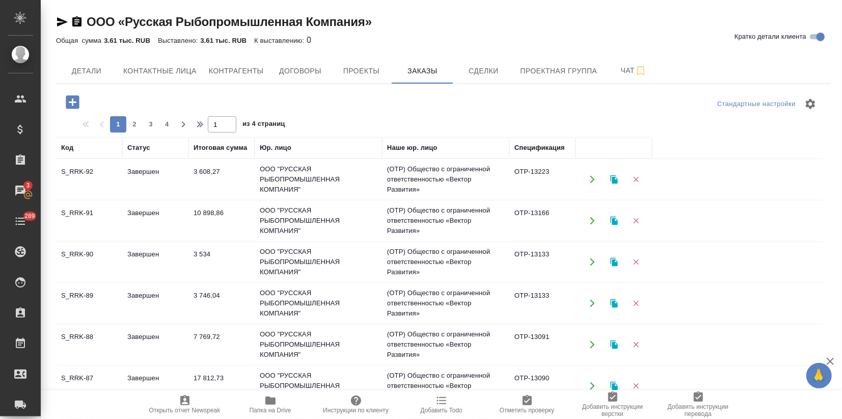
click at [180, 182] on td "Завершен" at bounding box center [155, 180] width 66 height 36
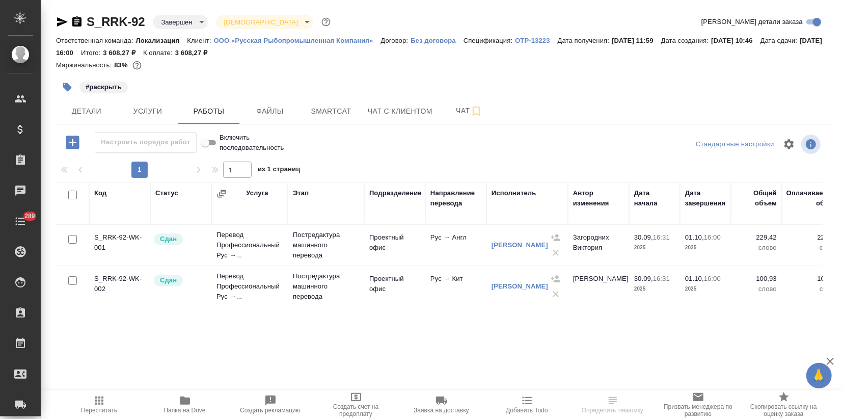
click at [179, 395] on icon "button" at bounding box center [185, 400] width 12 height 12
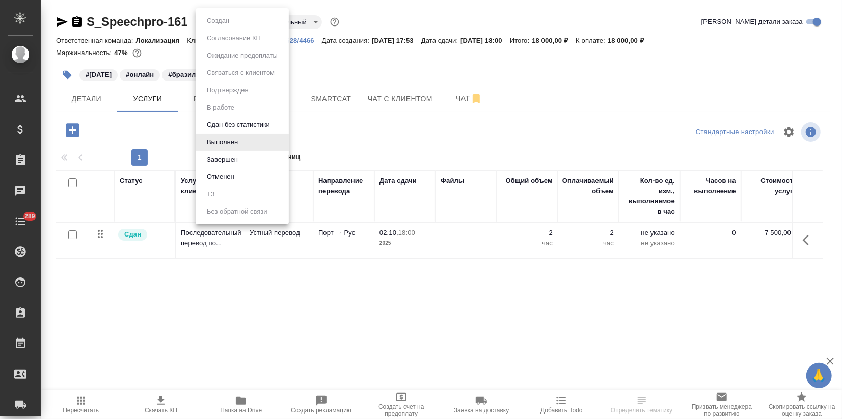
click at [207, 25] on body "🙏 .cls-1 fill:#fff; AWATERA Zagorodnikh [PERSON_NAME] Спецификации Заказы Чаты …" at bounding box center [421, 209] width 842 height 419
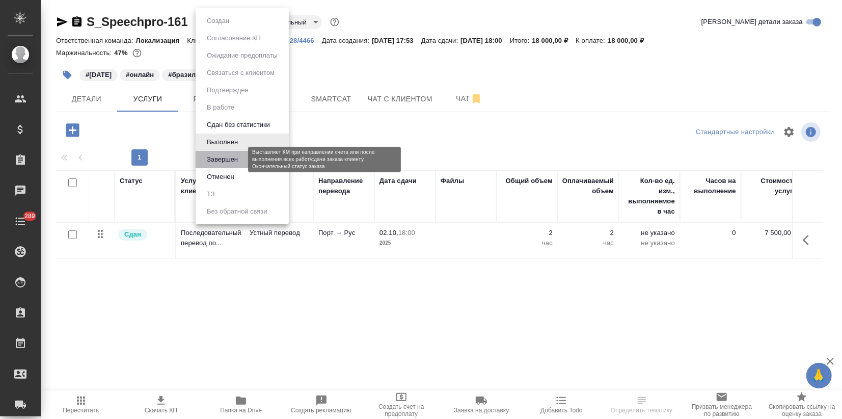
click at [221, 155] on button "Завершен" at bounding box center [222, 159] width 37 height 11
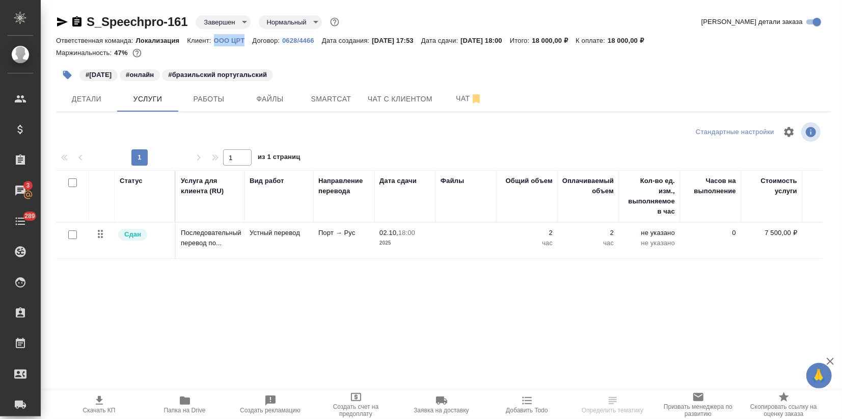
drag, startPoint x: 216, startPoint y: 37, endPoint x: 245, endPoint y: 37, distance: 29.0
click at [245, 37] on div "Ответственная команда: Локализация Клиент: OOO ЦРТ Договор: 0628/4466 Дата созд…" at bounding box center [443, 40] width 775 height 12
copy p "OOO ЦРТ"
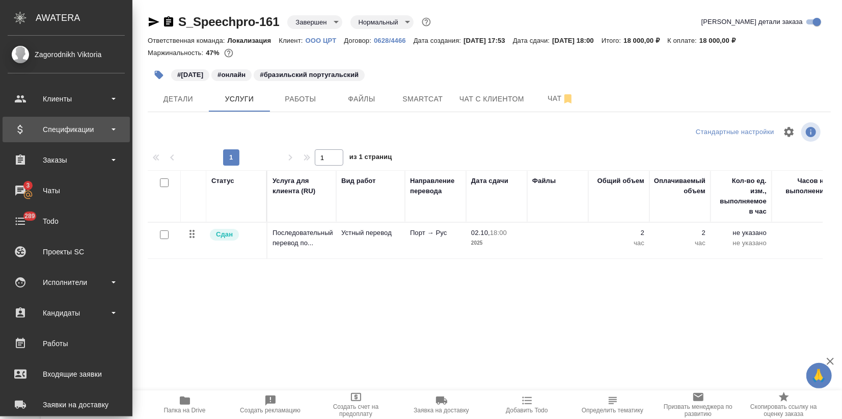
click at [34, 125] on div "Спецификации" at bounding box center [66, 129] width 117 height 15
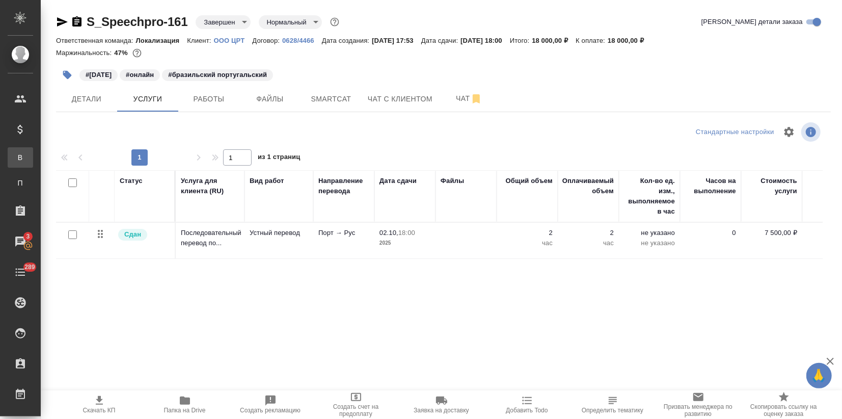
click at [15, 159] on div "Все спецификации" at bounding box center [7, 157] width 15 height 10
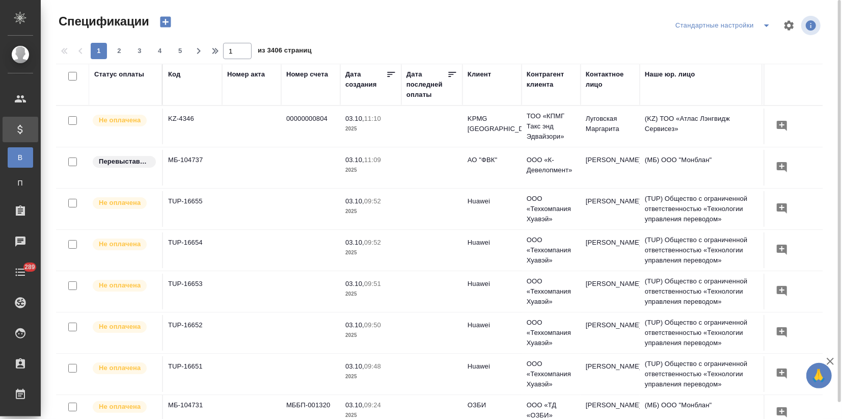
click at [169, 23] on icon "button" at bounding box center [165, 22] width 11 height 11
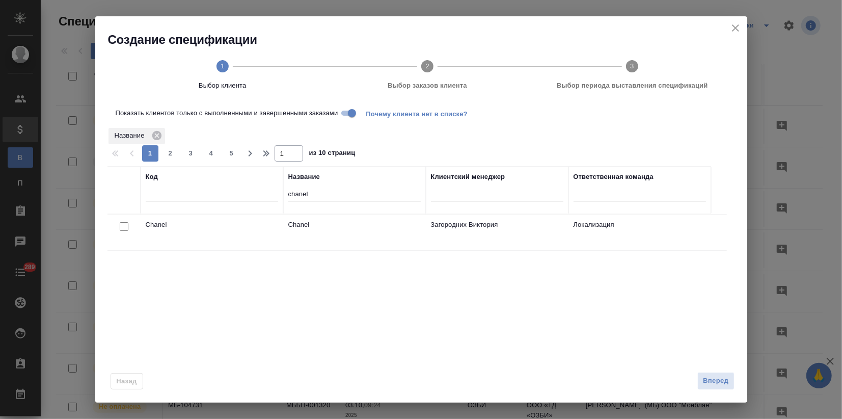
drag, startPoint x: 313, startPoint y: 196, endPoint x: 273, endPoint y: 198, distance: 39.8
click at [273, 195] on tr "Код Название chanel Клиентский менеджер Ответственная команда" at bounding box center [410, 190] width 604 height 48
paste input "OOO ЦРТ"
type input "OOO ЦРТ"
click at [119, 220] on div at bounding box center [124, 227] width 23 height 14
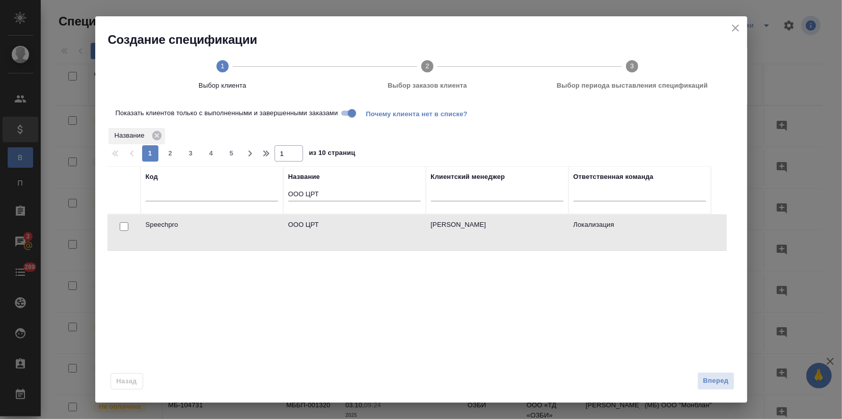
click at [125, 228] on input "checkbox" at bounding box center [124, 226] width 9 height 9
checkbox input "true"
click at [714, 384] on span "Вперед" at bounding box center [715, 381] width 25 height 12
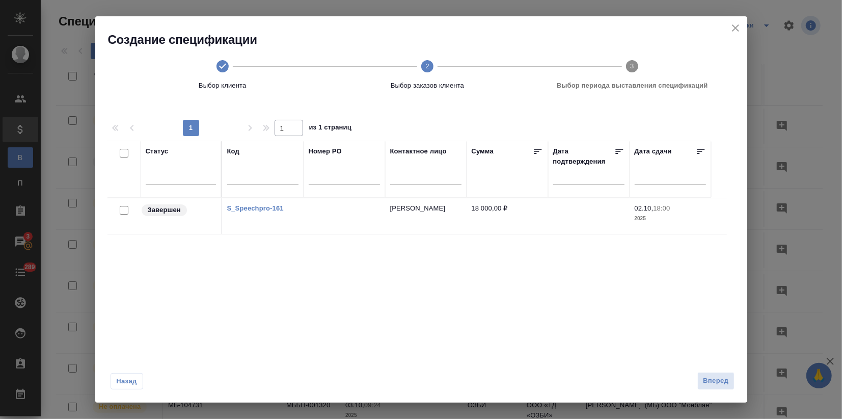
click at [125, 207] on input "checkbox" at bounding box center [124, 210] width 9 height 9
checkbox input "true"
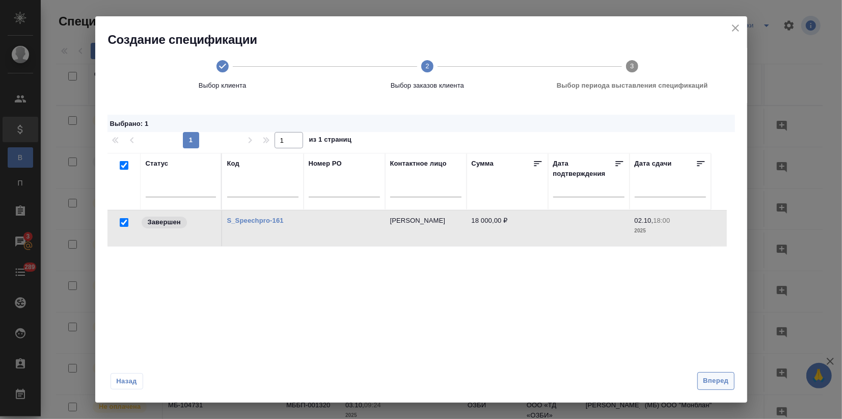
click at [710, 379] on span "Вперед" at bounding box center [715, 381] width 25 height 12
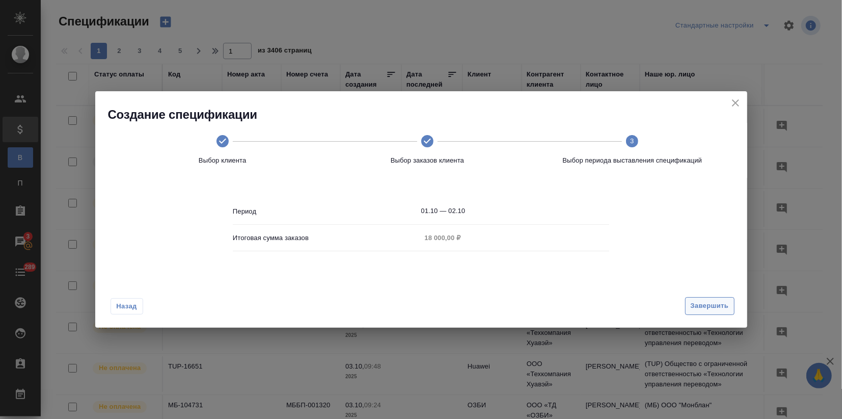
click at [701, 302] on span "Завершить" at bounding box center [710, 306] width 38 height 12
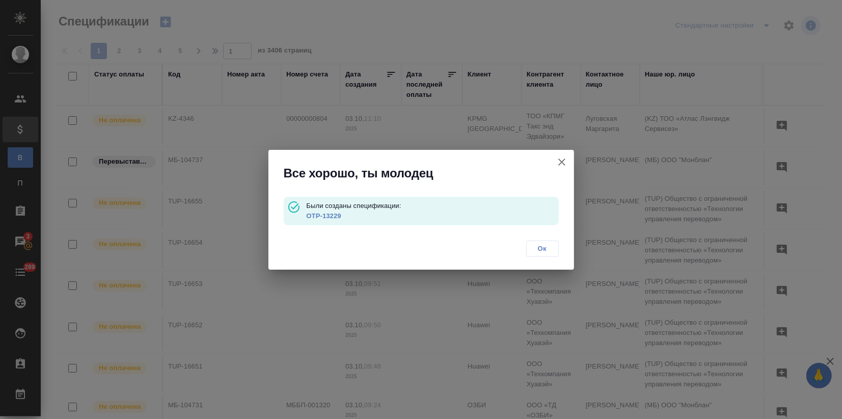
click at [331, 219] on link "OTP-13229" at bounding box center [323, 216] width 35 height 8
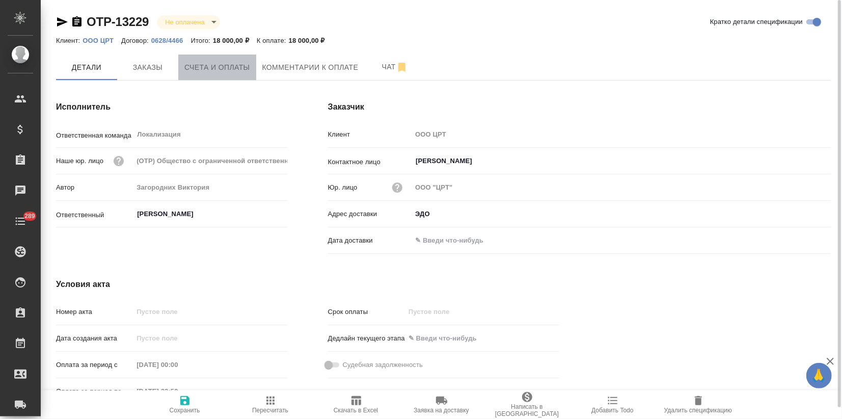
click at [206, 68] on span "Счета и оплаты" at bounding box center [217, 67] width 66 height 13
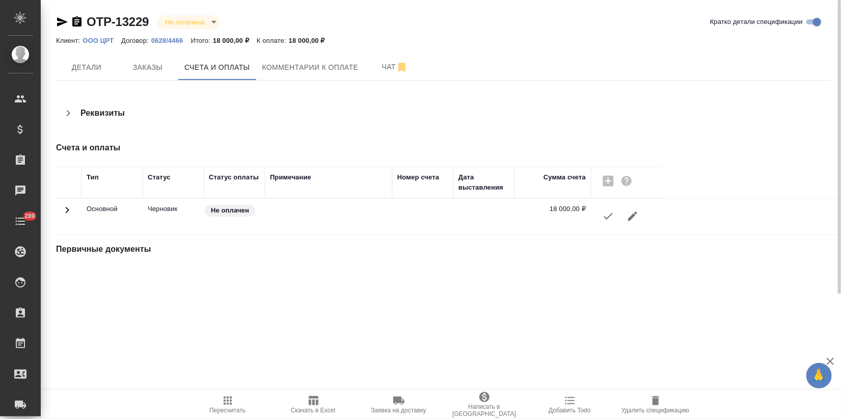
click at [604, 224] on button "button" at bounding box center [608, 216] width 24 height 24
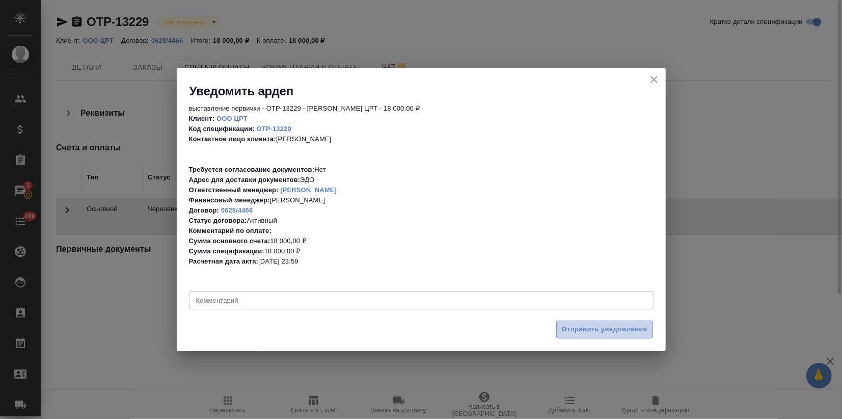
click at [580, 336] on button "Отправить уведомление" at bounding box center [604, 329] width 97 height 18
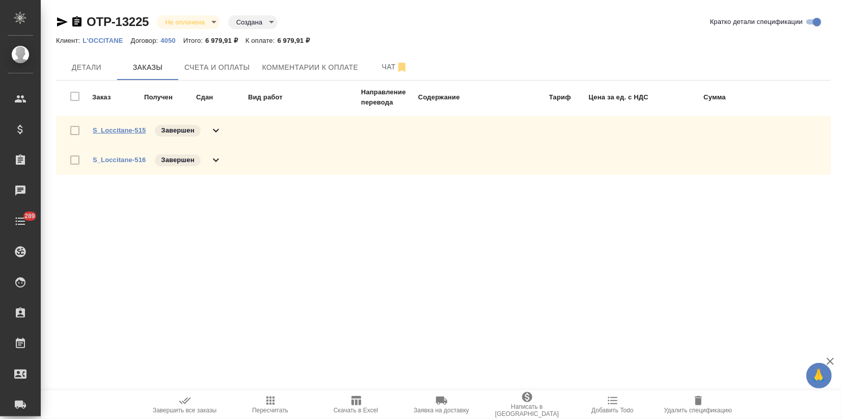
click at [130, 128] on link "S_Loccitane-515" at bounding box center [119, 130] width 53 height 8
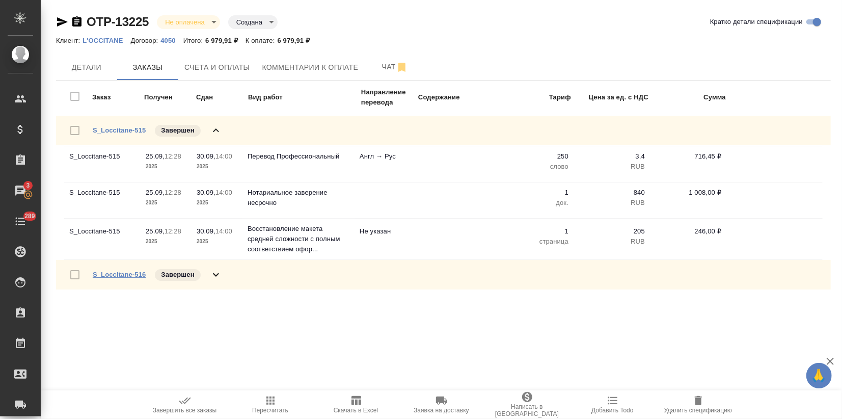
click at [120, 271] on link "S_Loccitane-516" at bounding box center [119, 275] width 53 height 8
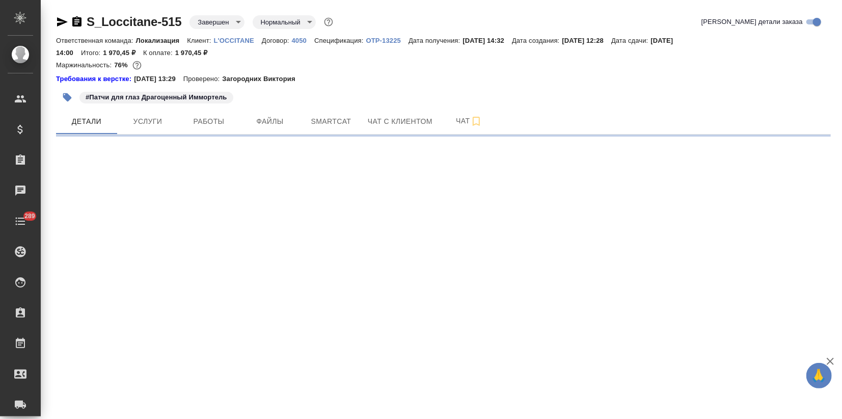
select select "RU"
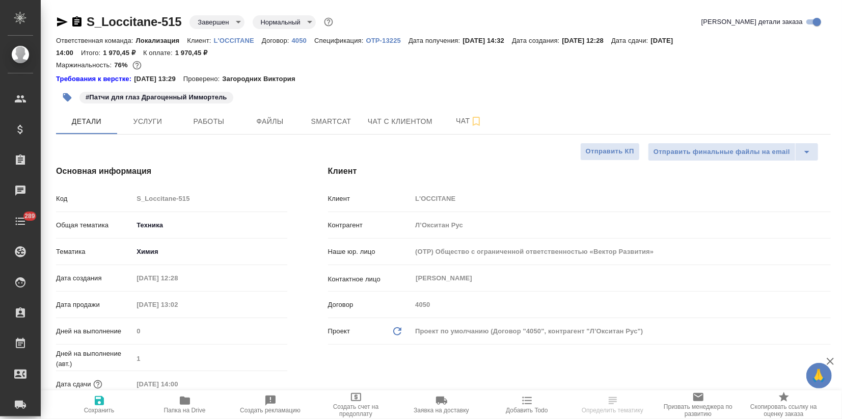
type textarea "x"
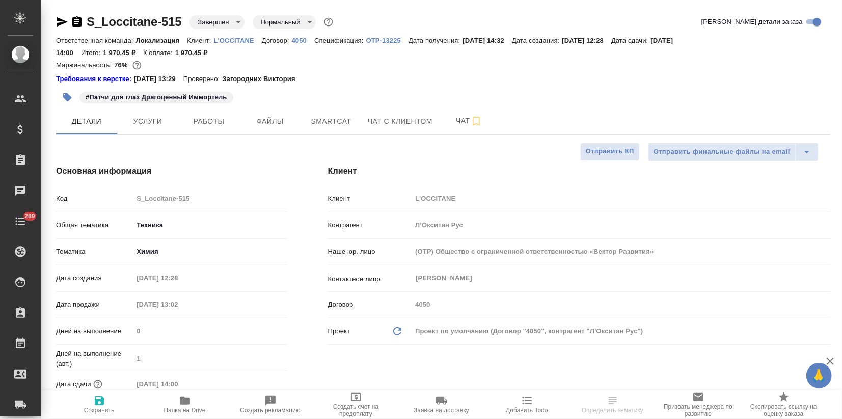
type textarea "x"
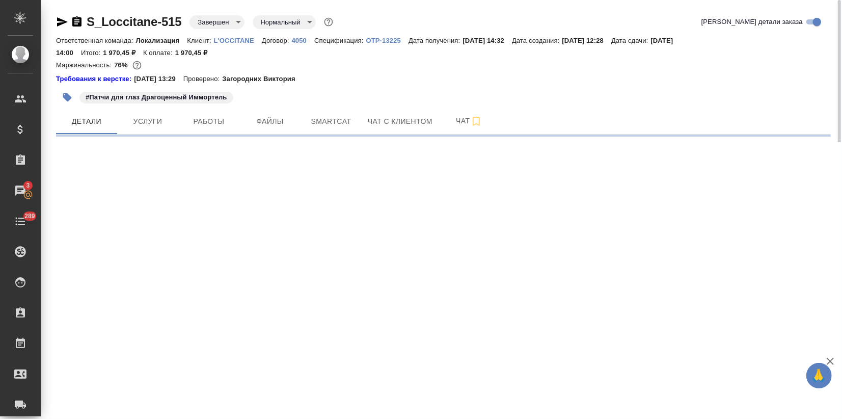
select select "RU"
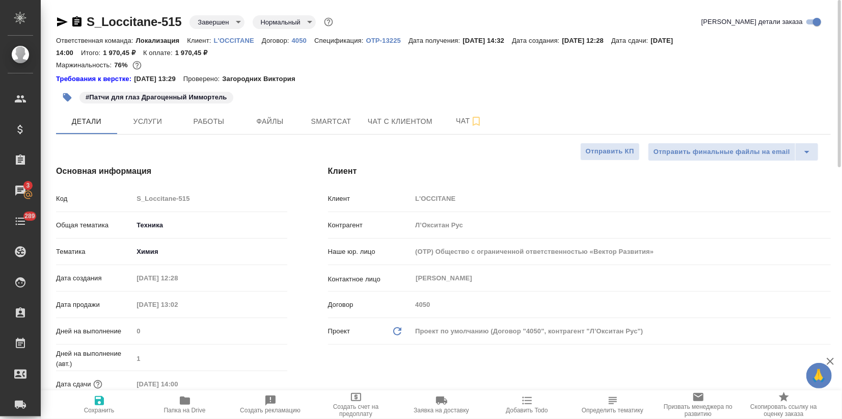
type textarea "x"
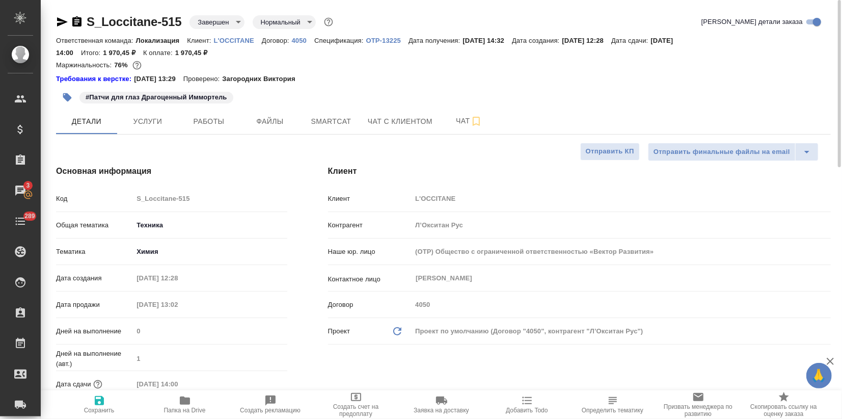
type textarea "x"
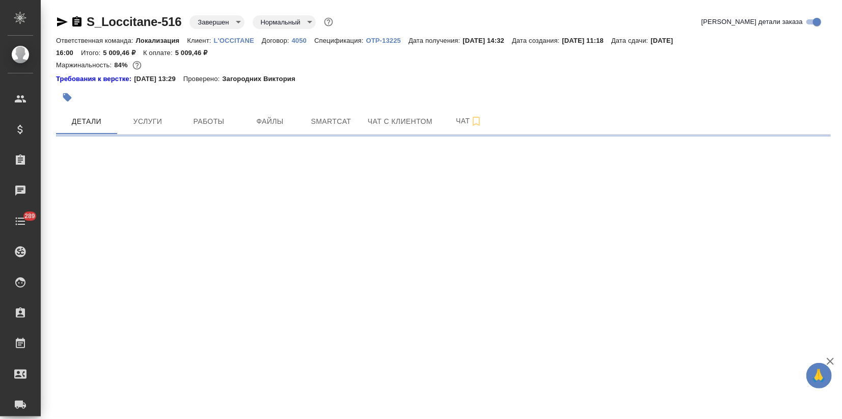
select select "RU"
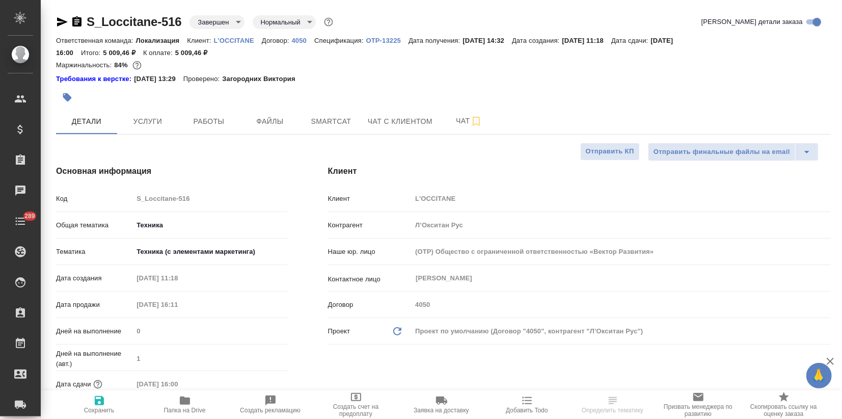
type textarea "x"
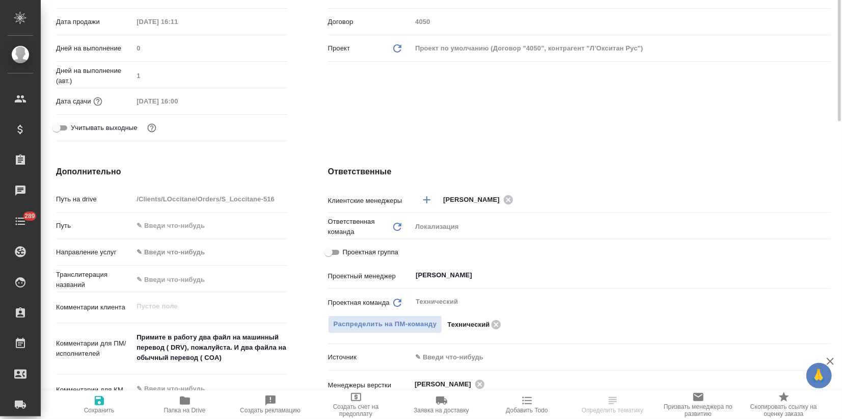
type textarea "x"
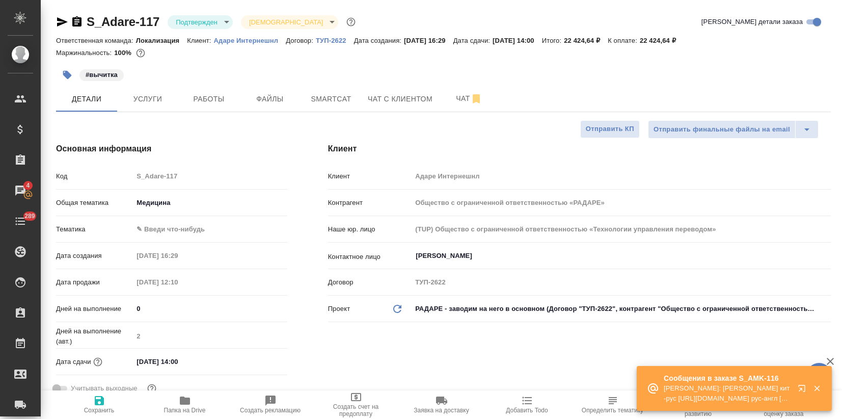
select select "RU"
click at [800, 387] on icon "button" at bounding box center [804, 390] width 12 height 12
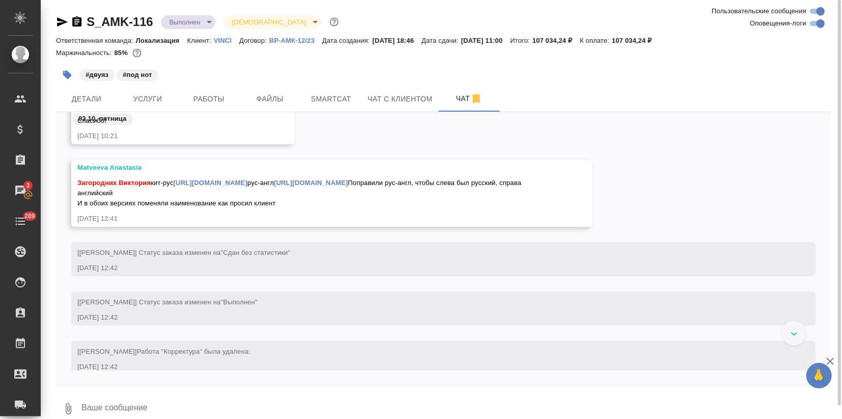
scroll to position [12505, 0]
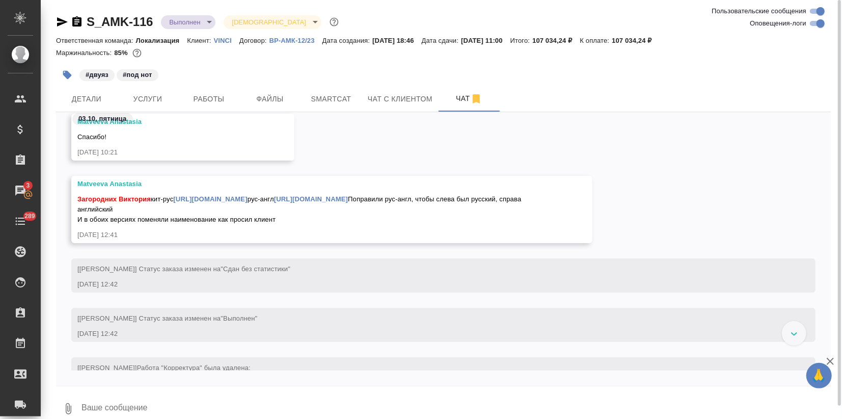
click at [212, 387] on div at bounding box center [443, 388] width 775 height 5
click at [204, 397] on textarea at bounding box center [456, 408] width 751 height 35
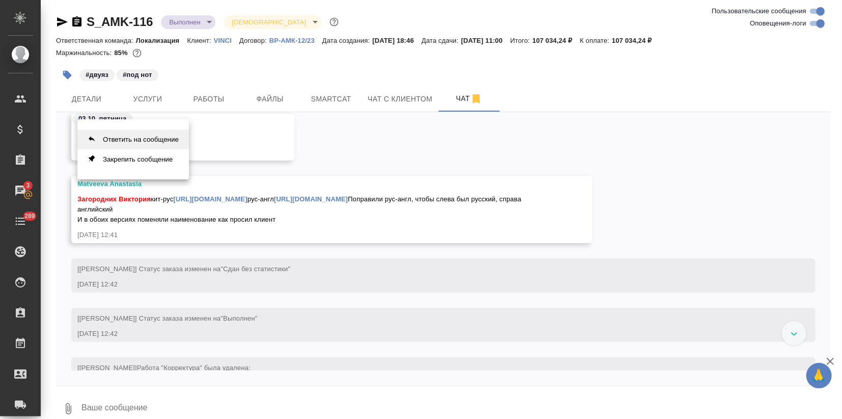
click at [154, 143] on button "Ответить на сообщение" at bounding box center [133, 139] width 112 height 20
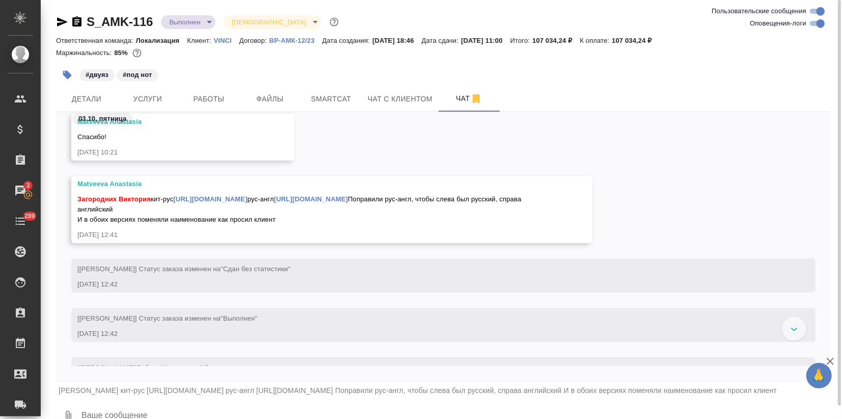
scroll to position [18, 0]
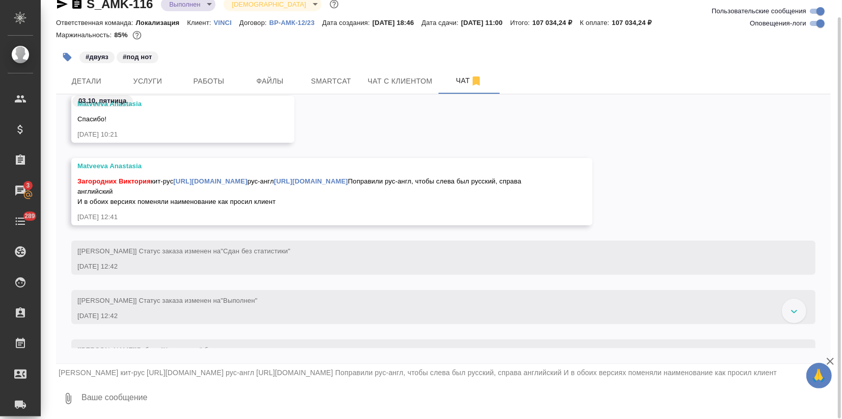
click at [121, 399] on textarea at bounding box center [456, 398] width 751 height 35
type textarea "Спасибо большое! Забираю"
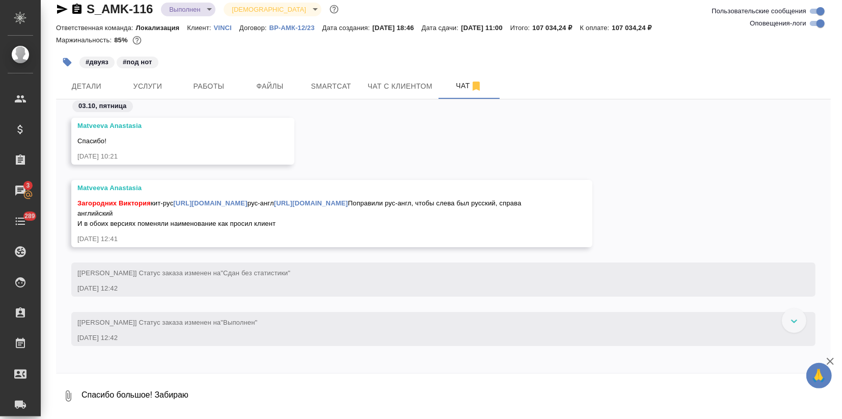
scroll to position [12487, 0]
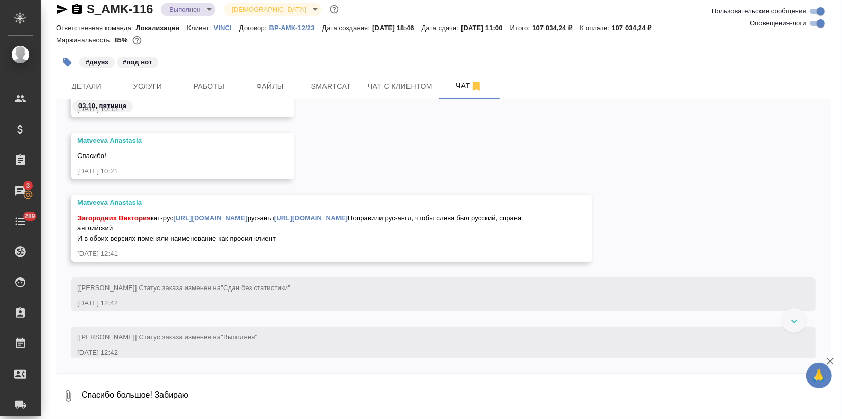
click at [247, 222] on link "[URL][DOMAIN_NAME]" at bounding box center [210, 218] width 74 height 8
click at [274, 222] on link "[URL][DOMAIN_NAME]" at bounding box center [311, 218] width 74 height 8
click at [268, 82] on span "Файлы" at bounding box center [270, 86] width 49 height 13
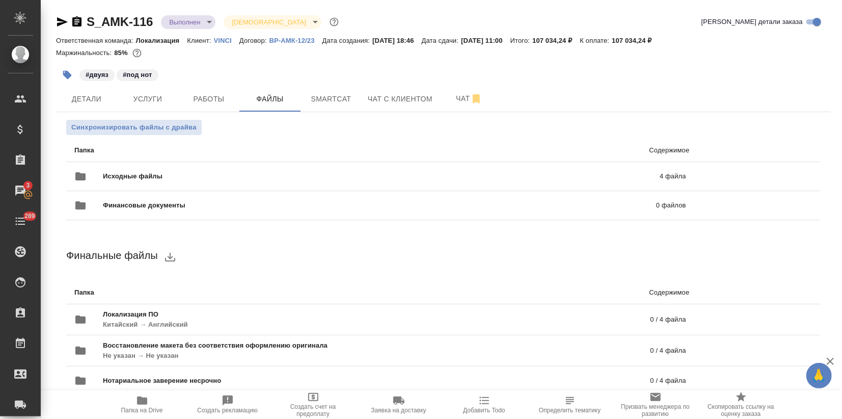
click at [147, 402] on icon "button" at bounding box center [142, 400] width 12 height 12
